Goal: Task Accomplishment & Management: Manage account settings

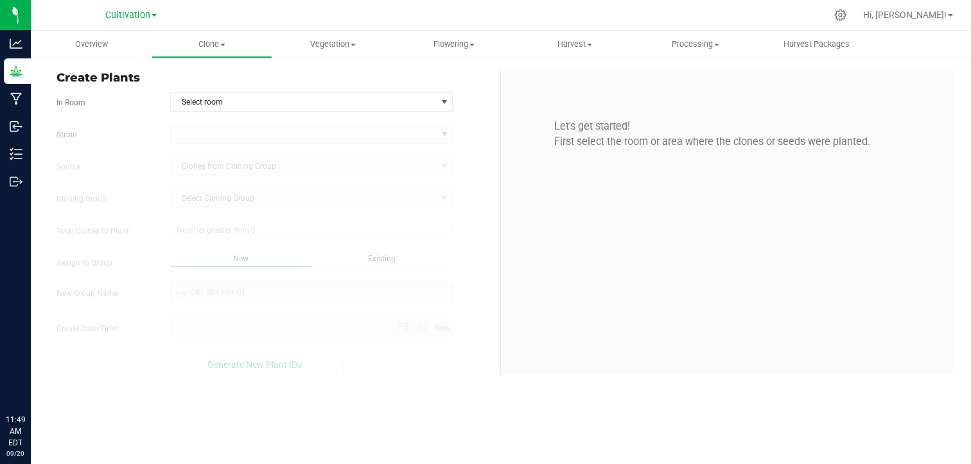
type input "9/20/2025 11:49 AM"
click at [132, 19] on span "Cultivation" at bounding box center [127, 16] width 45 height 12
click at [80, 71] on link "Distribution" at bounding box center [131, 62] width 188 height 17
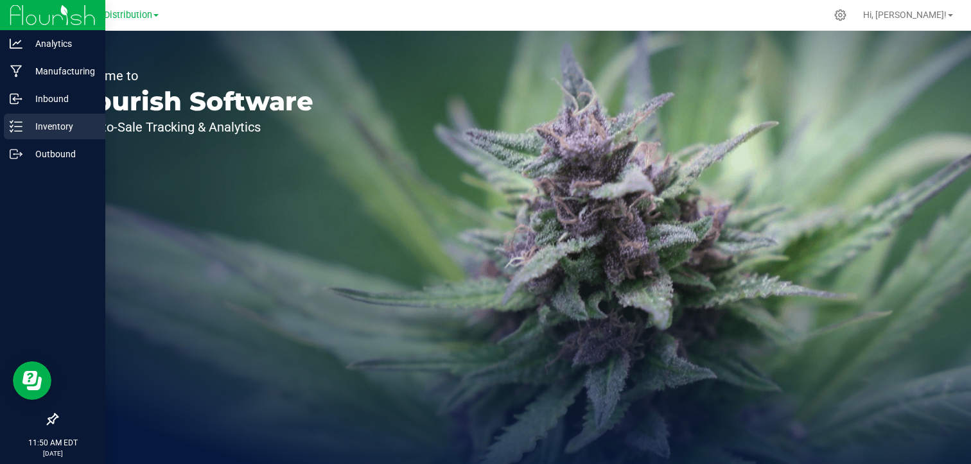
click at [18, 120] on icon at bounding box center [16, 126] width 13 height 13
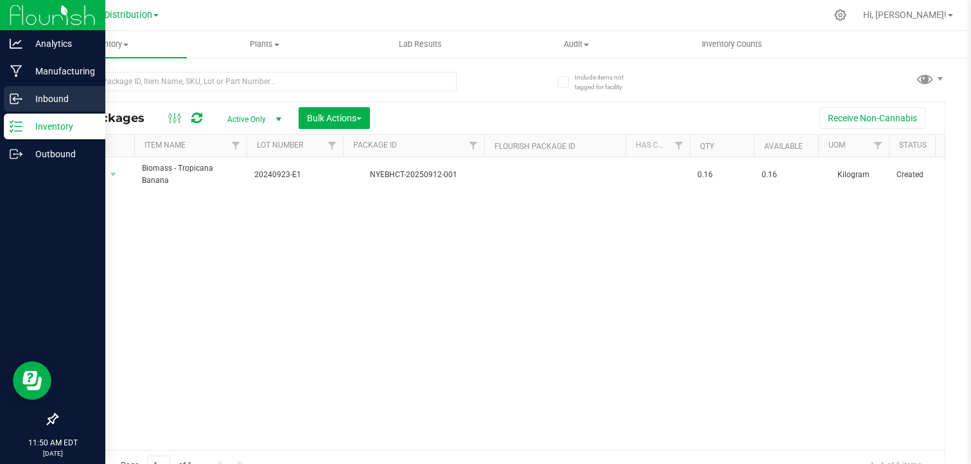
click at [82, 102] on p "Inbound" at bounding box center [60, 98] width 77 height 15
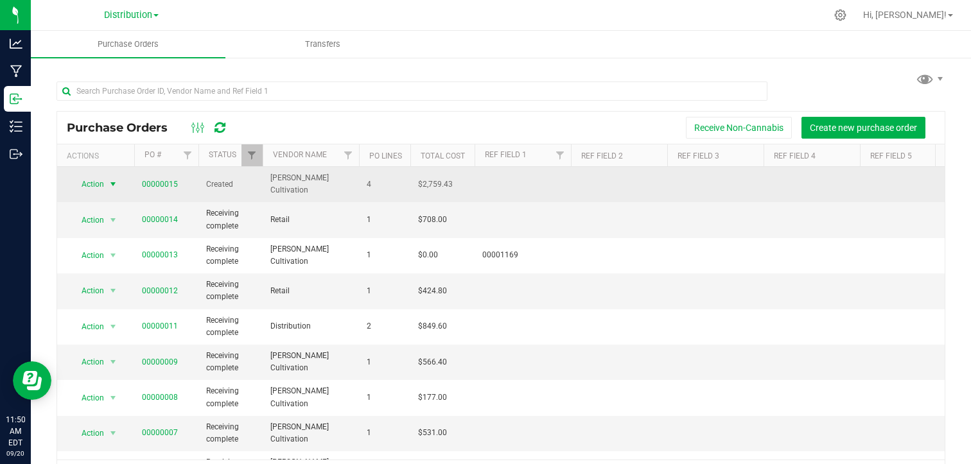
click at [113, 179] on span "select" at bounding box center [113, 184] width 10 height 10
click at [117, 170] on td "Action Action Cancel purchase order Close purchase order Edit purchase order PO…" at bounding box center [95, 184] width 77 height 35
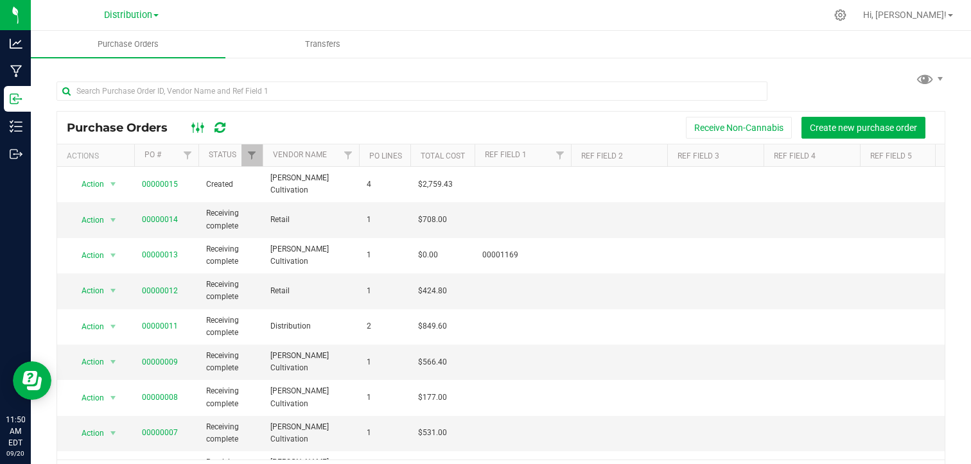
click at [201, 125] on ellipse at bounding box center [202, 126] width 3 height 3
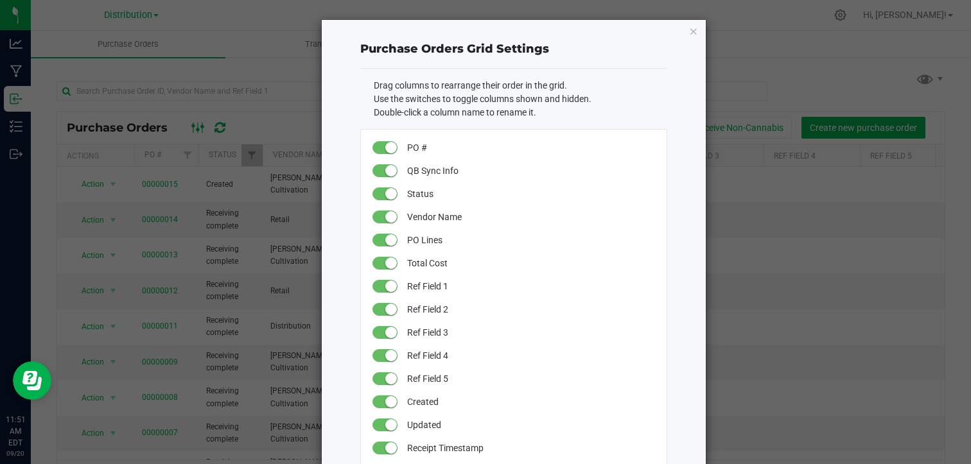
click at [201, 125] on ngb-modal-window "Purchase Orders Grid Settings Drag columns to rearrange their order in the grid…" at bounding box center [490, 232] width 981 height 464
click at [689, 34] on icon "button" at bounding box center [693, 30] width 9 height 15
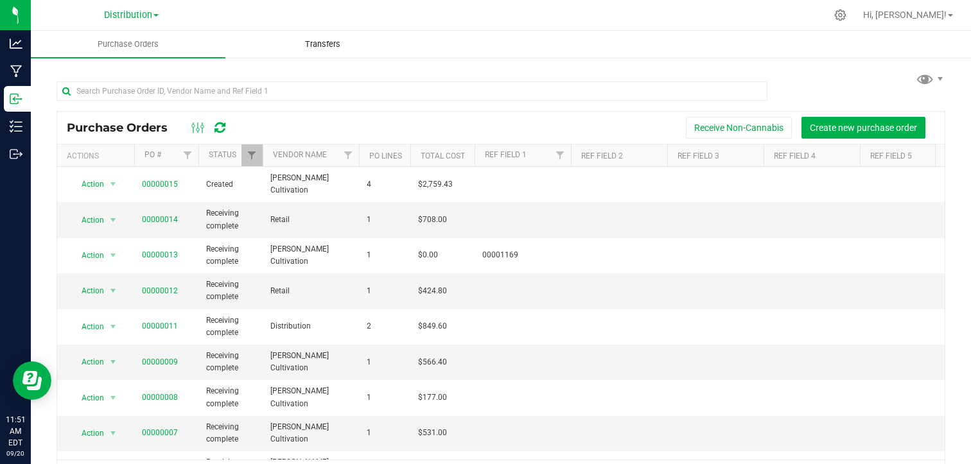
click at [337, 46] on span "Transfers" at bounding box center [323, 45] width 70 height 12
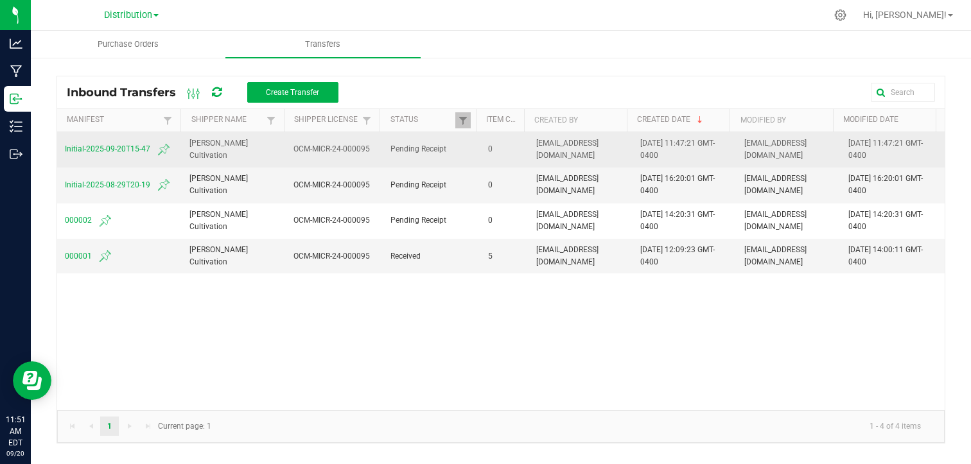
click at [118, 146] on span "Initial-2025-09-20T15-47" at bounding box center [119, 149] width 109 height 15
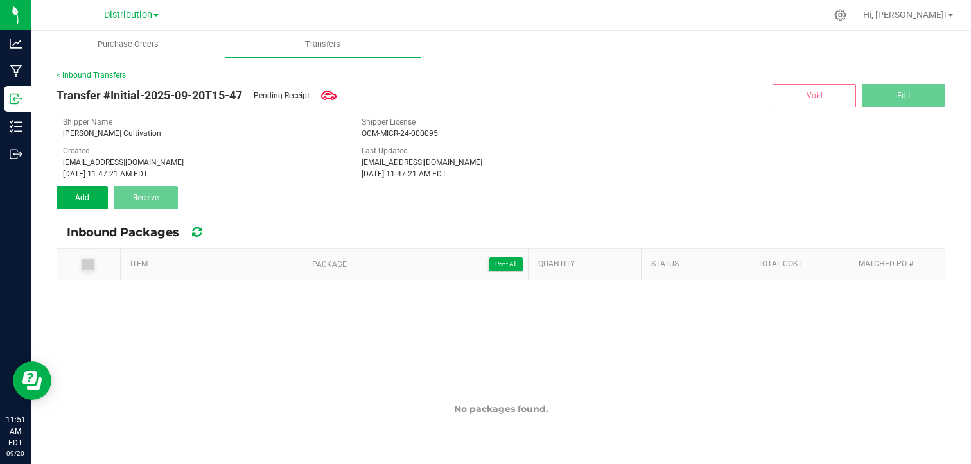
click at [86, 265] on icon at bounding box center [88, 265] width 8 height 0
click at [93, 197] on button "Add" at bounding box center [82, 197] width 51 height 23
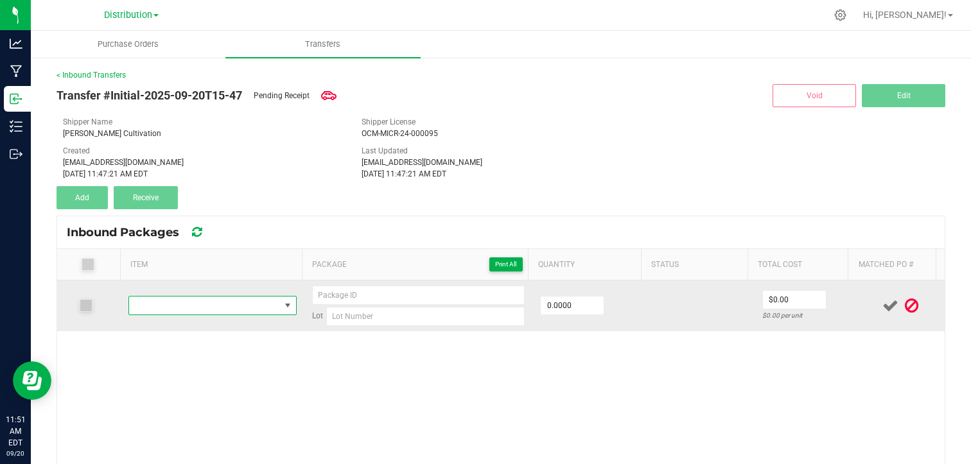
click at [283, 303] on span "NO DATA FOUND" at bounding box center [288, 306] width 10 height 10
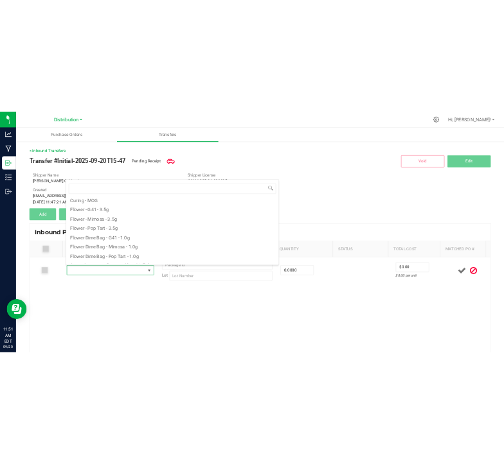
scroll to position [166, 0]
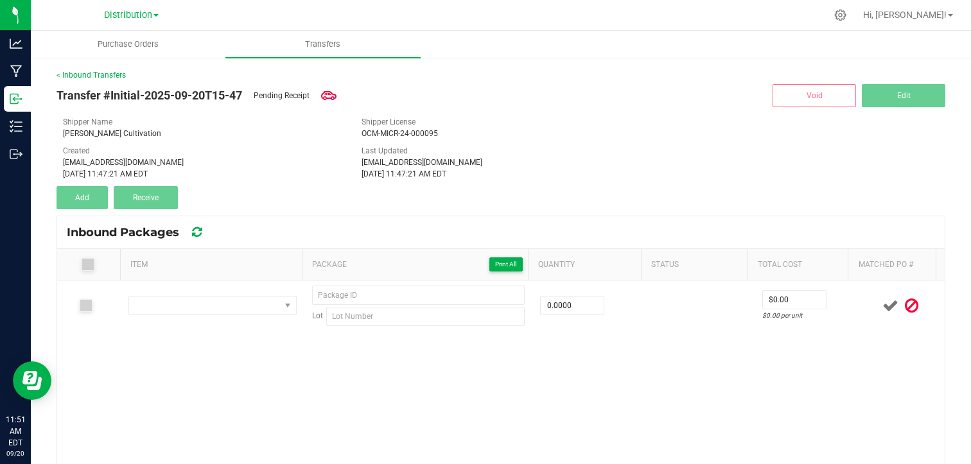
click at [644, 99] on div "Transfer #Initial-2025-09-20T15-47 Pending Receipt Void Edit" at bounding box center [501, 95] width 889 height 29
drag, startPoint x: 25, startPoint y: 91, endPoint x: 270, endPoint y: 162, distance: 254.9
click at [270, 162] on div "davesig333@gmail.com" at bounding box center [202, 163] width 279 height 12
click at [411, 226] on div "Inbound Packages" at bounding box center [501, 232] width 888 height 32
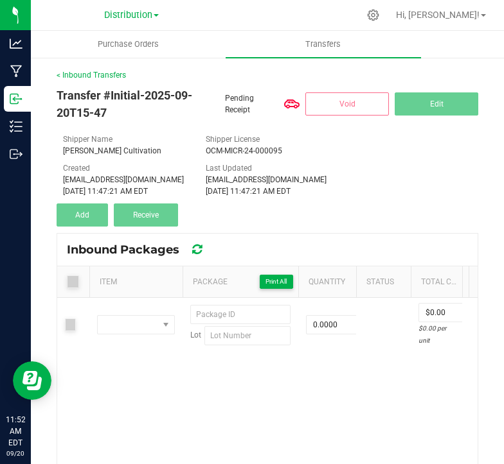
click at [337, 229] on div "< Inbound Transfers Transfer #Initial-2025-09-20T15-47 Pending Receipt Void Edi…" at bounding box center [267, 341] width 421 height 545
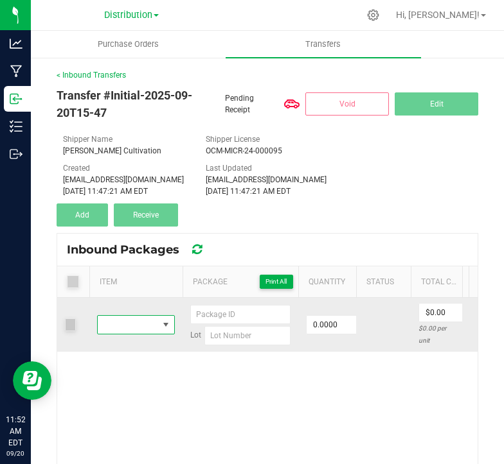
click at [170, 324] on span "NO DATA FOUND" at bounding box center [166, 325] width 10 height 10
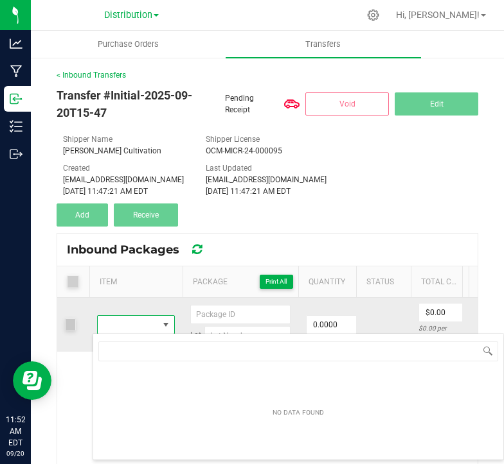
scroll to position [19, 78]
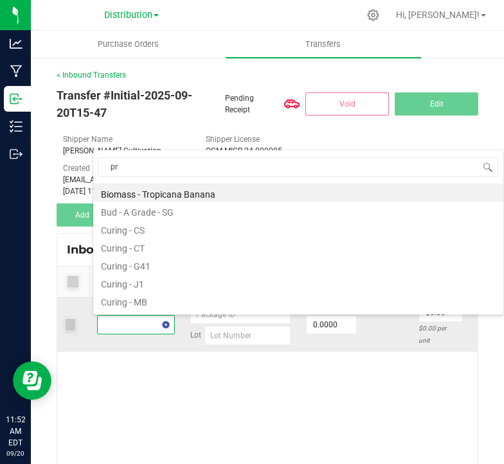
type input "pre"
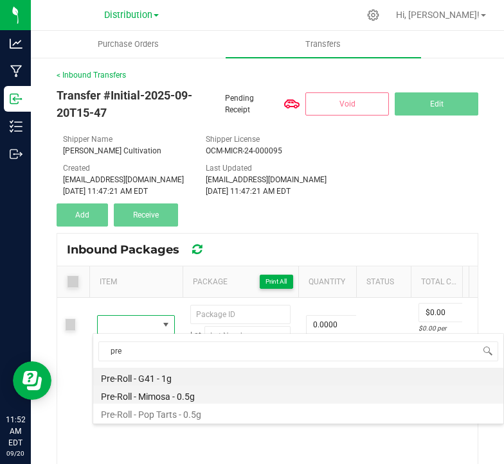
click at [183, 393] on li "Pre-Roll - Mimosa - 0.5g" at bounding box center [298, 395] width 410 height 18
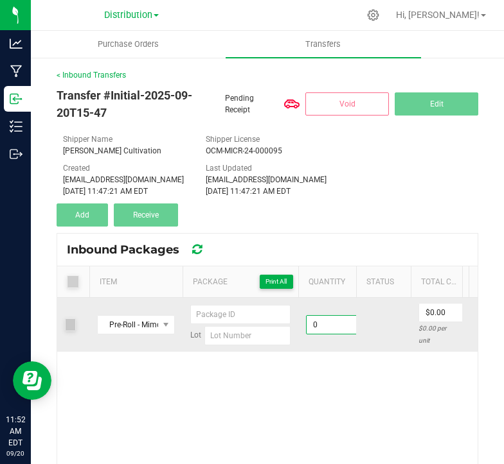
click at [335, 328] on input "0" at bounding box center [337, 325] width 63 height 18
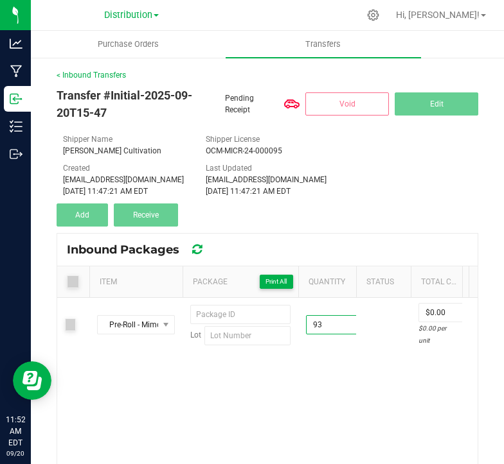
type input "93 ea"
type input "$493.83"
click at [327, 369] on div "Pre-Roll - Mimosa - 0.5g Lot 93 ea $493.83 $0.00 per unit" at bounding box center [267, 455] width 420 height 315
click at [357, 413] on div "Pre-Roll - Mimosa - 0.5g Lot 93 ea $493.83 $5.31 per unit" at bounding box center [267, 455] width 420 height 315
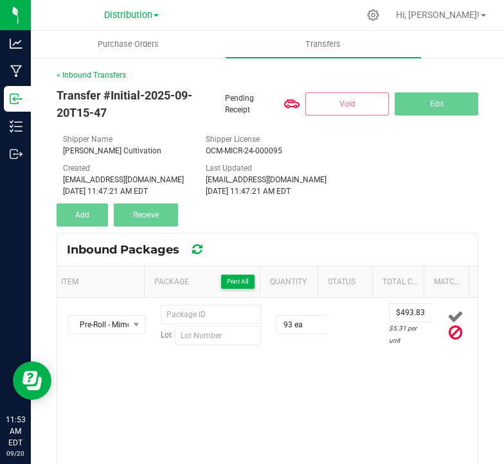
scroll to position [0, 48]
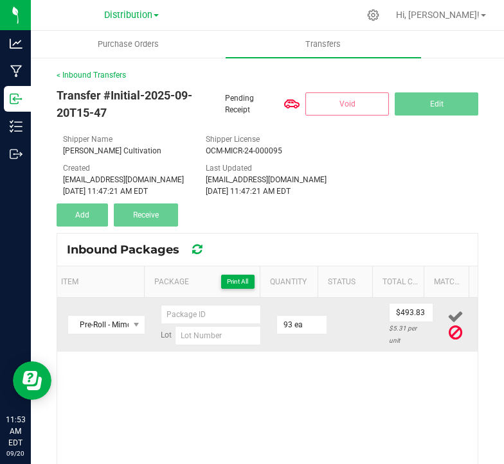
click at [447, 315] on icon at bounding box center [455, 317] width 16 height 16
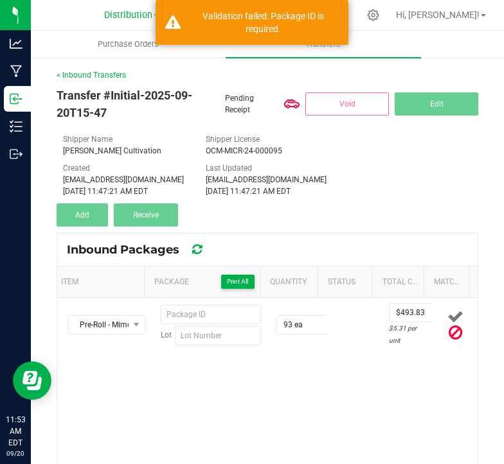
click at [358, 384] on div "Pre-Roll - Mimosa - 0.5g Lot 93 ea $493.83 $5.31 per unit" at bounding box center [267, 455] width 420 height 315
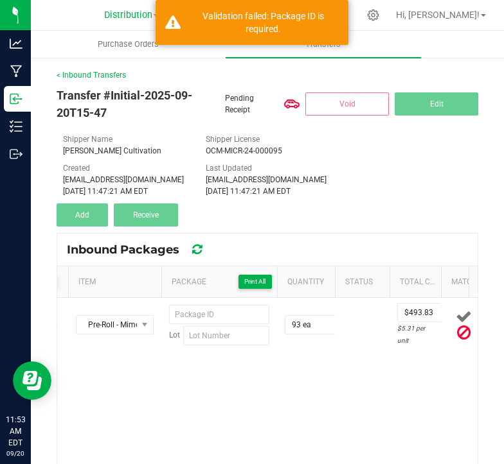
scroll to position [0, 0]
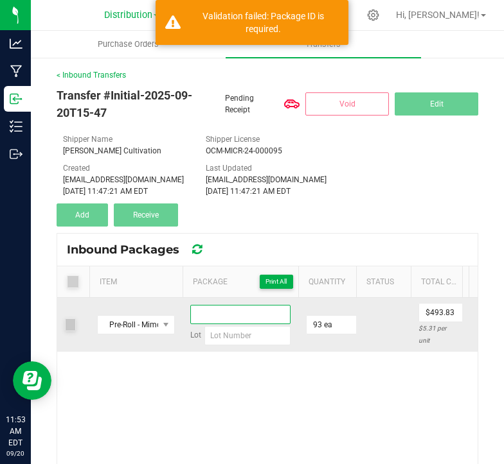
click at [251, 312] on input at bounding box center [240, 314] width 100 height 19
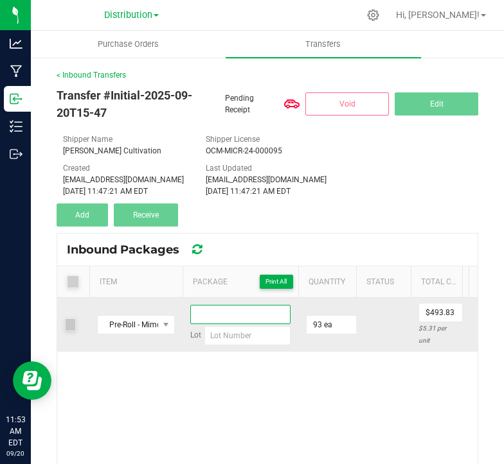
click at [250, 315] on input at bounding box center [240, 314] width 100 height 19
click at [249, 335] on input at bounding box center [247, 335] width 86 height 19
click at [235, 314] on input at bounding box center [240, 314] width 100 height 19
click at [239, 319] on input at bounding box center [240, 314] width 100 height 19
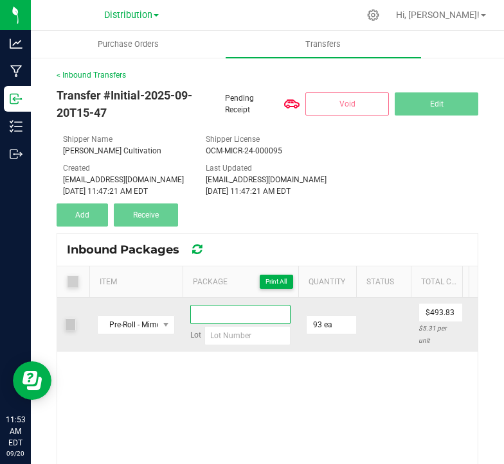
paste input "PR10001-MIM-1523"
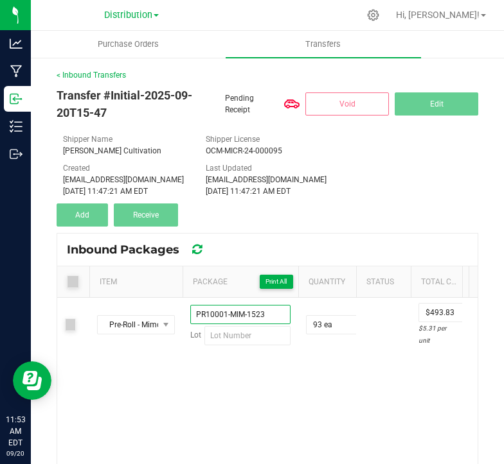
type input "PR10001-MIM-1523"
click at [427, 402] on div "Pre-Roll - Mimosa - 0.5g PR10001-MIM-1523 Lot 93 ea $493.83 $5.31 per unit" at bounding box center [267, 455] width 420 height 315
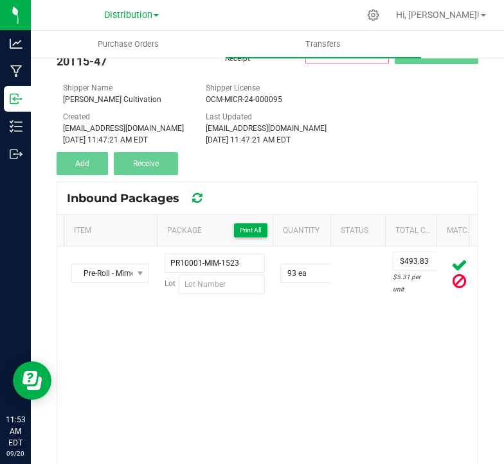
scroll to position [0, 48]
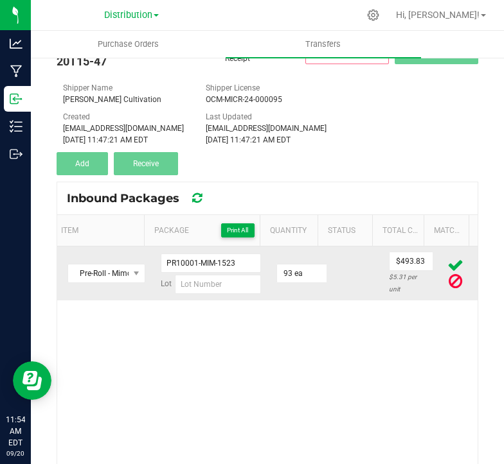
click at [447, 261] on icon at bounding box center [455, 266] width 16 height 16
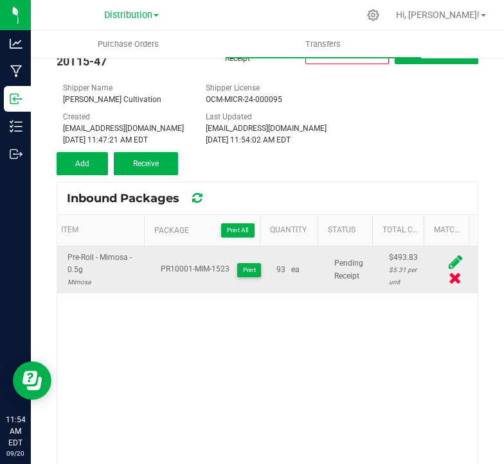
click at [338, 380] on div "Pre-Roll - Mimosa - 0.5g Mimosa PR10001-MIM-1523 Print 93 ea Pending Receipt $4…" at bounding box center [267, 404] width 420 height 315
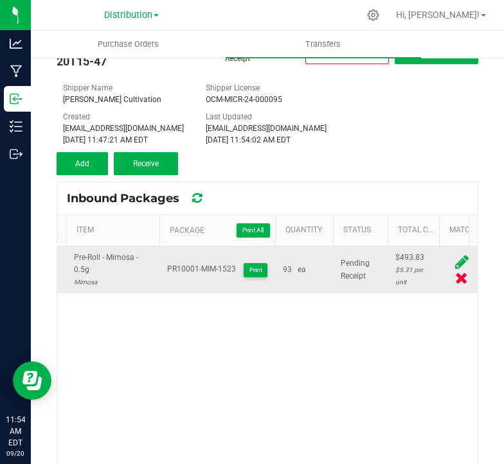
scroll to position [0, 0]
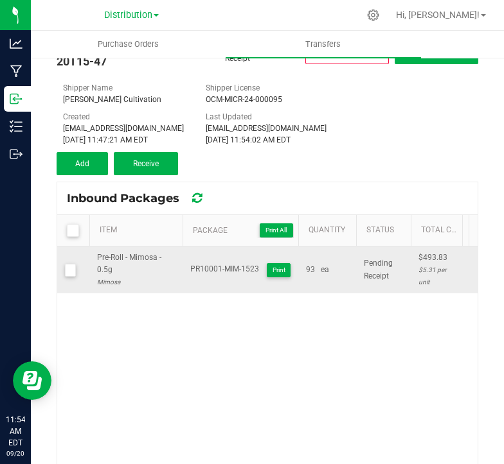
click at [434, 163] on div "Transfer #Initial-2025-09-20T15-47 Pending Receipt Void Edit Shipper Name Hanco…" at bounding box center [267, 103] width 421 height 146
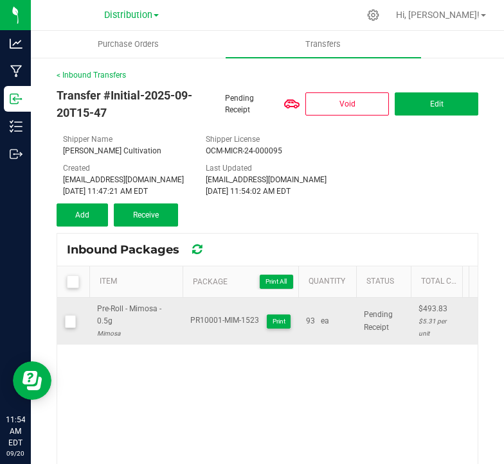
click at [416, 210] on div "Transfer #Initial-2025-09-20T15-47 Pending Receipt Void Edit Shipper Name Hanco…" at bounding box center [267, 154] width 421 height 146
click at [471, 213] on div "< Inbound Transfers Transfer #Initial-2025-09-20T15-47 Pending Receipt Void Edi…" at bounding box center [267, 342] width 473 height 570
click at [87, 213] on span "Add" at bounding box center [82, 215] width 14 height 9
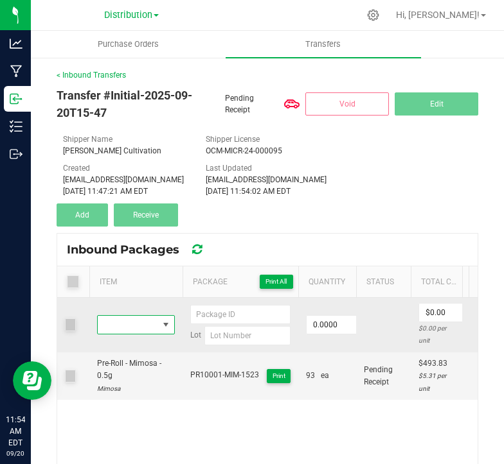
click at [144, 323] on span "NO DATA FOUND" at bounding box center [128, 325] width 60 height 18
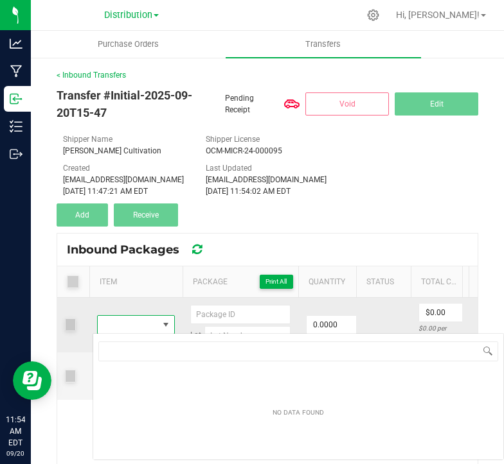
scroll to position [19, 78]
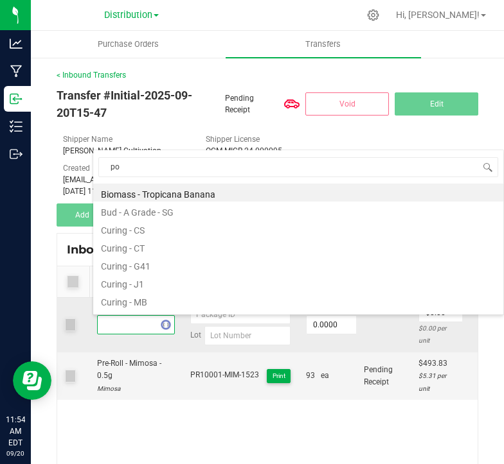
type input "pop"
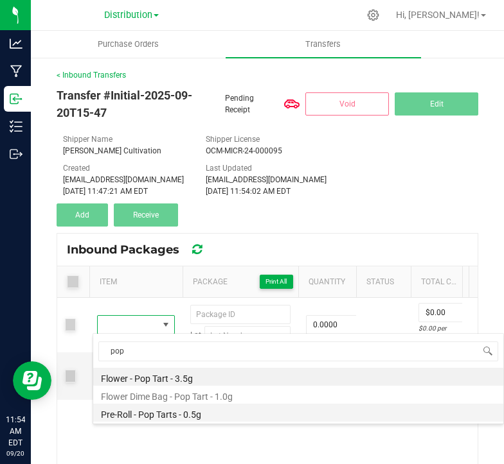
click at [173, 410] on li "Pre-Roll - Pop Tarts - 0.5g" at bounding box center [298, 413] width 410 height 18
type input "0 ea"
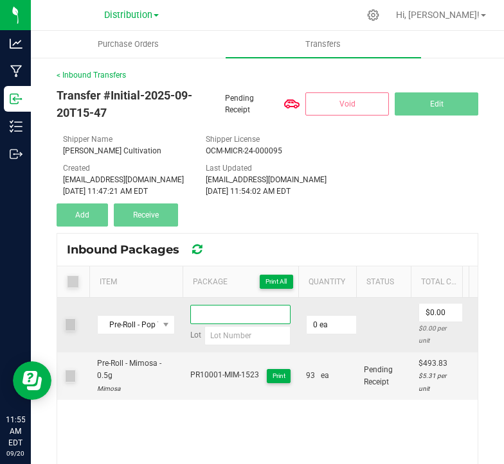
click at [262, 310] on input at bounding box center [240, 314] width 100 height 19
drag, startPoint x: 262, startPoint y: 310, endPoint x: 238, endPoint y: 311, distance: 24.4
click at [238, 311] on input at bounding box center [240, 314] width 100 height 19
paste input "PR10001-PT-05-23"
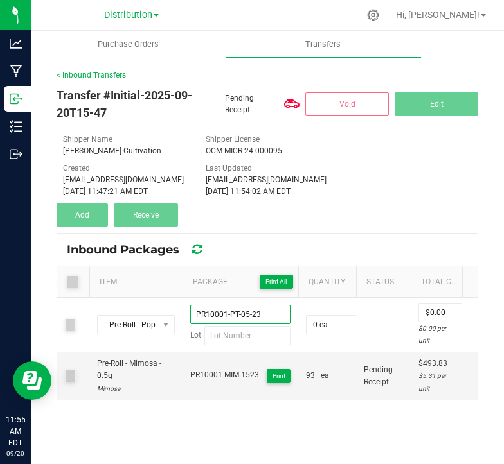
type input "PR10001-PT-05-23"
click at [252, 415] on div "Pre-Roll - Pop Tarts - 0.5g PR10001-PT-05-23 Lot 0 ea $0.00 $0.00 per unit Pre-…" at bounding box center [267, 455] width 420 height 315
click at [252, 422] on div "Pre-Roll - Pop Tarts - 0.5g PR10001-PT-05-23 Lot 0 ea $0.00 $0.00 per unit Pre-…" at bounding box center [267, 455] width 420 height 315
click at [409, 186] on div "Created davesig333@gmail.com Sep 20, 2025 11:47:21 AM EDT Last Updated davesig3…" at bounding box center [267, 180] width 428 height 35
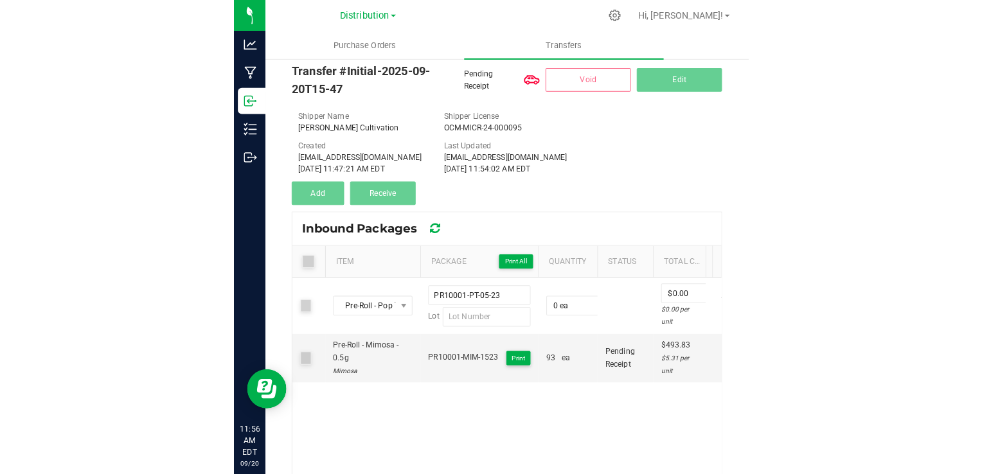
scroll to position [0, 0]
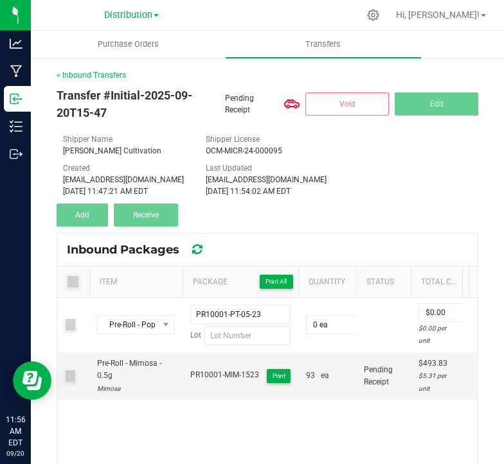
click at [409, 186] on div "Created davesig333@gmail.com Sep 20, 2025 11:47:21 AM EDT Last Updated davesig3…" at bounding box center [267, 180] width 428 height 35
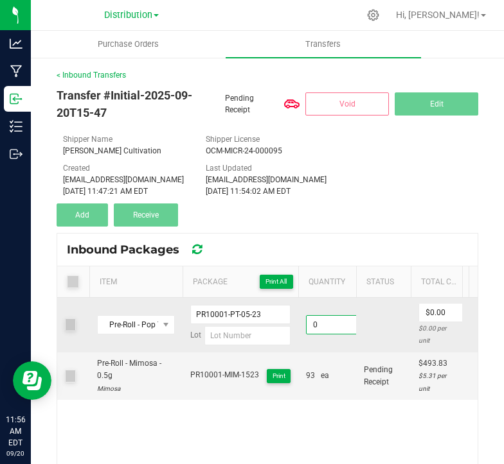
click at [343, 316] on input "0" at bounding box center [337, 325] width 63 height 18
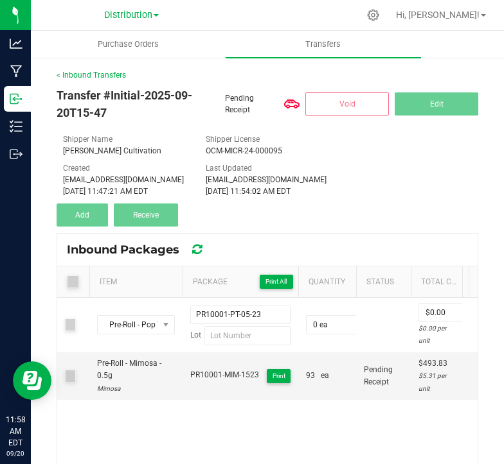
type input "0 ea"
click at [396, 166] on div "Created davesig333@gmail.com Sep 20, 2025 11:47:21 AM EDT Last Updated davesig3…" at bounding box center [267, 180] width 428 height 35
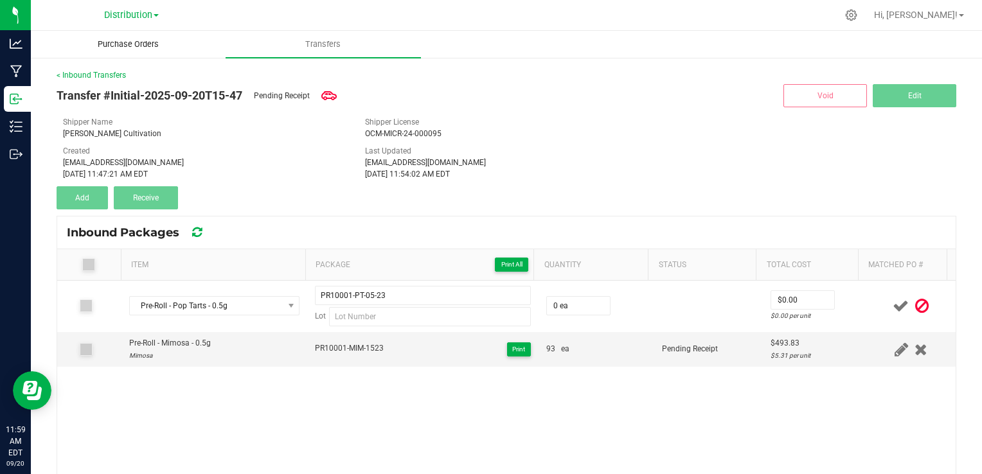
click at [132, 40] on span "Purchase Orders" at bounding box center [128, 45] width 96 height 12
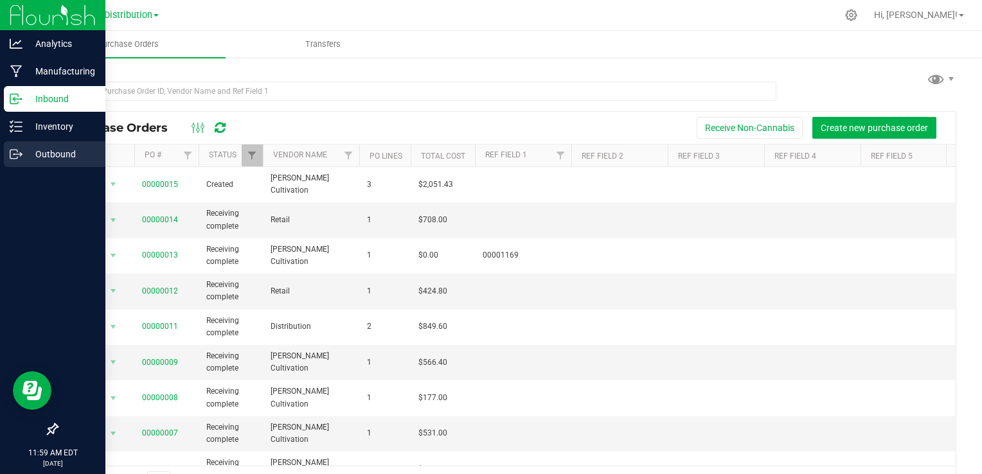
click at [49, 155] on p "Outbound" at bounding box center [60, 153] width 77 height 15
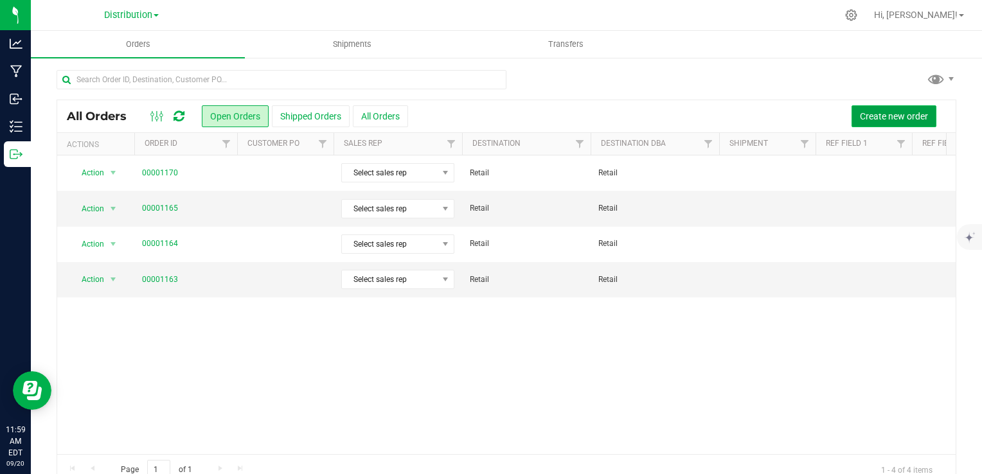
click at [889, 111] on span "Create new order" at bounding box center [894, 116] width 68 height 10
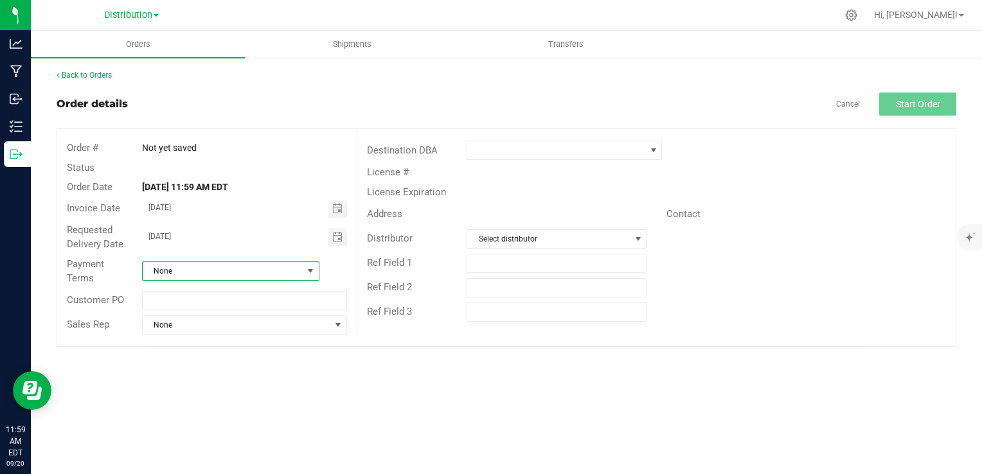
click at [247, 271] on span "None" at bounding box center [223, 271] width 160 height 18
click at [190, 353] on li "None" at bounding box center [230, 348] width 176 height 22
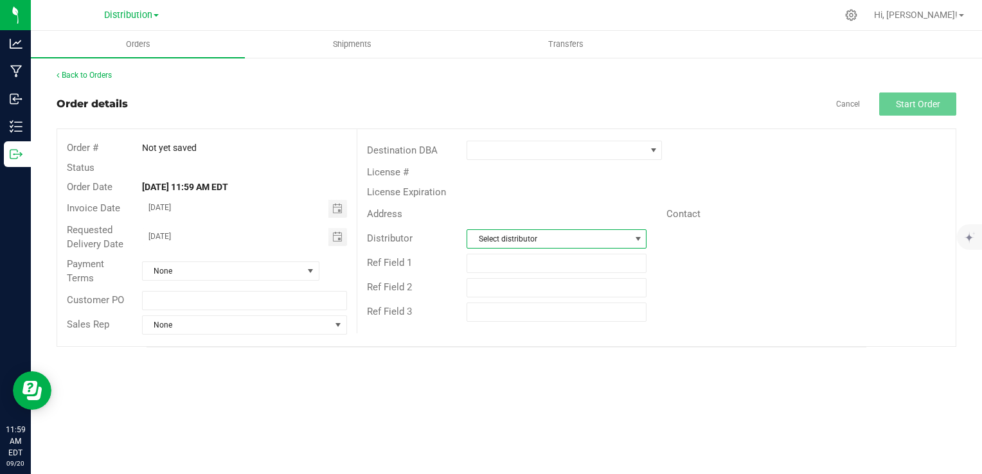
click at [528, 233] on span "Select distributor" at bounding box center [548, 239] width 163 height 18
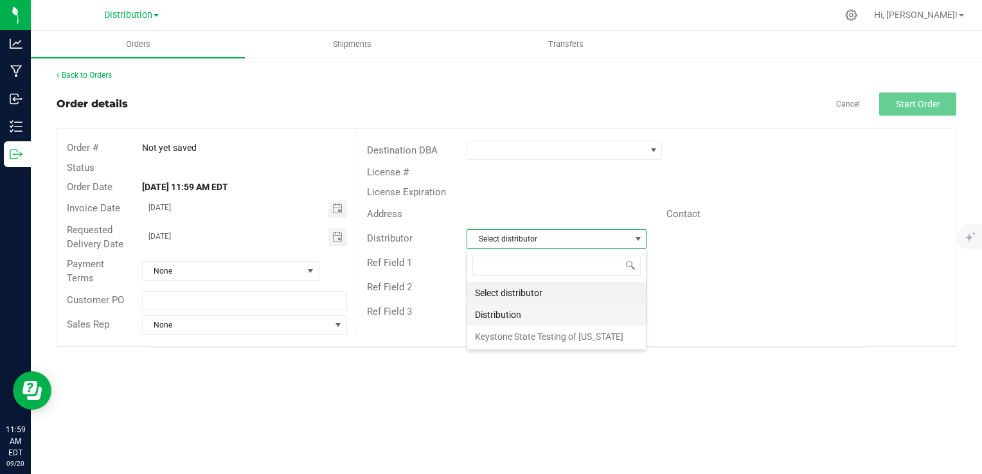
click at [533, 318] on li "Distribution" at bounding box center [556, 315] width 179 height 22
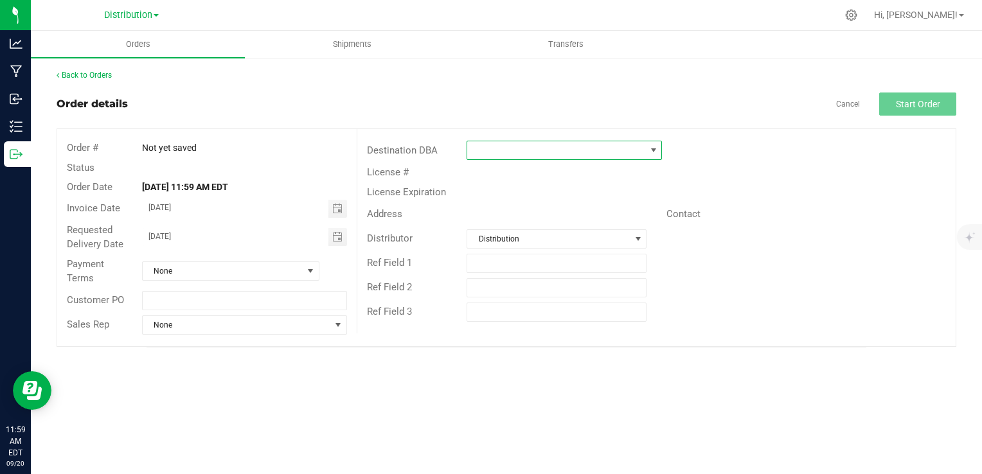
click at [578, 144] on span at bounding box center [556, 150] width 178 height 18
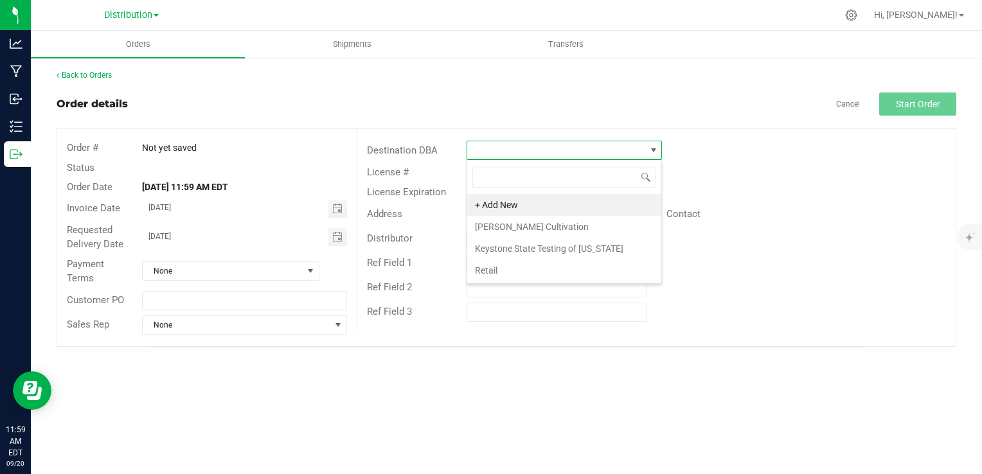
scroll to position [19, 195]
click at [509, 266] on li "Retail" at bounding box center [564, 271] width 194 height 22
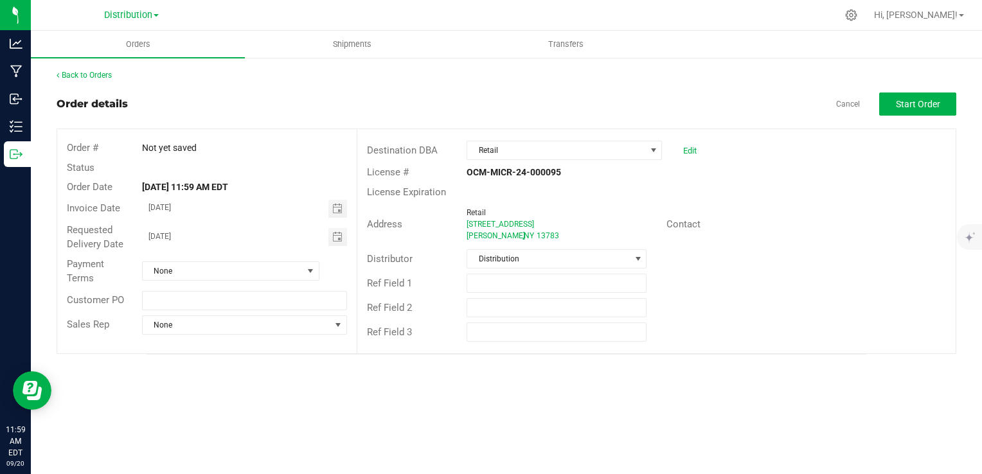
click at [836, 233] on div "Contact" at bounding box center [806, 225] width 299 height 20
click at [834, 232] on div "Contact" at bounding box center [806, 225] width 299 height 20
click at [935, 103] on span "Start Order" at bounding box center [918, 104] width 44 height 10
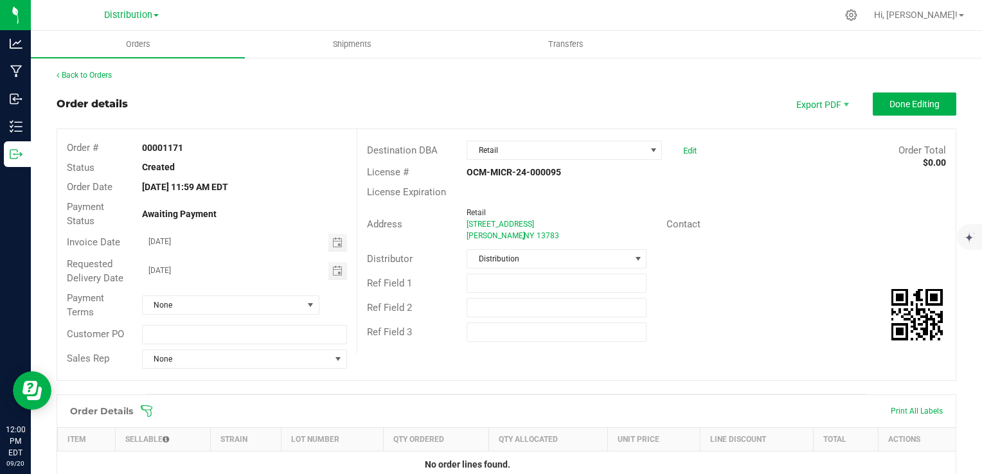
click at [447, 374] on div "Order # 00001171 Status Created Order Date Sep 20, 2025 11:59 AM EDT Payment St…" at bounding box center [506, 254] width 898 height 251
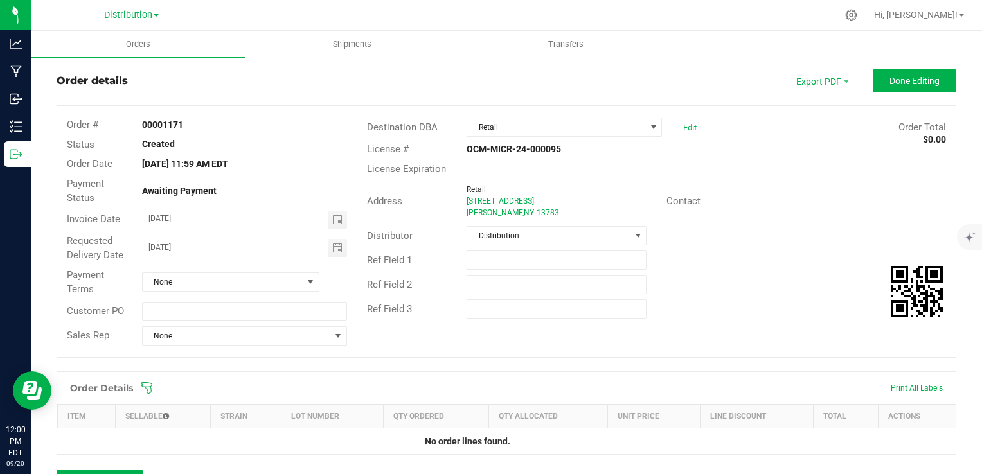
scroll to position [4, 0]
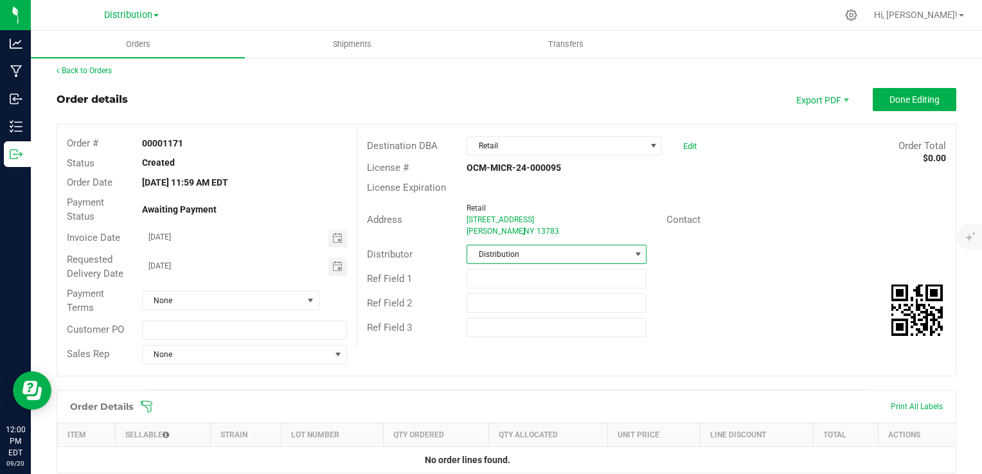
click at [532, 256] on span "Distribution" at bounding box center [548, 254] width 163 height 18
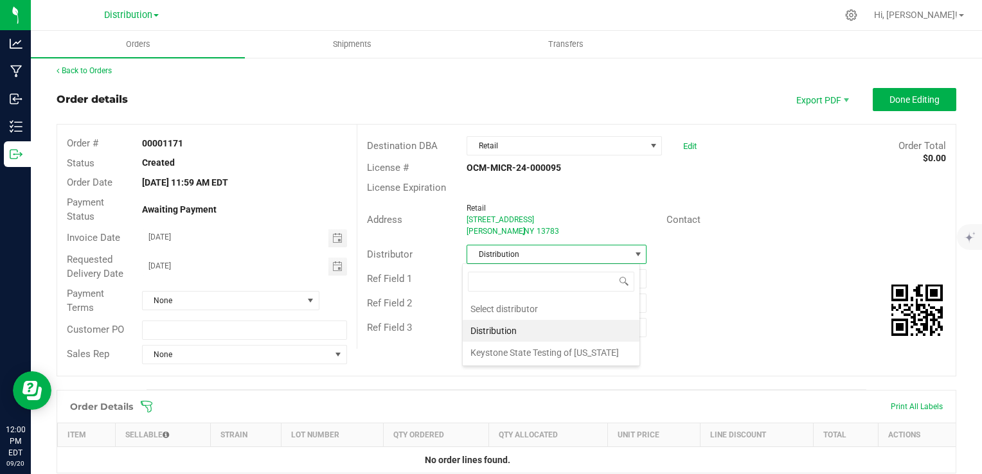
scroll to position [19, 178]
click at [543, 312] on li "Select distributor" at bounding box center [551, 309] width 177 height 22
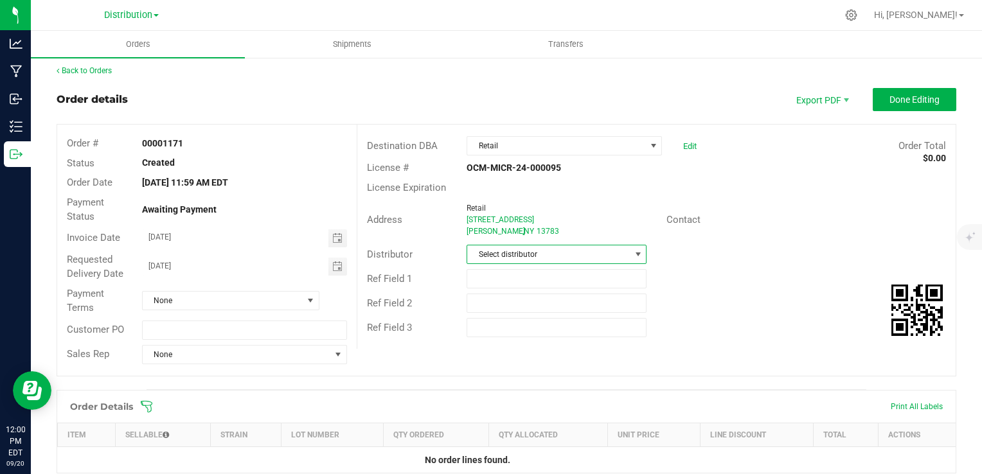
click at [634, 255] on span at bounding box center [638, 254] width 10 height 10
drag, startPoint x: 552, startPoint y: 335, endPoint x: 587, endPoint y: 331, distance: 35.6
click at [587, 331] on li "Distribution" at bounding box center [551, 331] width 177 height 22
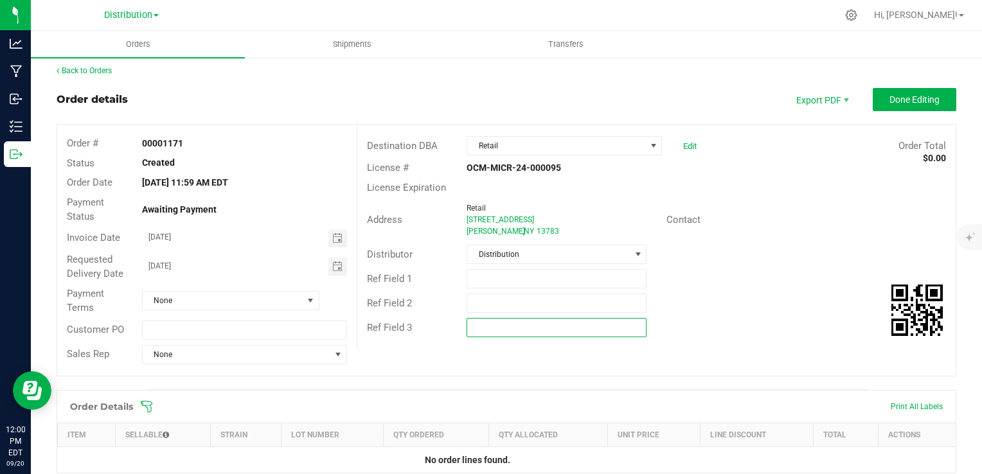
click at [587, 331] on input "text" at bounding box center [556, 327] width 180 height 19
click at [692, 319] on div "Ref Field 3" at bounding box center [656, 327] width 598 height 24
click at [357, 45] on span "Shipments" at bounding box center [351, 45] width 73 height 12
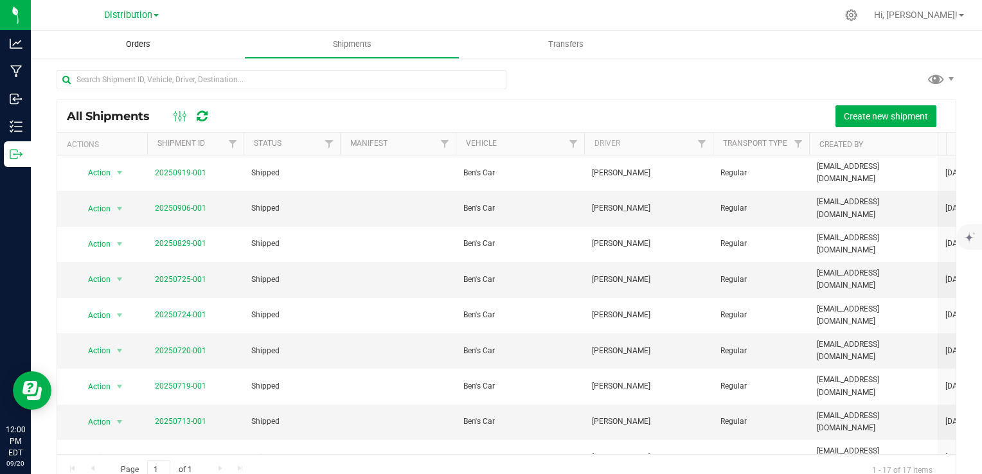
click at [146, 50] on span "Orders" at bounding box center [138, 45] width 59 height 12
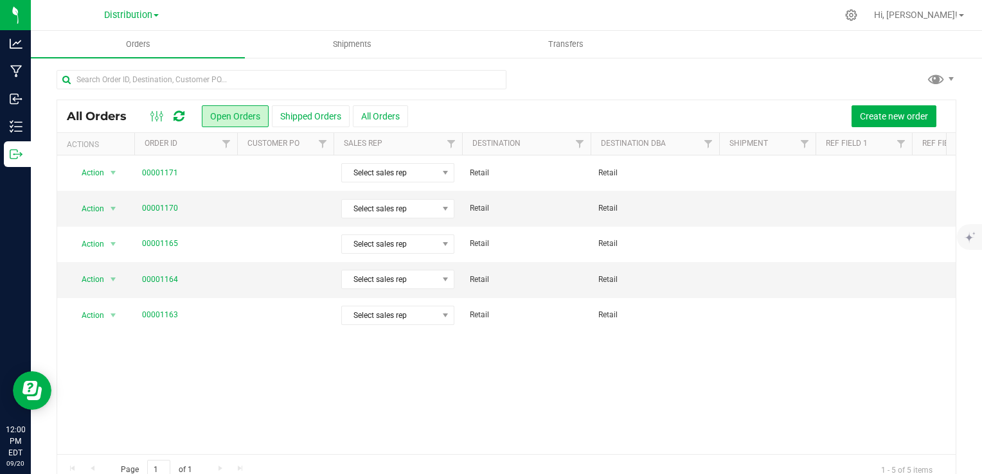
click at [607, 119] on div "Create new order" at bounding box center [677, 116] width 538 height 22
click at [905, 109] on button "Create new order" at bounding box center [893, 116] width 85 height 22
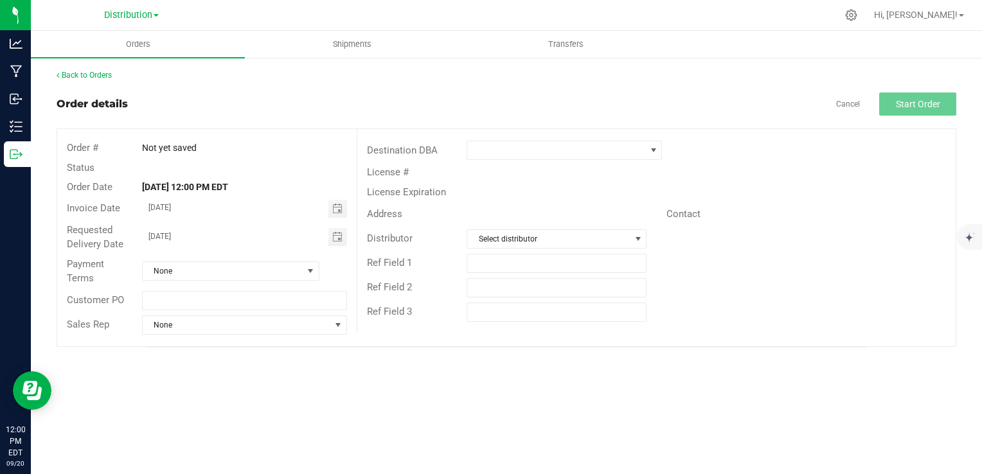
click at [576, 204] on div "Address" at bounding box center [511, 214] width 309 height 20
click at [610, 149] on span at bounding box center [556, 150] width 178 height 18
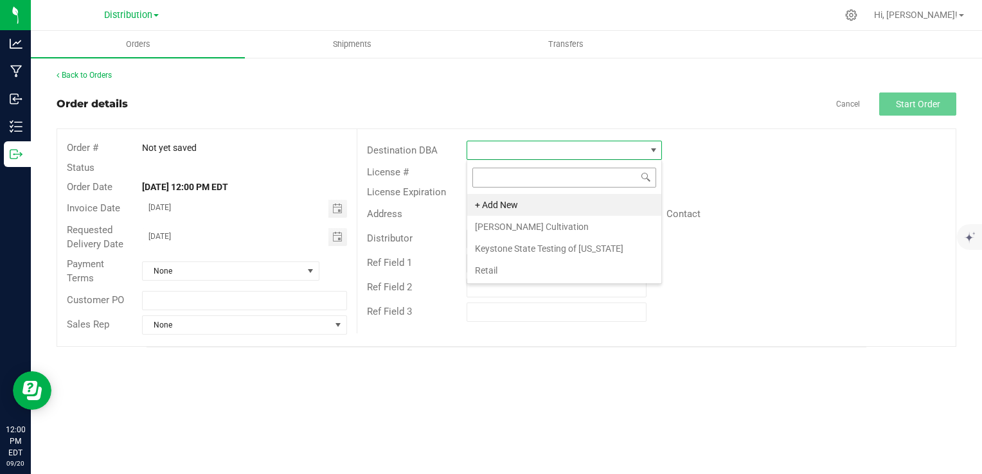
scroll to position [19, 195]
click at [518, 225] on li "Handcock Cultivation" at bounding box center [564, 227] width 194 height 22
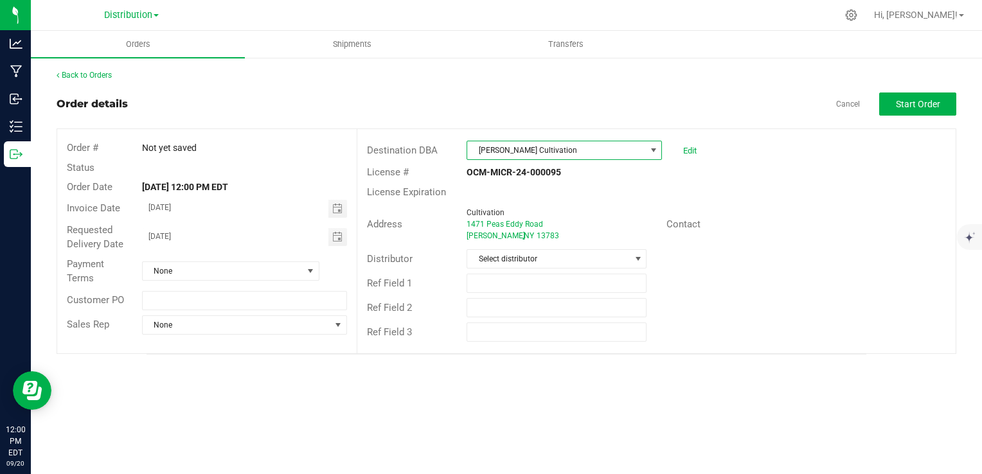
click at [604, 155] on span "Handcock Cultivation" at bounding box center [556, 150] width 178 height 18
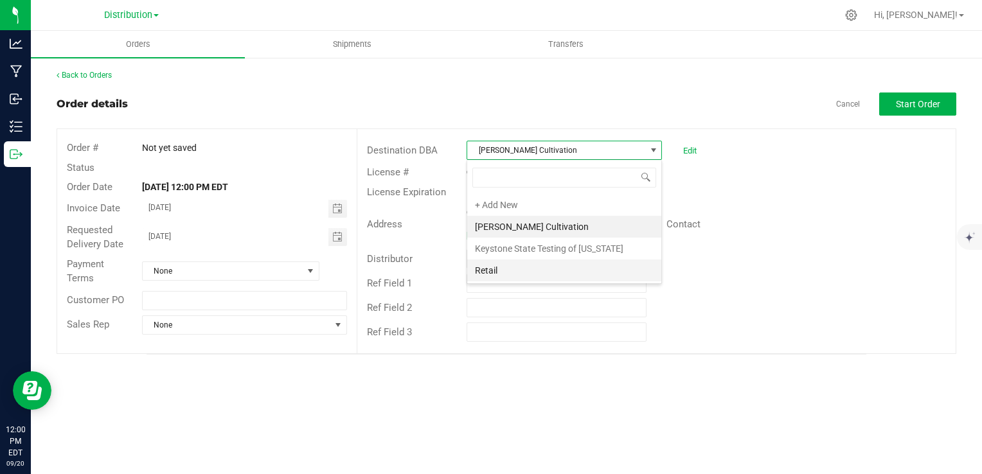
click at [501, 263] on li "Retail" at bounding box center [564, 271] width 194 height 22
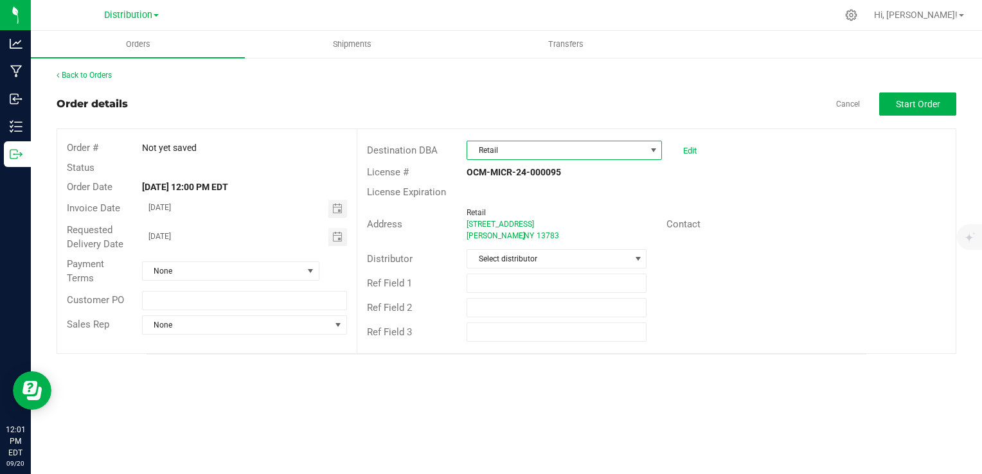
click at [585, 216] on div "Retail" at bounding box center [561, 213] width 190 height 12
click at [538, 270] on div "Distributor Select distributor" at bounding box center [656, 259] width 598 height 24
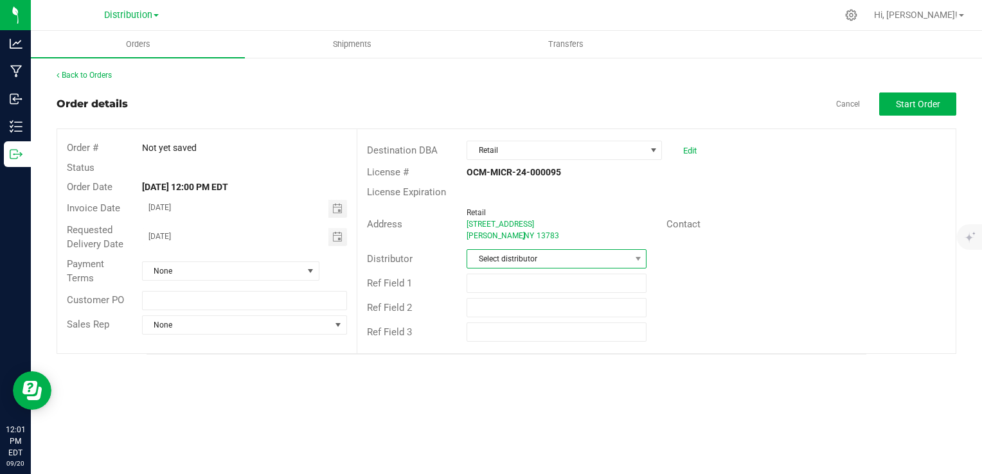
click at [559, 263] on span "Select distributor" at bounding box center [548, 259] width 163 height 18
click at [572, 308] on li "Select distributor" at bounding box center [556, 314] width 179 height 22
click at [709, 262] on div "Distributor Select distributor" at bounding box center [656, 259] width 598 height 24
click at [608, 256] on span "Select distributor" at bounding box center [548, 259] width 163 height 18
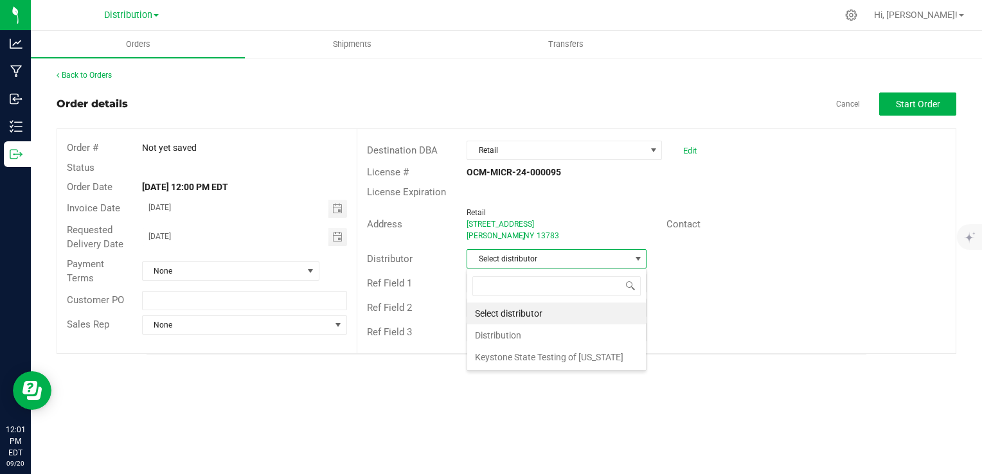
click at [608, 256] on span "Select distributor" at bounding box center [548, 259] width 163 height 18
click at [524, 335] on li "Distribution" at bounding box center [556, 335] width 179 height 22
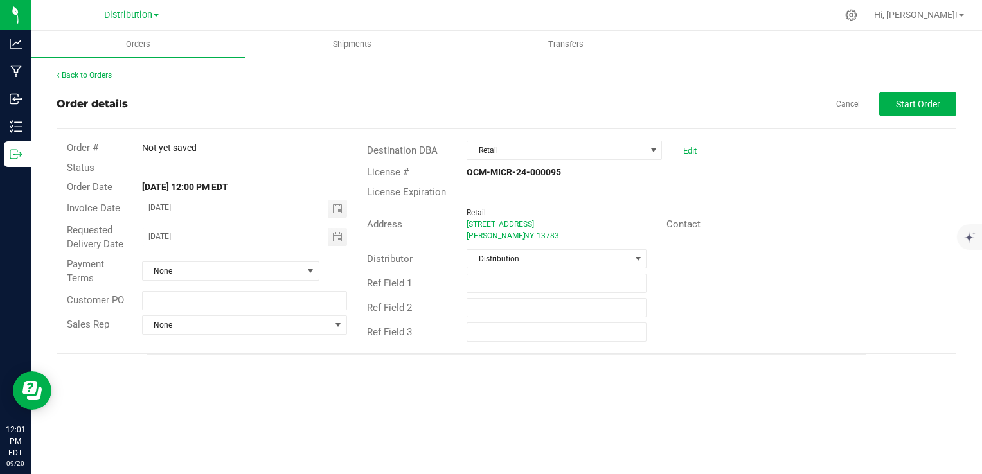
click at [720, 271] on div "Ref Field 1" at bounding box center [656, 283] width 598 height 24
click at [926, 105] on span "Start Order" at bounding box center [918, 104] width 44 height 10
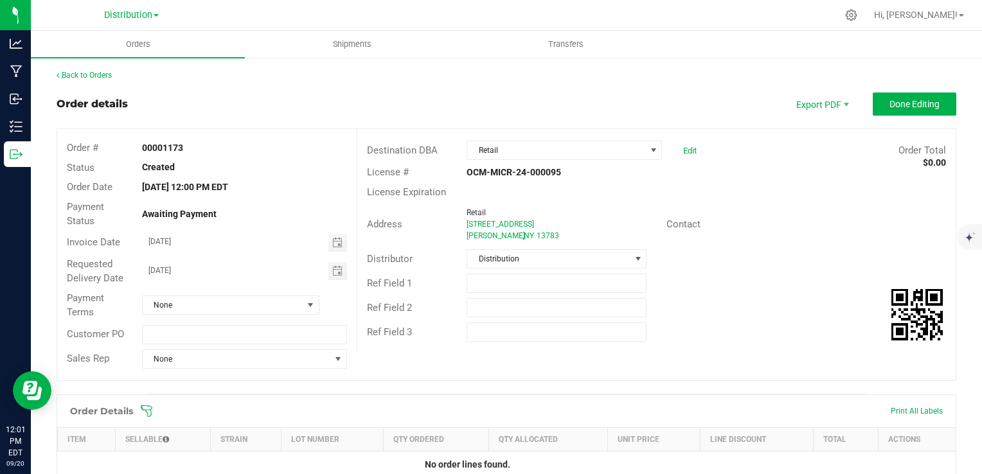
click at [428, 378] on div "Order # 00001173 Status Created Order Date Sep 20, 2025 12:00 PM EDT Payment St…" at bounding box center [506, 254] width 898 height 251
click at [705, 340] on div "Ref Field 3" at bounding box center [656, 332] width 598 height 24
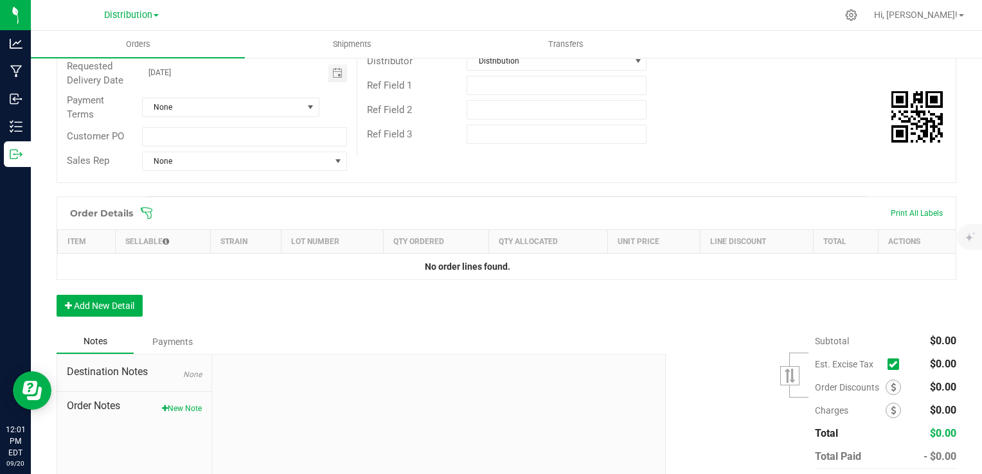
scroll to position [206, 0]
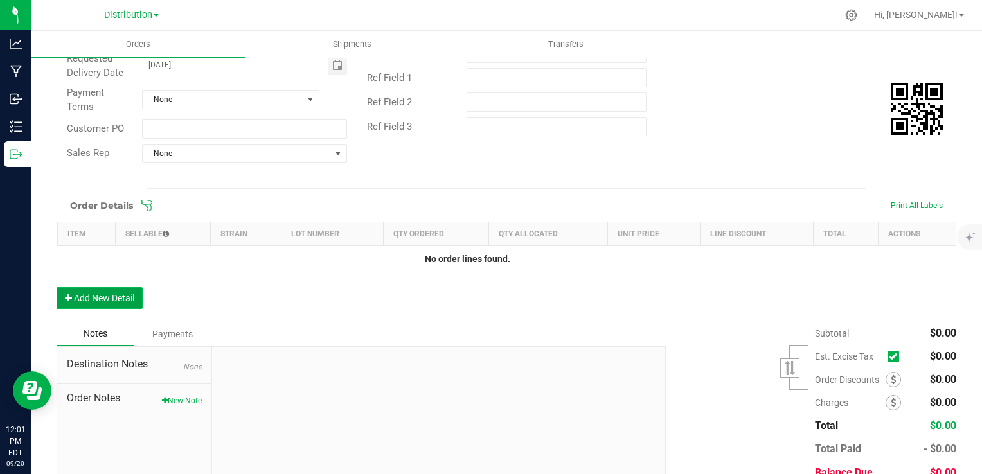
click at [98, 291] on button "Add New Detail" at bounding box center [100, 298] width 86 height 22
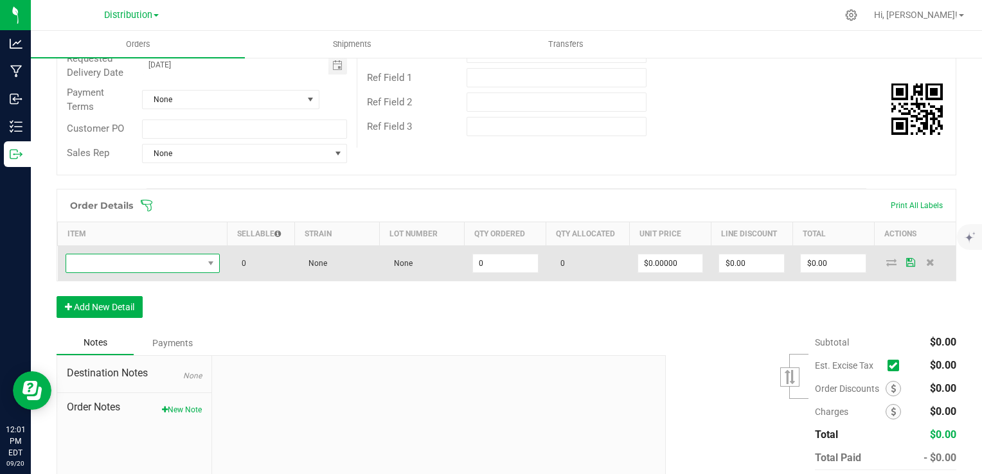
click at [203, 260] on span "NO DATA FOUND" at bounding box center [211, 263] width 16 height 18
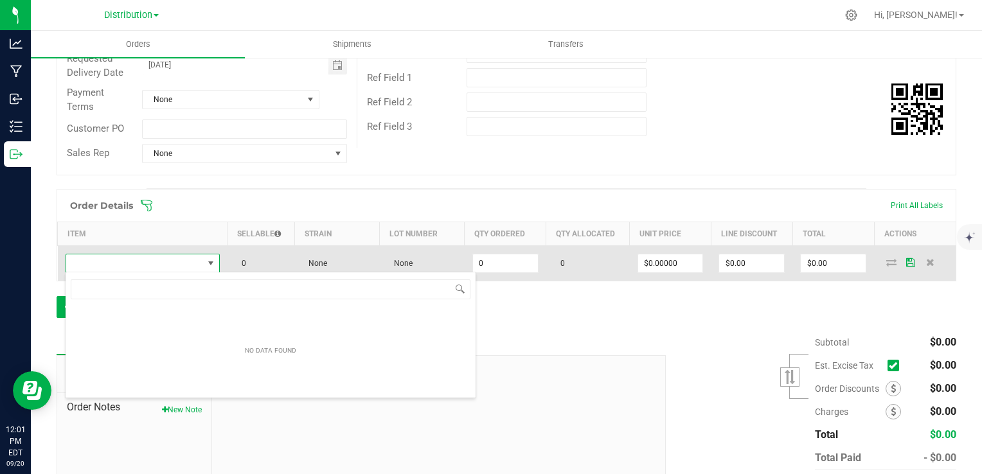
scroll to position [19, 150]
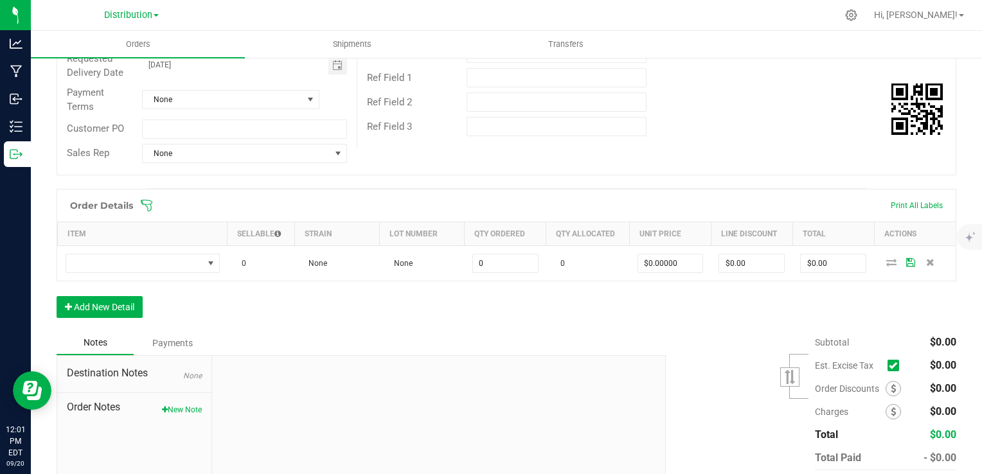
click at [204, 229] on th "Item" at bounding box center [143, 234] width 170 height 24
click at [252, 294] on div "Order Details Print All Labels Item Sellable Strain Lot Number Qty Ordered Qty …" at bounding box center [506, 260] width 899 height 142
click at [94, 301] on button "Add New Detail" at bounding box center [100, 307] width 86 height 22
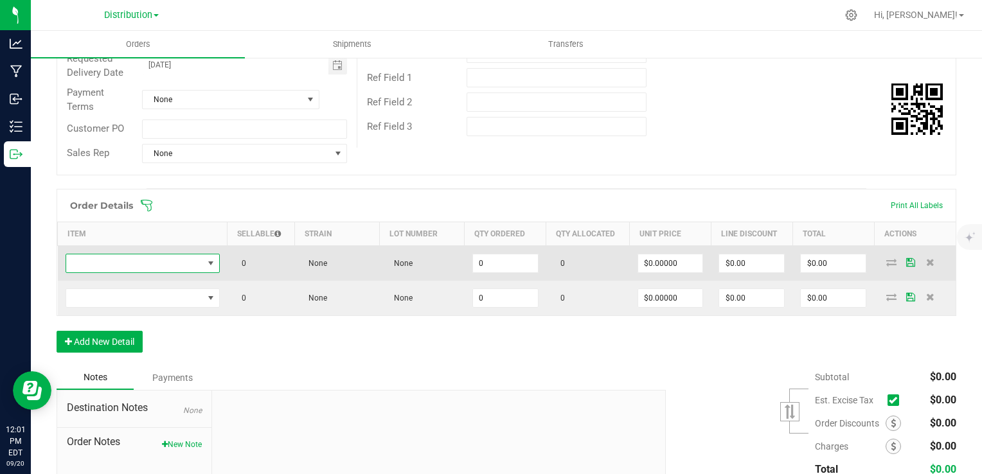
click at [215, 258] on span "NO DATA FOUND" at bounding box center [211, 263] width 16 height 18
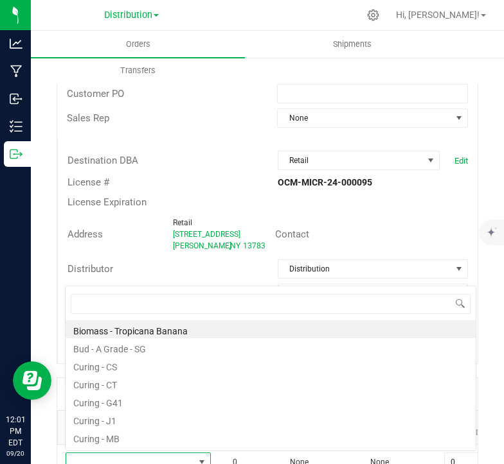
scroll to position [64224, 64097]
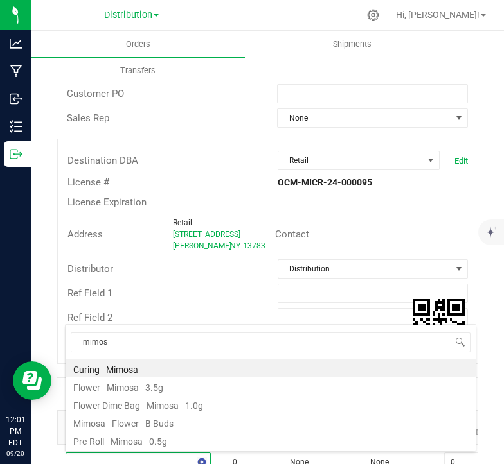
type input "mimosa"
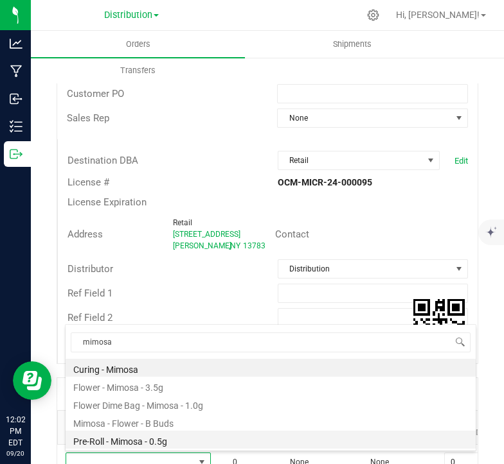
click at [172, 441] on li "Pre-Roll - Mimosa - 0.5g" at bounding box center [271, 440] width 410 height 18
type input "0 ea"
type input "$10.62000"
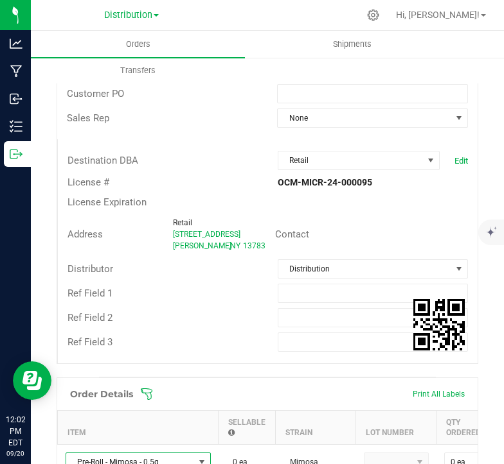
scroll to position [211, 0]
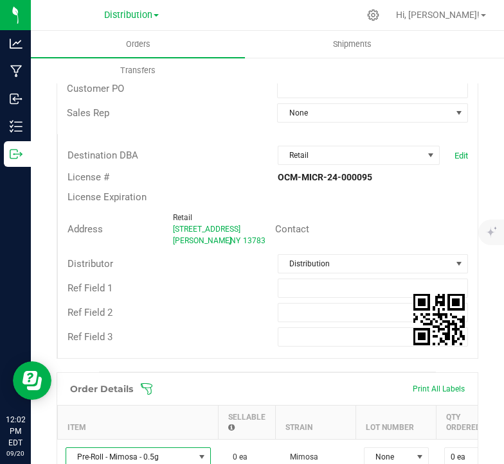
click at [208, 398] on div "Order Details Print All Labels" at bounding box center [267, 389] width 420 height 32
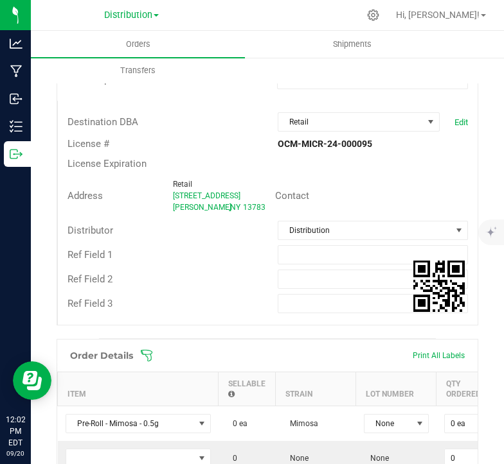
scroll to position [262, 0]
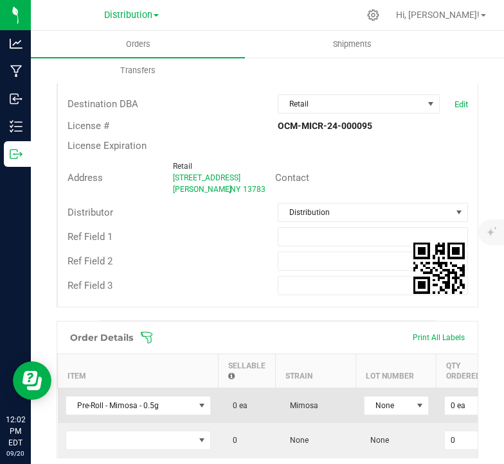
click at [235, 407] on span "0 ea" at bounding box center [236, 406] width 21 height 9
click at [237, 403] on span "0 ea" at bounding box center [236, 406] width 21 height 9
click at [233, 402] on span "0 ea" at bounding box center [236, 406] width 21 height 9
click at [240, 405] on span "0 ea" at bounding box center [236, 406] width 21 height 9
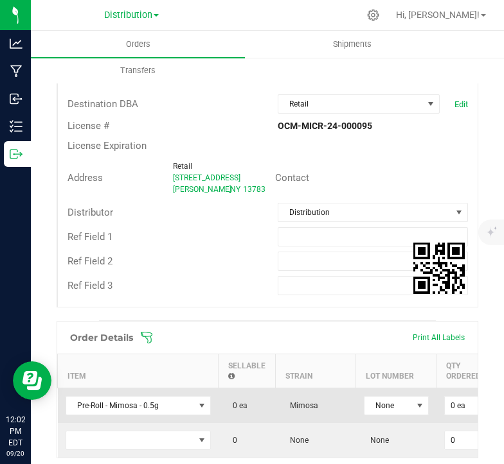
click at [240, 405] on span "0 ea" at bounding box center [236, 406] width 21 height 9
drag, startPoint x: 240, startPoint y: 405, endPoint x: 249, endPoint y: 418, distance: 15.2
click at [249, 418] on td "0 ea" at bounding box center [246, 406] width 57 height 35
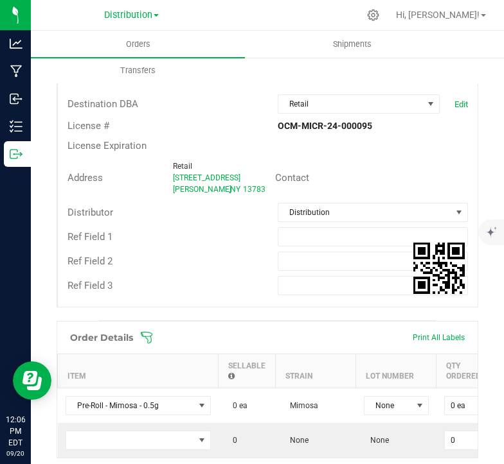
click at [337, 322] on div "Order Details Print All Labels" at bounding box center [267, 338] width 420 height 32
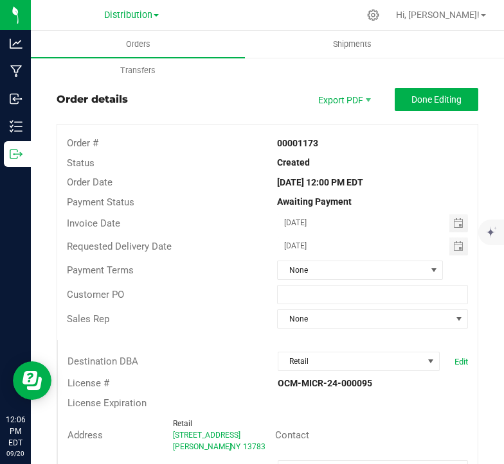
scroll to position [0, 0]
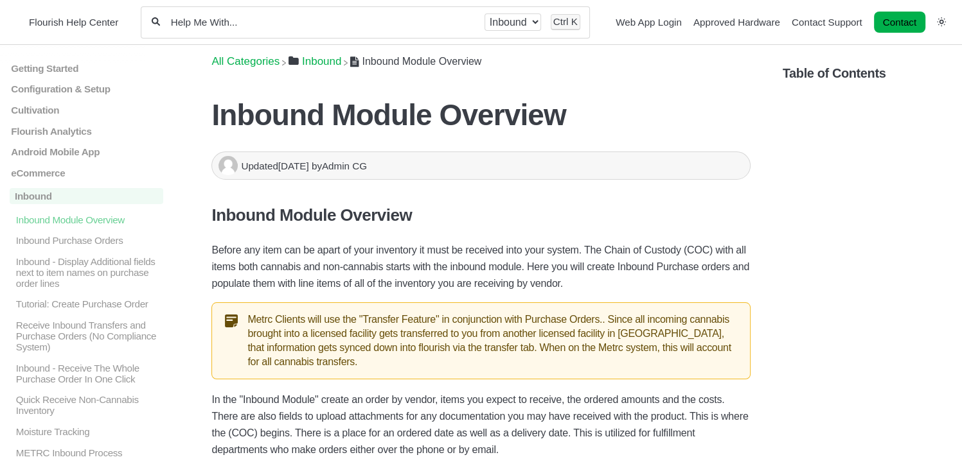
drag, startPoint x: 481, startPoint y: 232, endPoint x: 471, endPoint y: 285, distance: 53.6
click at [471, 285] on p "Before any item can be apart of your inventory it must be received into your sy…" at bounding box center [480, 267] width 538 height 50
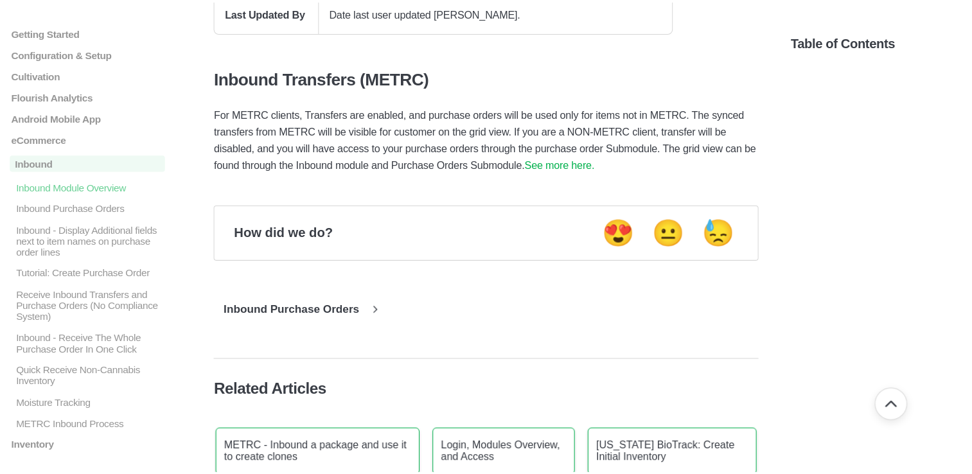
scroll to position [2056, 0]
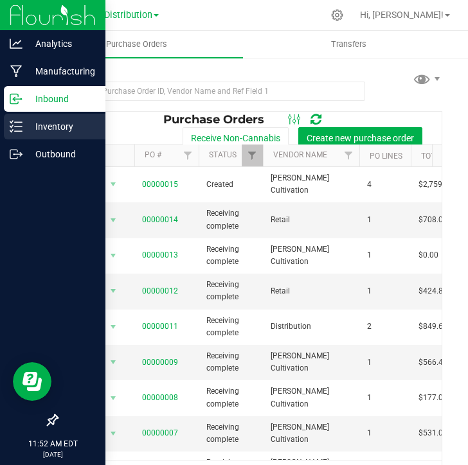
click at [67, 121] on p "Inventory" at bounding box center [60, 126] width 77 height 15
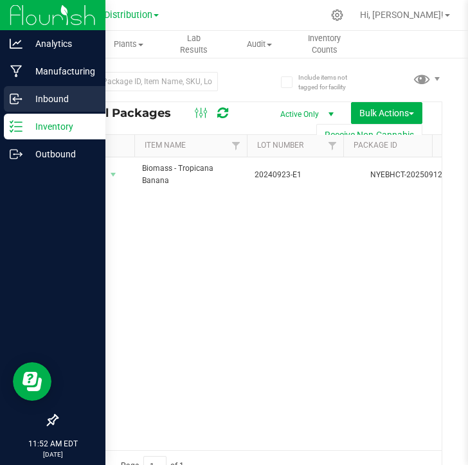
click at [67, 94] on p "Inbound" at bounding box center [60, 98] width 77 height 15
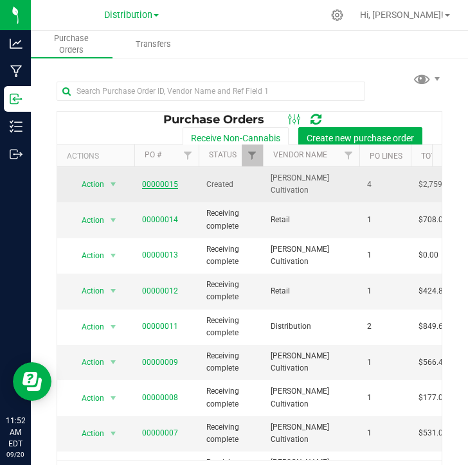
click at [159, 182] on link "00000015" at bounding box center [160, 184] width 36 height 9
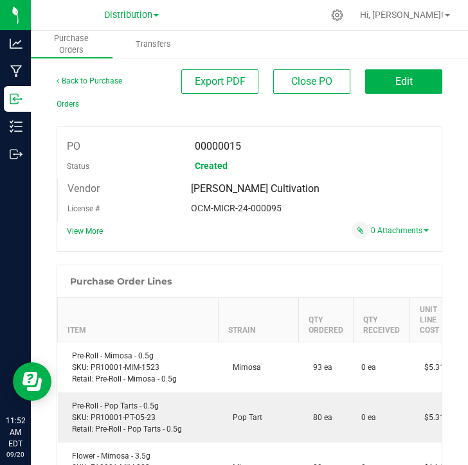
click at [218, 267] on div "Purchase Order Lines" at bounding box center [249, 281] width 384 height 32
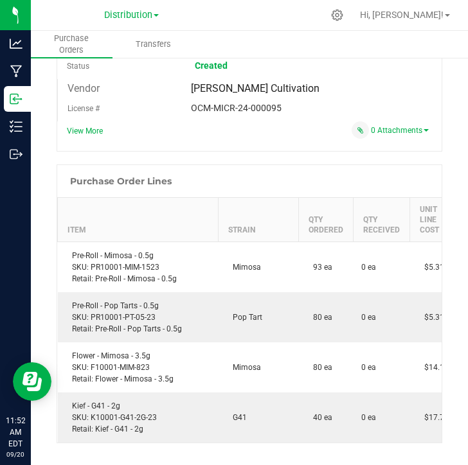
scroll to position [103, 0]
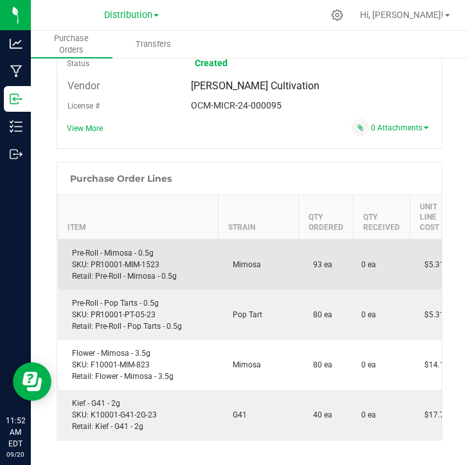
click at [229, 267] on span "Mimosa" at bounding box center [243, 264] width 35 height 9
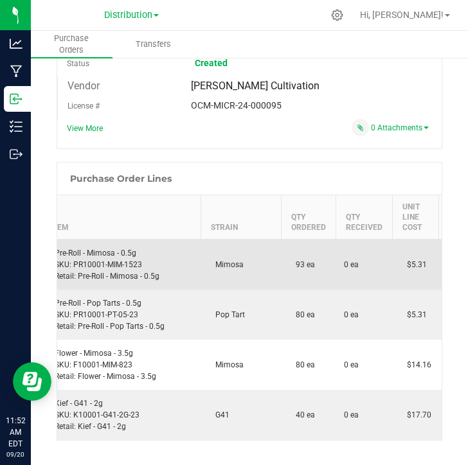
scroll to position [0, 0]
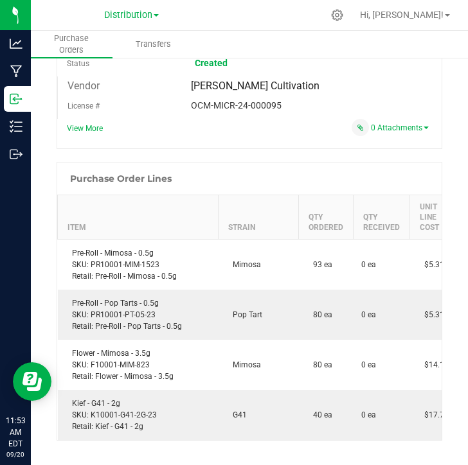
click at [258, 152] on div at bounding box center [249, 155] width 385 height 13
click at [290, 178] on div "Purchase Order Lines" at bounding box center [249, 179] width 384 height 32
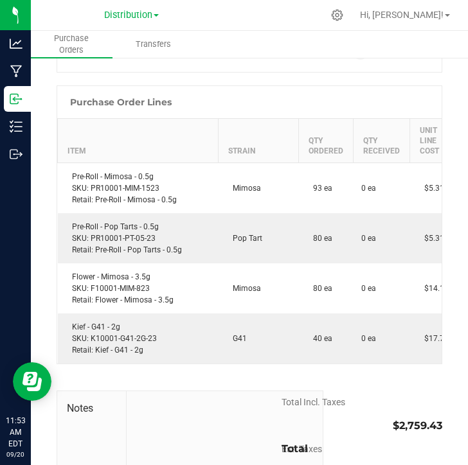
scroll to position [180, 0]
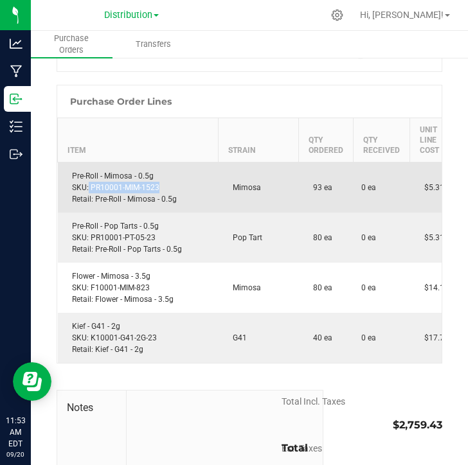
drag, startPoint x: 88, startPoint y: 187, endPoint x: 161, endPoint y: 186, distance: 73.2
click at [161, 186] on div "Pre-Roll - Mimosa - 0.5g SKU: PR10001-MIM-1523 Retail: Pre-Roll - Mimosa - 0.5g" at bounding box center [138, 187] width 145 height 35
copy div "PR10001-MIM-1523"
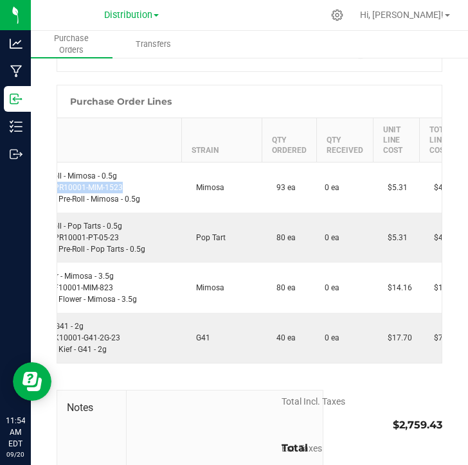
scroll to position [0, 0]
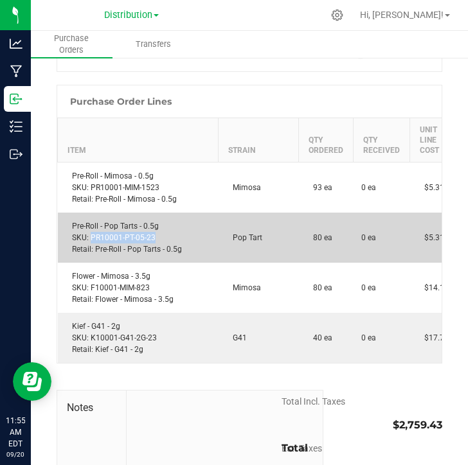
drag, startPoint x: 89, startPoint y: 239, endPoint x: 157, endPoint y: 236, distance: 67.5
click at [157, 236] on div "Pre-Roll - Pop Tarts - 0.5g SKU: PR10001-PT-05-23 Retail: Pre-Roll - Pop Tarts …" at bounding box center [138, 237] width 145 height 35
copy div "PR10001-PT-05-23"
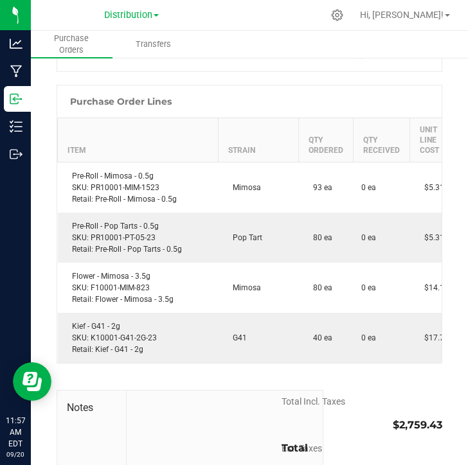
click at [281, 113] on div "Purchase Order Lines" at bounding box center [249, 101] width 384 height 32
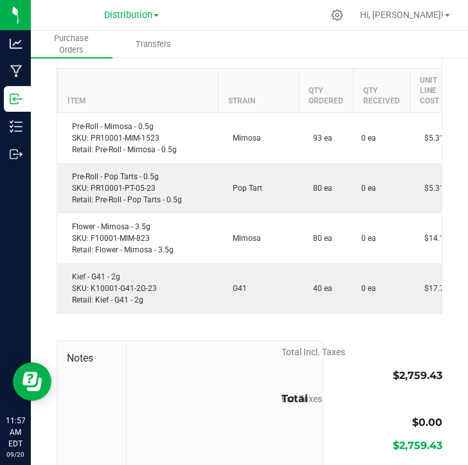
scroll to position [206, 0]
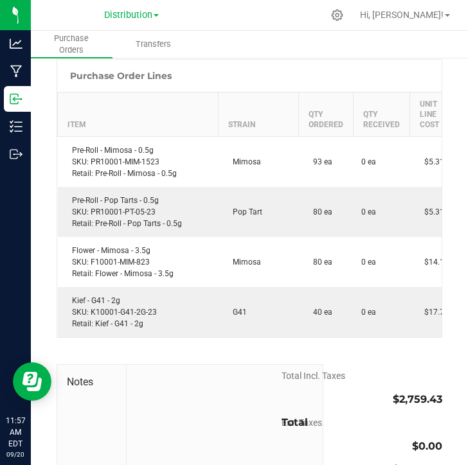
click at [256, 81] on div "Purchase Order Lines" at bounding box center [249, 76] width 384 height 32
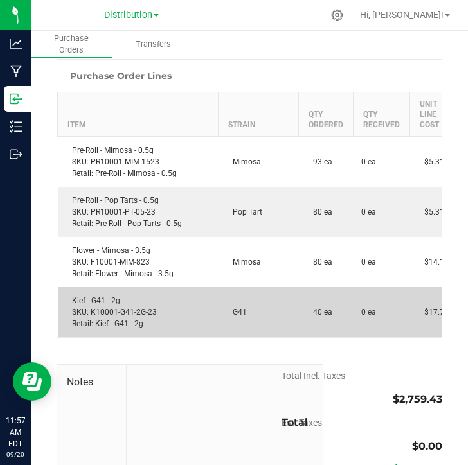
click at [284, 316] on td "G41" at bounding box center [258, 312] width 80 height 50
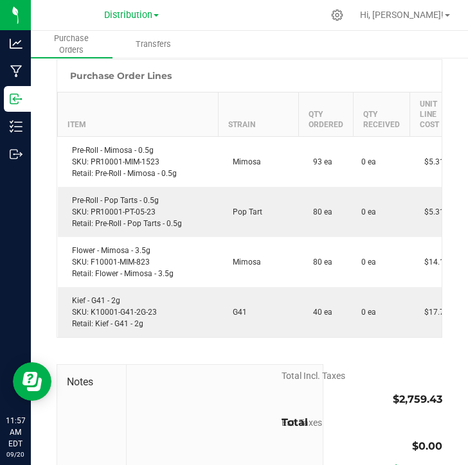
scroll to position [0, 154]
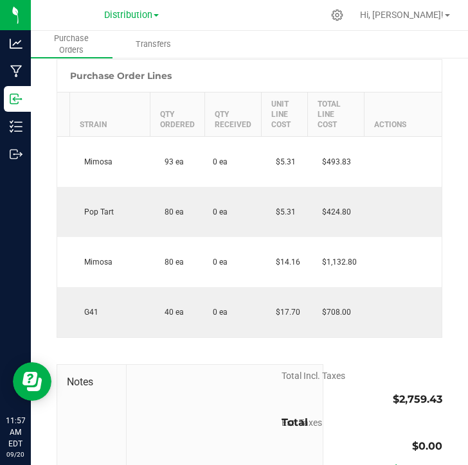
click at [446, 334] on div "Back to Purchase Orders Export PDF Close PO Edit PO 00000015 Status Created Ven…" at bounding box center [249, 201] width 437 height 700
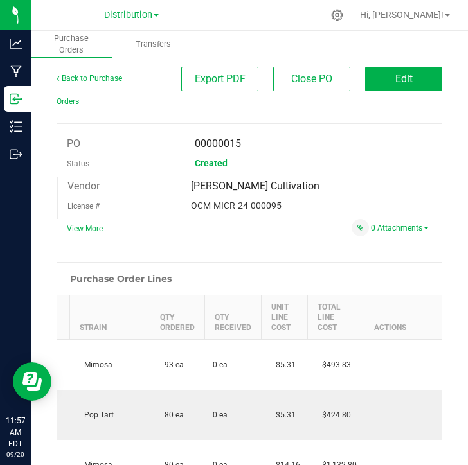
scroll to position [0, 0]
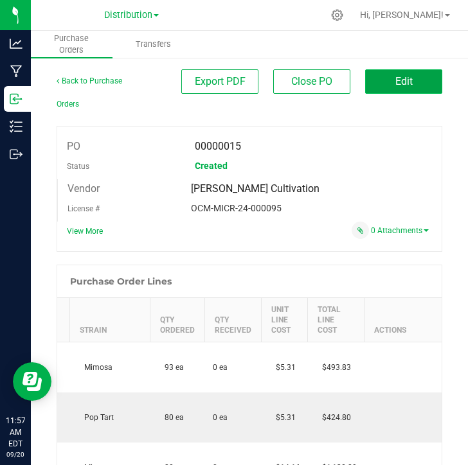
click at [405, 83] on button "Edit" at bounding box center [403, 81] width 77 height 24
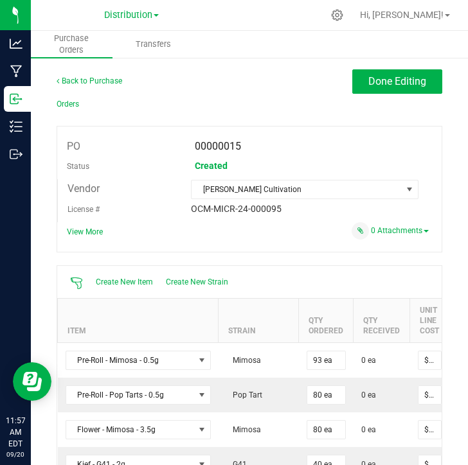
click at [271, 249] on div "PO 00000015 Status Created Vendor Hancock Cultivation License # OCM-MICR-24-000…" at bounding box center [249, 189] width 385 height 127
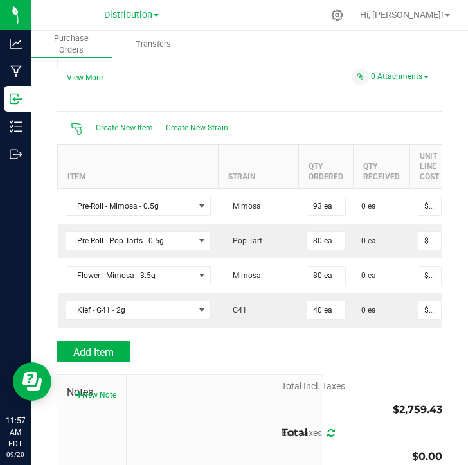
scroll to position [0, 135]
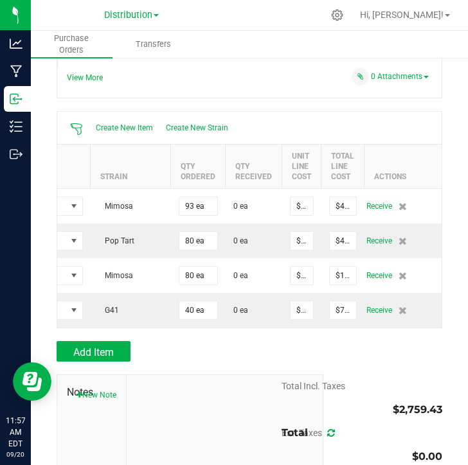
click at [375, 360] on div "Add Item" at bounding box center [249, 351] width 385 height 21
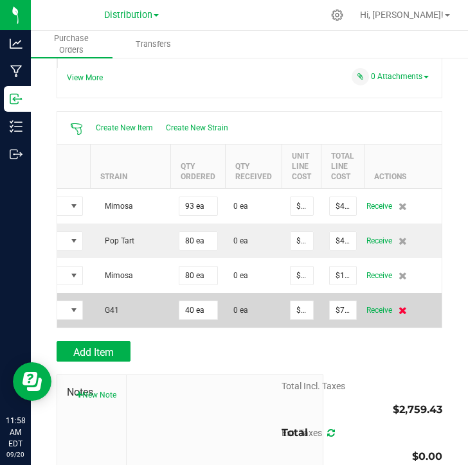
click at [398, 310] on icon at bounding box center [402, 310] width 8 height 8
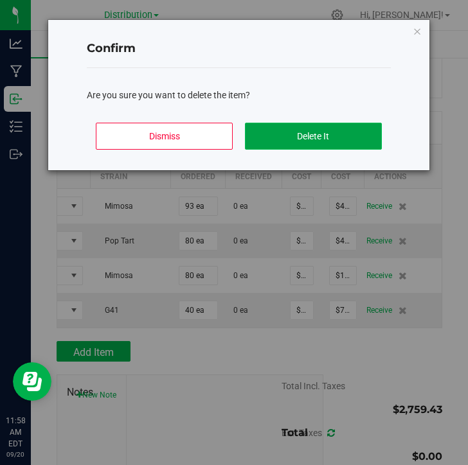
click at [323, 132] on button "Delete It" at bounding box center [313, 136] width 137 height 27
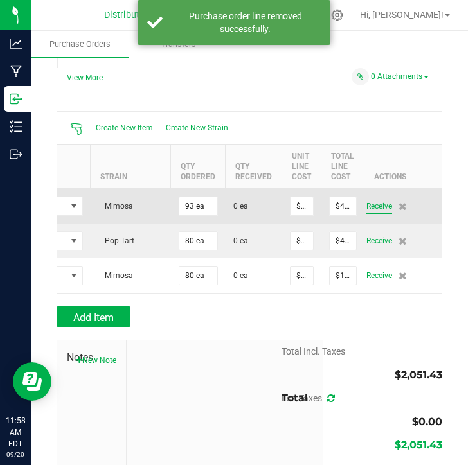
click at [378, 208] on span "Receive" at bounding box center [379, 206] width 26 height 15
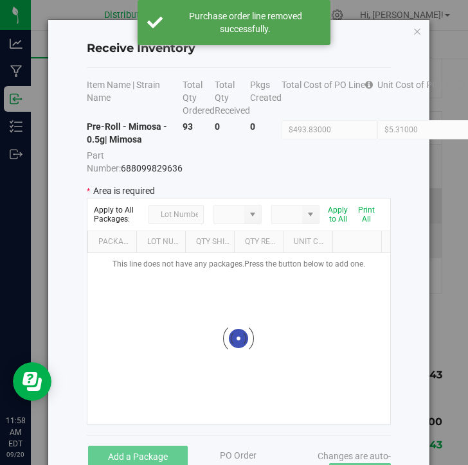
type input "Storage"
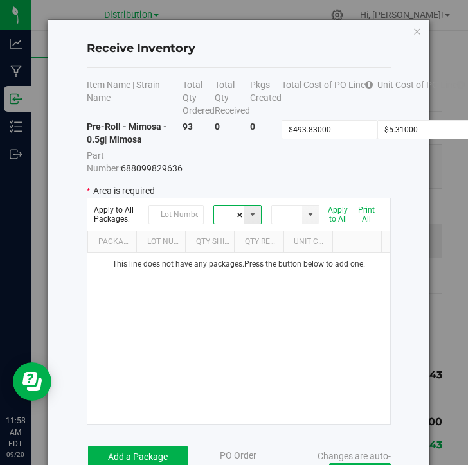
click at [224, 224] on input "Storage" at bounding box center [229, 215] width 31 height 18
click at [247, 220] on span at bounding box center [252, 214] width 10 height 10
click at [233, 250] on span "Storage" at bounding box center [229, 249] width 27 height 19
click at [305, 220] on span at bounding box center [310, 214] width 10 height 10
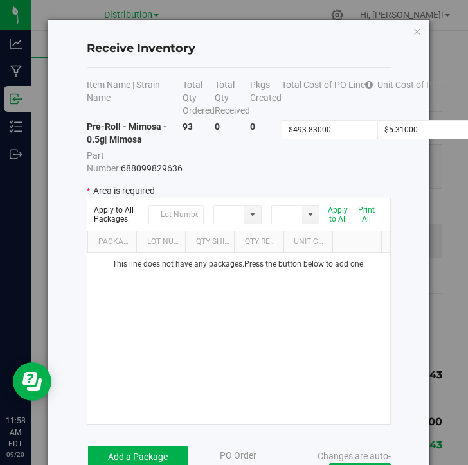
click at [298, 197] on p "* Area is required" at bounding box center [238, 190] width 303 height 13
click at [185, 224] on input "text" at bounding box center [175, 214] width 55 height 19
click at [412, 29] on icon "Close modal" at bounding box center [416, 30] width 9 height 15
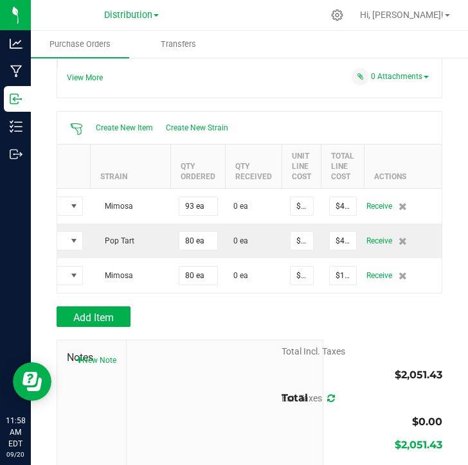
drag, startPoint x: 221, startPoint y: 344, endPoint x: 200, endPoint y: 340, distance: 20.9
click at [200, 340] on div at bounding box center [249, 333] width 385 height 13
click at [213, 326] on div "Add Item" at bounding box center [185, 316] width 257 height 21
click at [243, 91] on div "PO 00000015 Status Created Vendor Hancock Cultivation License # OCM-MICR-24-000…" at bounding box center [249, 35] width 385 height 127
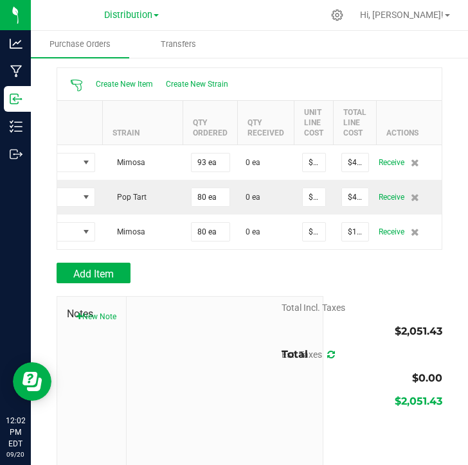
scroll to position [0, 135]
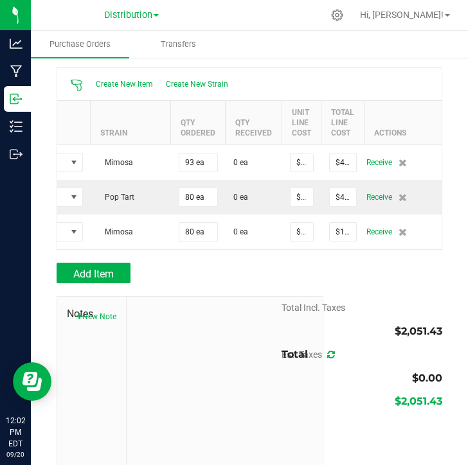
click at [224, 276] on div "Add Item" at bounding box center [185, 273] width 257 height 21
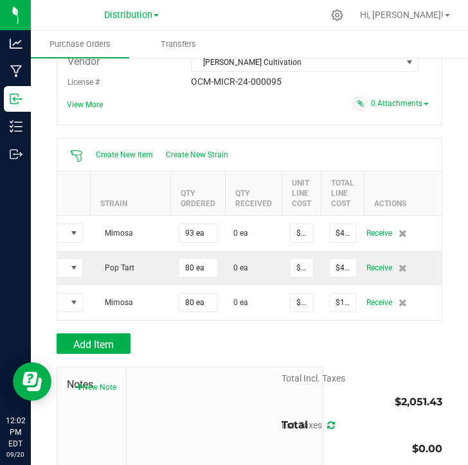
scroll to position [128, 0]
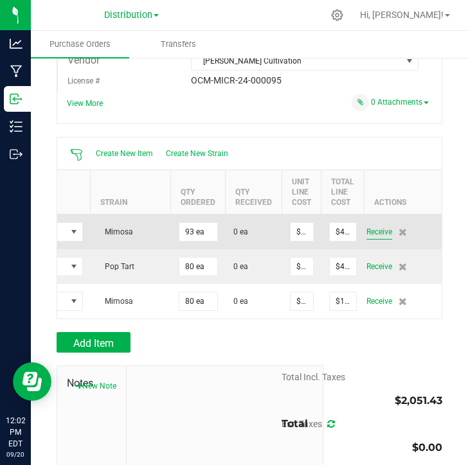
click at [372, 229] on span "Receive" at bounding box center [379, 231] width 26 height 15
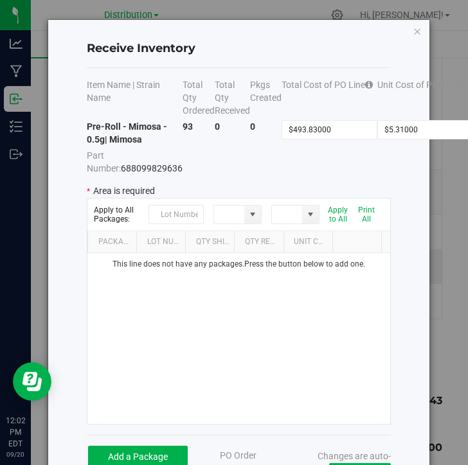
click at [281, 175] on td "$493.83000" at bounding box center [329, 147] width 96 height 55
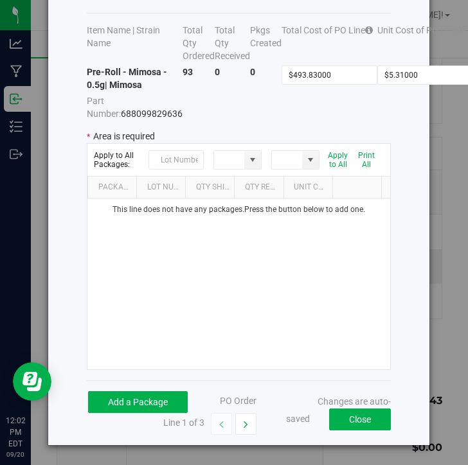
scroll to position [66, 0]
click at [172, 405] on button "Add a Package" at bounding box center [138, 402] width 100 height 22
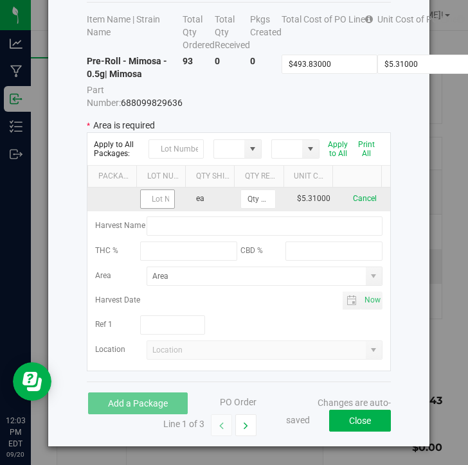
click at [154, 209] on input "text" at bounding box center [157, 199] width 35 height 19
type input "MIM - .5 - 2301"
click at [245, 208] on input at bounding box center [257, 199] width 33 height 18
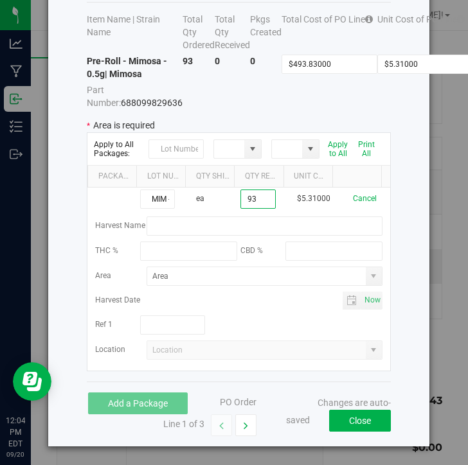
type input "93 ea"
click at [410, 264] on div "Receive Inventory Item Name | Strain Name Total Qty Ordered Total Qty Received …" at bounding box center [238, 200] width 380 height 492
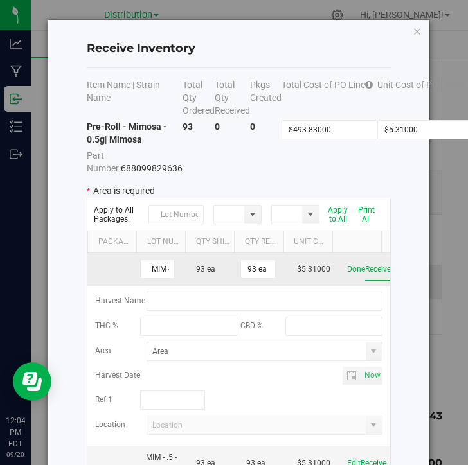
click at [365, 281] on button "Receive" at bounding box center [378, 269] width 26 height 22
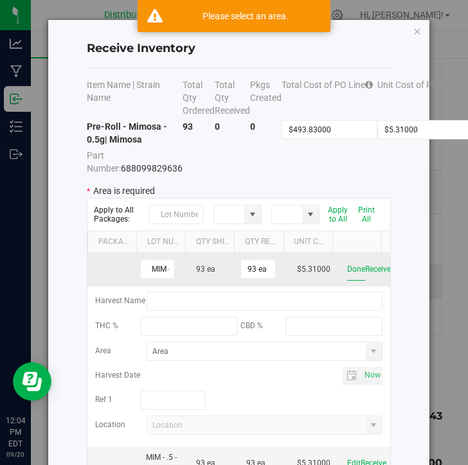
click at [347, 281] on button "Done" at bounding box center [356, 269] width 18 height 22
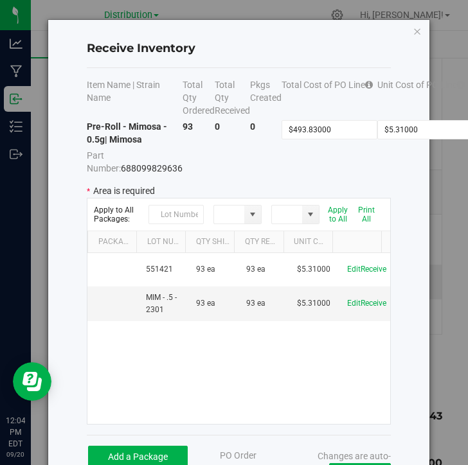
click at [396, 283] on div "Receive Inventory Item Name | Strain Name Total Qty Ordered Total Qty Received …" at bounding box center [238, 260] width 380 height 480
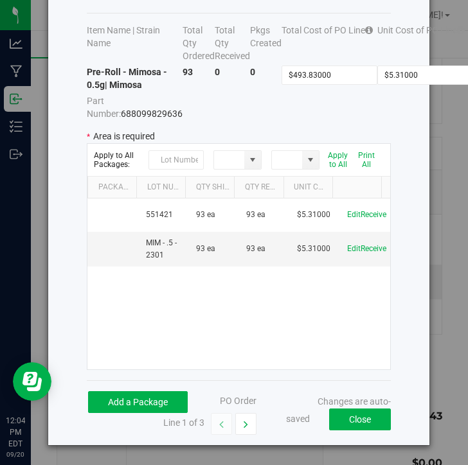
scroll to position [66, 0]
click at [155, 407] on button "Add a Package" at bounding box center [138, 402] width 100 height 22
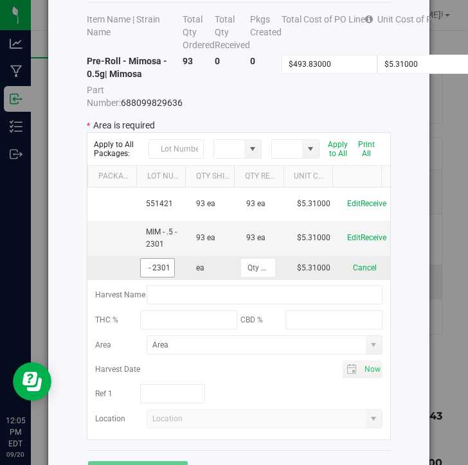
scroll to position [0, 23]
type input "PT - ..5 - 2301"
click at [247, 277] on input at bounding box center [257, 268] width 33 height 18
type input "80 ea"
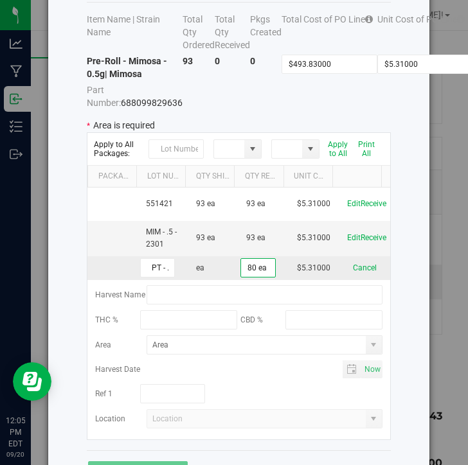
click at [275, 282] on kendo-grid-list "551421 93 ea 93 ea $5.31000 Edit Receive MIM - .5 - 2301 93 ea 93 ea $5.31000 E…" at bounding box center [238, 314] width 302 height 252
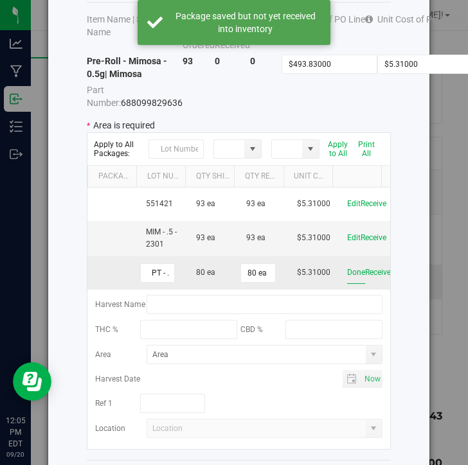
click at [347, 284] on button "Done" at bounding box center [356, 272] width 18 height 22
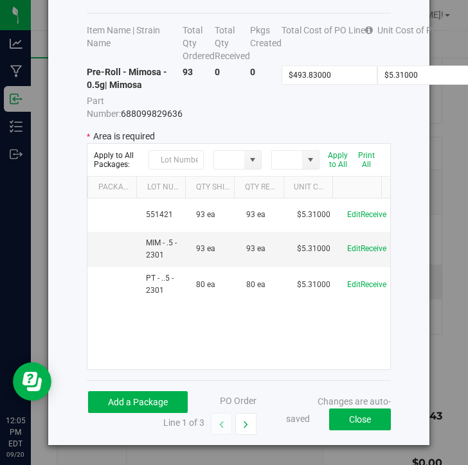
click at [338, 326] on div "551421 93 ea 93 ea $5.31000 Edit Receive MIM - .5 - 2301 93 ea 93 ea $5.31000 E…" at bounding box center [238, 284] width 302 height 171
click at [143, 396] on button "Add a Package" at bounding box center [138, 402] width 100 height 22
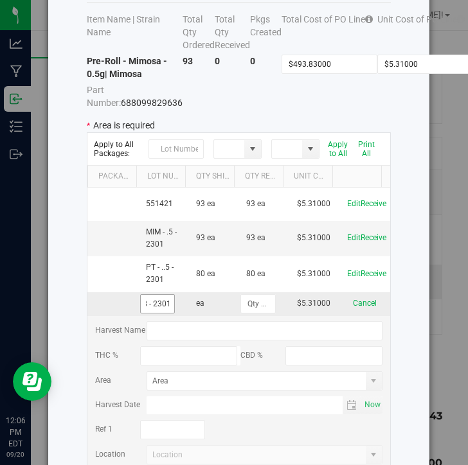
scroll to position [0, 34]
click at [148, 314] on input "MIM - 8 - 2301" at bounding box center [157, 303] width 35 height 19
type input "MIM - 8 - 2301"
click at [241, 313] on input at bounding box center [257, 304] width 33 height 18
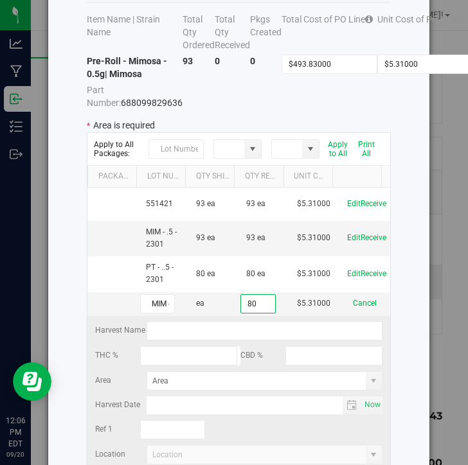
type input "80 ea"
click at [226, 331] on kendo-grid-list "551421 93 ea 93 ea $5.31000 Edit Receive MIM - .5 - 2301 93 ea 93 ea $5.31000 E…" at bounding box center [238, 332] width 302 height 288
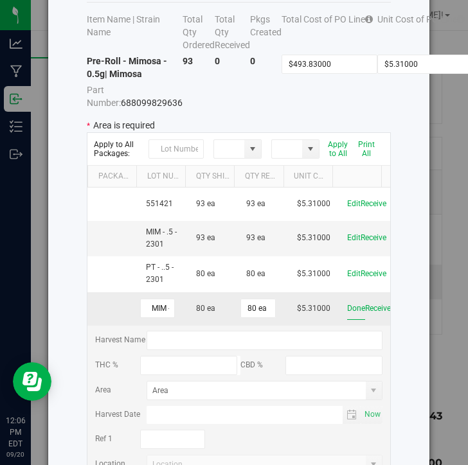
click at [347, 315] on button "Done" at bounding box center [356, 308] width 18 height 22
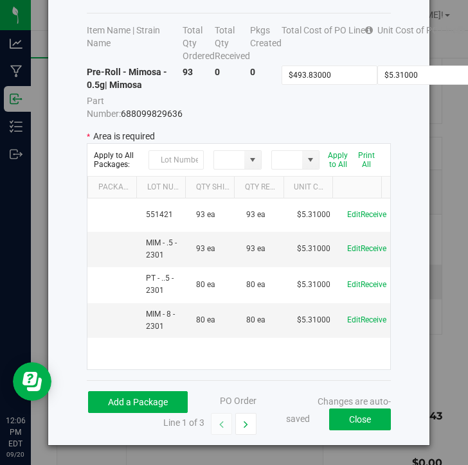
click at [402, 136] on div "Receive Inventory Item Name | Strain Name Total Qty Ordered Total Qty Received …" at bounding box center [238, 205] width 380 height 480
click at [329, 417] on button "Close" at bounding box center [360, 420] width 62 height 22
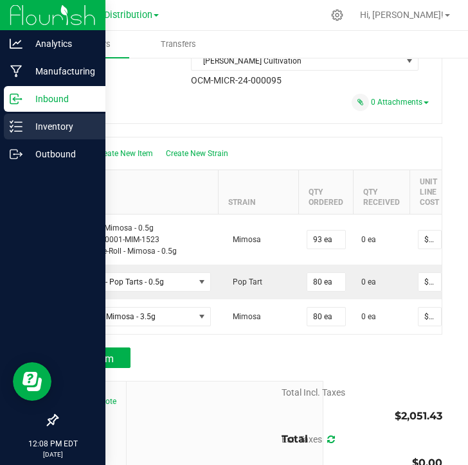
click at [37, 121] on p "Inventory" at bounding box center [60, 126] width 77 height 15
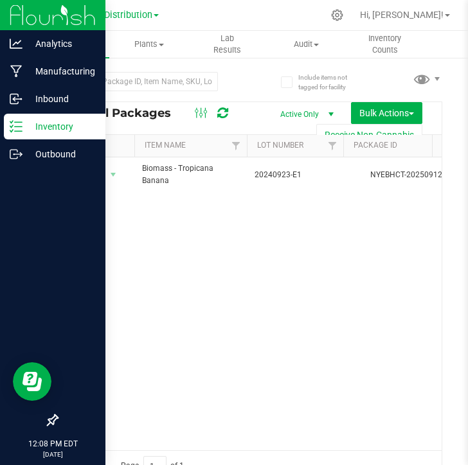
click at [296, 111] on span "Active Only" at bounding box center [304, 114] width 71 height 18
click at [279, 188] on li "All" at bounding box center [291, 192] width 69 height 19
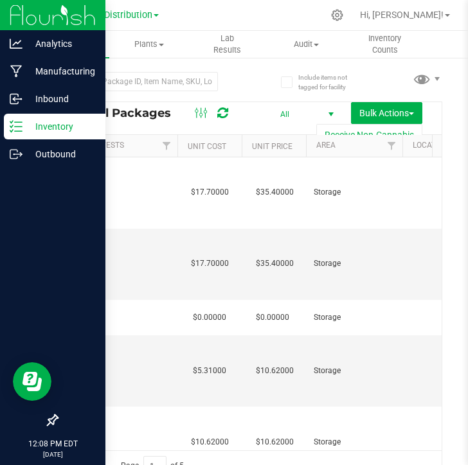
scroll to position [0, 722]
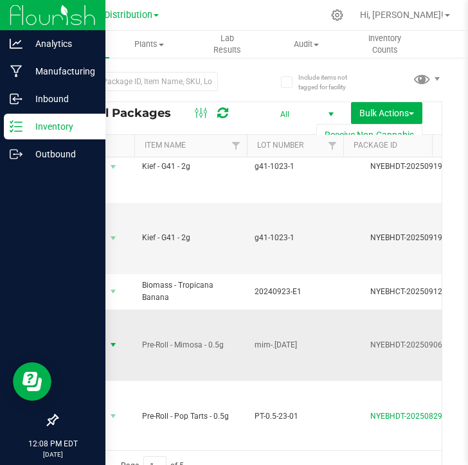
click at [107, 344] on span "select" at bounding box center [113, 345] width 16 height 18
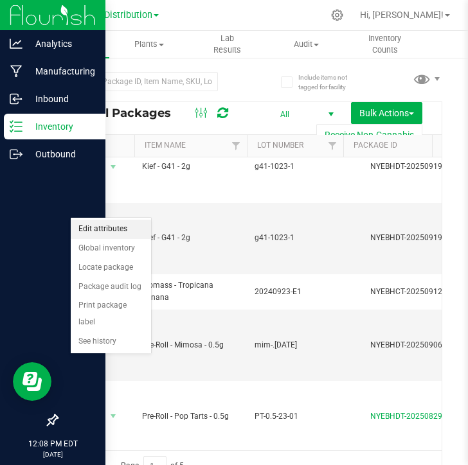
click at [112, 229] on li "Edit attributes" at bounding box center [111, 229] width 80 height 19
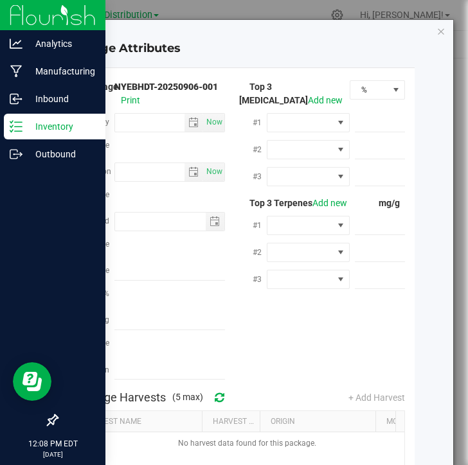
type input "2025-09-06"
click at [52, 264] on div "Package Attributes Package ID NYEBHDT-20250906-001 Print Use By Date Now Produc…" at bounding box center [238, 339] width 429 height 638
click at [436, 32] on icon "Close modal" at bounding box center [440, 30] width 9 height 15
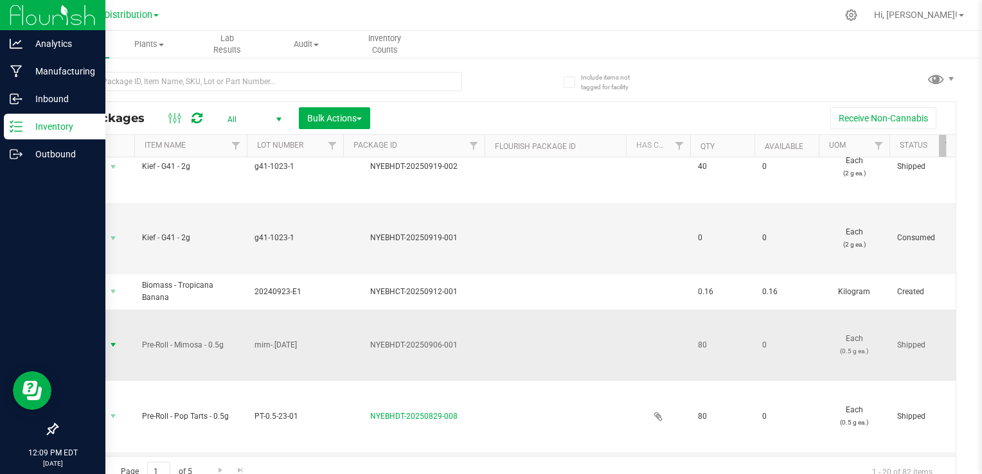
click at [100, 344] on span "Action" at bounding box center [87, 345] width 35 height 18
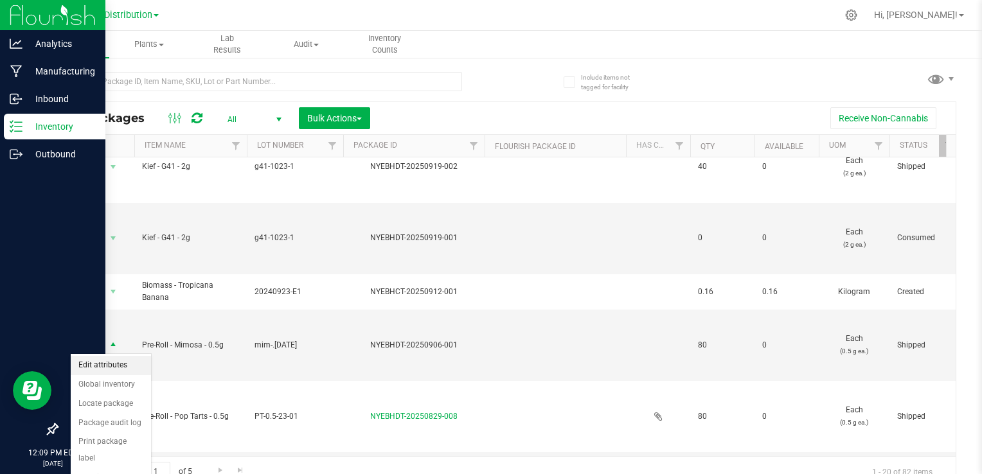
click at [116, 367] on li "Edit attributes" at bounding box center [111, 365] width 80 height 19
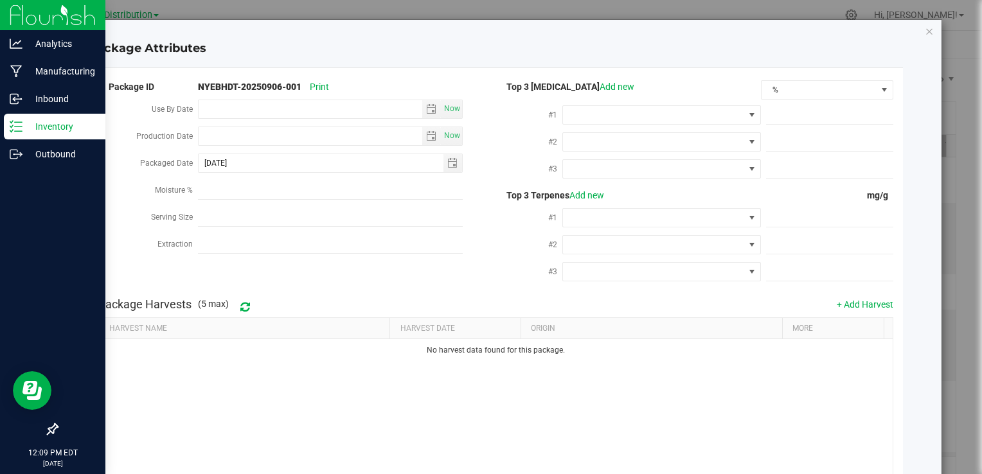
click at [366, 285] on div "Package ID NYEBHDT-20250906-001 Print Use By Date Now Production Date Now Packa…" at bounding box center [495, 184] width 795 height 213
click at [924, 26] on icon "Close modal" at bounding box center [928, 30] width 9 height 15
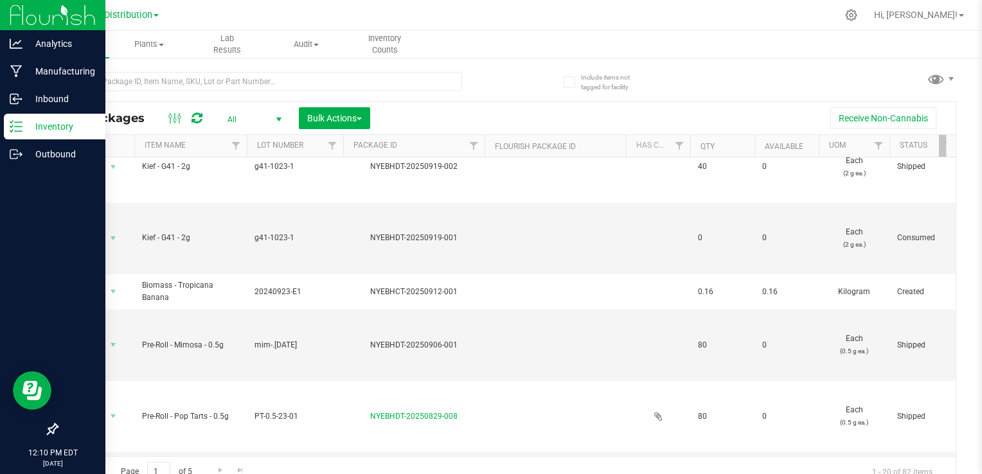
click at [435, 116] on div "Receive Non-Cannabis" at bounding box center [663, 118] width 566 height 22
click at [46, 230] on div "Include items not tagged for facility All Packages All Active Only Lab Samples …" at bounding box center [506, 253] width 951 height 392
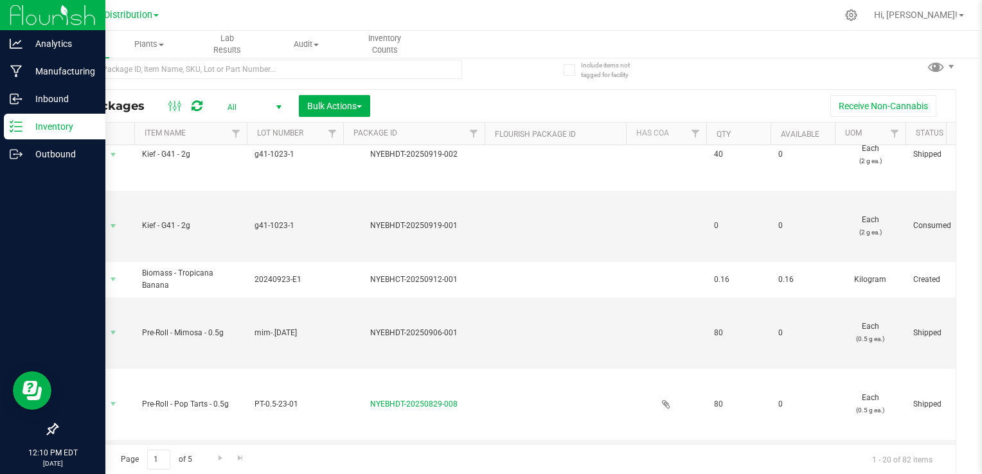
drag, startPoint x: 687, startPoint y: 135, endPoint x: 707, endPoint y: 140, distance: 19.9
click at [707, 140] on div "Actions Item Name Lot Number Package ID Flourish Package ID Has COA Qty Availab…" at bounding box center [501, 134] width 889 height 22
drag, startPoint x: 930, startPoint y: 445, endPoint x: 929, endPoint y: 439, distance: 6.5
click at [929, 439] on div "All Packages All Active Only Lab Samples Locked All Bulk Actions Add to manufac…" at bounding box center [506, 282] width 899 height 386
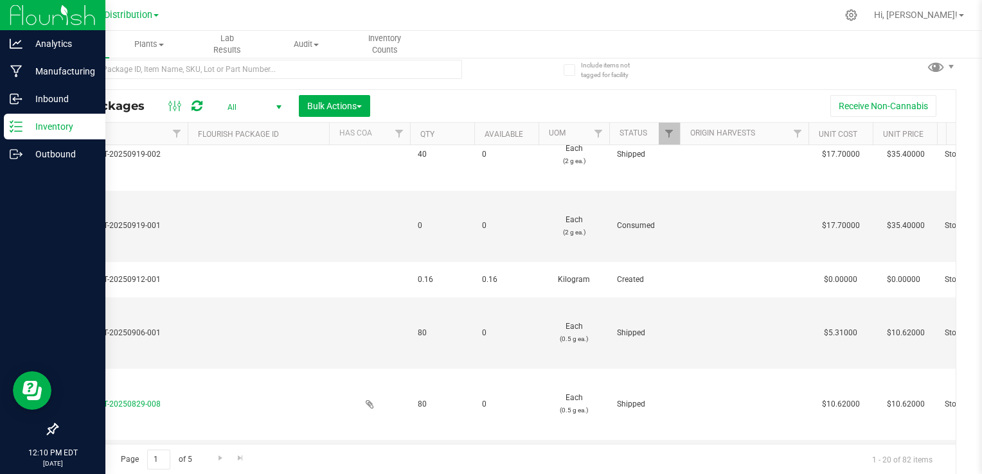
scroll to position [0, 318]
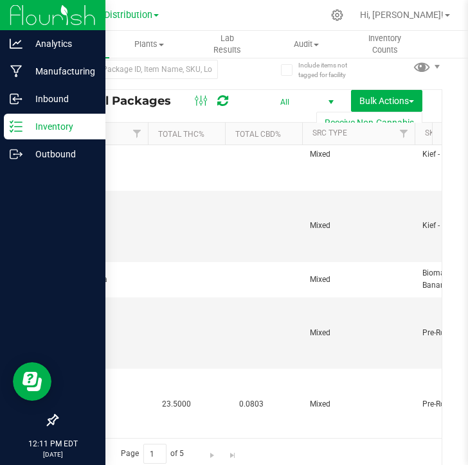
click at [18, 121] on icon at bounding box center [16, 126] width 13 height 13
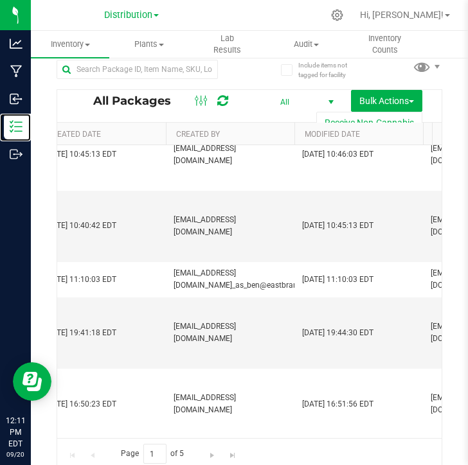
scroll to position [0, 6108]
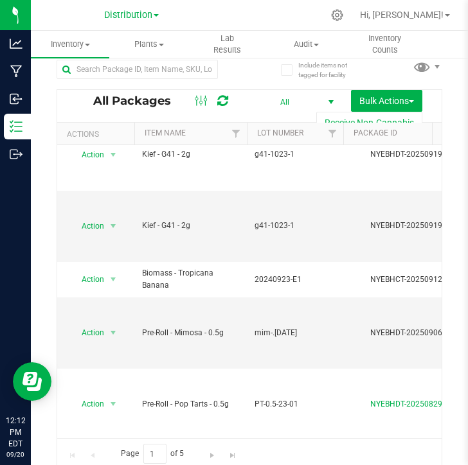
click at [46, 263] on div "Include items not tagged for facility All Packages All Active Only Lab Samples …" at bounding box center [249, 240] width 437 height 392
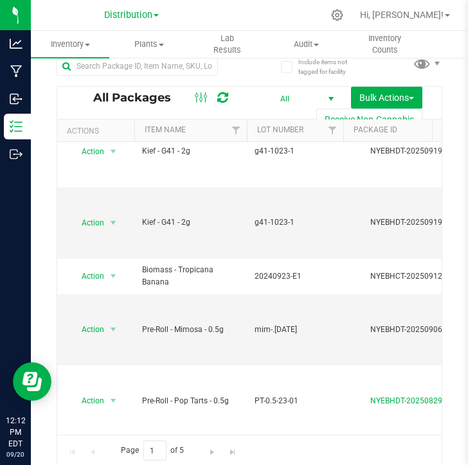
click at [279, 452] on div "Page 1 of 5 1 - 20 of 82 items" at bounding box center [249, 450] width 384 height 31
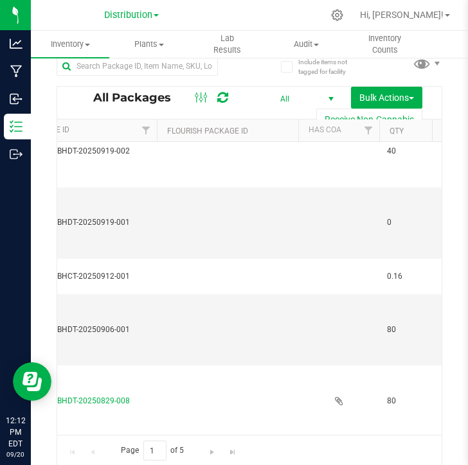
scroll to position [26, 427]
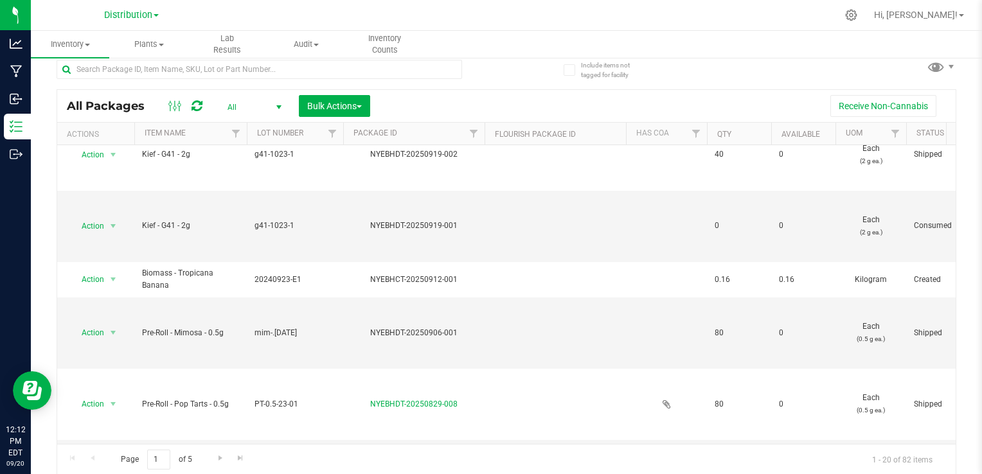
click at [483, 84] on div at bounding box center [282, 68] width 450 height 41
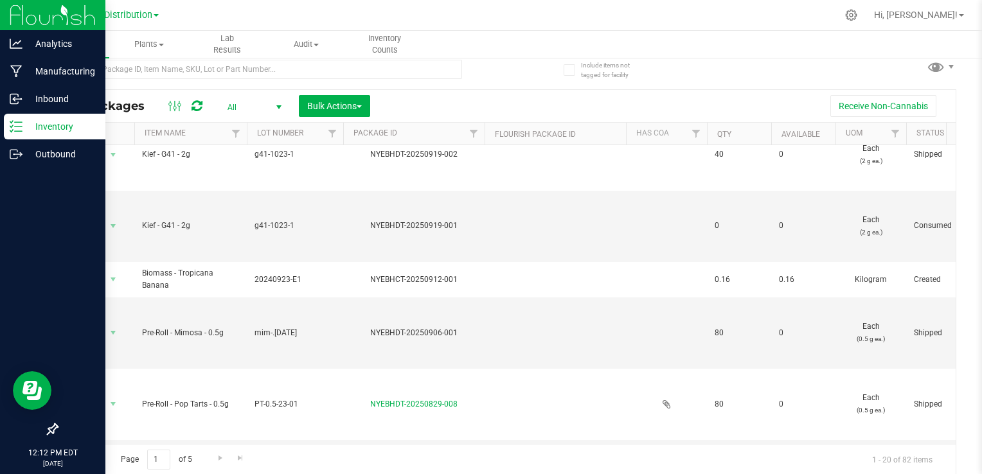
click at [50, 119] on p "Inventory" at bounding box center [60, 126] width 77 height 15
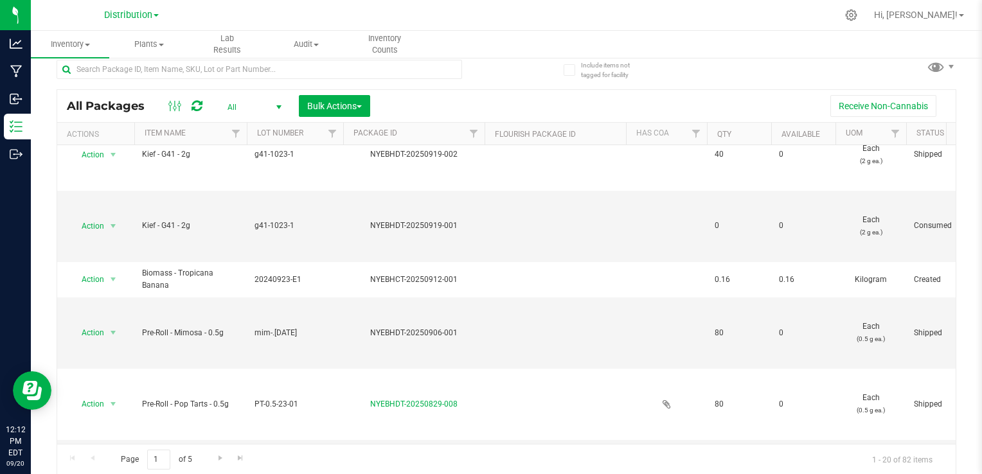
click at [225, 105] on span "All" at bounding box center [251, 107] width 71 height 18
click at [266, 133] on li "Active Only" at bounding box center [250, 128] width 69 height 19
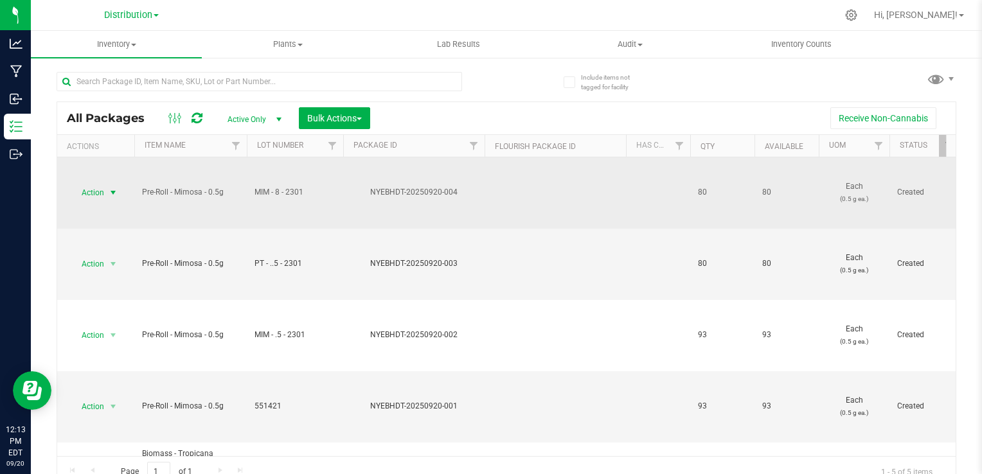
click at [97, 195] on span "Action" at bounding box center [87, 193] width 35 height 18
click at [88, 176] on td "Action Action Adjust qty Create package Edit attributes Global inventory Locate…" at bounding box center [95, 192] width 77 height 71
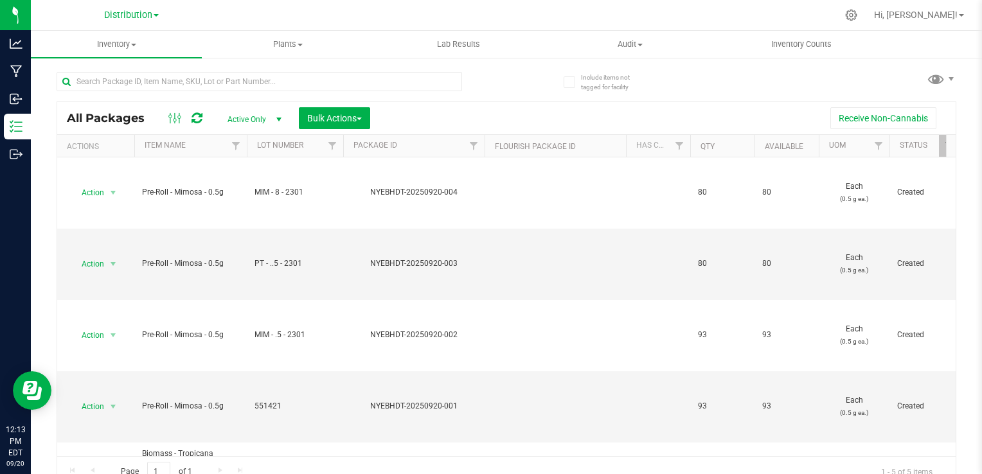
click at [691, 116] on div "Receive Non-Cannabis" at bounding box center [663, 118] width 566 height 22
click at [586, 121] on div "Receive Non-Cannabis" at bounding box center [663, 118] width 566 height 22
click at [648, 114] on div "Receive Non-Cannabis" at bounding box center [663, 118] width 566 height 22
click at [476, 117] on div "Receive Non-Cannabis" at bounding box center [663, 118] width 566 height 22
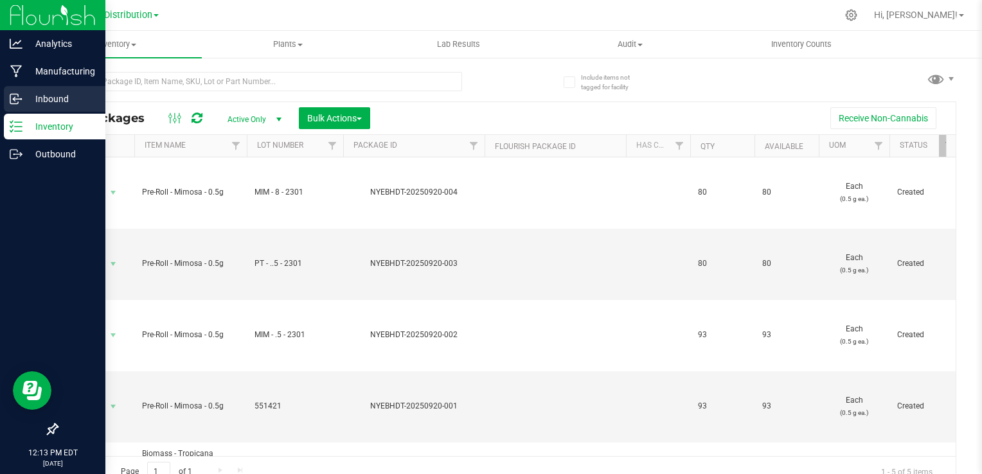
click at [67, 102] on p "Inbound" at bounding box center [60, 98] width 77 height 15
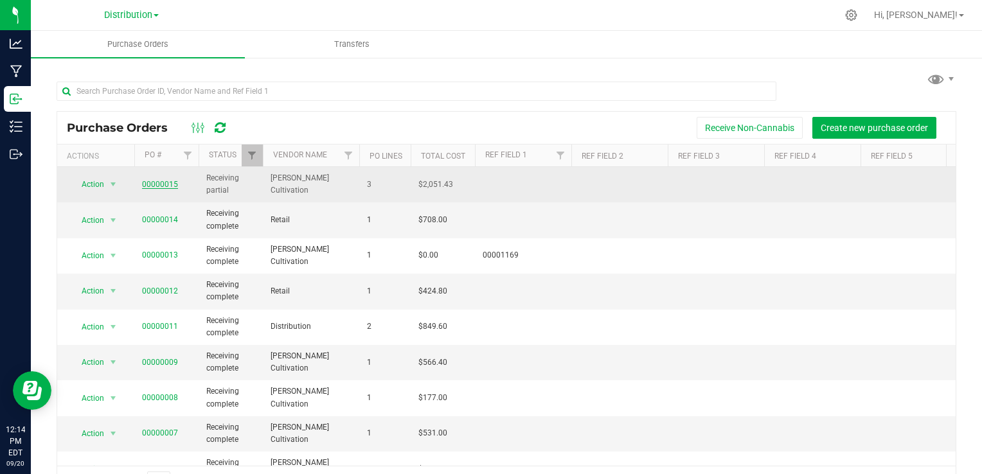
click at [155, 184] on link "00000015" at bounding box center [160, 184] width 36 height 9
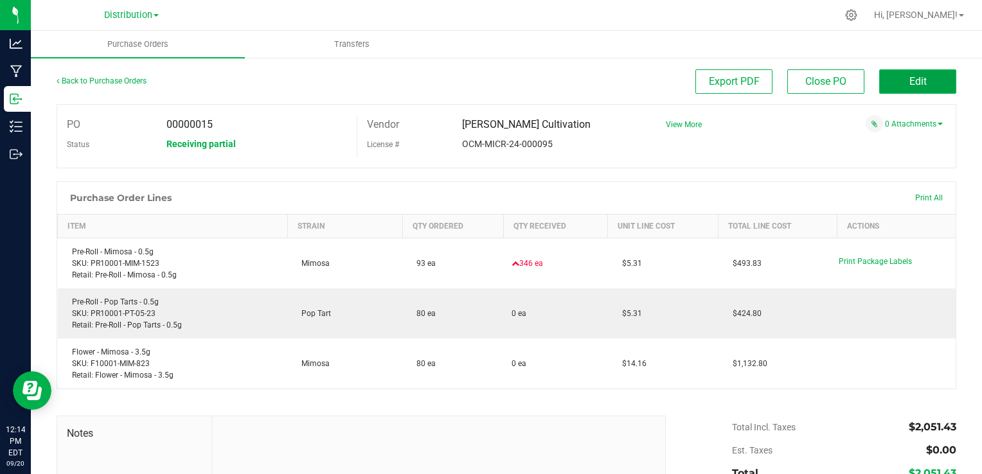
click at [920, 70] on button "Edit" at bounding box center [917, 81] width 77 height 24
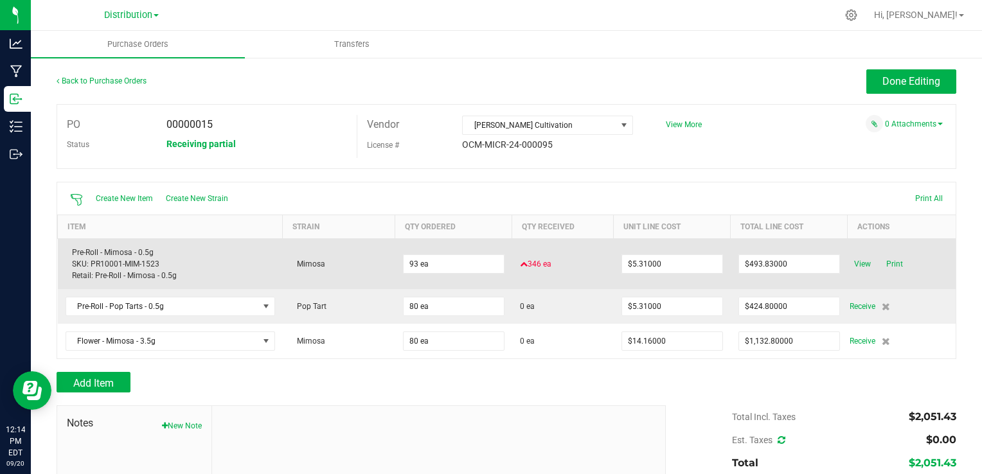
drag, startPoint x: 856, startPoint y: 266, endPoint x: 855, endPoint y: 277, distance: 11.0
click at [855, 277] on td "View Print" at bounding box center [901, 263] width 108 height 51
click at [855, 267] on span "View" at bounding box center [862, 263] width 26 height 15
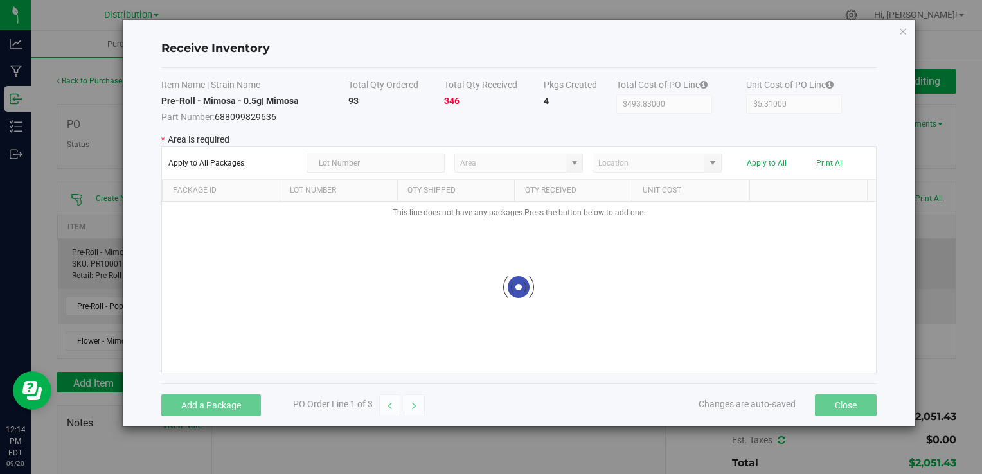
type input "Storage"
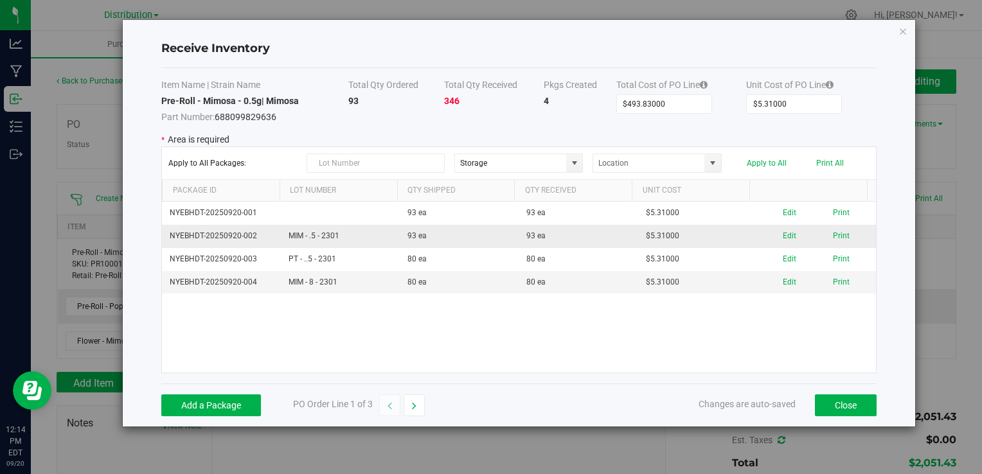
click at [442, 238] on td "93 ea" at bounding box center [459, 236] width 119 height 23
click at [903, 34] on icon "Close modal" at bounding box center [902, 30] width 9 height 15
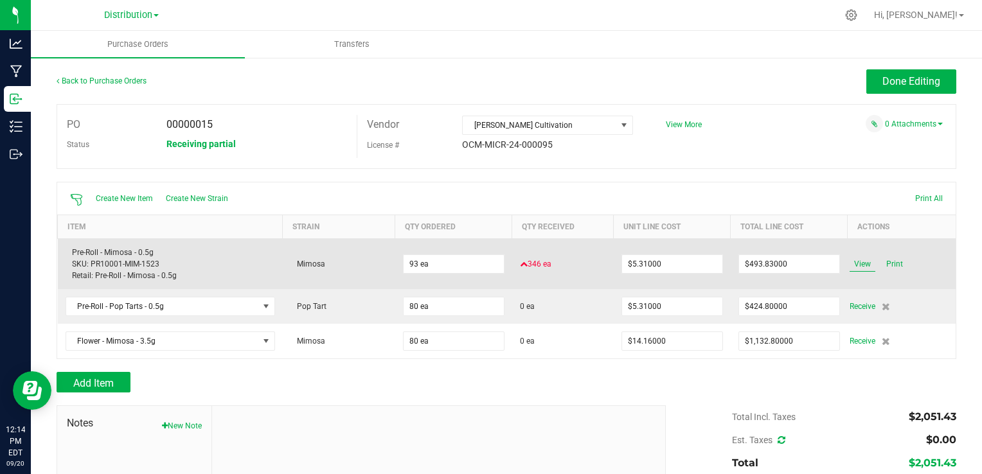
click at [852, 265] on span "View" at bounding box center [862, 263] width 26 height 15
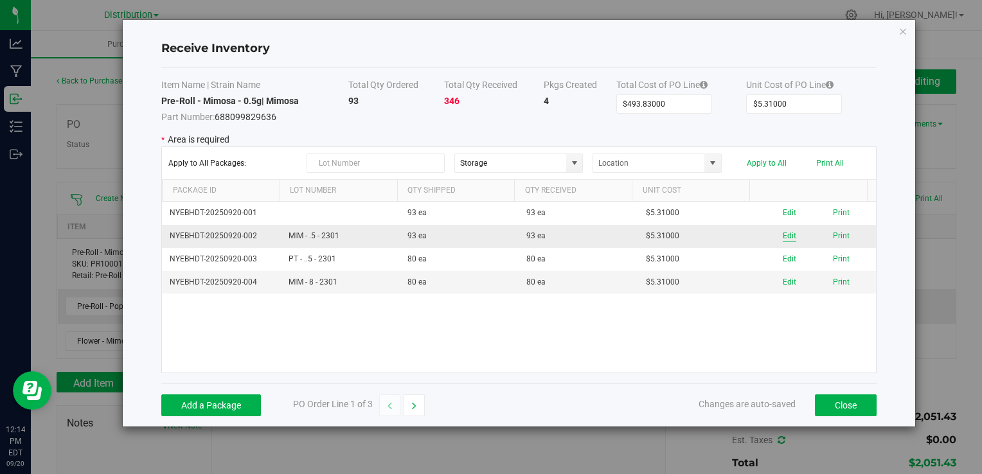
click at [782, 233] on button "Edit" at bounding box center [788, 236] width 13 height 12
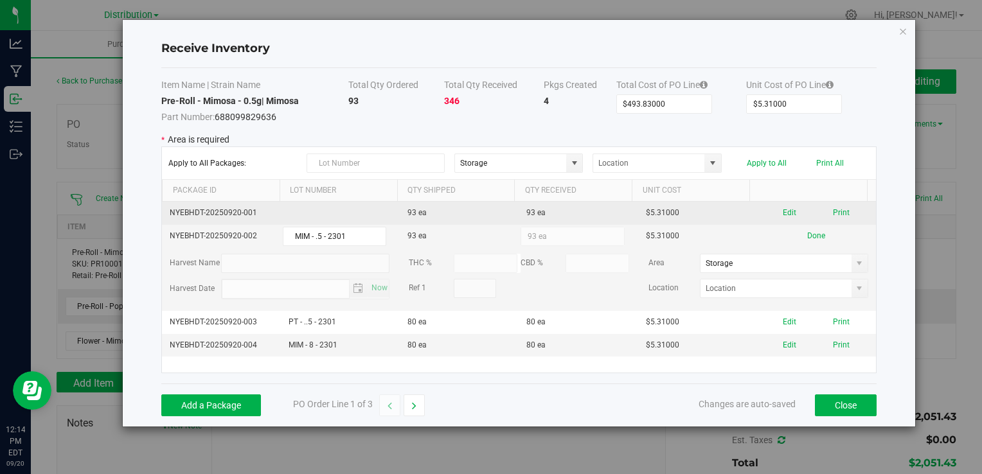
click at [540, 212] on td "93 ea" at bounding box center [577, 213] width 119 height 23
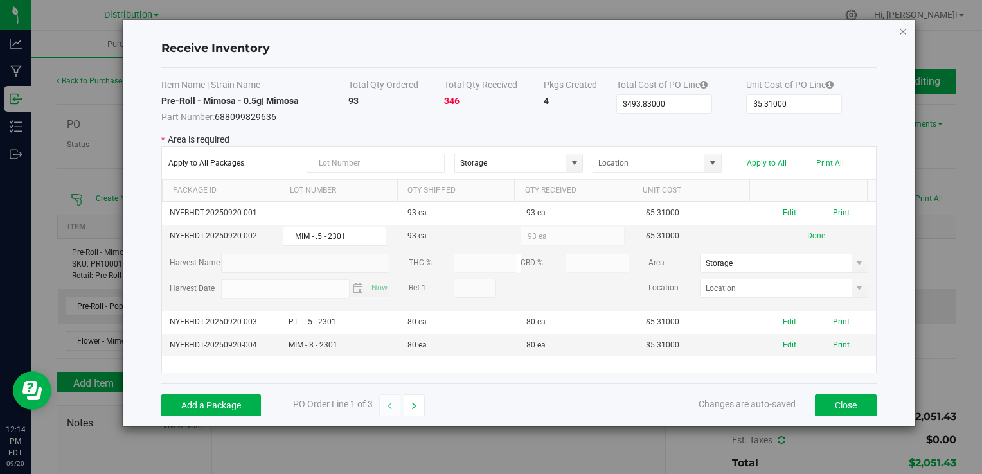
click at [899, 30] on icon "Close modal" at bounding box center [902, 30] width 9 height 15
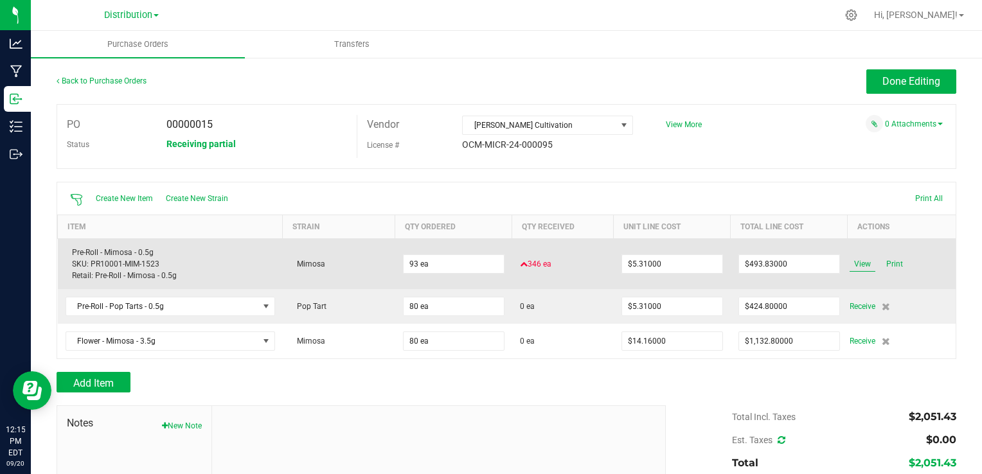
click at [856, 265] on span "View" at bounding box center [862, 263] width 26 height 15
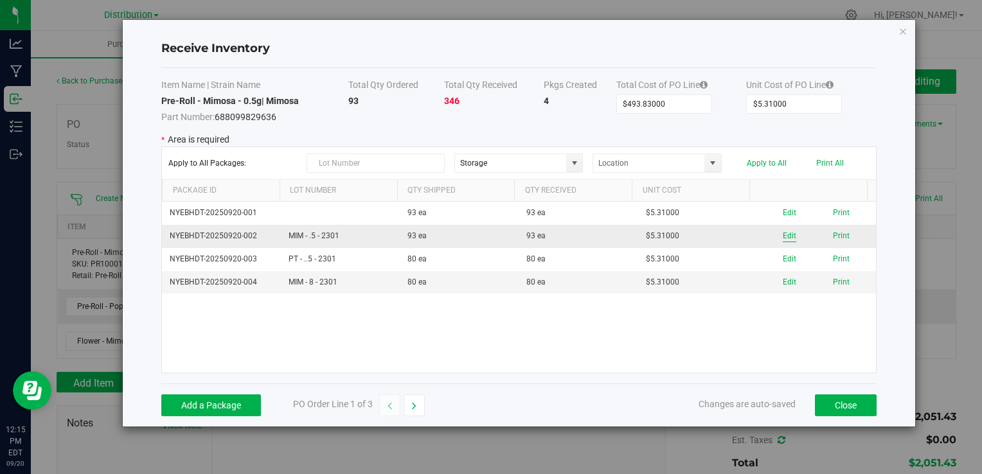
click at [782, 232] on button "Edit" at bounding box center [788, 236] width 13 height 12
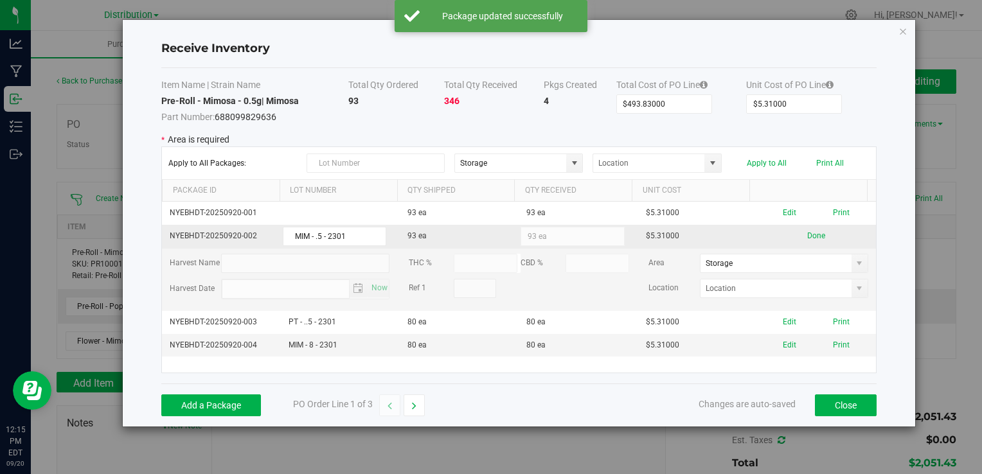
click at [416, 235] on td "93 ea" at bounding box center [459, 237] width 119 height 24
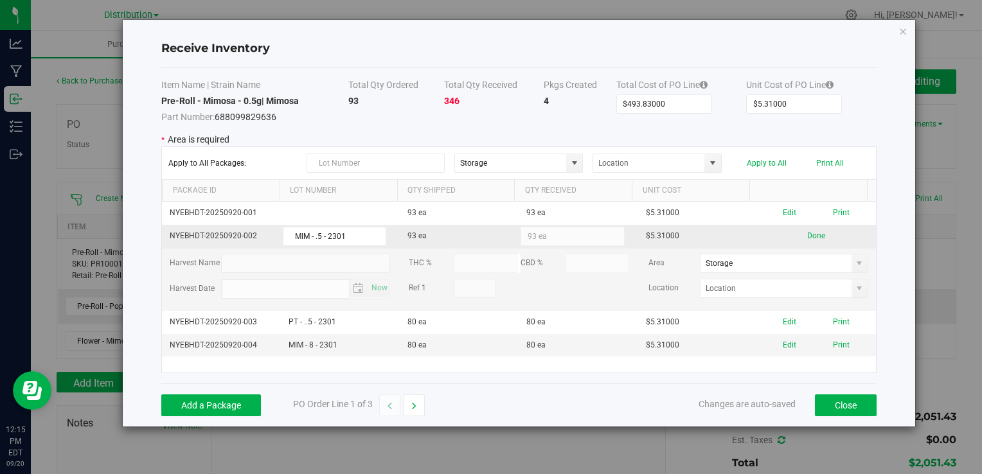
drag, startPoint x: 416, startPoint y: 235, endPoint x: 547, endPoint y: 234, distance: 131.1
click at [547, 234] on kendo-numerictextbox "93 ea" at bounding box center [571, 236] width 103 height 19
click at [849, 403] on button "Close" at bounding box center [846, 405] width 62 height 22
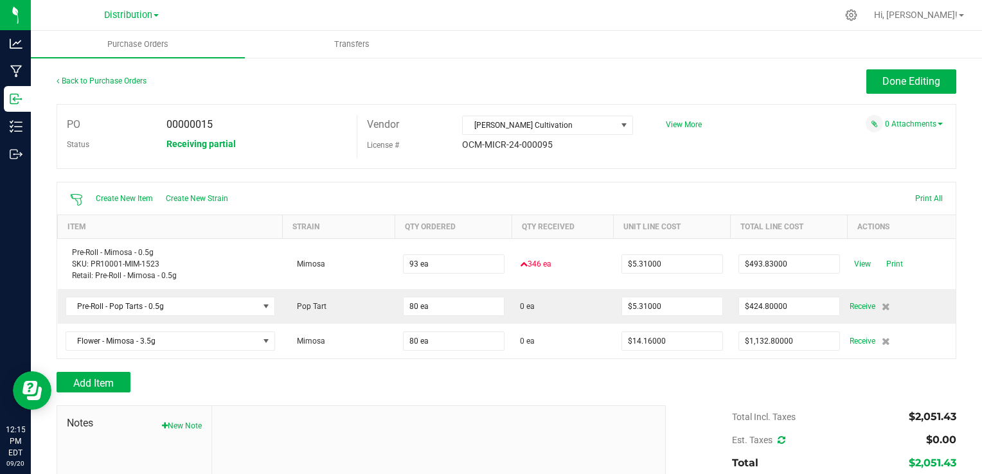
click at [343, 181] on div at bounding box center [506, 175] width 899 height 13
click at [909, 77] on span "Done Editing" at bounding box center [911, 81] width 58 height 12
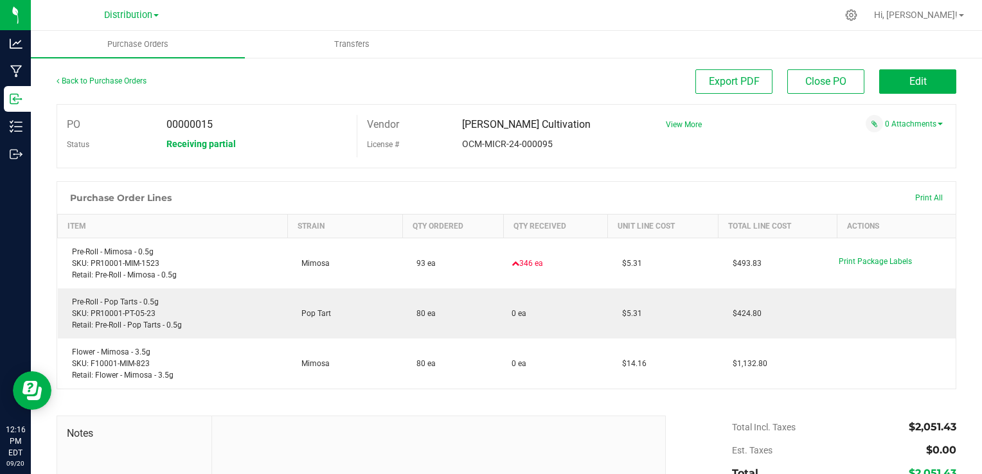
click at [285, 192] on div "Purchase Order Lines Print All" at bounding box center [506, 198] width 898 height 32
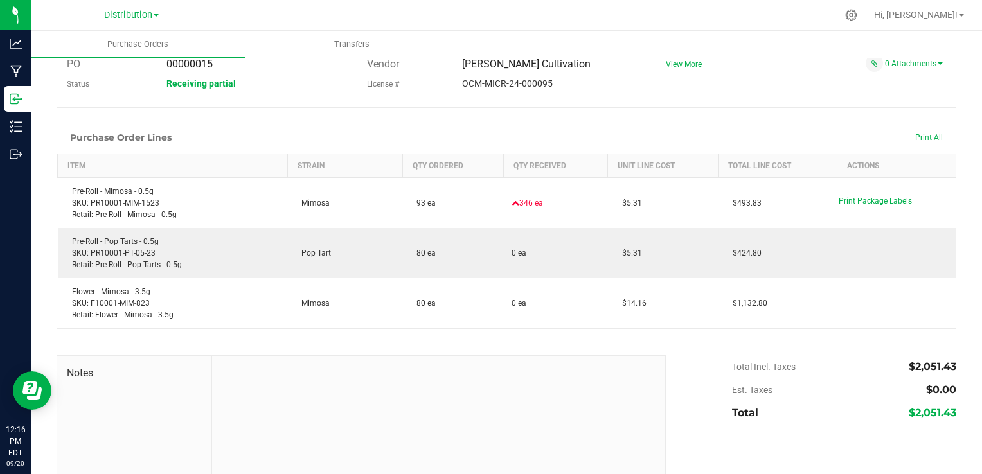
scroll to position [77, 0]
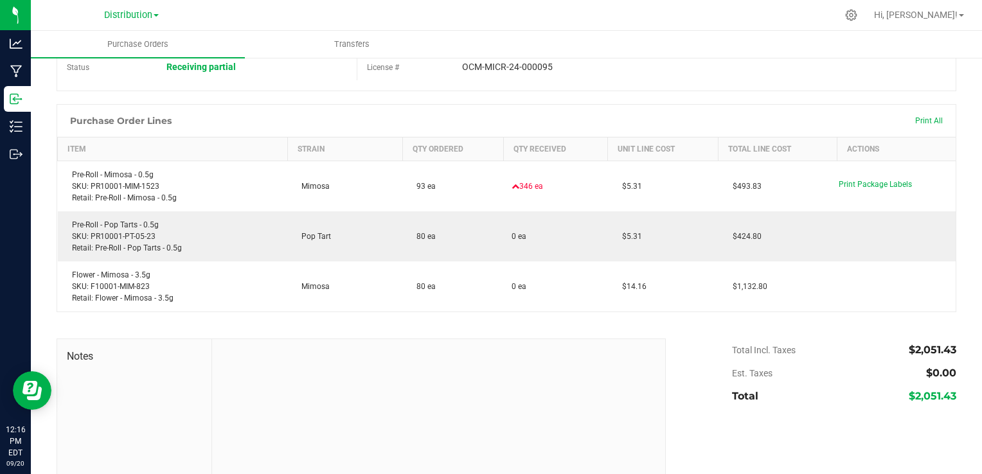
click at [192, 123] on div "Purchase Order Lines Print All" at bounding box center [506, 121] width 898 height 32
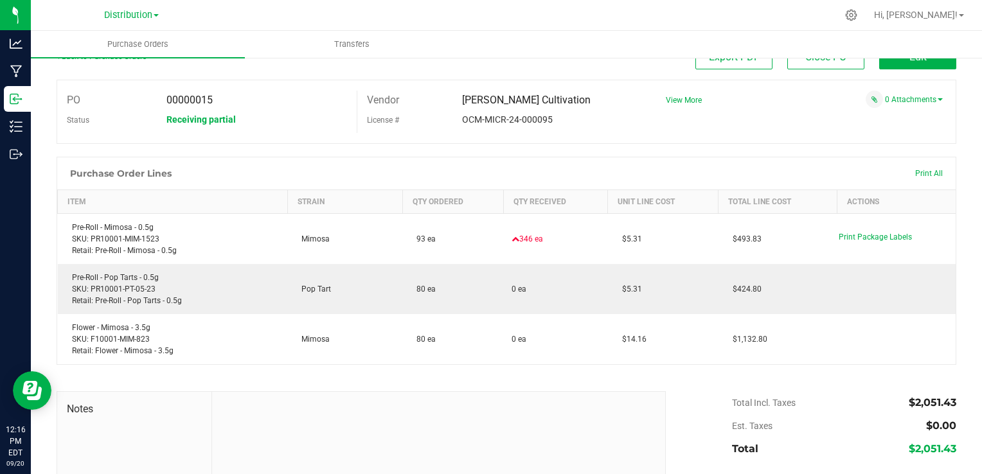
scroll to position [0, 0]
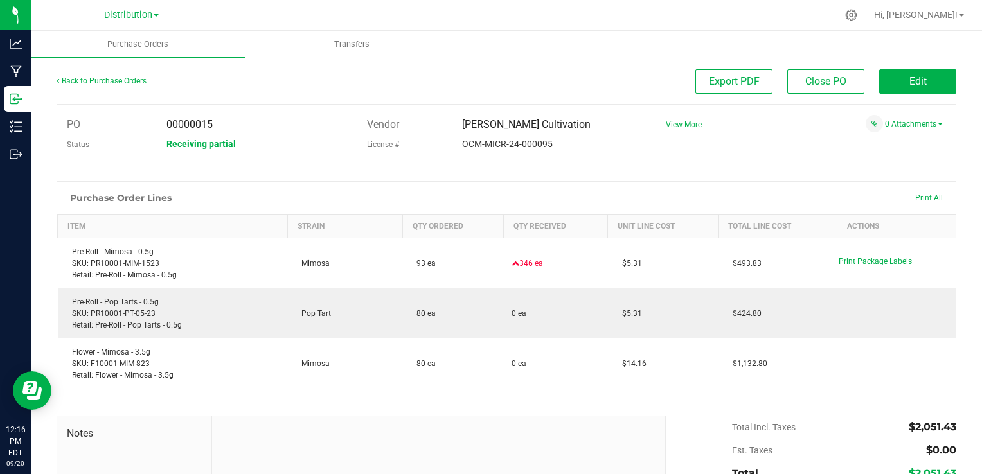
click at [301, 164] on div "PO 00000015 Status Receiving partial Vendor Hancock Cultivation License # OCM-M…" at bounding box center [506, 136] width 899 height 64
drag, startPoint x: 339, startPoint y: 177, endPoint x: 311, endPoint y: 181, distance: 27.9
click at [311, 181] on div "Back to Purchase Orders Export PDF Close PO Edit PO 00000015 Status Receiving p…" at bounding box center [506, 329] width 899 height 520
drag, startPoint x: 311, startPoint y: 181, endPoint x: 448, endPoint y: 125, distance: 148.7
click at [452, 125] on div "Hancock Cultivation" at bounding box center [547, 124] width 190 height 19
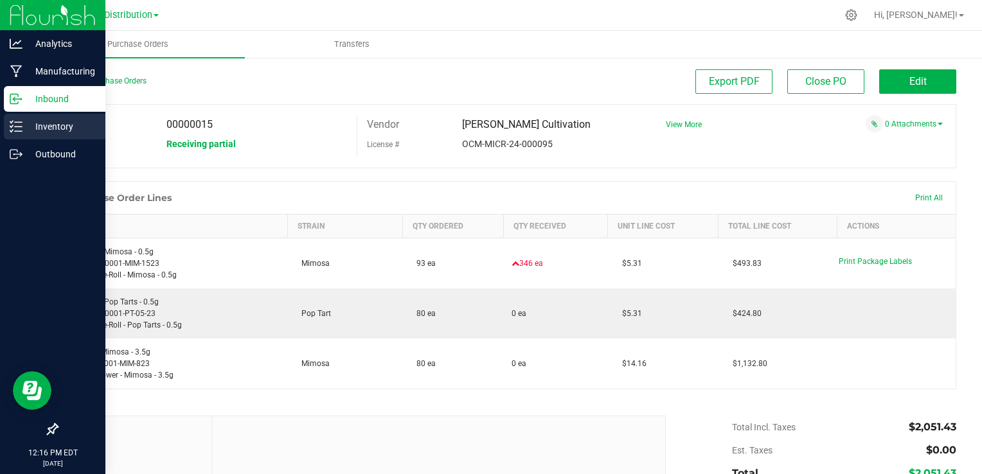
click at [77, 124] on p "Inventory" at bounding box center [60, 126] width 77 height 15
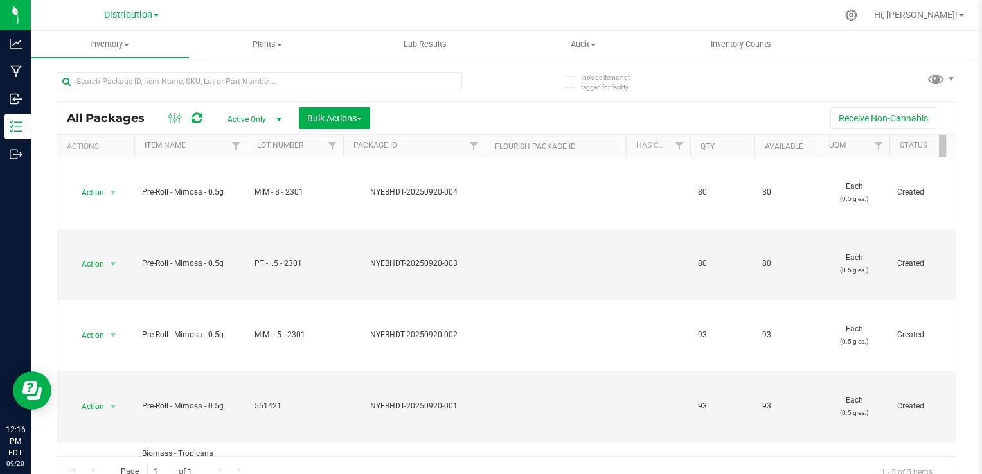
click at [270, 126] on span "select" at bounding box center [278, 119] width 16 height 18
click at [238, 194] on li "All" at bounding box center [250, 197] width 69 height 19
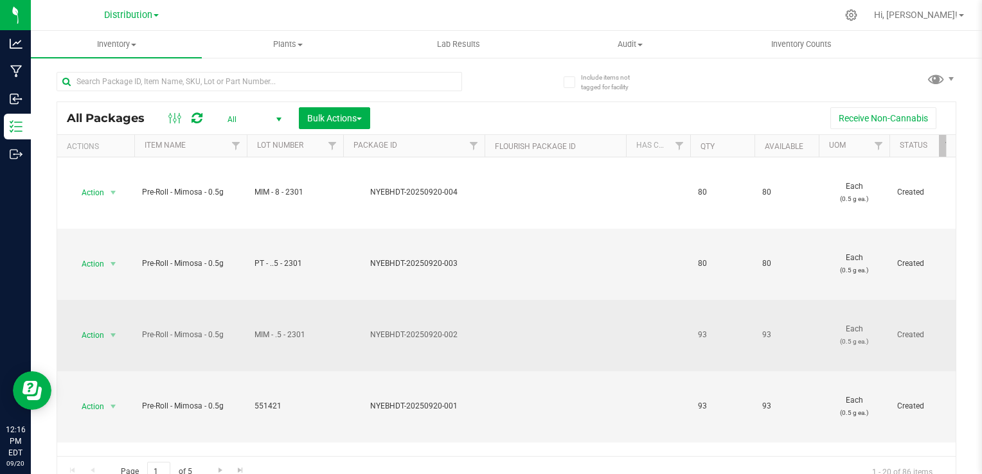
click at [568, 348] on td at bounding box center [554, 335] width 141 height 71
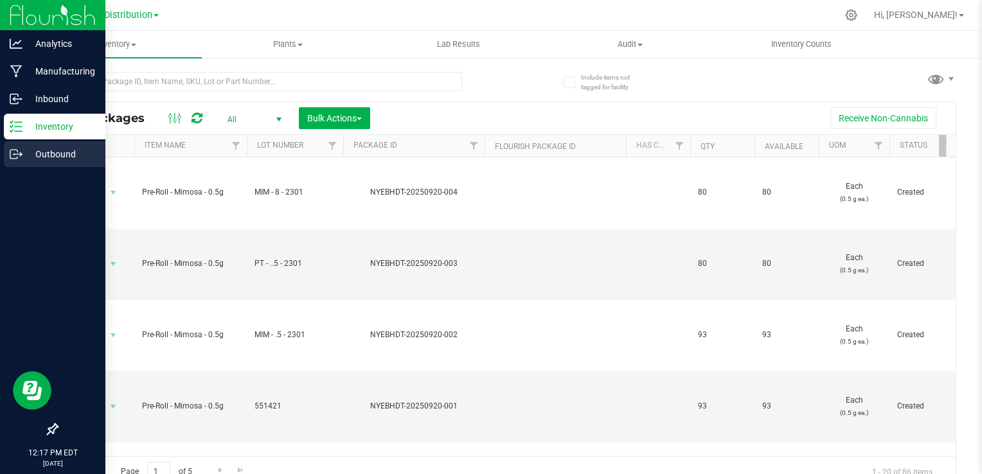
click at [58, 152] on p "Outbound" at bounding box center [60, 153] width 77 height 15
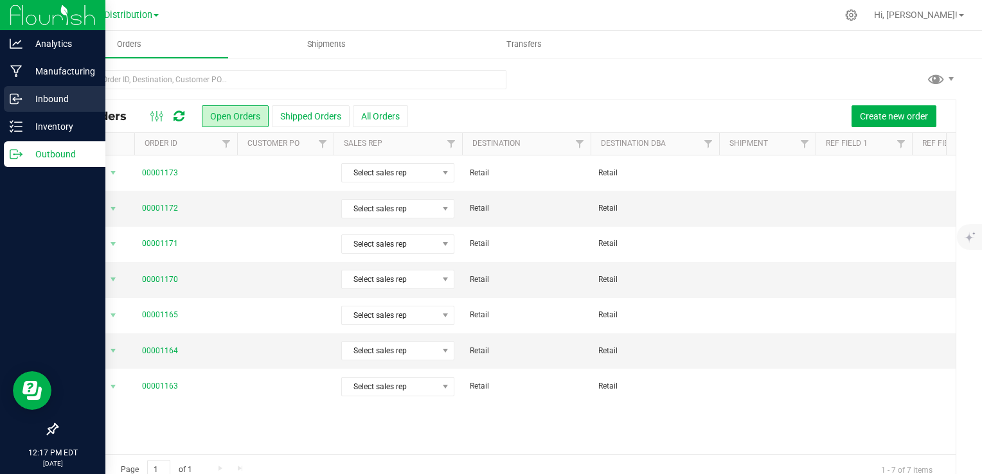
click at [64, 96] on p "Inbound" at bounding box center [60, 98] width 77 height 15
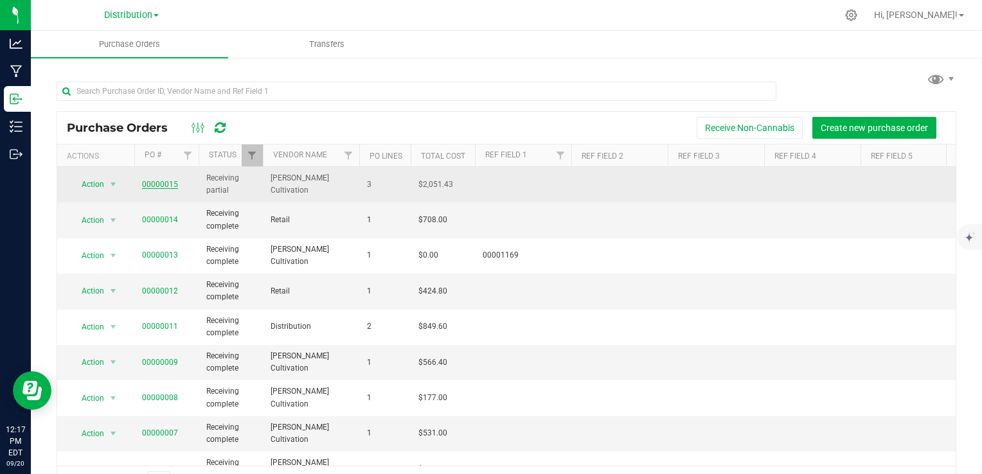
click at [161, 183] on link "00000015" at bounding box center [160, 184] width 36 height 9
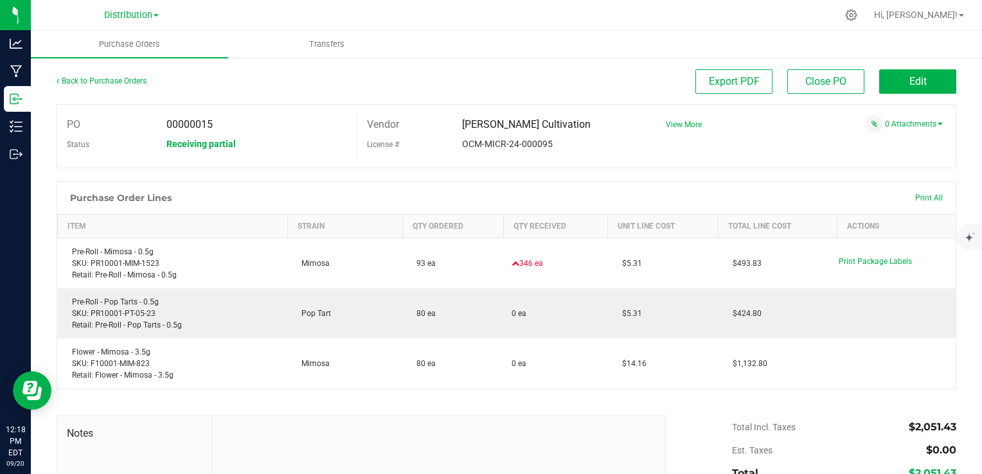
click at [714, 204] on div "Purchase Order Lines Print All" at bounding box center [506, 198] width 898 height 32
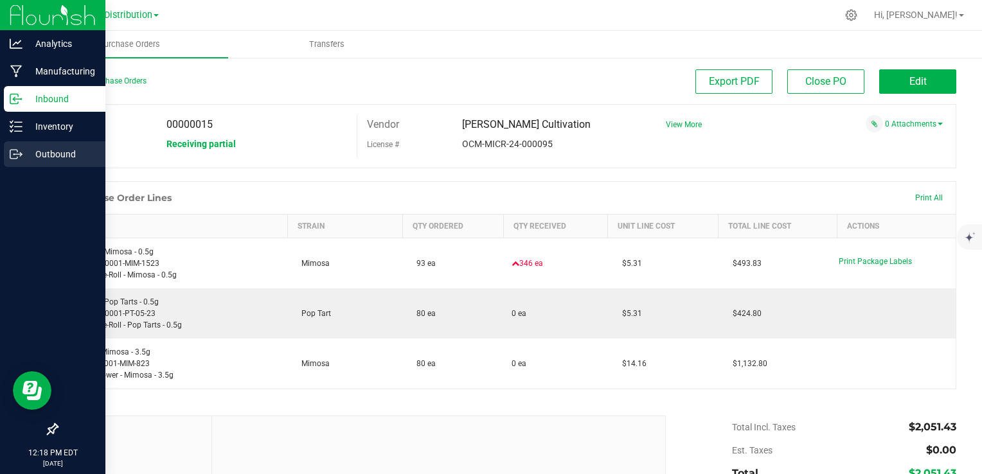
click at [51, 153] on p "Outbound" at bounding box center [60, 153] width 77 height 15
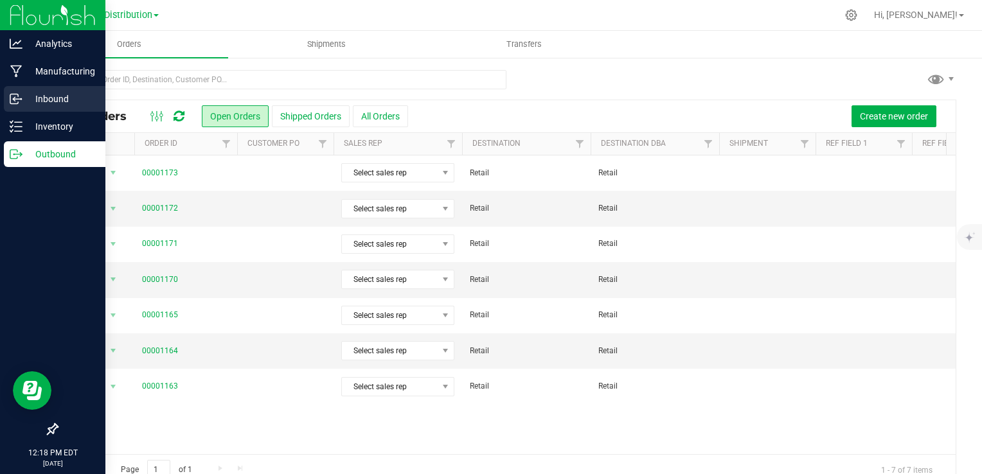
click at [59, 105] on p "Inbound" at bounding box center [60, 98] width 77 height 15
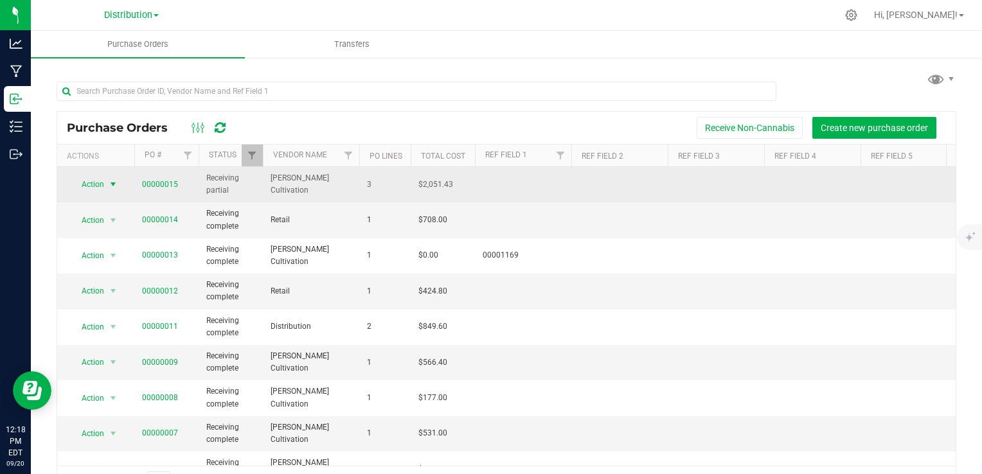
click at [109, 182] on span "select" at bounding box center [113, 184] width 10 height 10
click at [128, 182] on td "Action Action Close purchase order Edit purchase order PO audit log Re-order Vi…" at bounding box center [95, 184] width 77 height 35
click at [103, 175] on span "Action" at bounding box center [87, 184] width 35 height 18
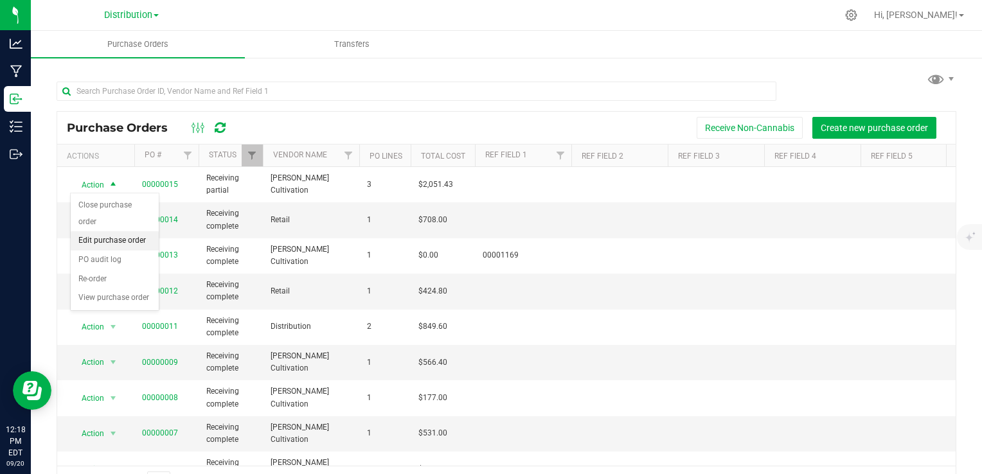
click at [115, 231] on li "Edit purchase order" at bounding box center [115, 240] width 88 height 19
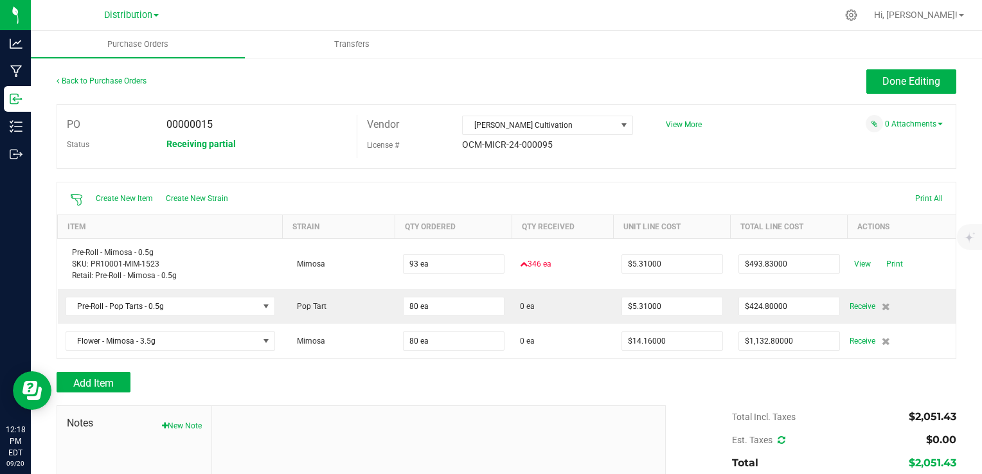
click at [596, 182] on div "Create New Item Create New Strain Print All" at bounding box center [506, 198] width 898 height 32
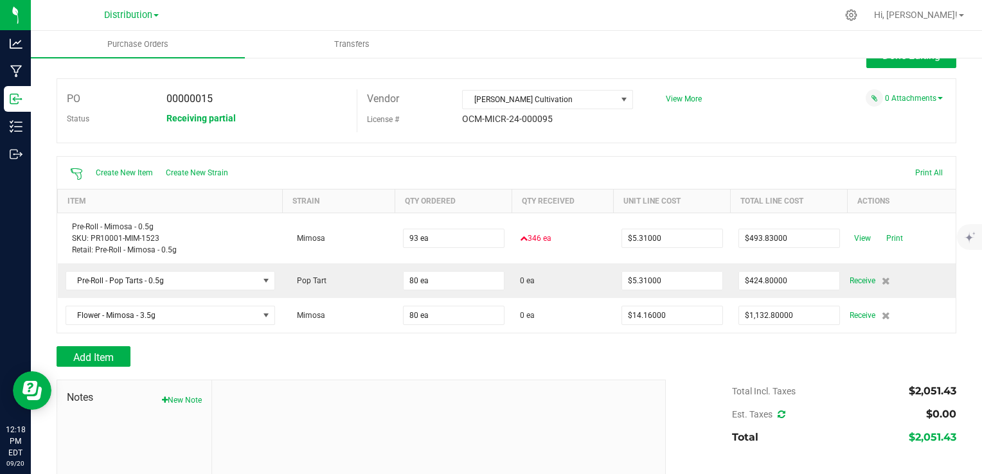
scroll to position [51, 0]
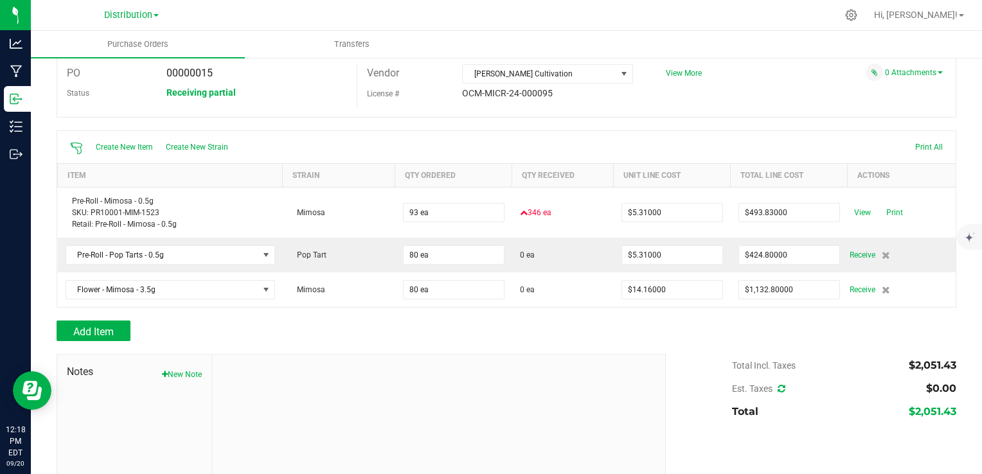
click at [604, 139] on div "Create New Item Create New Strain Print All" at bounding box center [506, 147] width 898 height 32
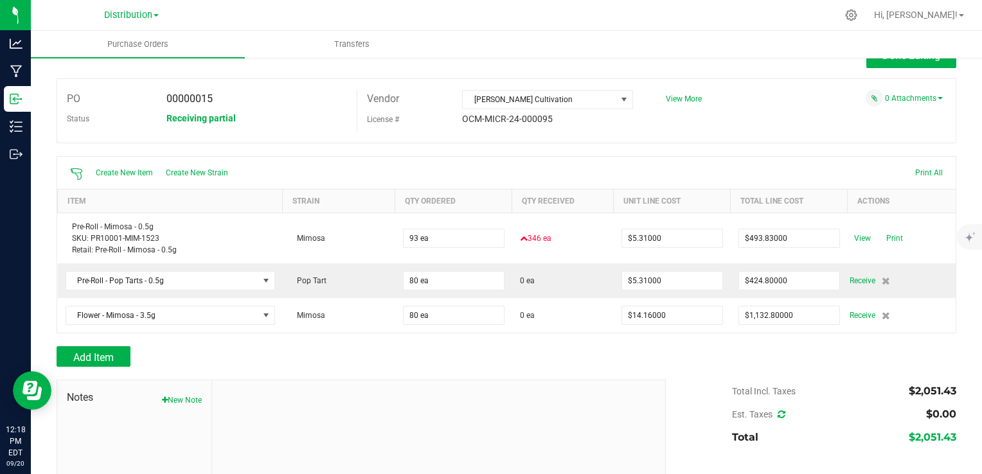
scroll to position [0, 0]
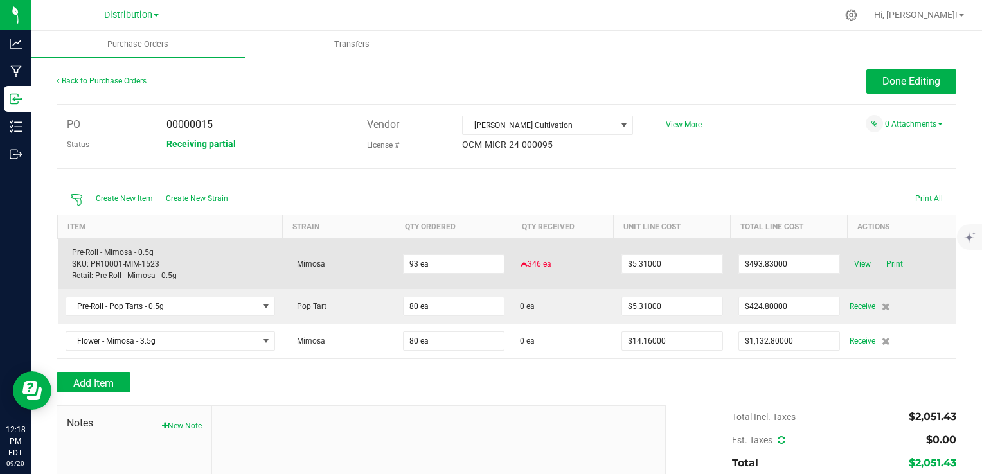
click at [520, 267] on icon at bounding box center [524, 264] width 8 height 8
click at [208, 263] on div "Pre-Roll - Mimosa - 0.5g SKU: PR10001-MIM-1523 Retail: Pre-Roll - Mimosa - 0.5g" at bounding box center [170, 264] width 209 height 35
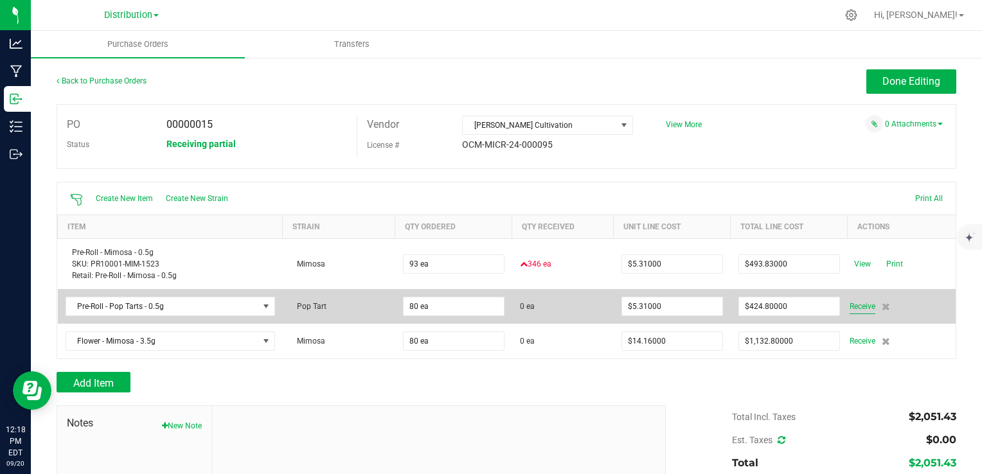
click at [854, 303] on span "Receive" at bounding box center [862, 306] width 26 height 15
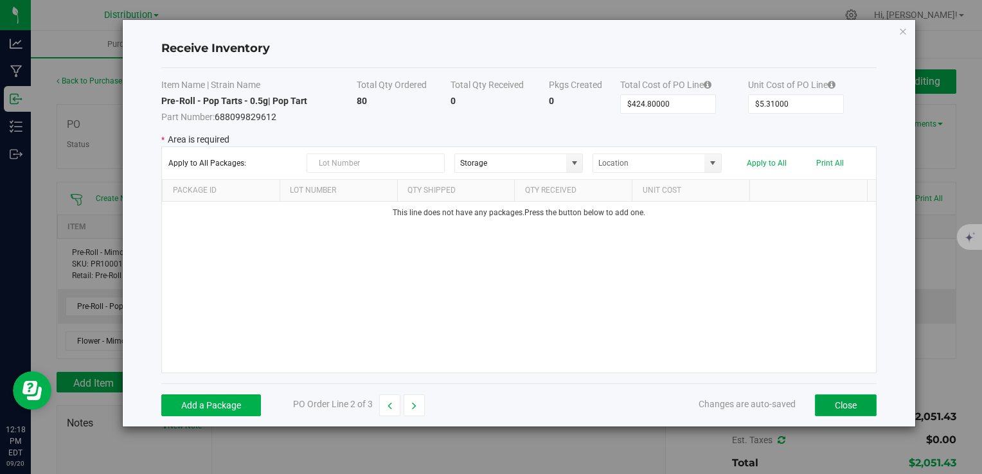
drag, startPoint x: 835, startPoint y: 402, endPoint x: 830, endPoint y: 408, distance: 8.2
click at [830, 408] on button "Close" at bounding box center [846, 405] width 62 height 22
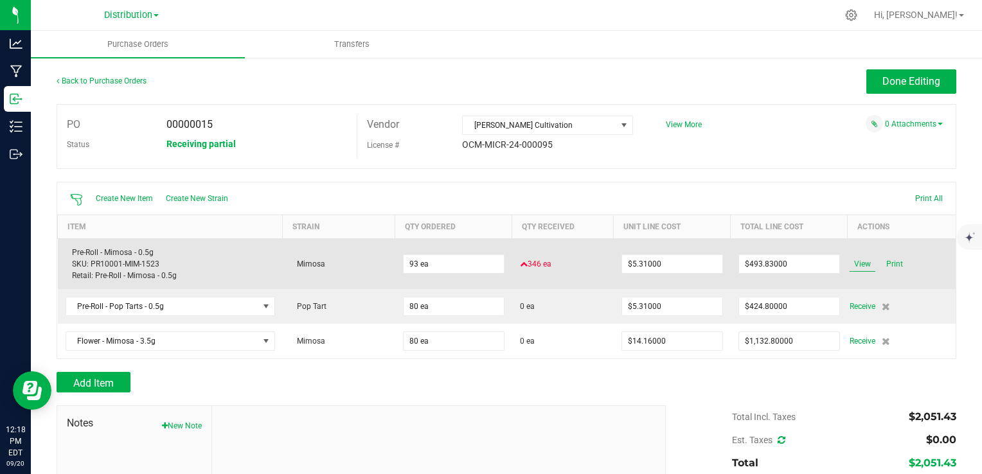
click at [853, 266] on span "View" at bounding box center [862, 263] width 26 height 15
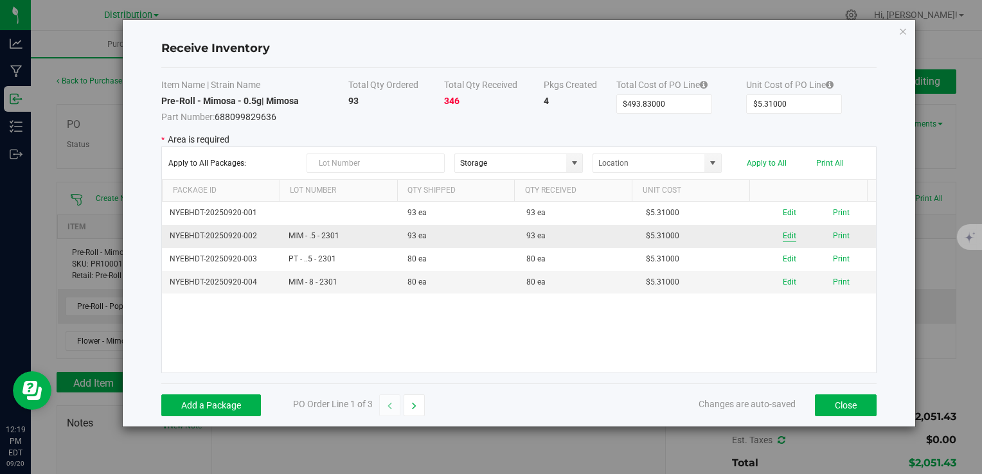
click at [782, 237] on button "Edit" at bounding box center [788, 236] width 13 height 12
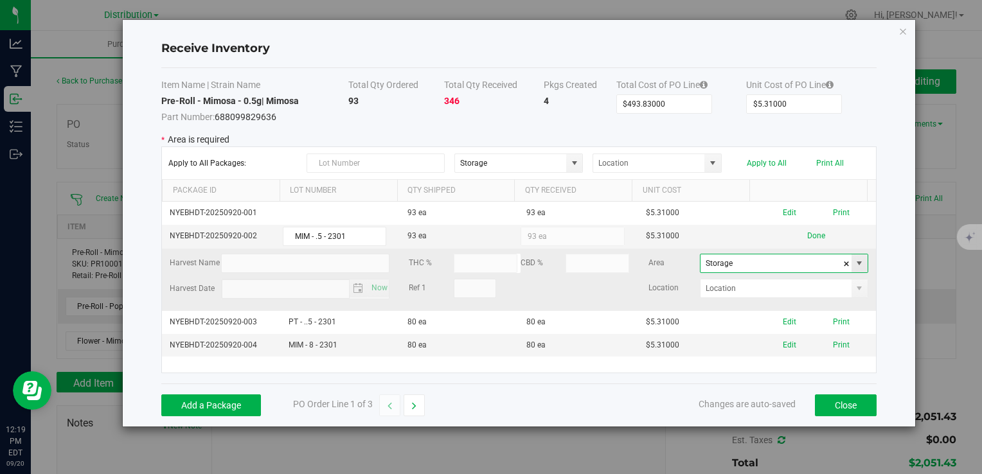
click at [765, 266] on input "Storage" at bounding box center [775, 263] width 151 height 18
click at [854, 261] on span at bounding box center [859, 263] width 10 height 10
click at [889, 242] on div "Receive Inventory Item Name | Strain Name Total Qty Ordered Total Qty Received …" at bounding box center [518, 223] width 791 height 407
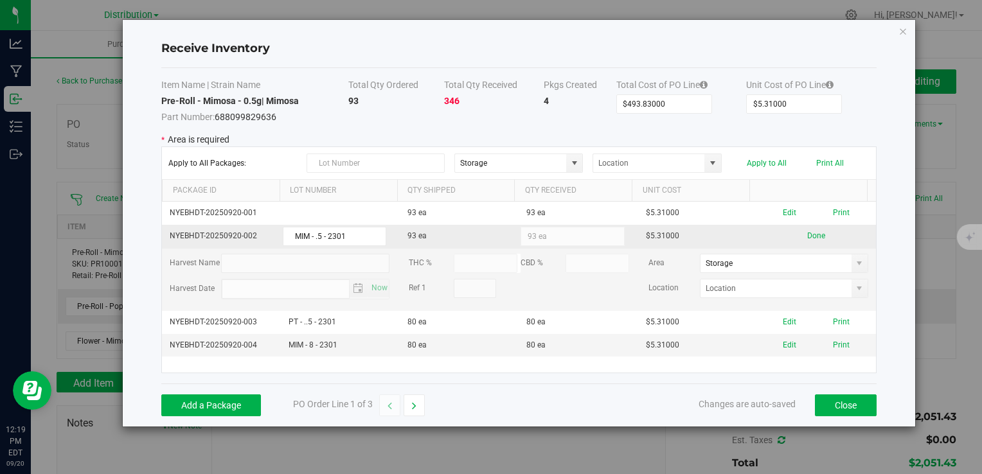
click at [553, 237] on kendo-numerictextbox "93 ea" at bounding box center [571, 236] width 103 height 19
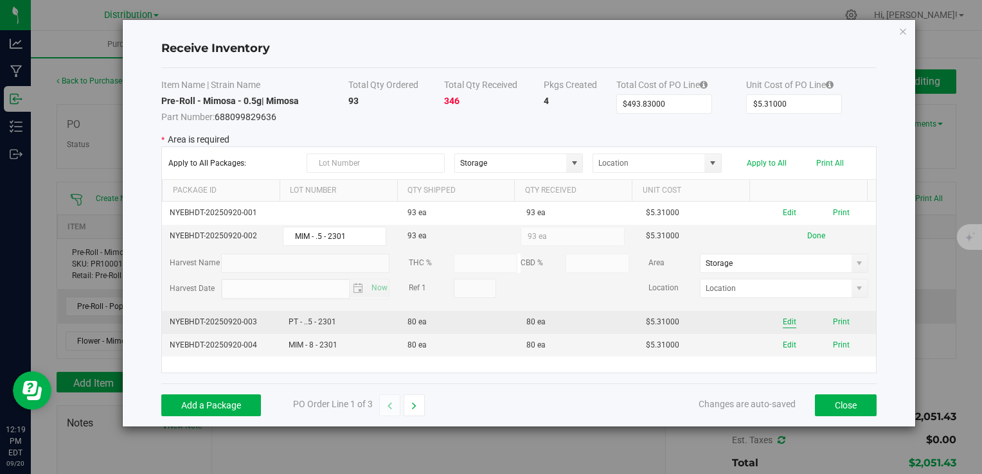
click at [782, 323] on button "Edit" at bounding box center [788, 322] width 13 height 12
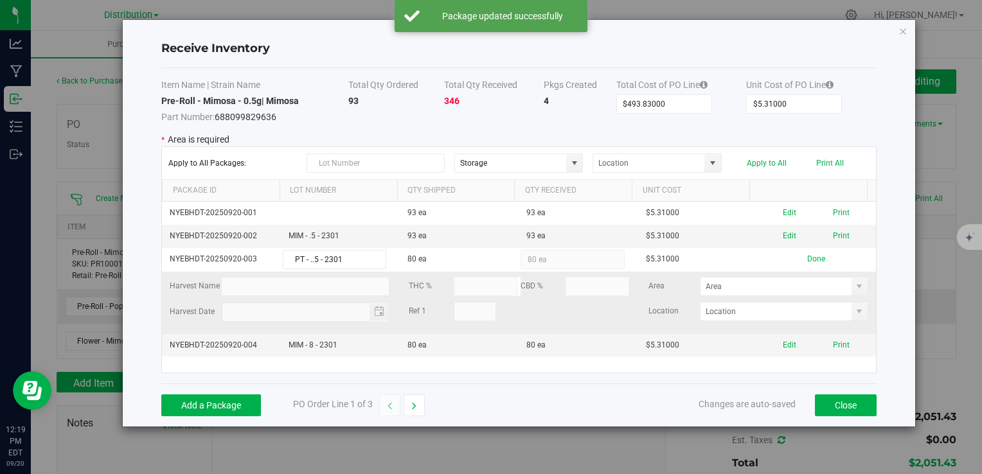
type input "Storage"
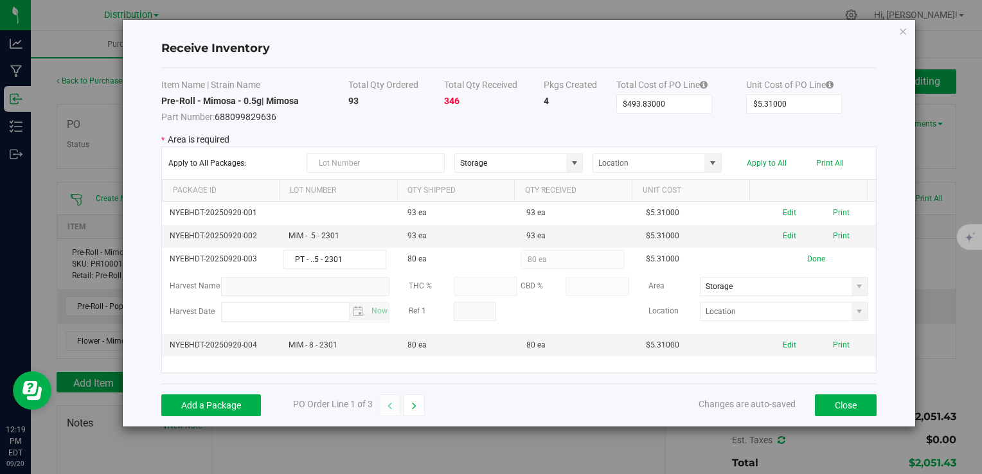
click at [824, 130] on div "Item Name | Strain Name Total Qty Ordered Total Qty Received Pkgs Created Total…" at bounding box center [518, 225] width 714 height 315
click at [899, 32] on icon "Close modal" at bounding box center [902, 30] width 9 height 15
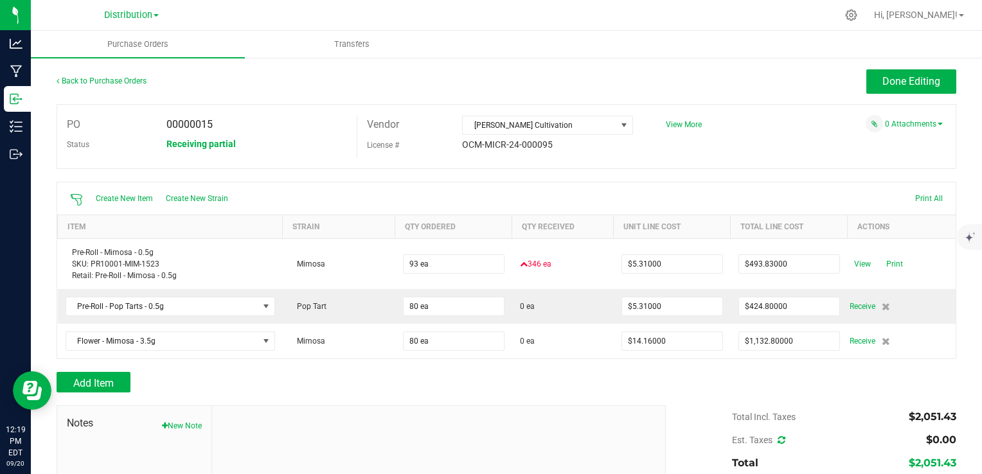
click at [322, 184] on div "Create New Item Create New Strain Print All" at bounding box center [506, 198] width 898 height 32
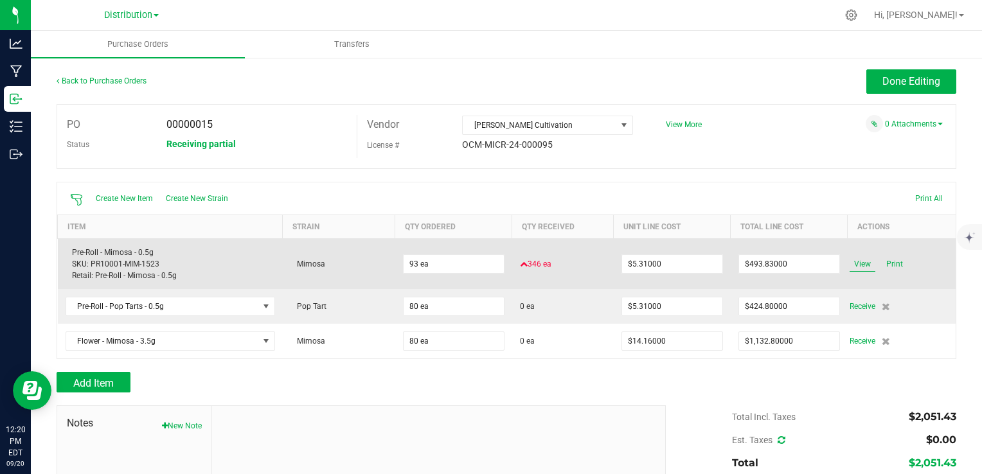
click at [856, 266] on span "View" at bounding box center [862, 263] width 26 height 15
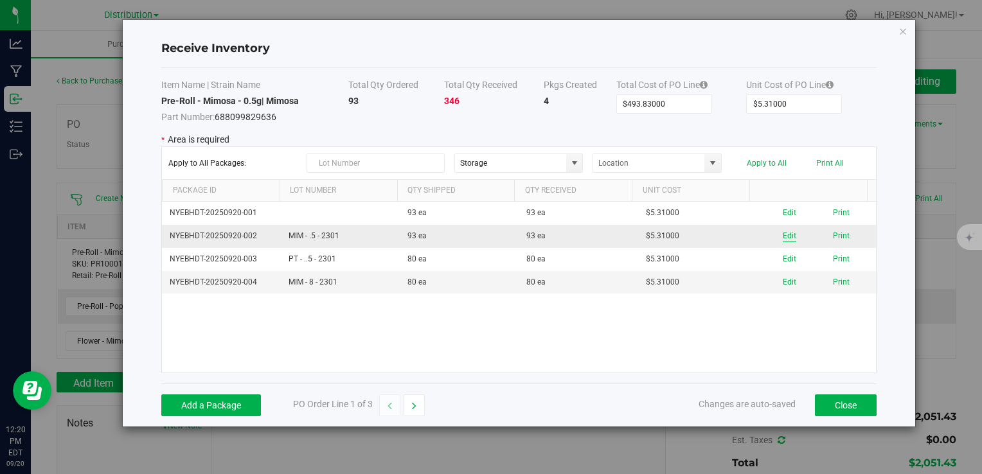
click at [782, 234] on button "Edit" at bounding box center [788, 236] width 13 height 12
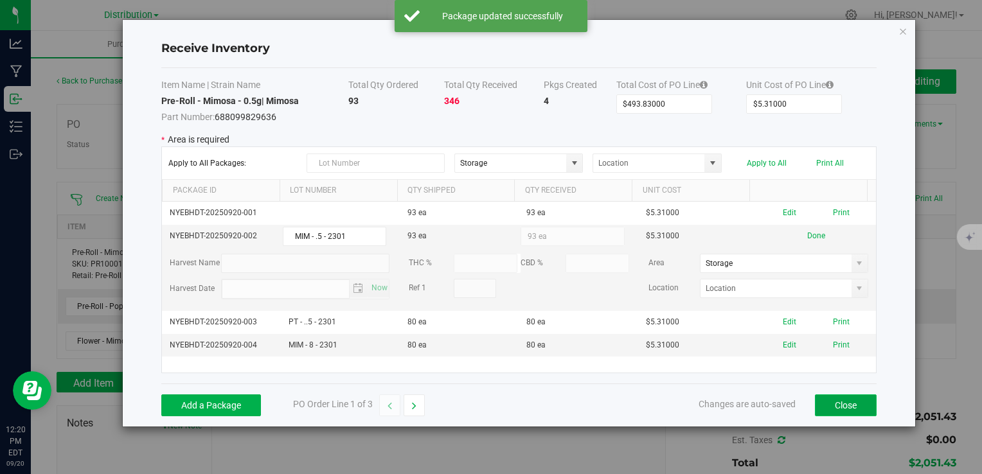
click at [852, 408] on button "Close" at bounding box center [846, 405] width 62 height 22
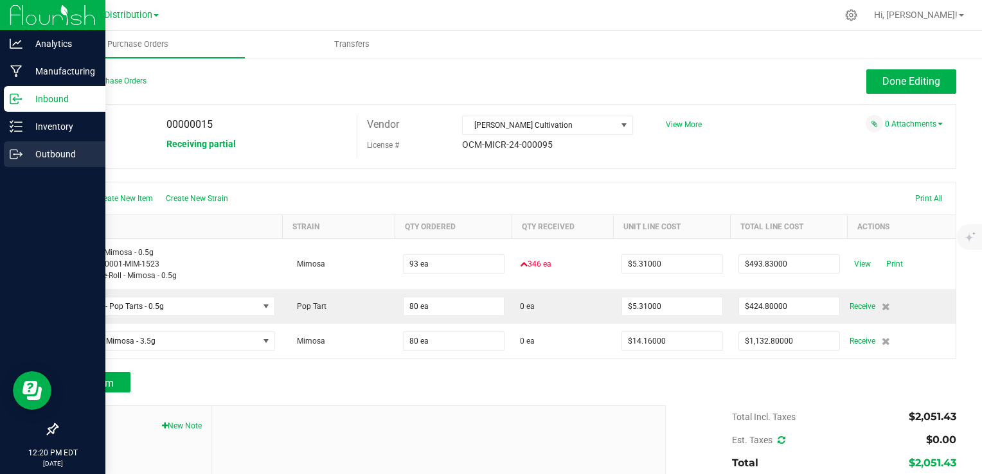
click at [46, 150] on p "Outbound" at bounding box center [60, 153] width 77 height 15
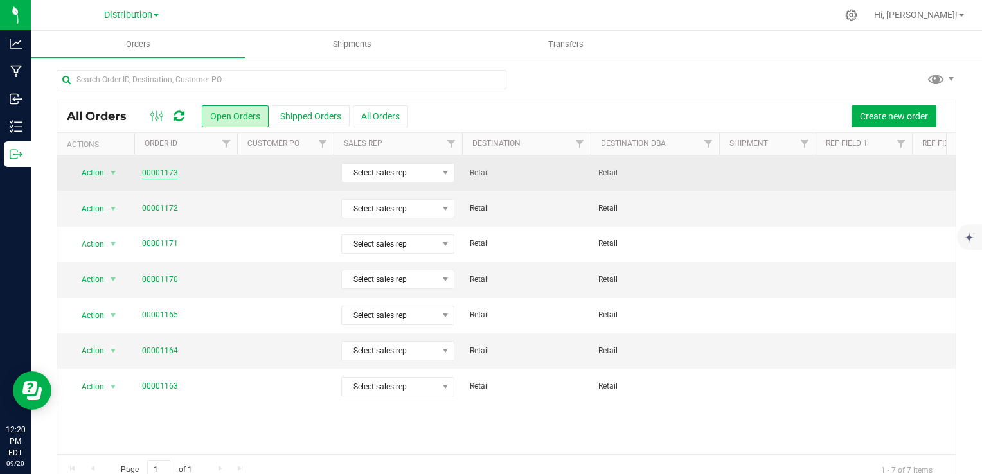
click at [161, 176] on link "00001173" at bounding box center [160, 173] width 36 height 12
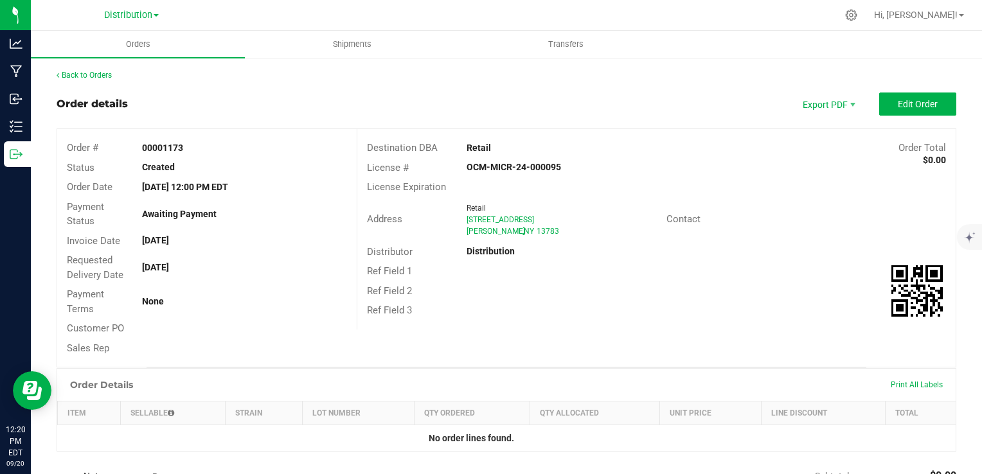
click at [303, 283] on div "Requested Delivery Date Sep 21, 2025" at bounding box center [206, 268] width 299 height 34
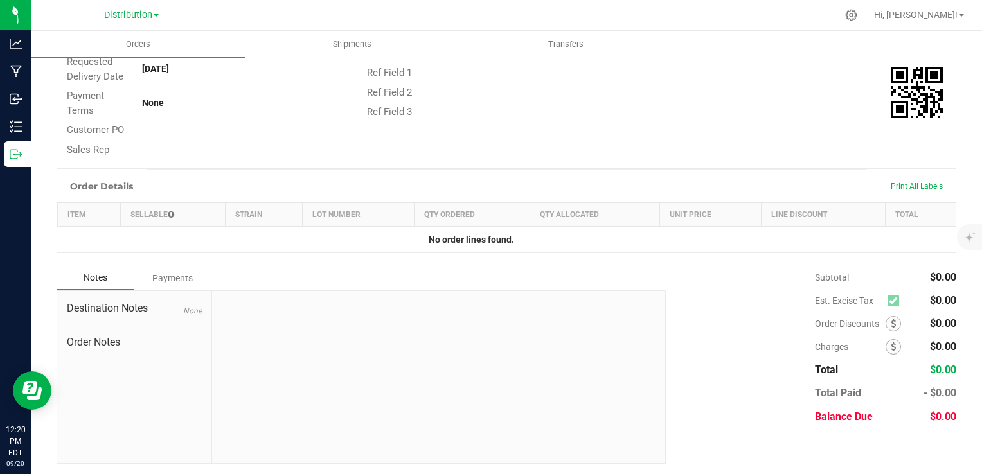
scroll to position [200, 0]
click at [387, 265] on div "Notes Payments" at bounding box center [356, 277] width 599 height 24
click at [537, 151] on div "Order # 00001173 Status Created Order Date Sep 20, 2025 12:00 PM EDT Payment St…" at bounding box center [506, 48] width 898 height 238
click at [320, 269] on div "Notes Payments" at bounding box center [356, 277] width 599 height 24
click at [306, 152] on div at bounding box center [244, 147] width 225 height 13
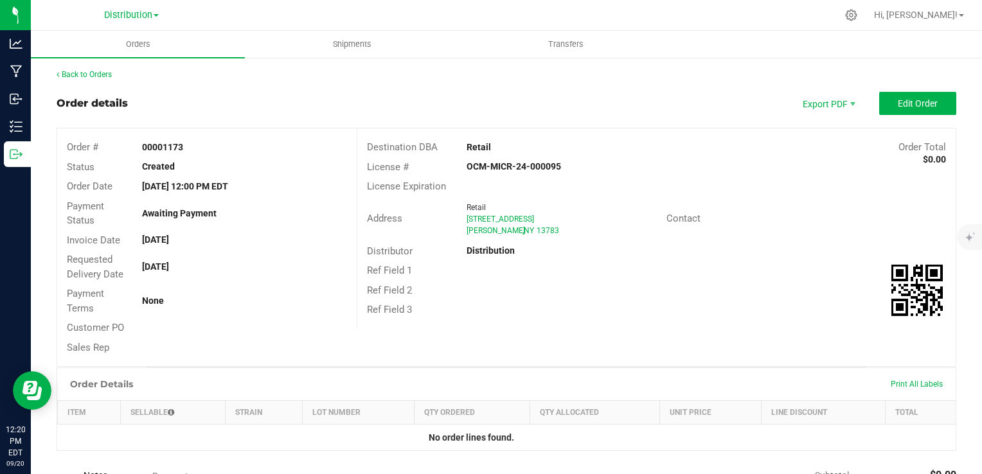
scroll to position [0, 0]
click at [919, 99] on span "Edit Order" at bounding box center [917, 104] width 40 height 10
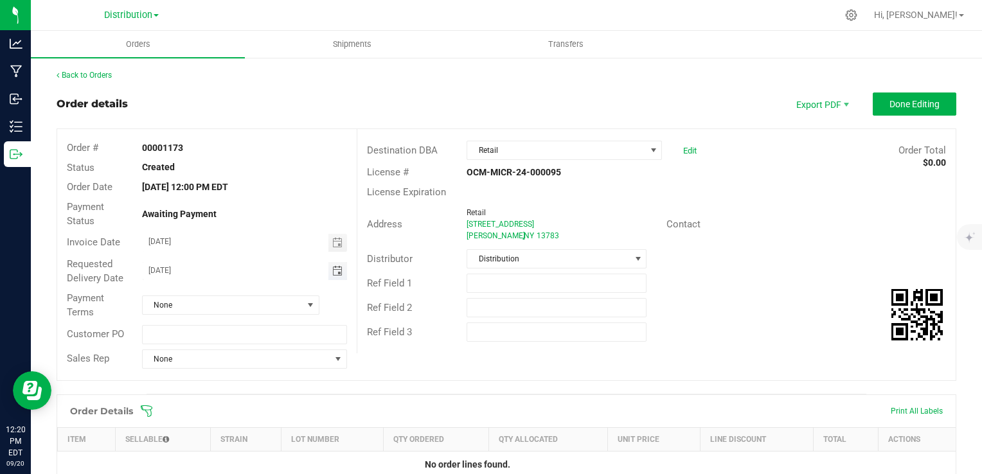
click at [272, 263] on input "09/21/2025" at bounding box center [236, 270] width 186 height 16
type input "09/21/2021"
click at [685, 351] on div "Destination DBA Retail Edit Order Total $0.00 License # OCM-MICR-24-000095 Lice…" at bounding box center [656, 241] width 599 height 224
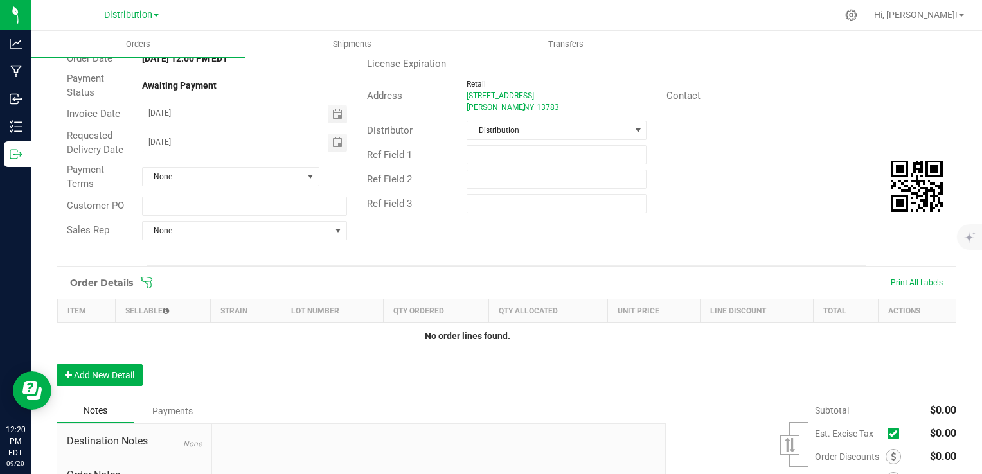
scroll to position [154, 0]
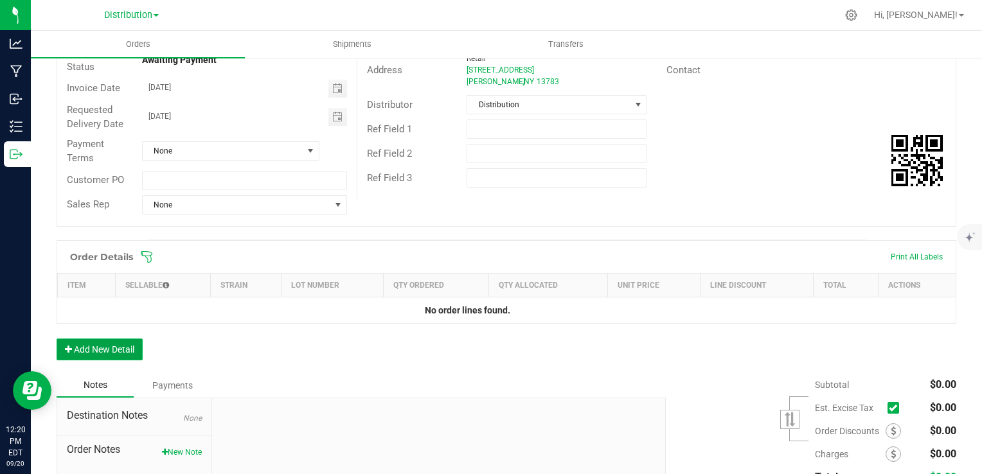
click at [134, 352] on button "Add New Detail" at bounding box center [100, 350] width 86 height 22
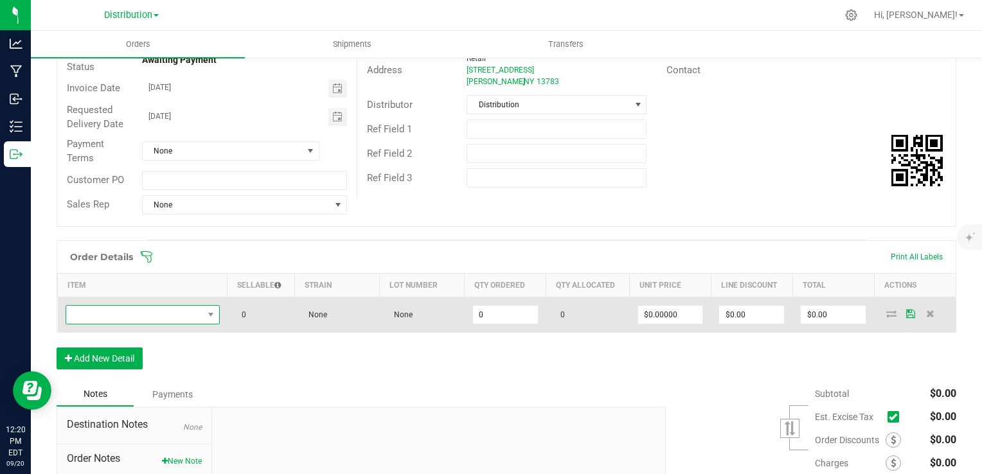
click at [150, 313] on span "NO DATA FOUND" at bounding box center [134, 315] width 137 height 18
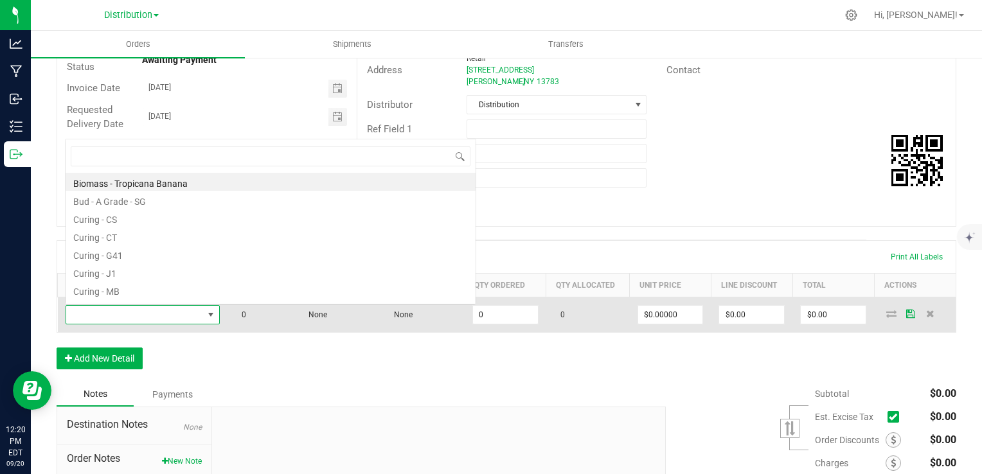
scroll to position [19, 150]
type input "mim"
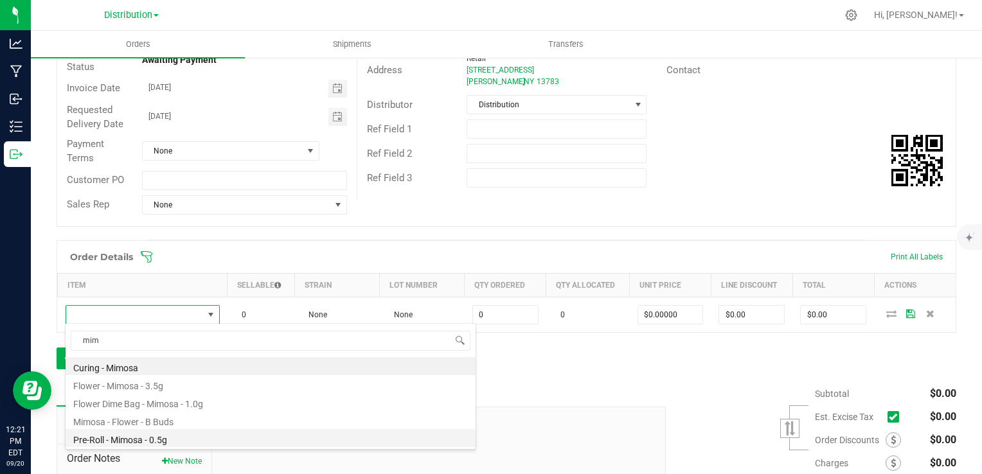
click at [164, 438] on li "Pre-Roll - Mimosa - 0.5g" at bounding box center [271, 438] width 410 height 18
type input "0 ea"
type input "$10.62000"
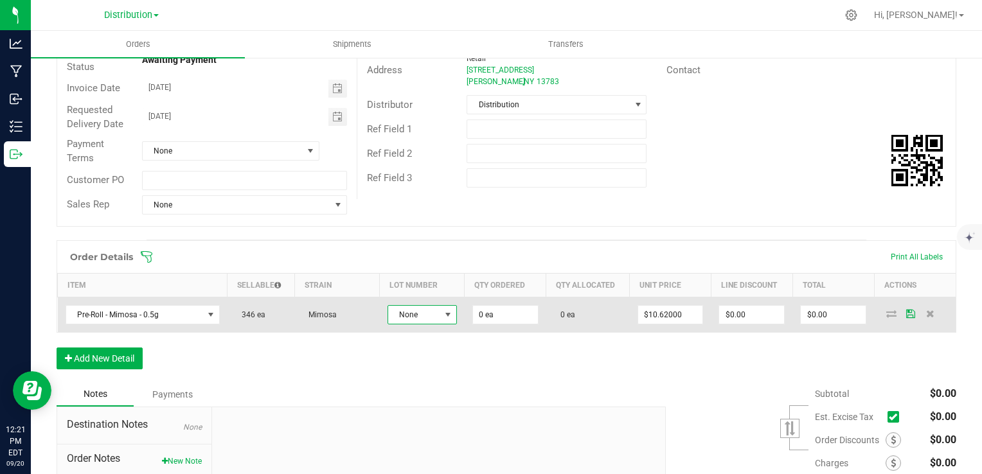
click at [440, 309] on span at bounding box center [448, 315] width 16 height 18
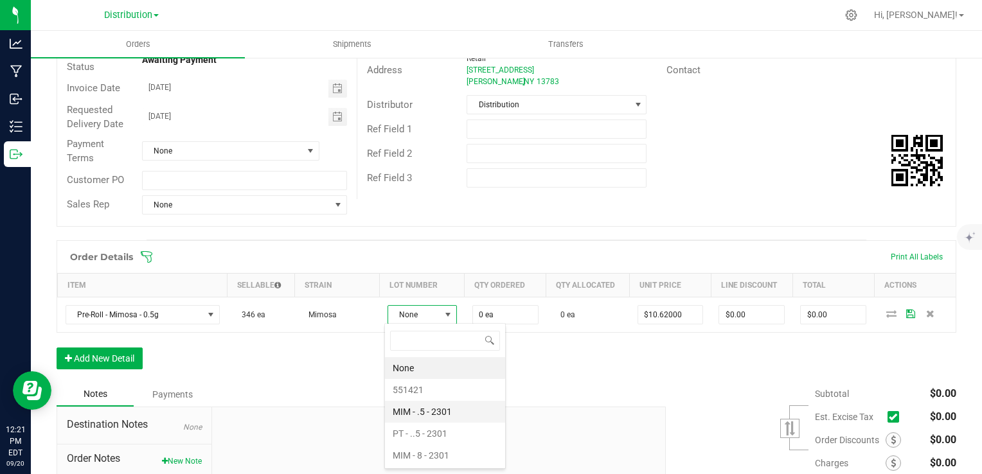
click at [427, 415] on 2301 "MIM - .5 - 2301" at bounding box center [445, 412] width 120 height 22
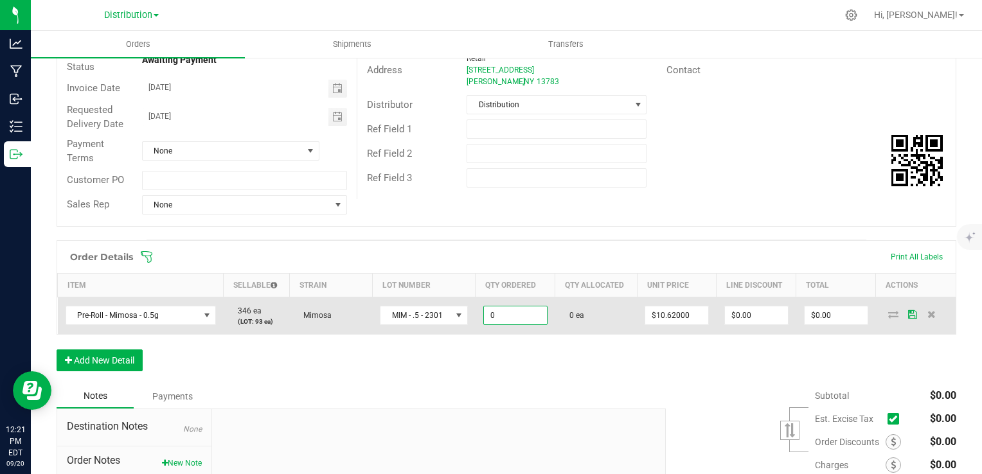
click at [511, 312] on input "0" at bounding box center [515, 315] width 63 height 18
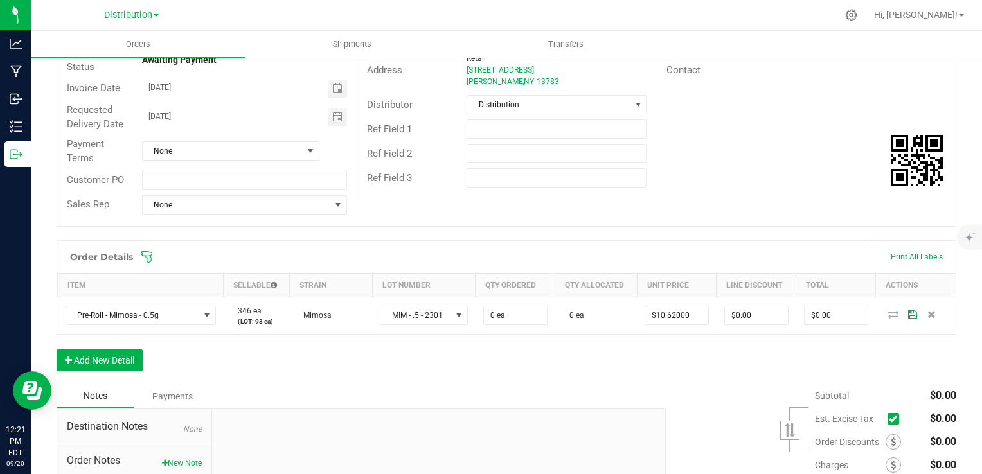
click at [486, 351] on div "Order Details Print All Labels Item Sellable Strain Lot Number Qty Ordered Qty …" at bounding box center [506, 312] width 899 height 144
click at [523, 389] on div "Notes Payments" at bounding box center [356, 396] width 599 height 24
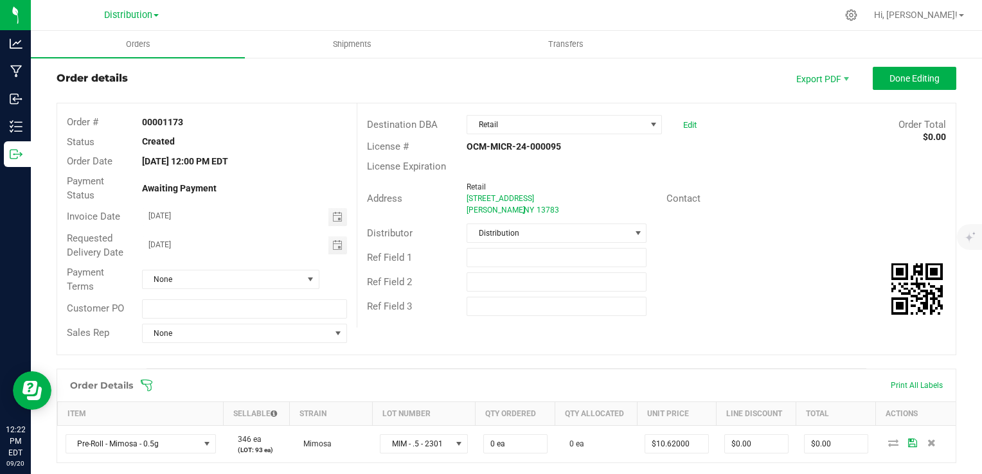
scroll to position [0, 0]
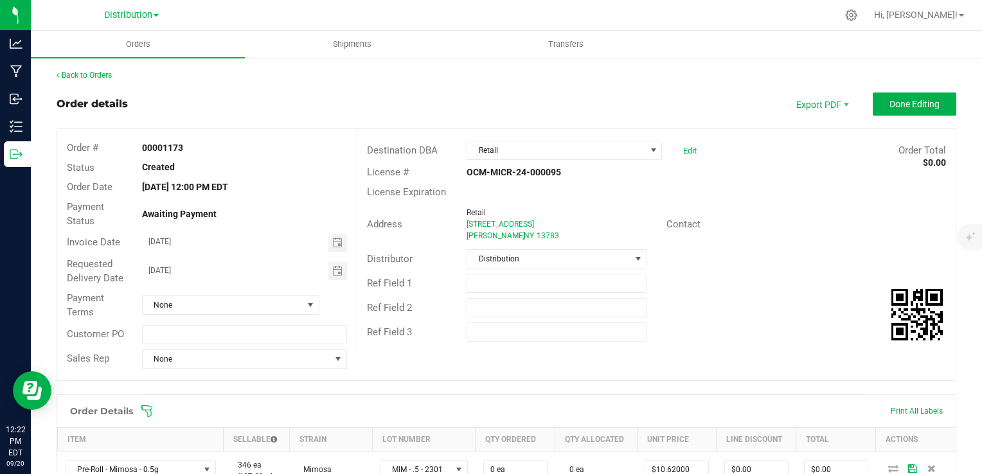
click at [367, 109] on div "Order details Export PDF Done Editing" at bounding box center [506, 104] width 899 height 23
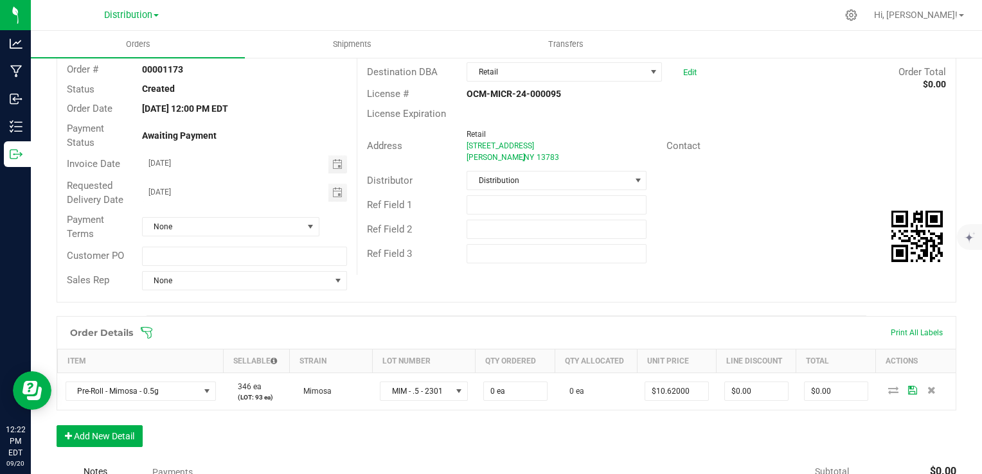
scroll to position [103, 0]
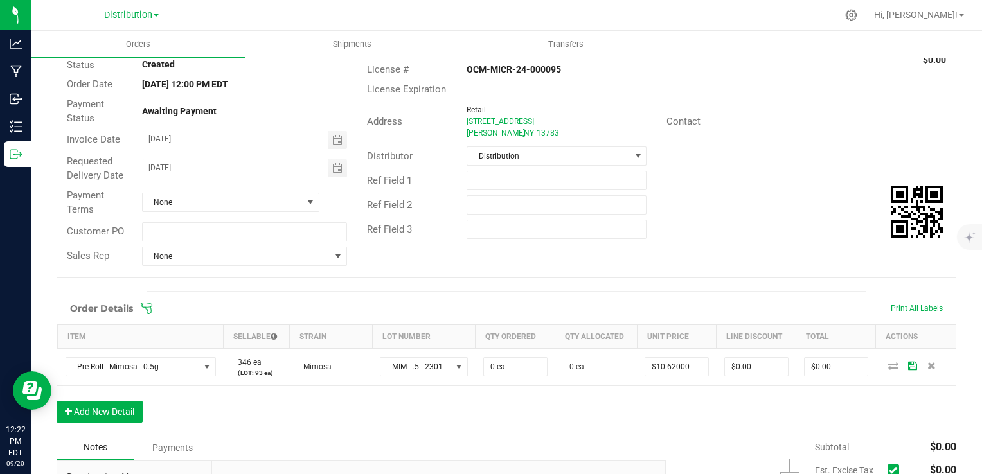
click at [371, 297] on div "Order Details Print All Labels" at bounding box center [506, 308] width 898 height 32
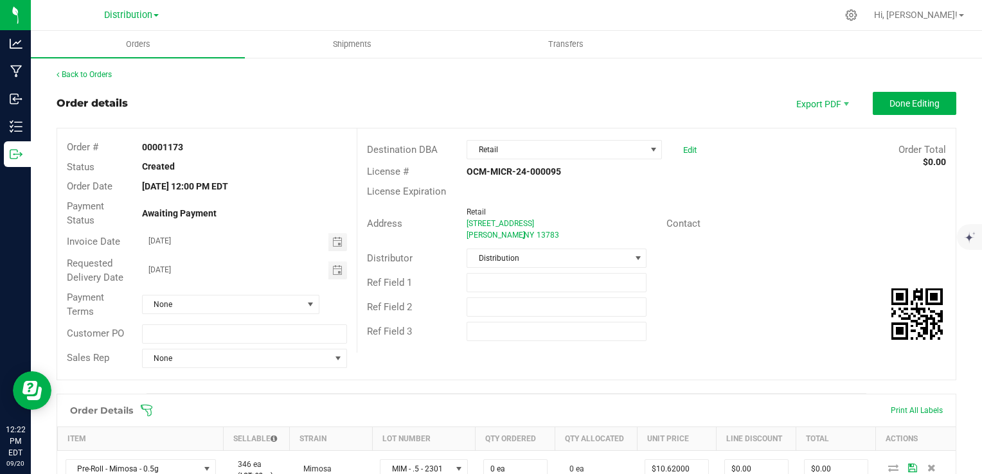
scroll to position [0, 0]
click at [673, 329] on div "Ref Field 3" at bounding box center [656, 332] width 598 height 24
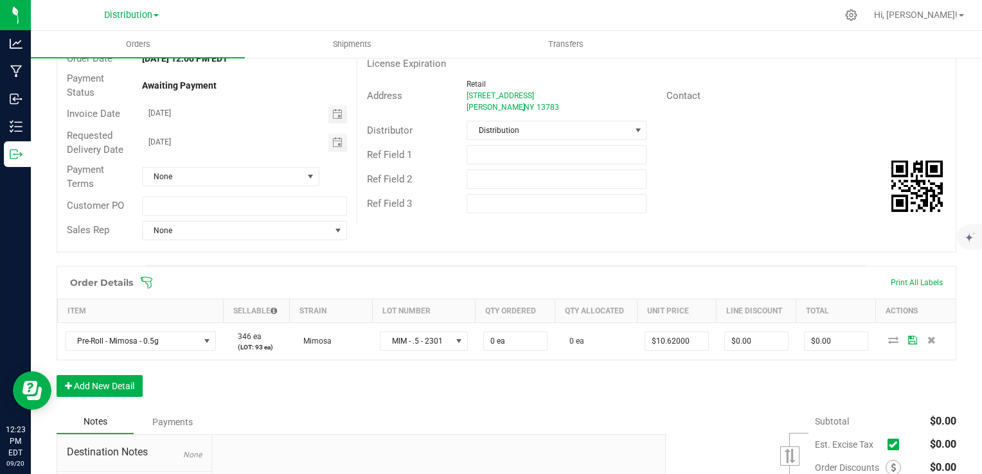
scroll to position [154, 0]
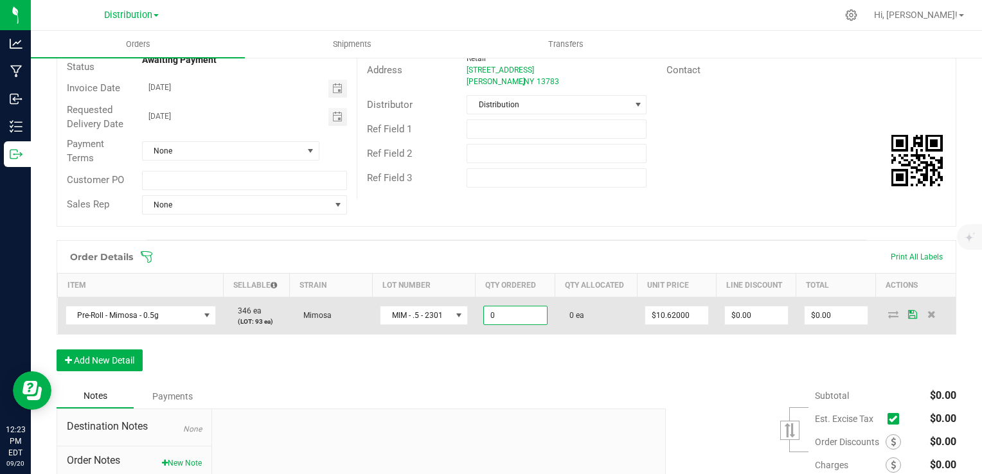
click at [513, 314] on input "0" at bounding box center [515, 315] width 63 height 18
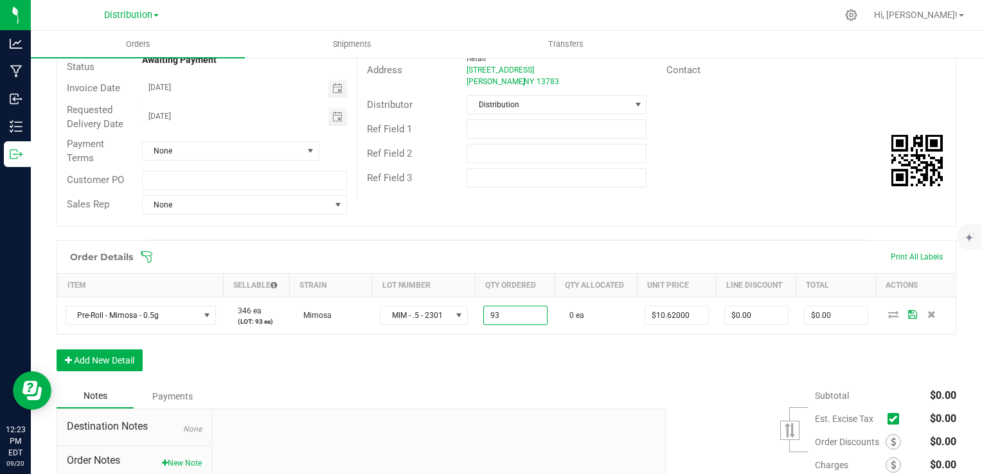
type input "93 ea"
type input "$987.66"
click at [545, 338] on div "Order Details Print All Labels Item Sellable Strain Lot Number Qty Ordered Qty …" at bounding box center [506, 312] width 899 height 144
click at [575, 315] on span "0 ea" at bounding box center [573, 315] width 21 height 9
click at [94, 355] on button "Add New Detail" at bounding box center [100, 360] width 86 height 22
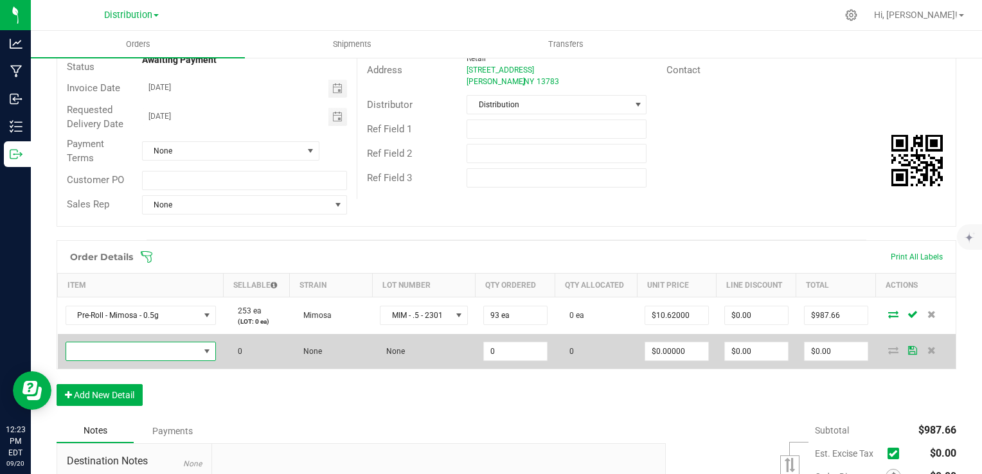
click at [170, 351] on span "NO DATA FOUND" at bounding box center [132, 351] width 133 height 18
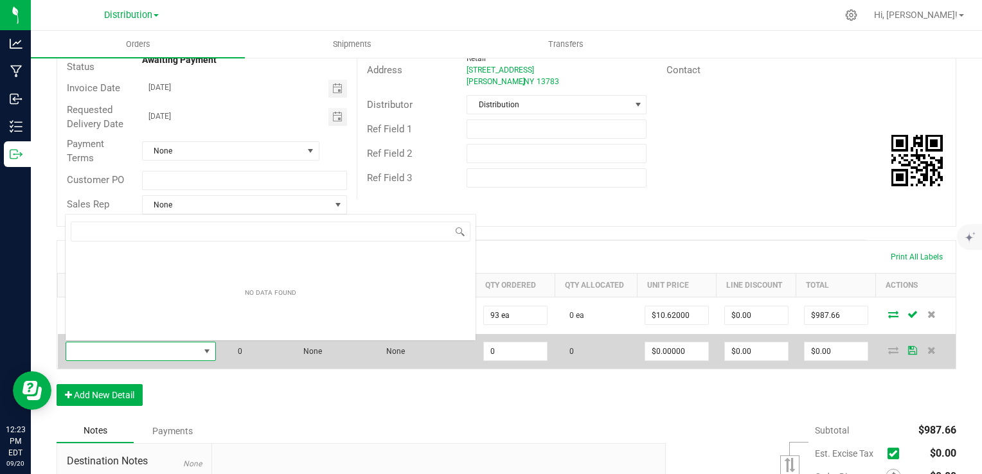
scroll to position [19, 146]
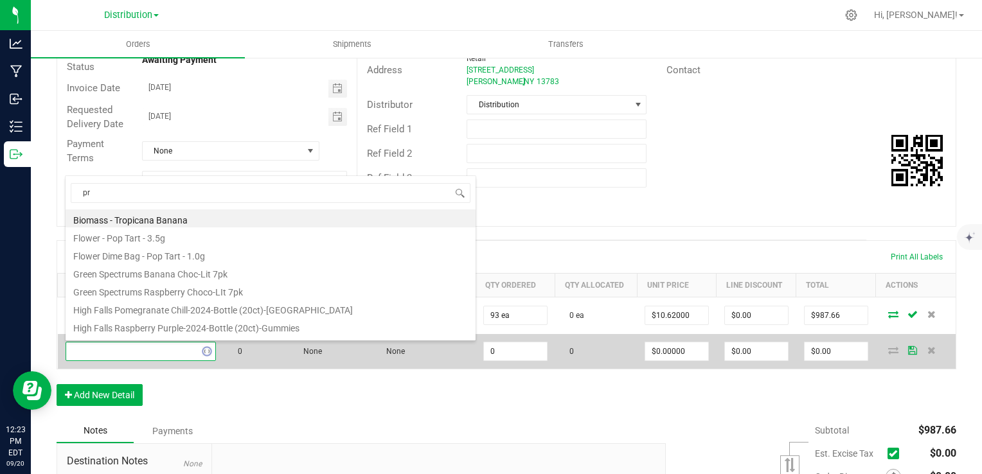
type input "pre"
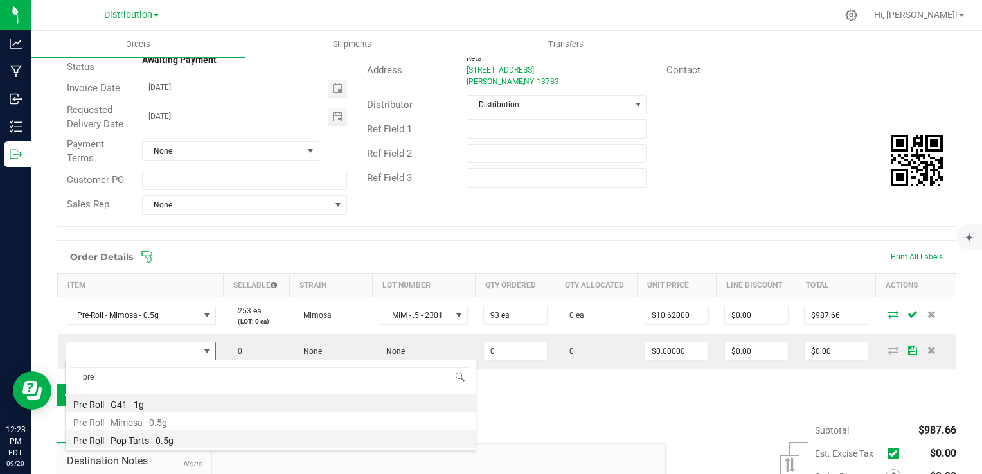
click at [158, 440] on li "Pre-Roll - Pop Tarts - 0.5g" at bounding box center [271, 439] width 410 height 18
type input "0 ea"
type input "$10.62000"
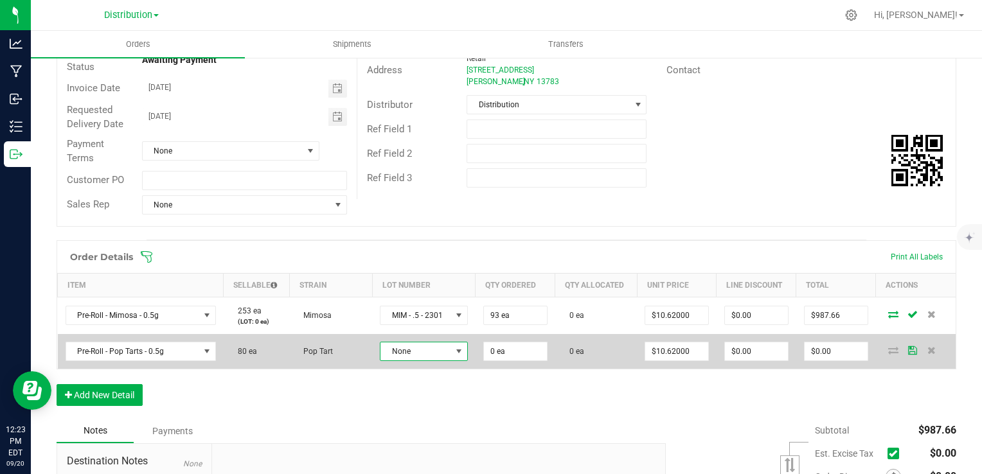
click at [451, 352] on span at bounding box center [459, 351] width 16 height 18
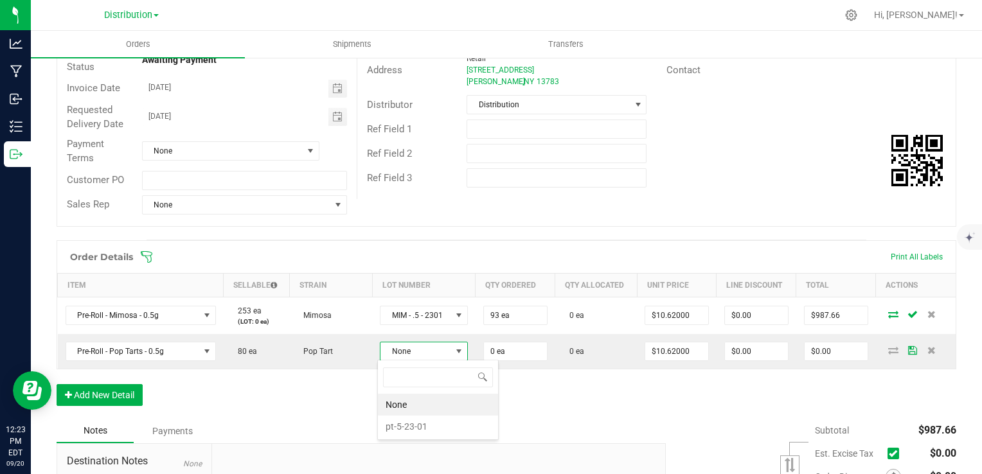
scroll to position [19, 87]
click at [417, 428] on li "pt-5-23-01" at bounding box center [438, 427] width 120 height 22
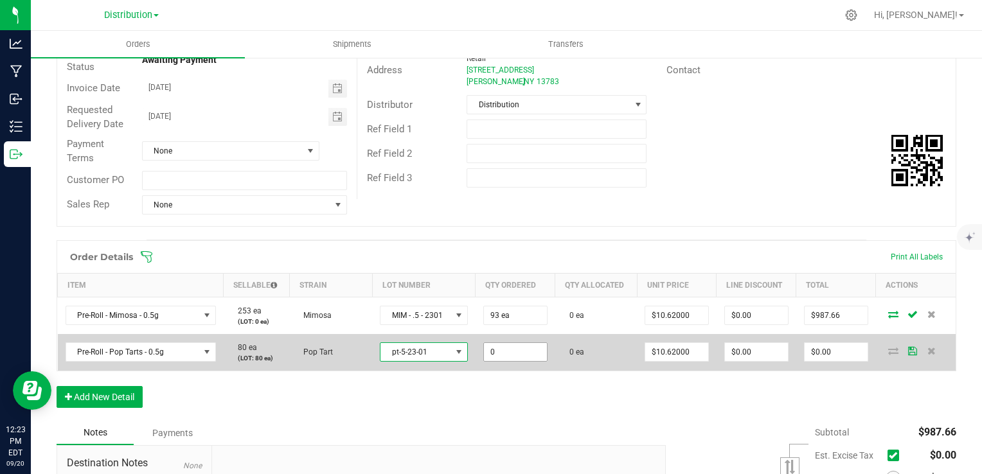
click at [508, 351] on input "0" at bounding box center [515, 352] width 63 height 18
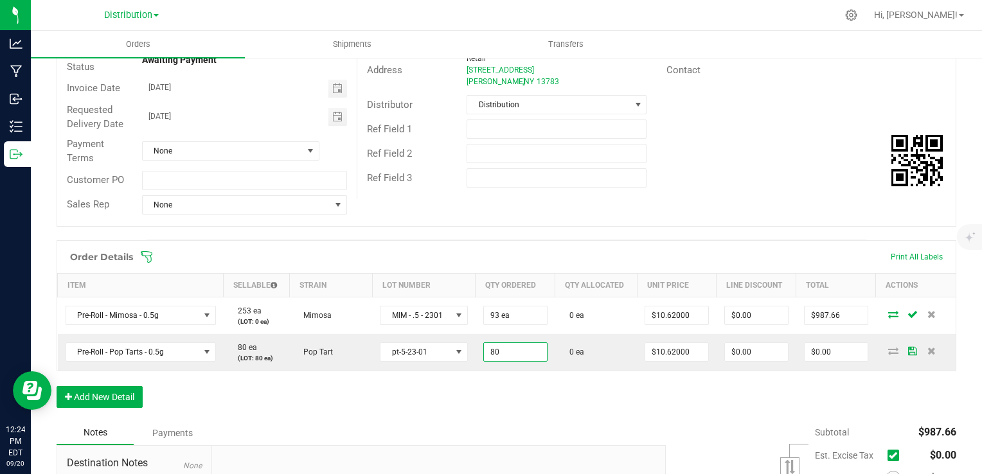
type input "80 ea"
type input "$849.60"
click at [474, 395] on div "Order Details Print All Labels Item Sellable Strain Lot Number Qty Ordered Qty …" at bounding box center [506, 330] width 899 height 181
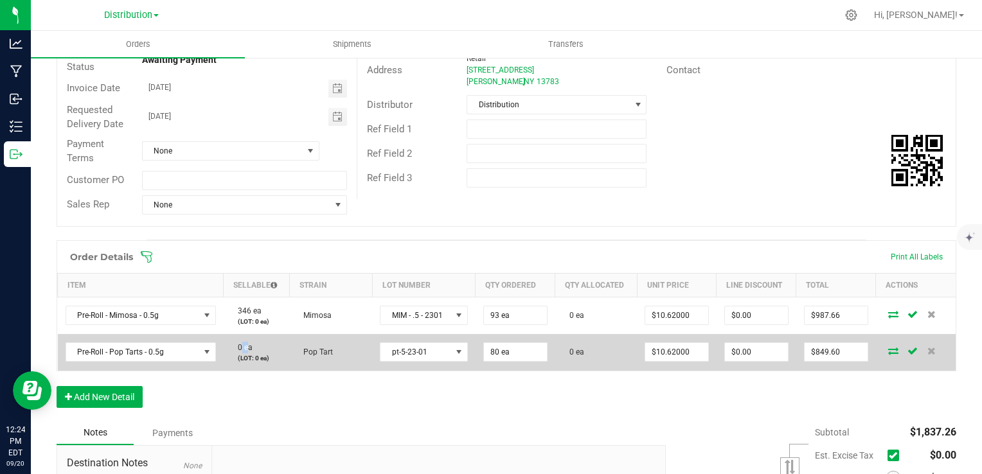
drag, startPoint x: 237, startPoint y: 346, endPoint x: 243, endPoint y: 347, distance: 6.6
click at [243, 347] on span "0 ea" at bounding box center [241, 347] width 21 height 9
drag, startPoint x: 243, startPoint y: 347, endPoint x: 264, endPoint y: 366, distance: 28.2
click at [264, 366] on td "0 ea (LOT: 0 ea)" at bounding box center [257, 352] width 66 height 37
click at [520, 354] on input "80" at bounding box center [515, 352] width 63 height 18
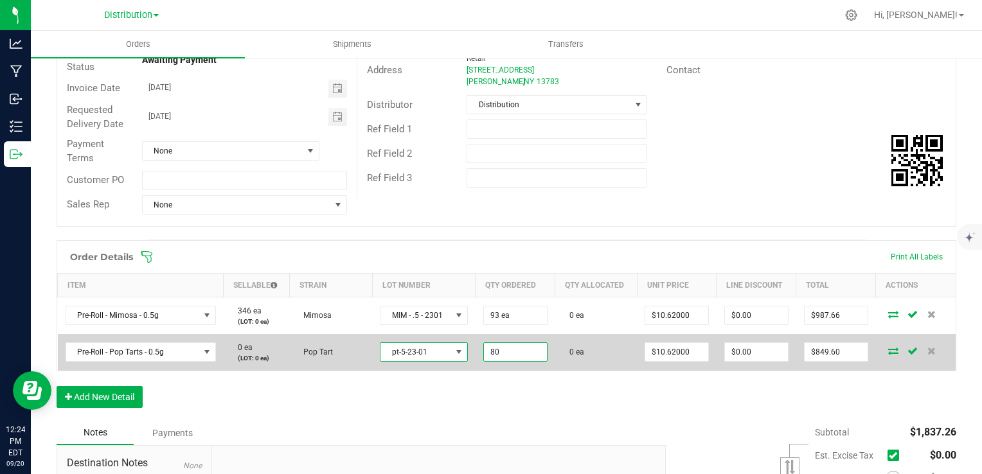
type input "80 ea"
click at [454, 351] on span at bounding box center [459, 352] width 10 height 10
click at [454, 355] on span at bounding box center [459, 352] width 10 height 10
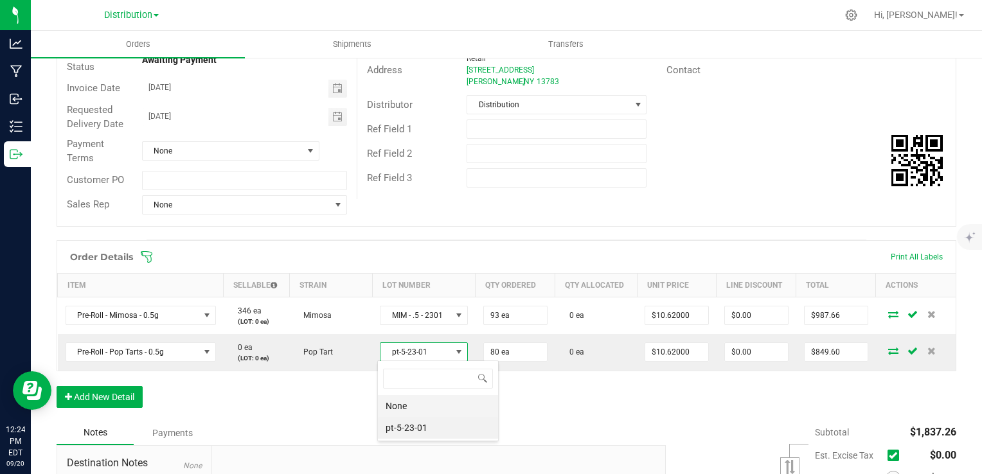
click at [409, 404] on li "None" at bounding box center [438, 406] width 120 height 22
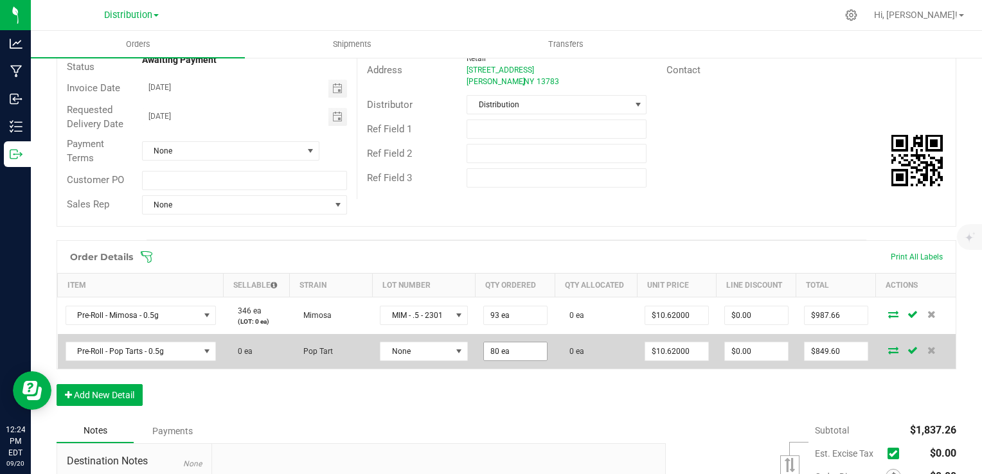
type input "80"
type input "$0.00"
click at [158, 346] on span "Pre-Roll - Pop Tarts - 0.5g" at bounding box center [132, 351] width 133 height 18
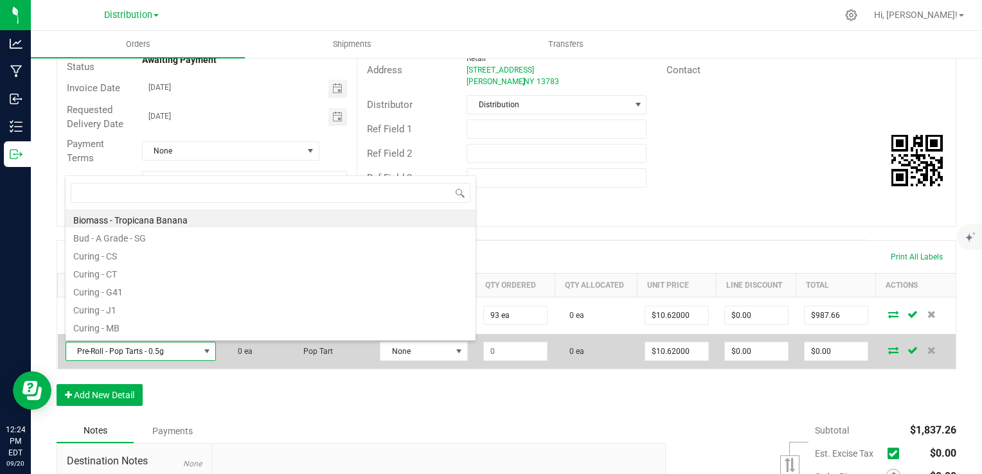
scroll to position [19, 146]
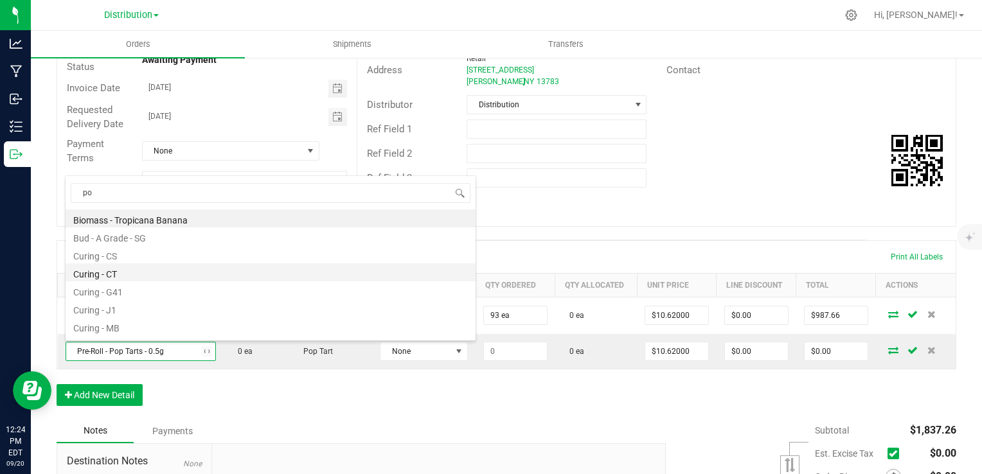
type input "pop"
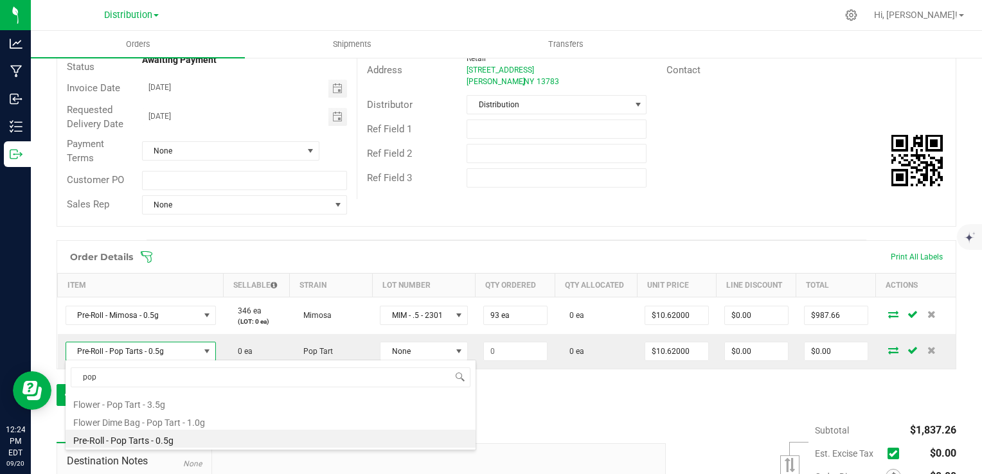
click at [231, 441] on li "Pre-Roll - Pop Tarts - 0.5g" at bounding box center [271, 439] width 410 height 18
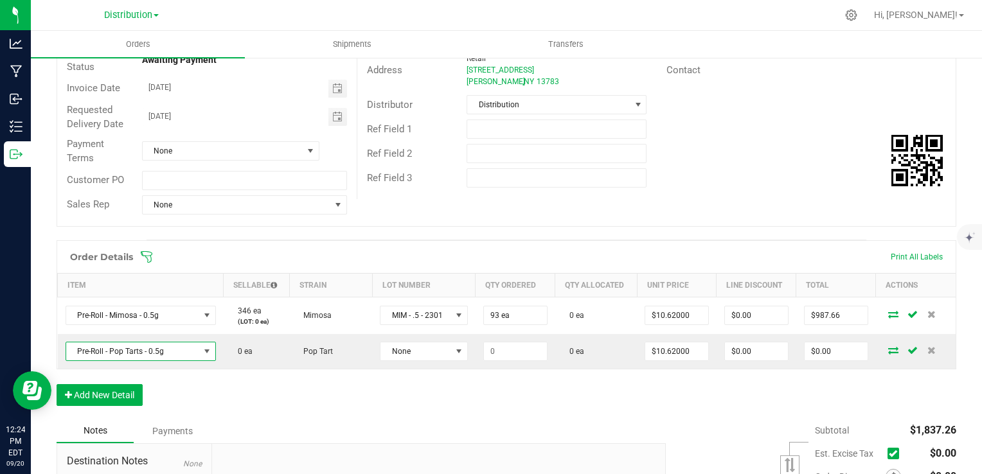
click at [288, 379] on div "Order Details Print All Labels Item Sellable Strain Lot Number Qty Ordered Qty …" at bounding box center [506, 329] width 899 height 179
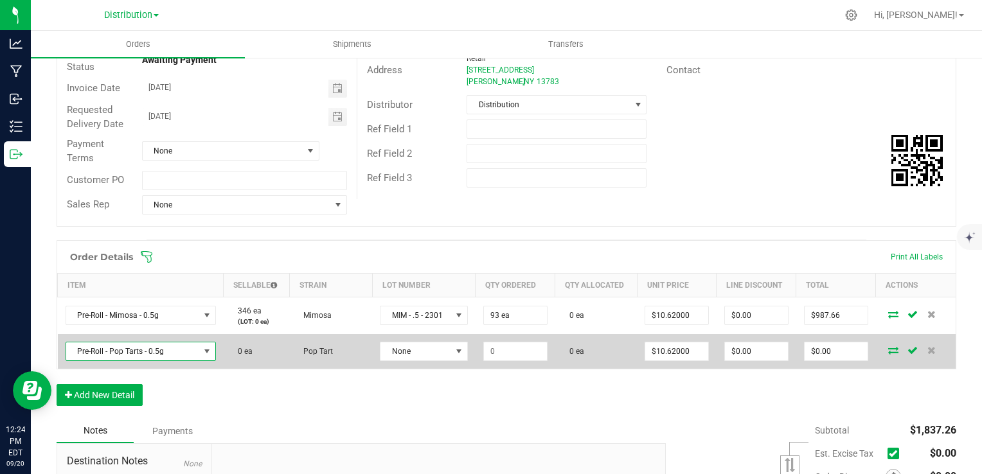
click at [202, 353] on span at bounding box center [207, 351] width 10 height 10
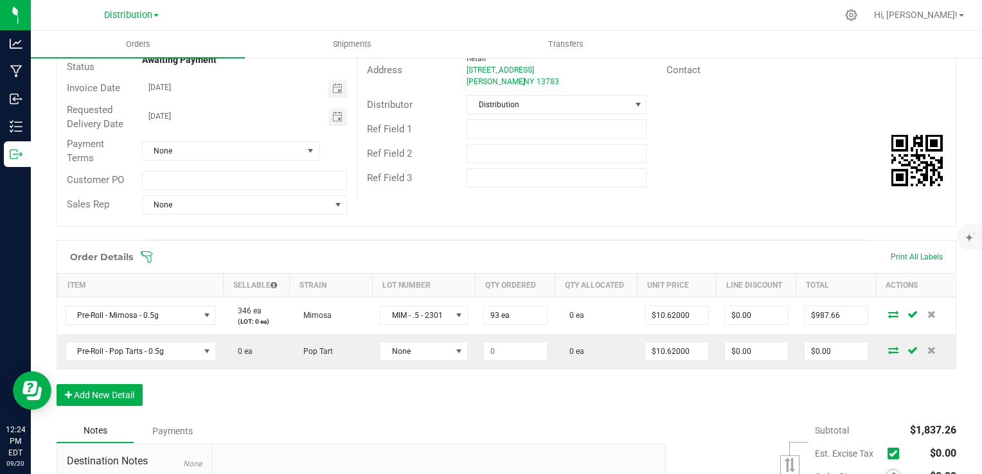
click at [290, 387] on div "Order Details Print All Labels Item Sellable Strain Lot Number Qty Ordered Qty …" at bounding box center [506, 329] width 899 height 179
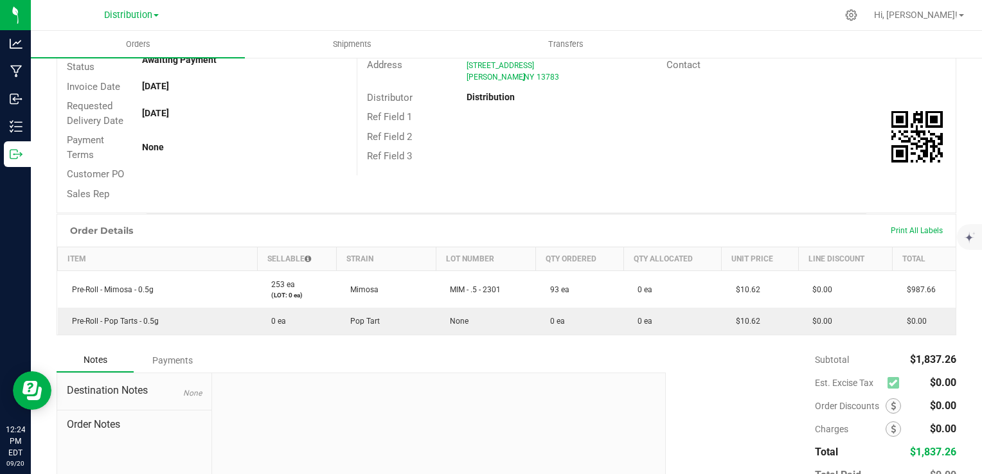
click at [326, 194] on div at bounding box center [244, 193] width 225 height 13
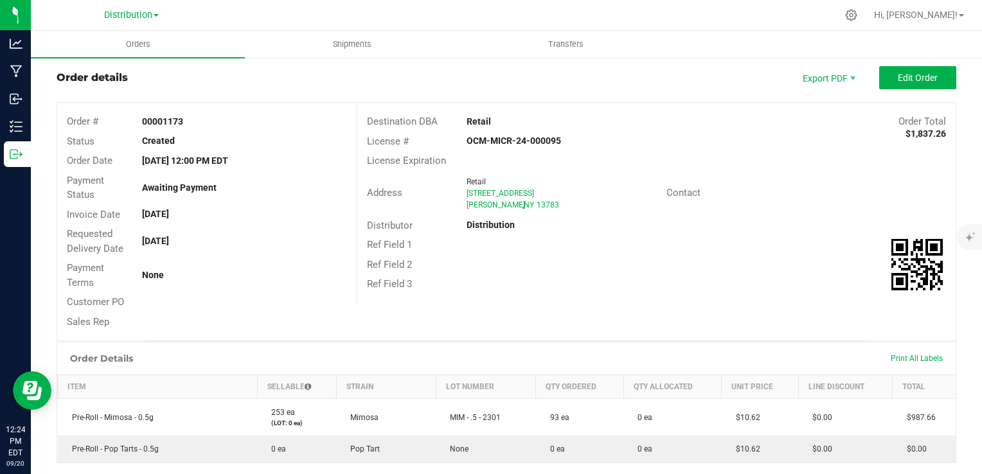
scroll to position [26, 0]
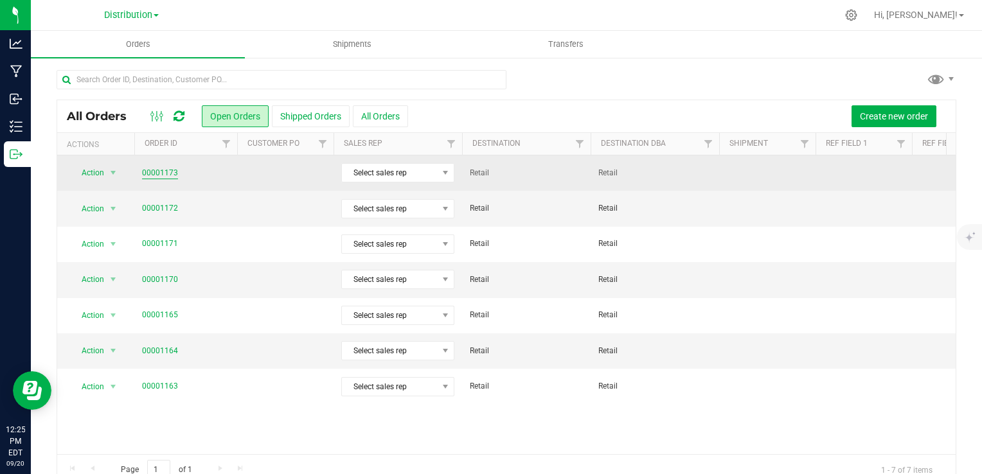
click at [162, 170] on link "00001173" at bounding box center [160, 173] width 36 height 12
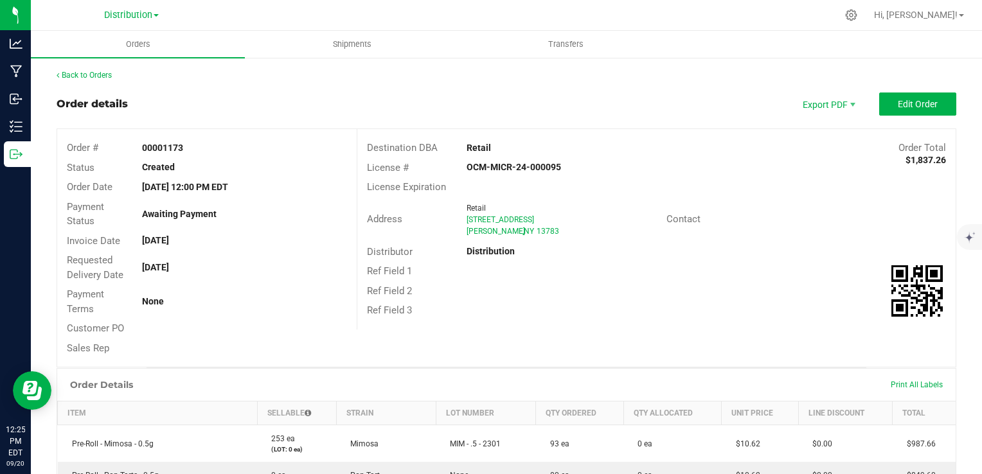
click at [281, 211] on div "Awaiting Payment" at bounding box center [244, 214] width 225 height 13
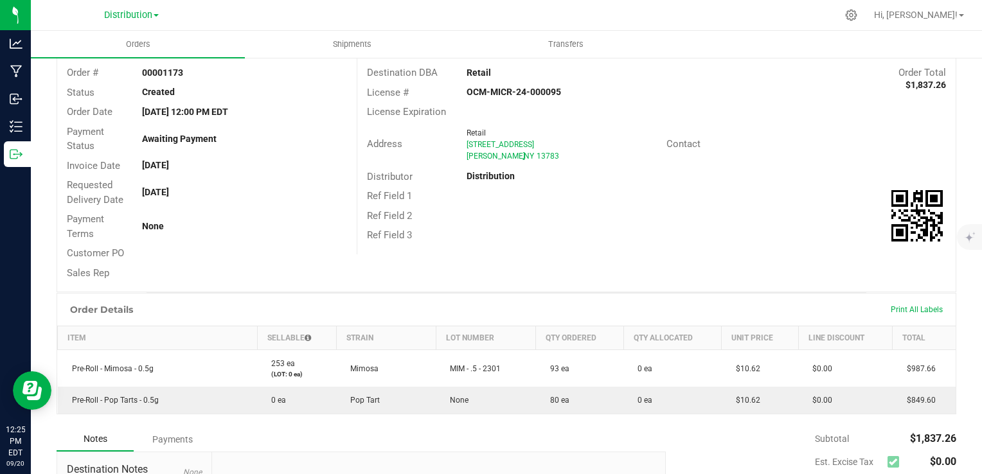
scroll to position [77, 0]
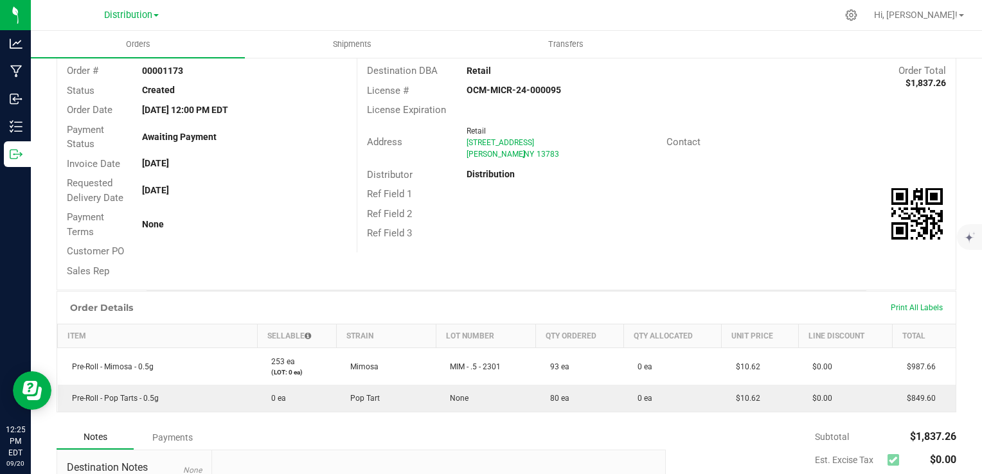
click at [547, 299] on div "Order Details Print All Labels" at bounding box center [506, 308] width 898 height 32
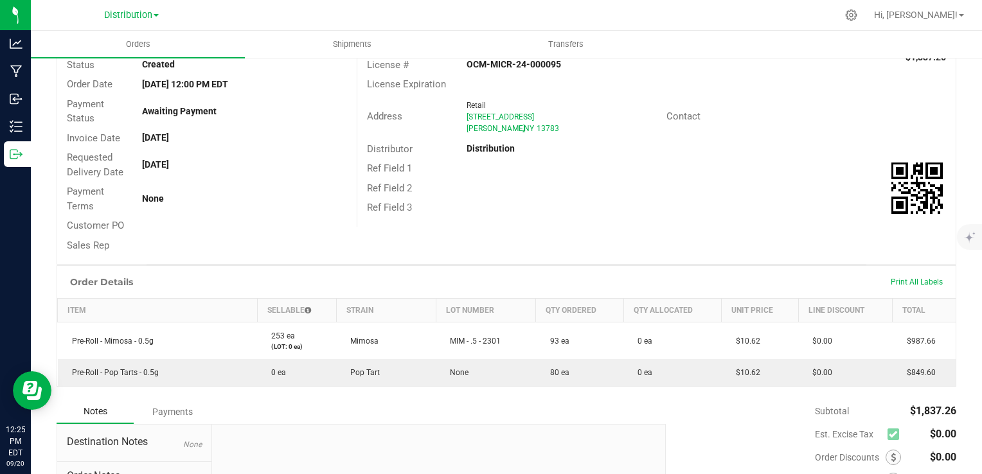
scroll to position [128, 0]
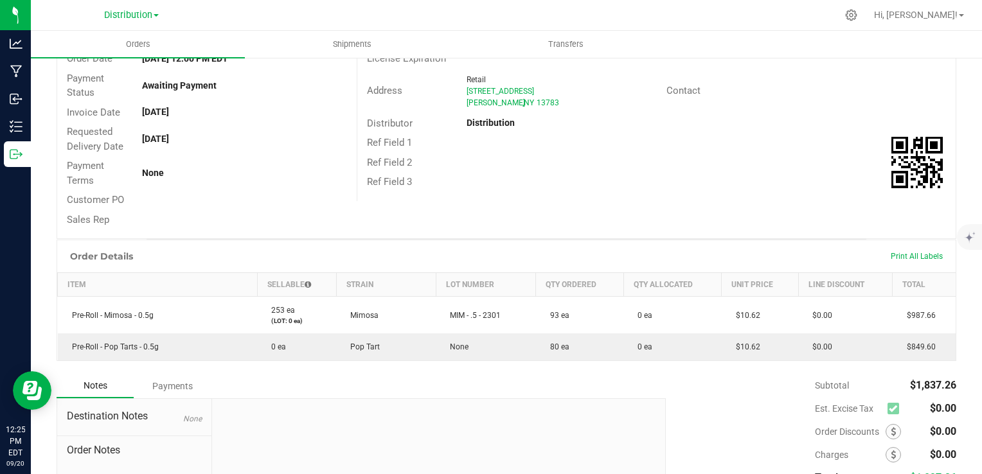
click at [560, 217] on div "Order # 00001173 Status Created Order Date Sep 20, 2025 12:00 PM EDT Payment St…" at bounding box center [506, 120] width 898 height 238
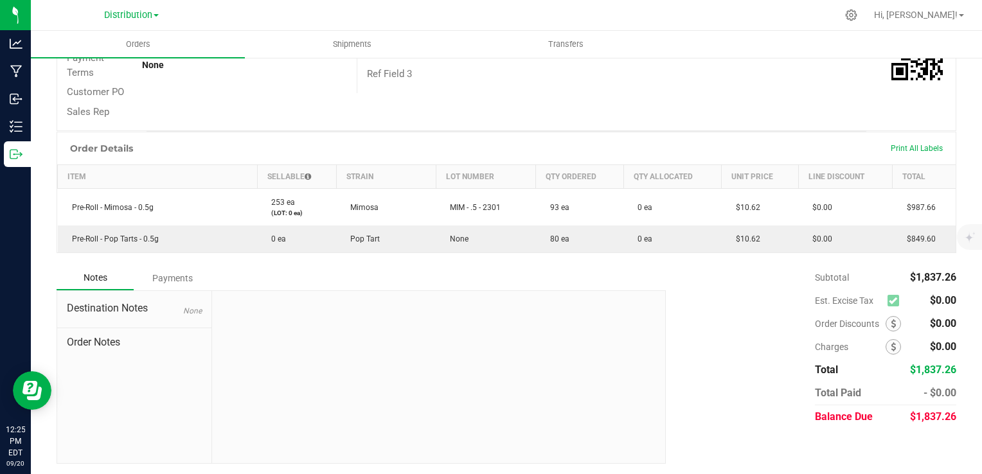
scroll to position [237, 0]
click at [526, 97] on div "Order # 00001173 Status Created Order Date Sep 20, 2025 12:00 PM EDT Payment St…" at bounding box center [506, 11] width 898 height 238
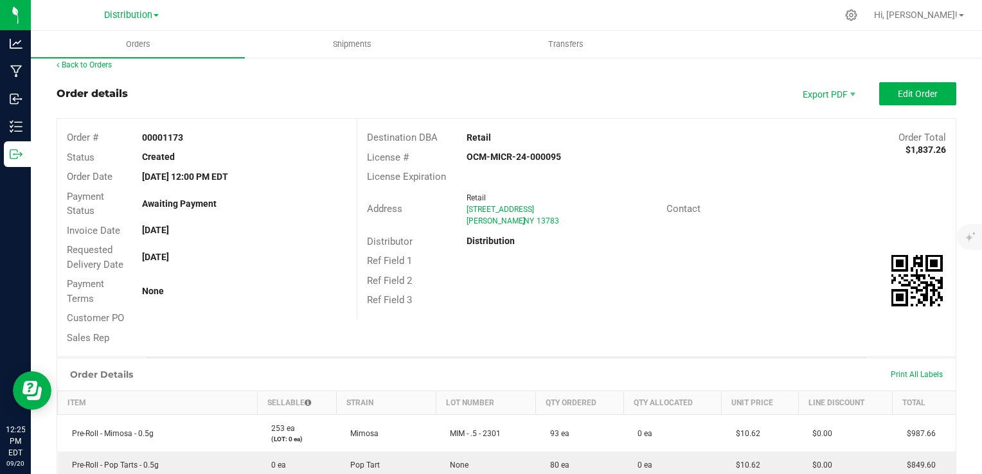
scroll to position [0, 0]
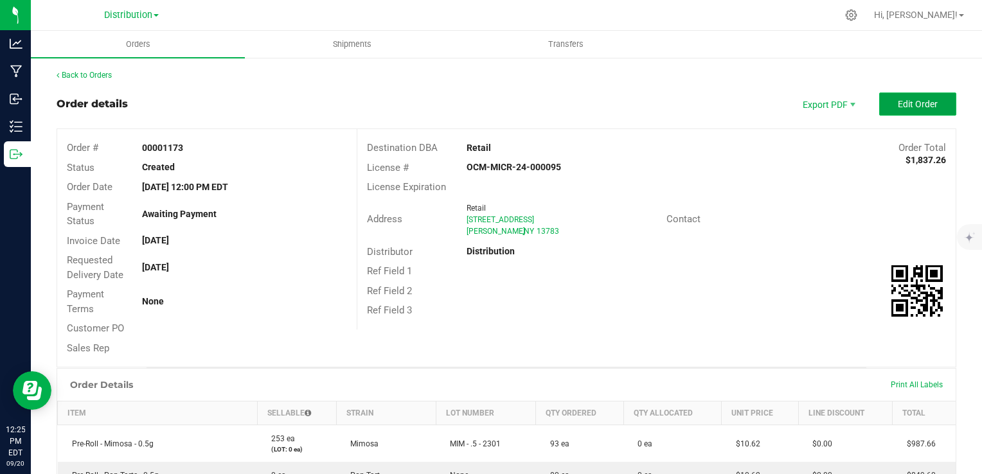
click at [897, 99] on span "Edit Order" at bounding box center [917, 104] width 40 height 10
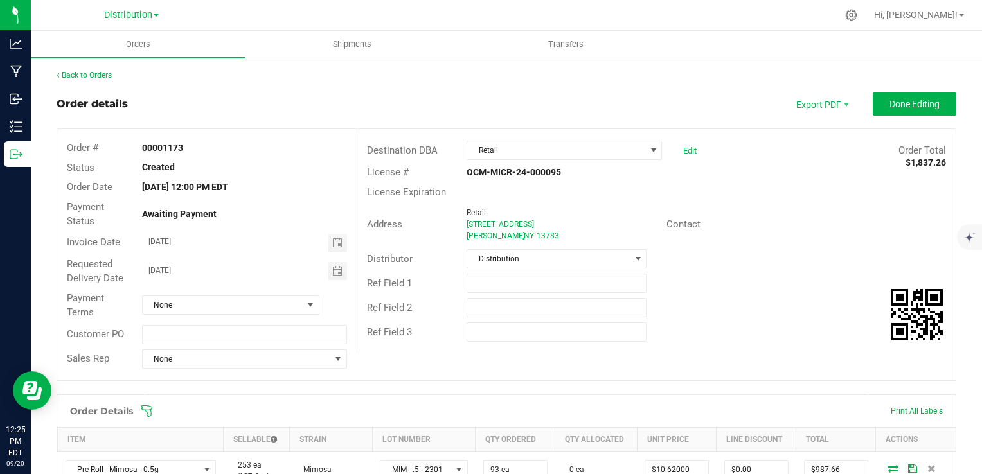
click at [554, 351] on div "Destination DBA Retail Edit Order Total $1,837.26 License # OCM-MICR-24-000095 …" at bounding box center [656, 241] width 599 height 224
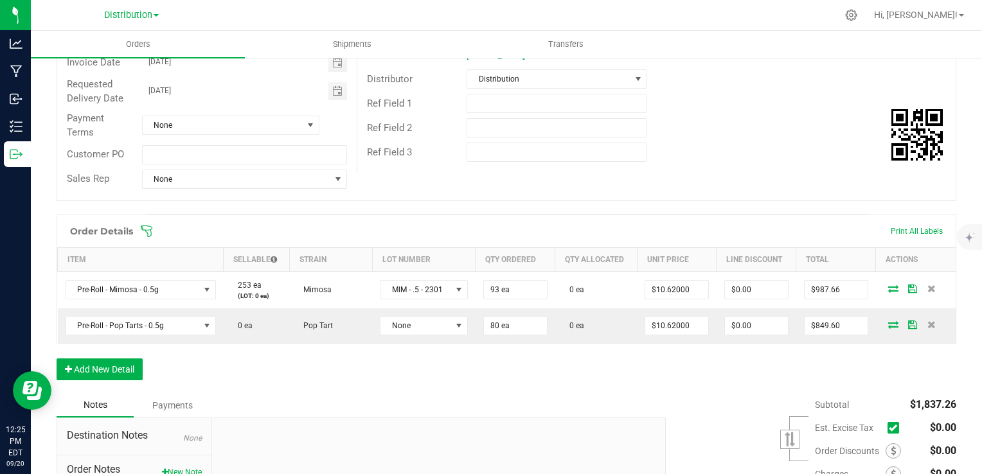
scroll to position [206, 0]
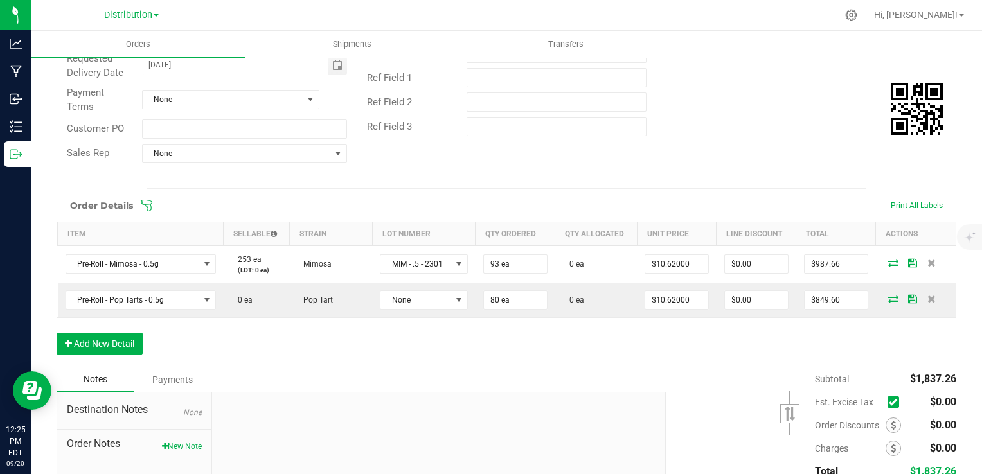
click at [554, 351] on div "Order Details Print All Labels Item Sellable Strain Lot Number Qty Ordered Qty …" at bounding box center [506, 278] width 899 height 179
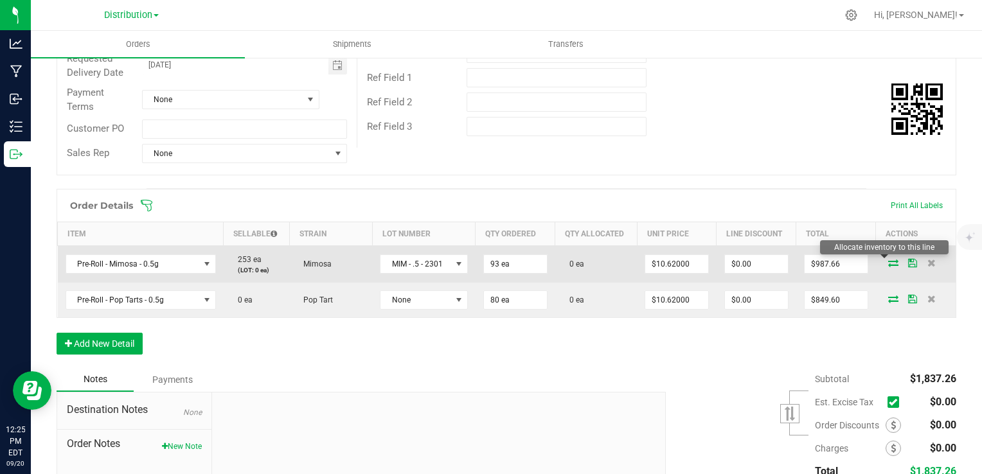
click at [888, 264] on icon at bounding box center [893, 263] width 10 height 8
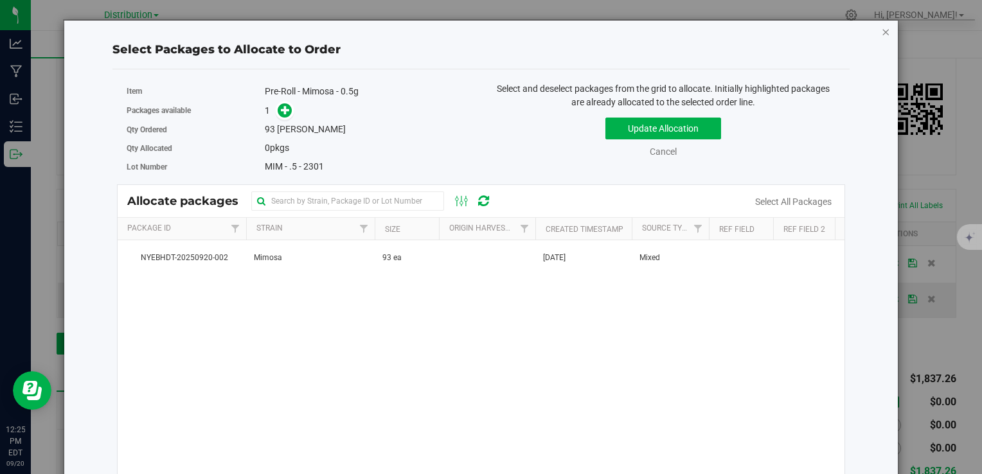
click at [881, 31] on icon "button" at bounding box center [885, 31] width 9 height 15
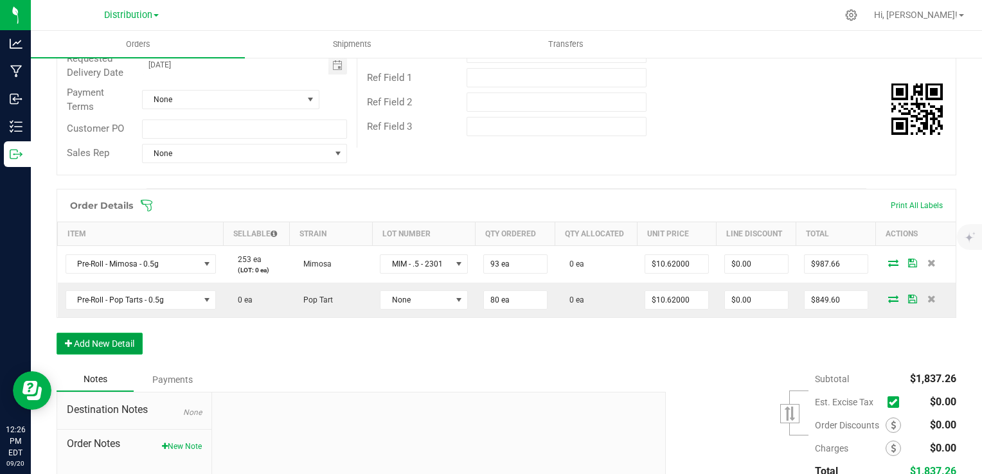
click at [110, 338] on button "Add New Detail" at bounding box center [100, 344] width 86 height 22
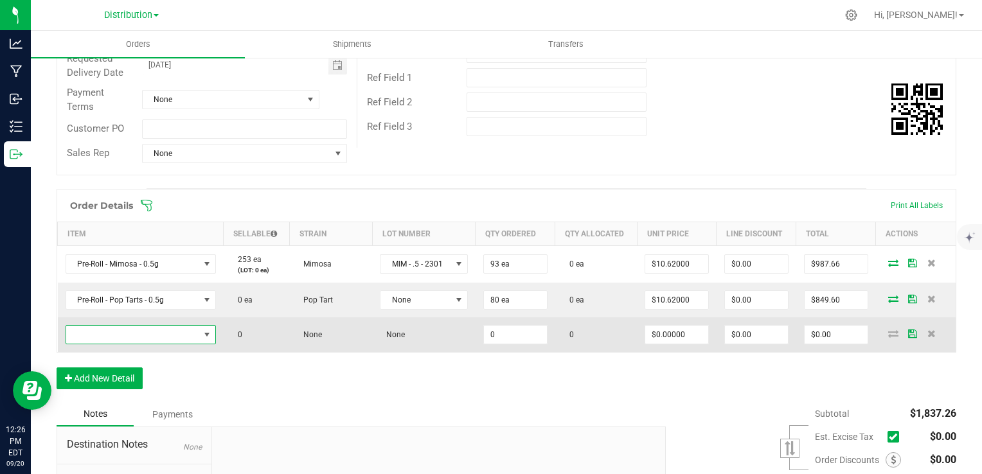
click at [122, 336] on span "NO DATA FOUND" at bounding box center [132, 335] width 133 height 18
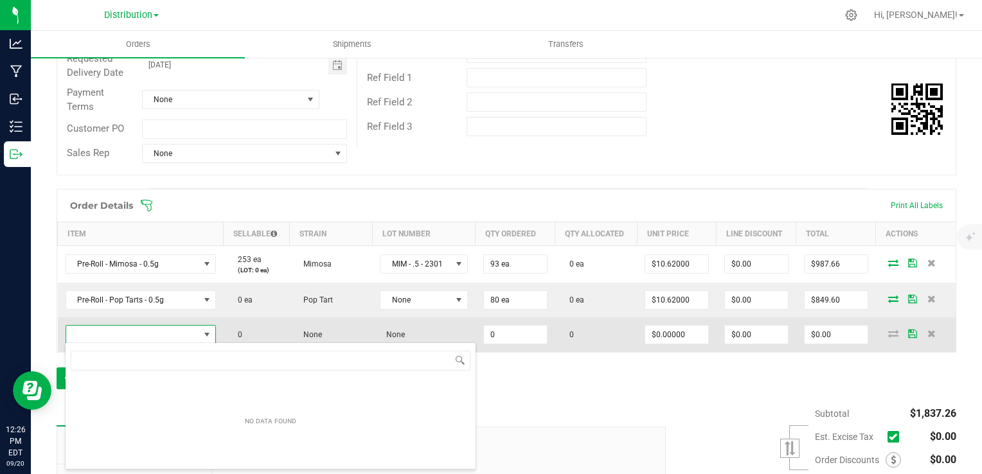
scroll to position [19, 146]
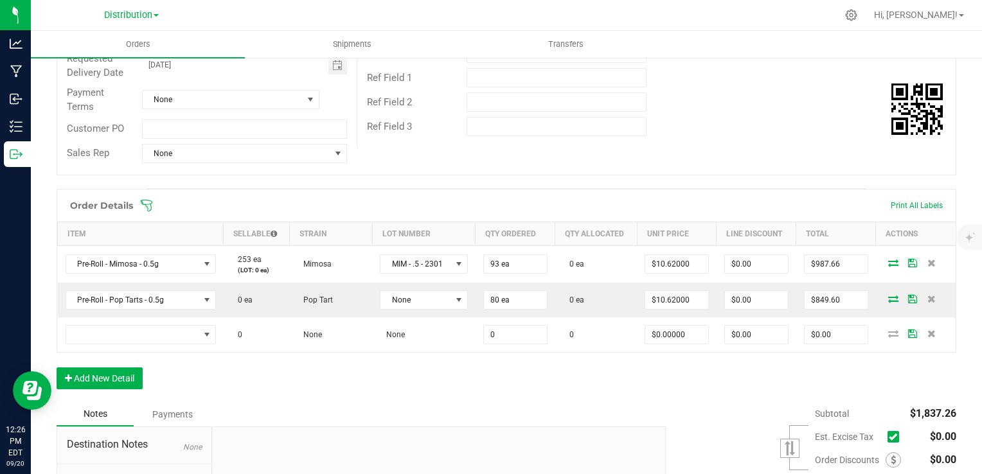
click at [331, 371] on div "Order Details Print All Labels Item Sellable Strain Lot Number Qty Ordered Qty …" at bounding box center [506, 295] width 899 height 213
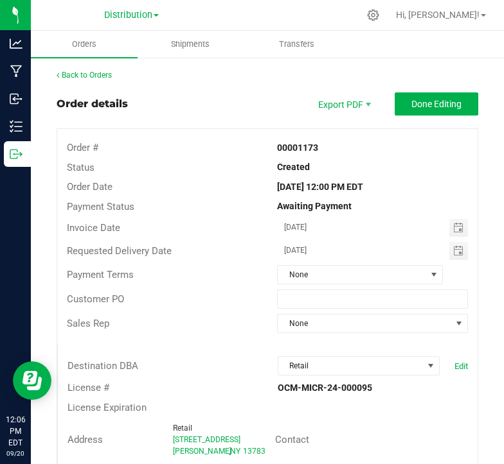
click at [233, 154] on div "Order #" at bounding box center [162, 148] width 210 height 15
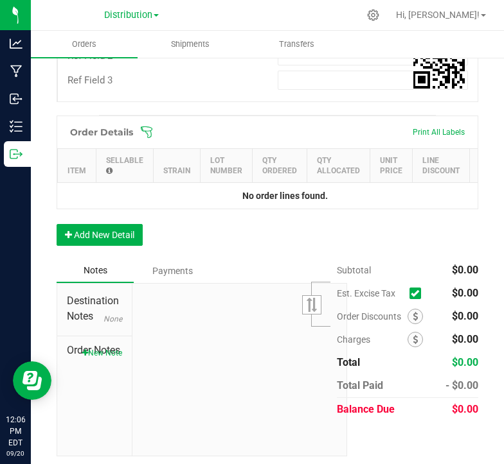
scroll to position [481, 0]
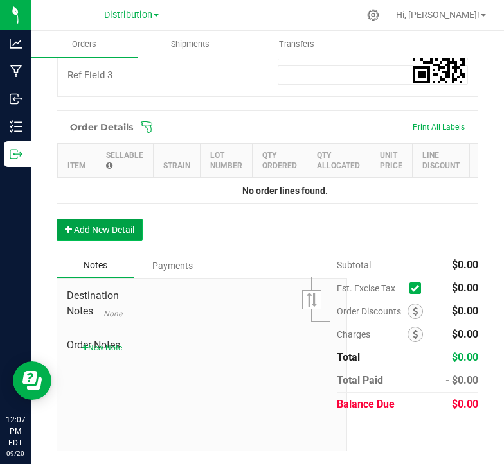
click at [112, 227] on button "Add New Detail" at bounding box center [100, 230] width 86 height 22
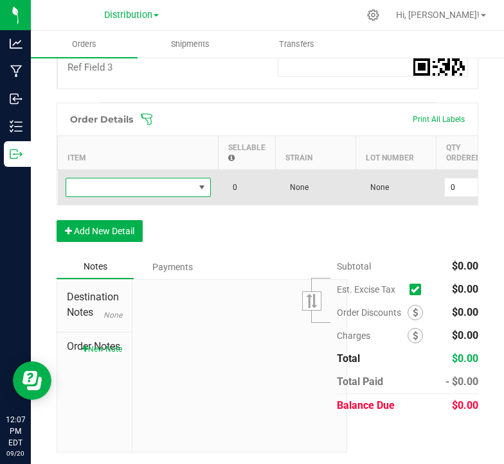
click at [165, 184] on span "NO DATA FOUND" at bounding box center [130, 188] width 128 height 18
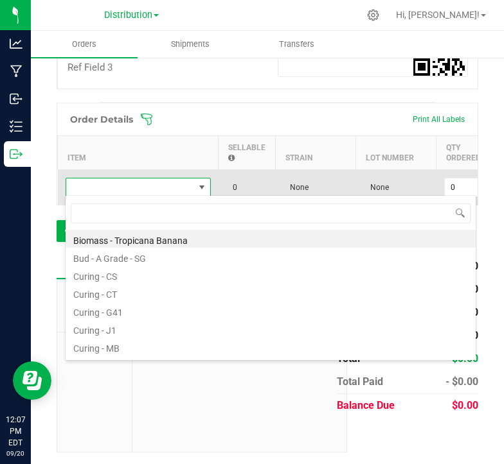
scroll to position [19, 145]
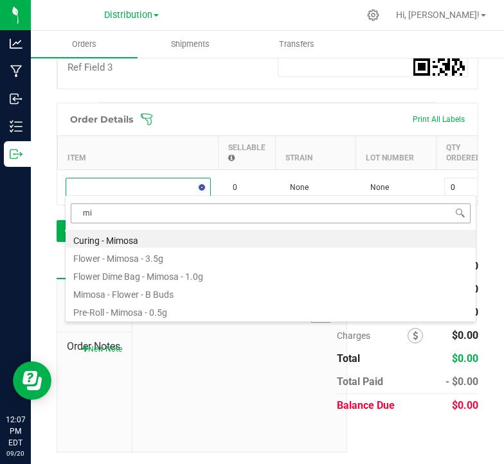
type input "m"
type input "mim"
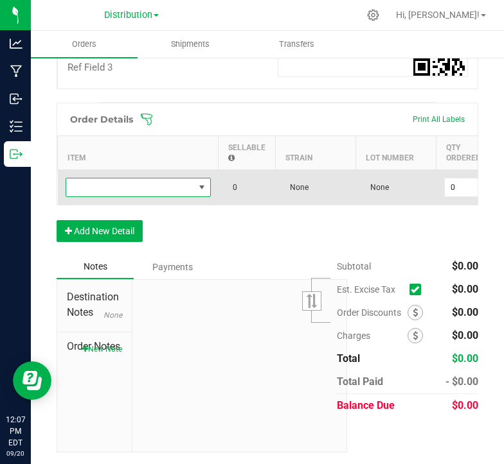
click at [168, 182] on span "NO DATA FOUND" at bounding box center [130, 188] width 128 height 18
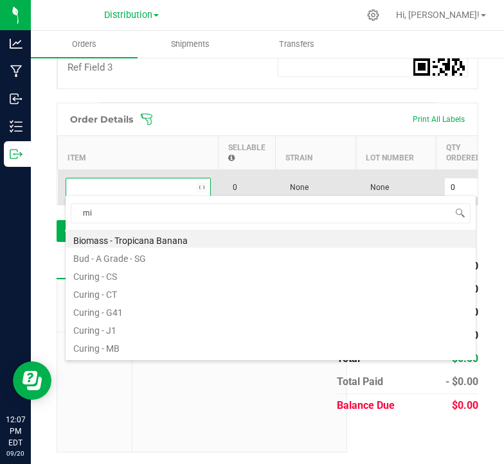
type input "mim"
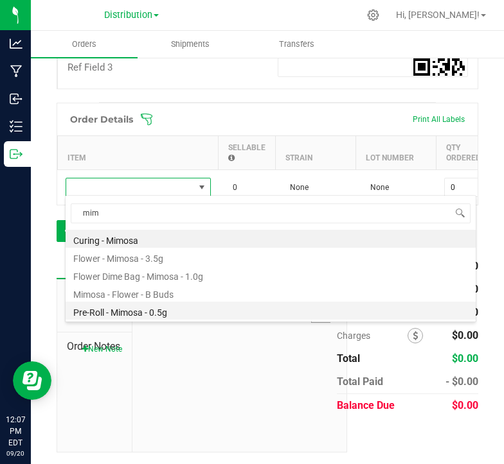
click at [154, 308] on li "Pre-Roll - Mimosa - 0.5g" at bounding box center [271, 311] width 410 height 18
type input "0 ea"
type input "$10.62000"
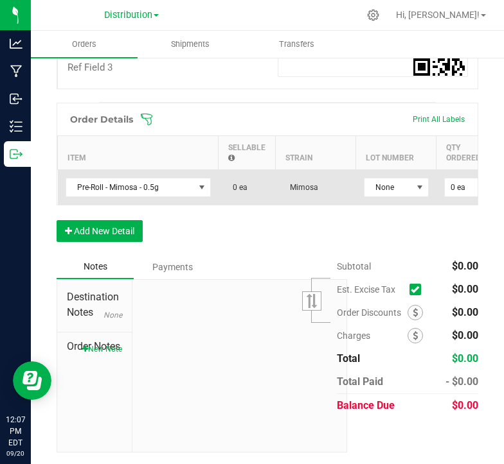
click at [255, 181] on td "0 ea" at bounding box center [246, 187] width 57 height 35
click at [396, 184] on span "None" at bounding box center [388, 188] width 48 height 18
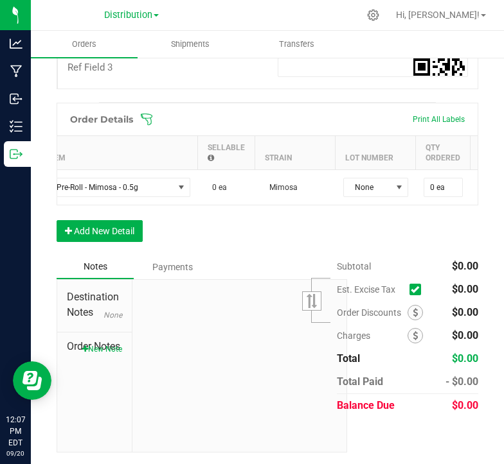
scroll to position [0, 0]
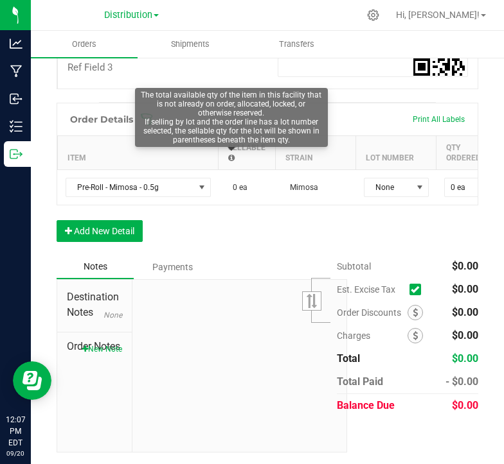
click at [231, 155] on icon at bounding box center [231, 158] width 6 height 8
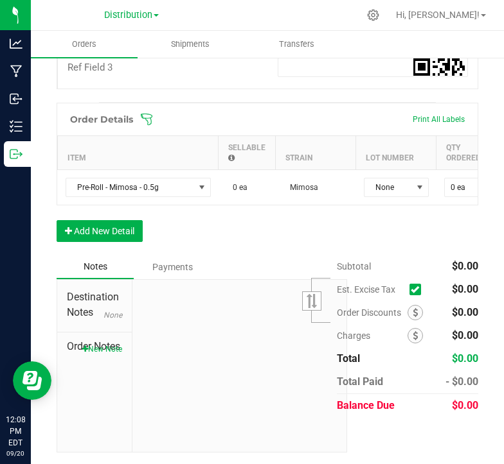
click at [246, 240] on div "Order Details Print All Labels Item Sellable Strain Lot Number Qty Ordered Qty …" at bounding box center [267, 179] width 421 height 152
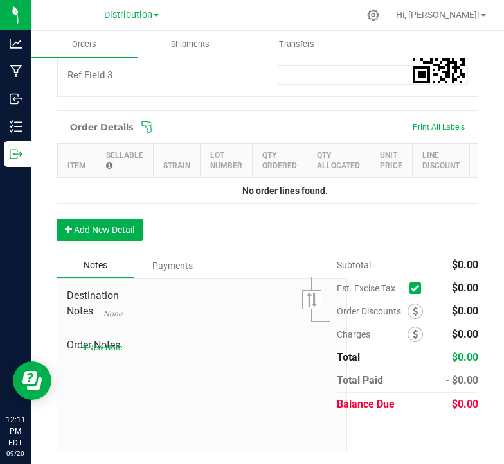
scroll to position [481, 0]
click at [102, 232] on button "Add New Detail" at bounding box center [100, 230] width 86 height 22
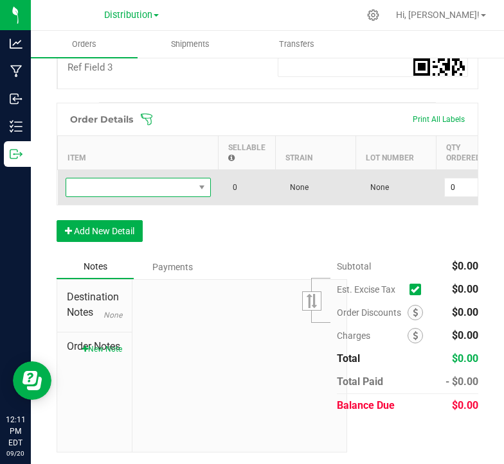
click at [172, 191] on span "NO DATA FOUND" at bounding box center [130, 188] width 128 height 18
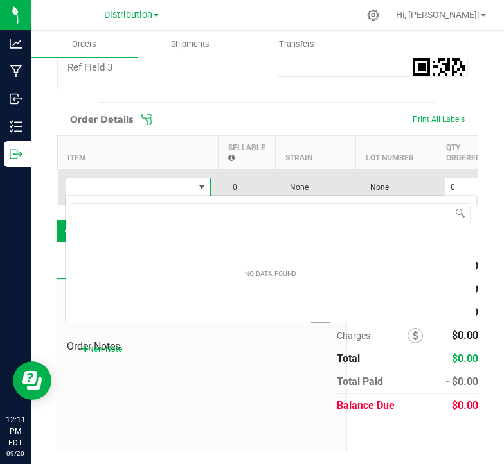
scroll to position [19, 145]
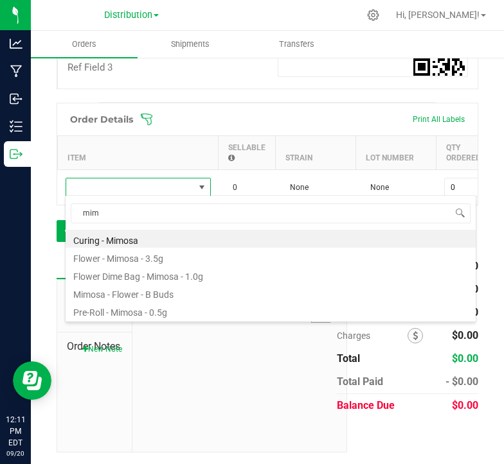
type input "mim"
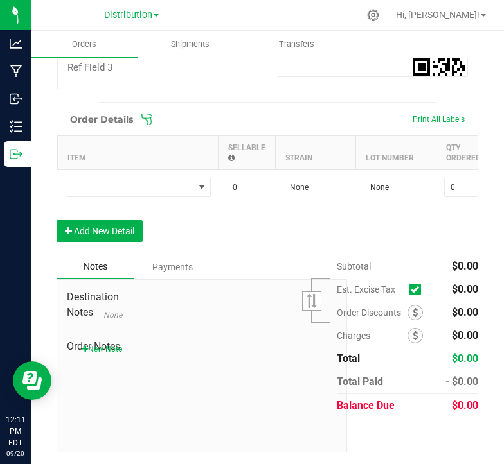
click at [473, 247] on div "Back to Orders Order details Export PDF Done Editing Order # 00001173 Status Cr…" at bounding box center [267, 21] width 473 height 890
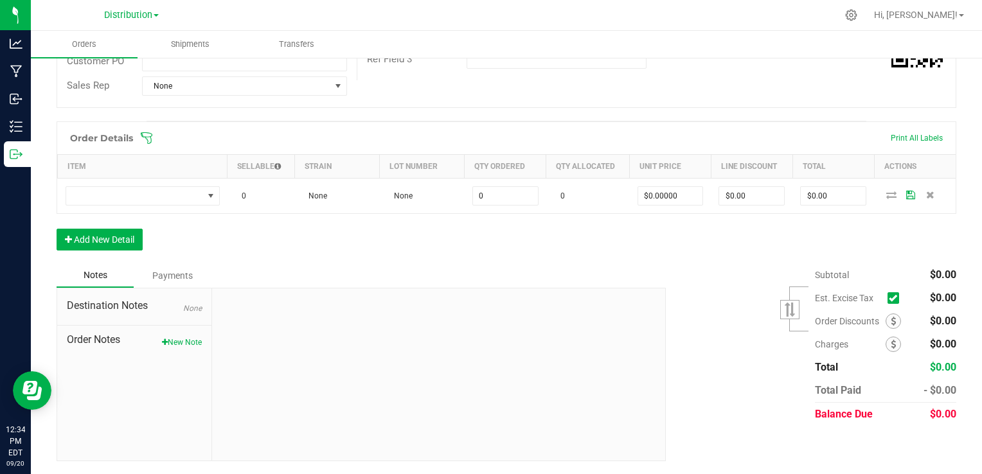
scroll to position [270, 0]
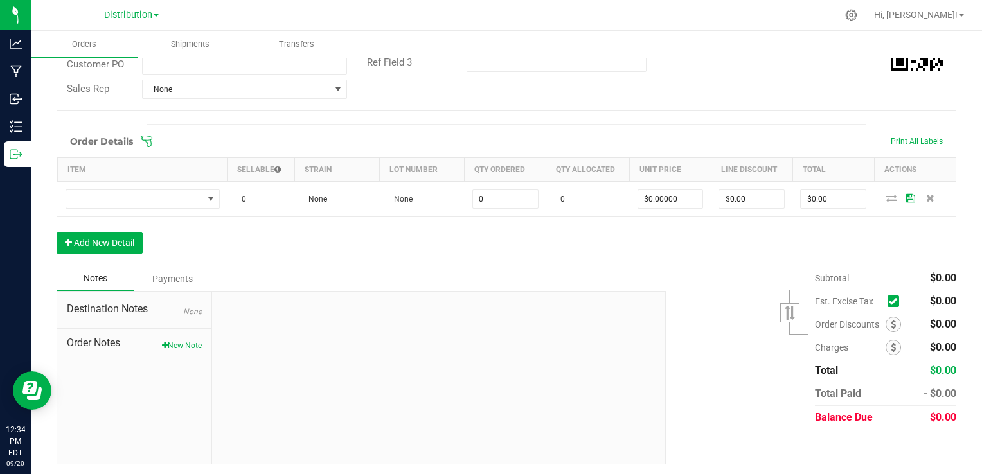
click at [503, 273] on div "Notes Payments" at bounding box center [356, 279] width 599 height 24
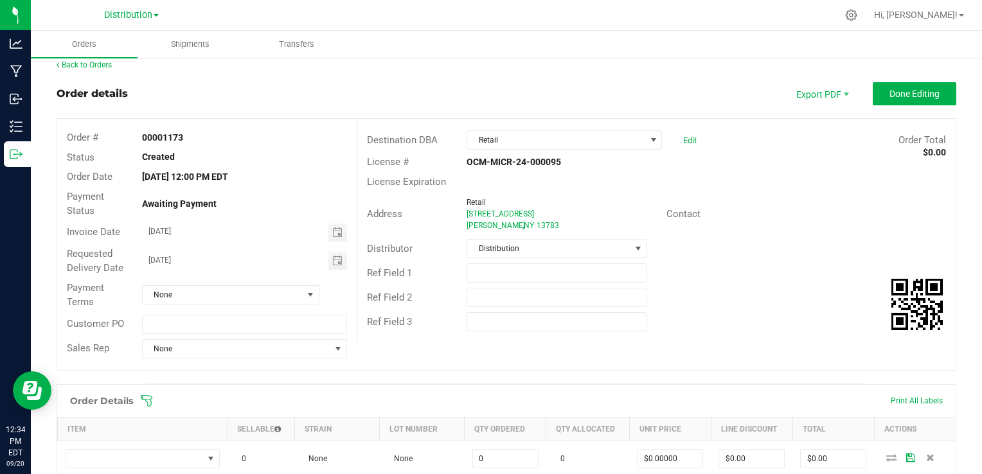
scroll to position [0, 0]
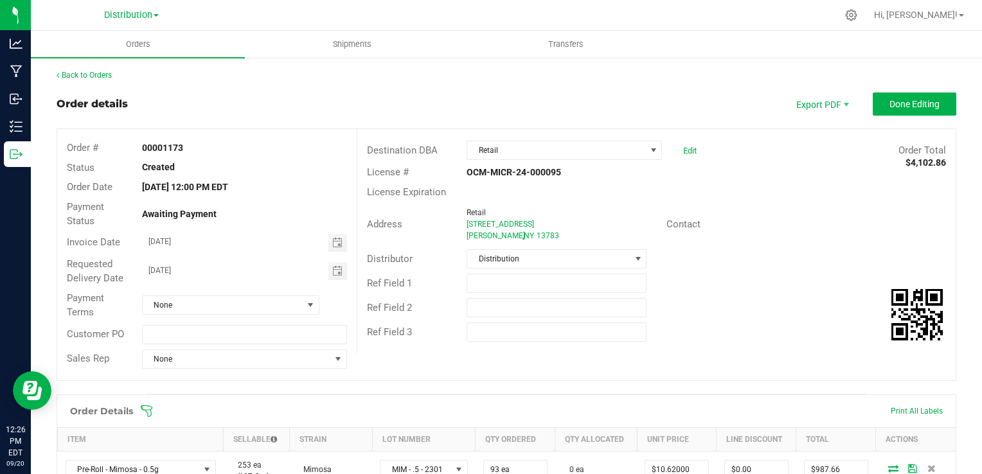
click at [545, 384] on div "Order details Export PDF Done Editing Order # 00001173 Status Created Order Dat…" at bounding box center [506, 451] width 899 height 717
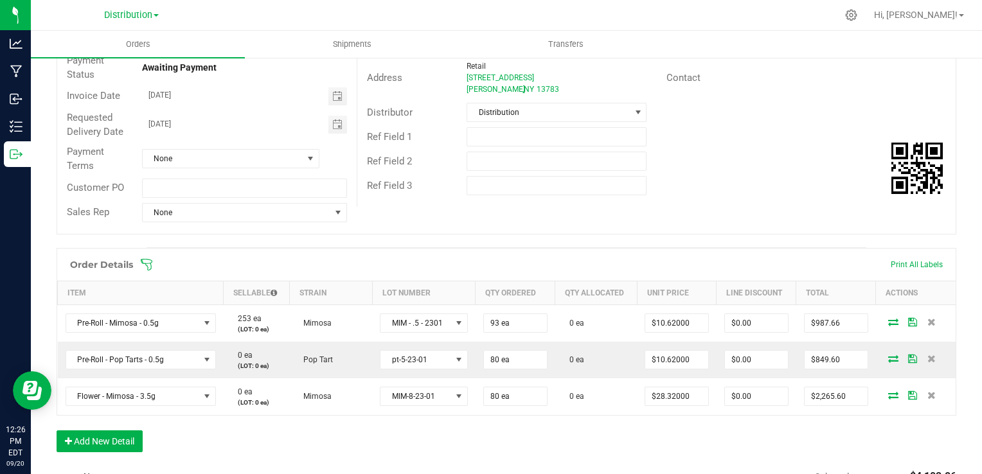
scroll to position [154, 0]
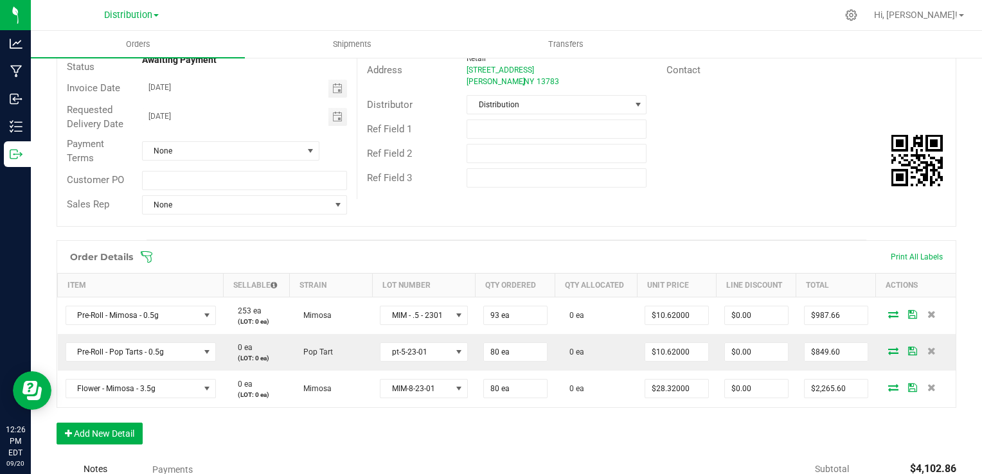
click at [633, 420] on div "Order Details Print All Labels Item Sellable Strain Lot Number Qty Ordered Qty …" at bounding box center [506, 348] width 899 height 217
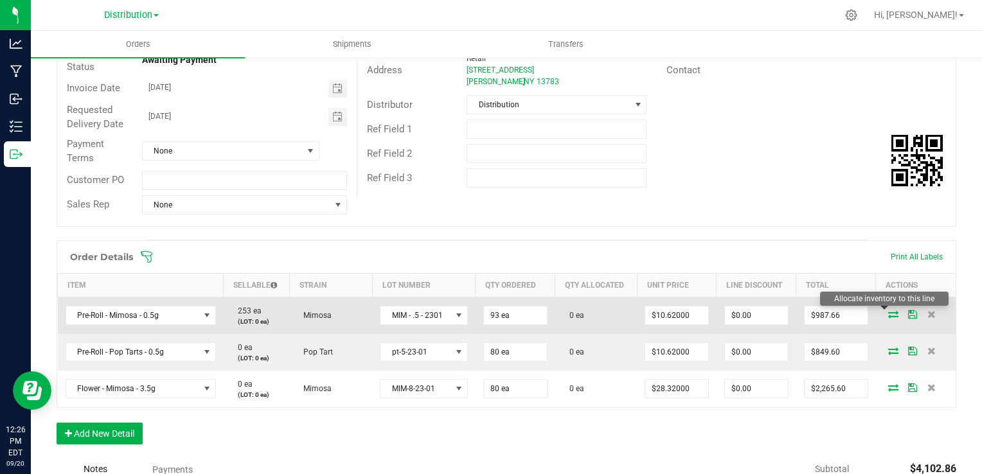
click at [888, 314] on icon at bounding box center [893, 314] width 10 height 8
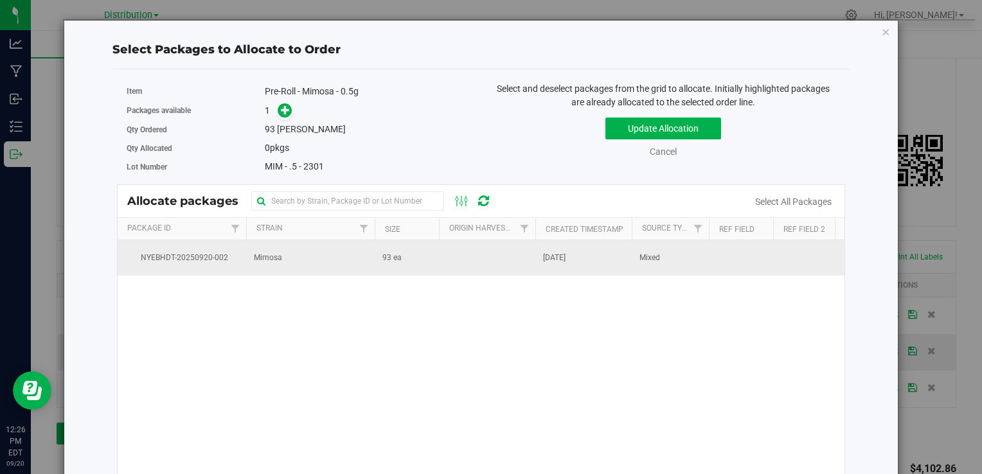
click at [271, 252] on span "Mimosa" at bounding box center [268, 258] width 28 height 12
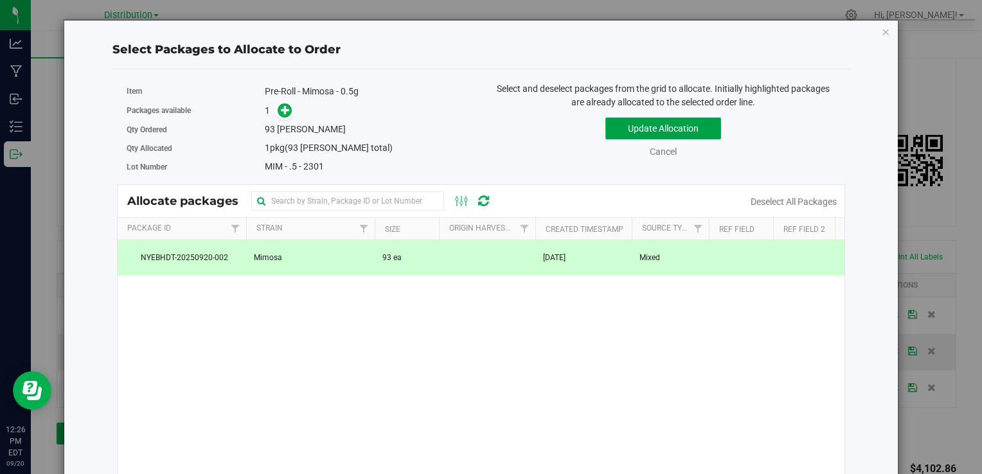
click at [694, 121] on button "Update Allocation" at bounding box center [663, 129] width 116 height 22
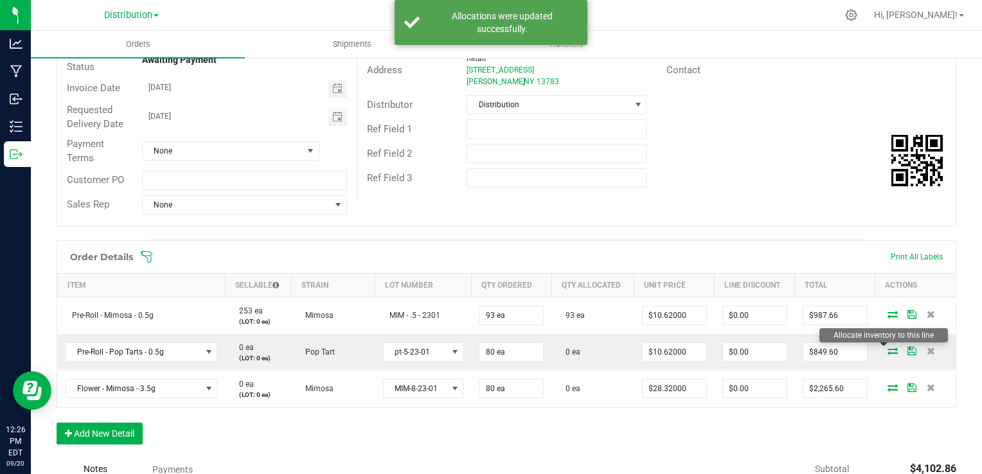
click at [887, 353] on icon at bounding box center [892, 351] width 10 height 8
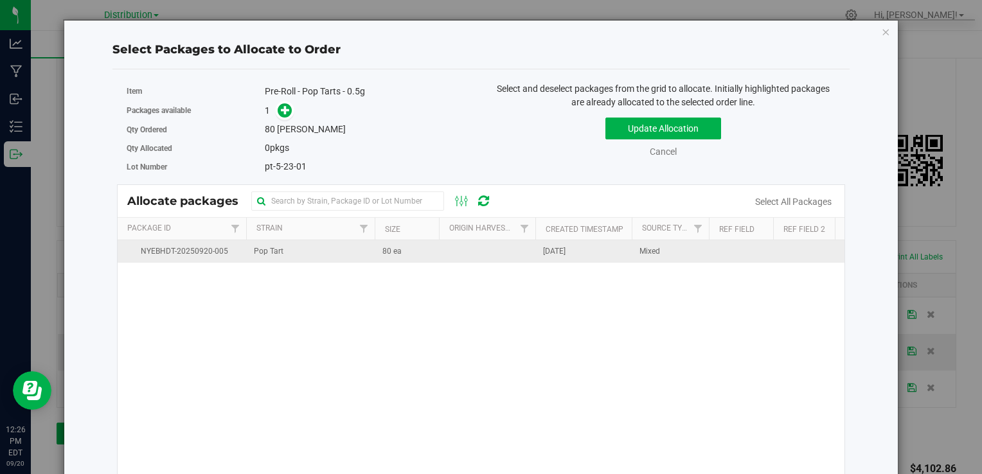
click at [485, 249] on td at bounding box center [487, 251] width 96 height 22
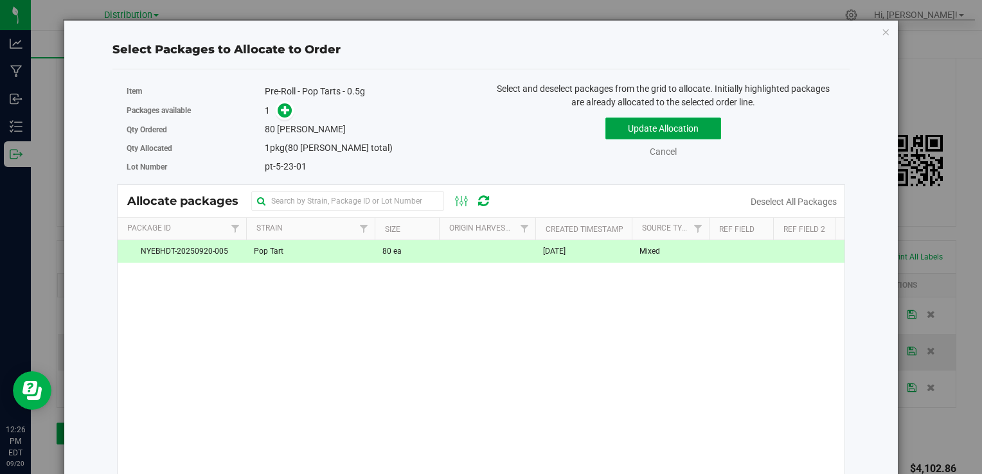
click at [671, 121] on button "Update Allocation" at bounding box center [663, 129] width 116 height 22
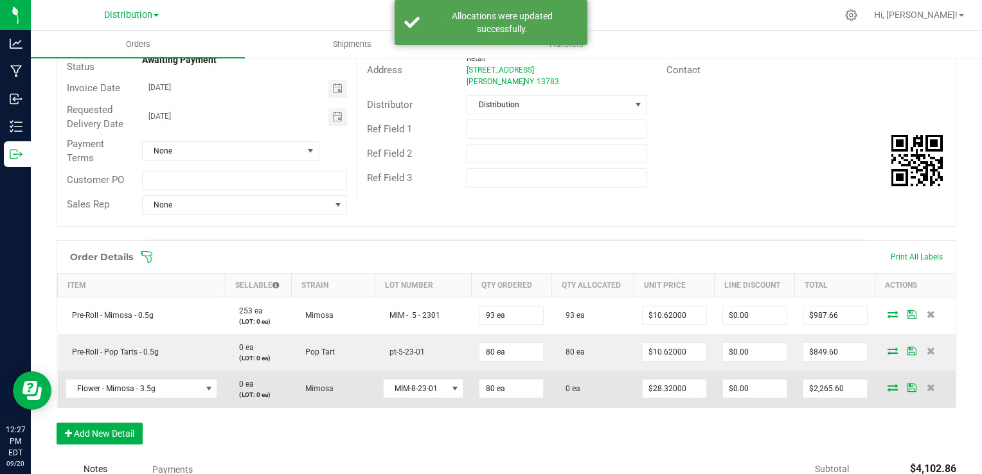
click at [887, 386] on icon at bounding box center [892, 388] width 10 height 8
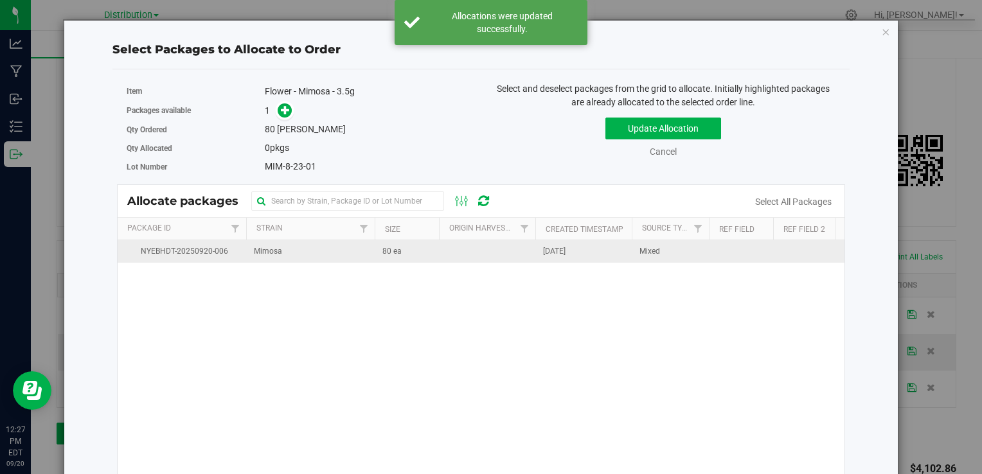
click at [367, 254] on td "Mimosa" at bounding box center [310, 251] width 128 height 22
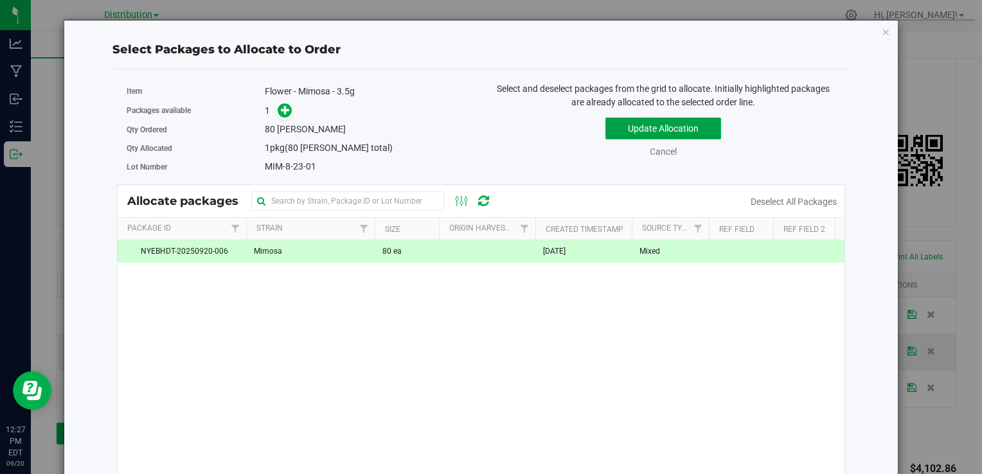
click at [688, 127] on button "Update Allocation" at bounding box center [663, 129] width 116 height 22
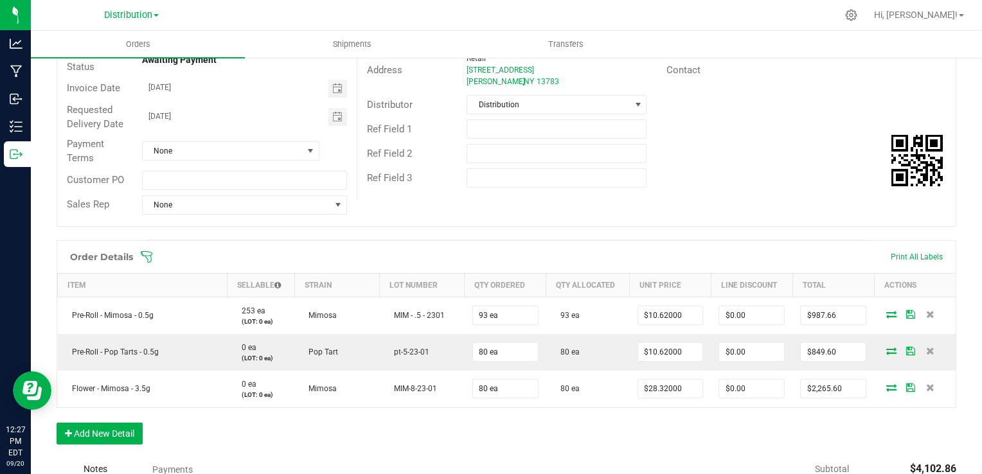
click at [660, 204] on div "Order # 00001173 Status Allocated Order Date Sep 20, 2025 12:00 PM EDT Payment …" at bounding box center [506, 100] width 898 height 251
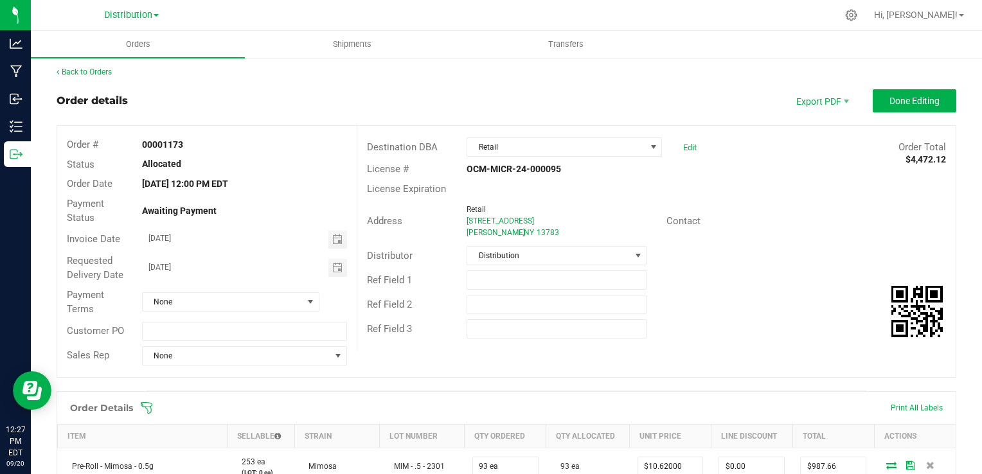
scroll to position [0, 0]
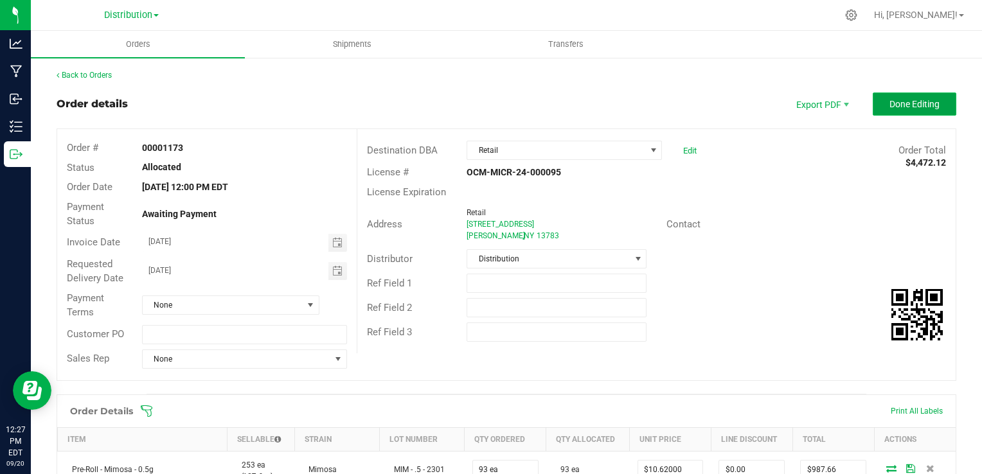
click at [889, 106] on span "Done Editing" at bounding box center [914, 104] width 50 height 10
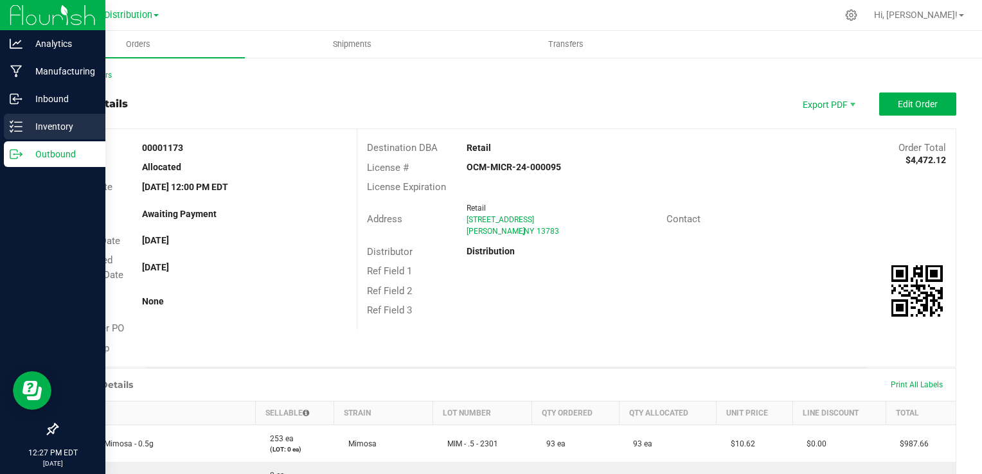
click at [79, 119] on p "Inventory" at bounding box center [60, 126] width 77 height 15
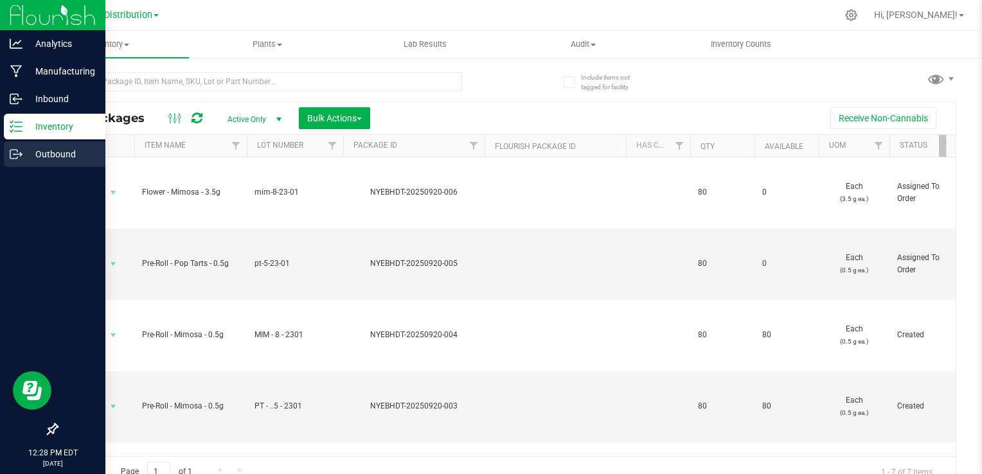
click at [55, 157] on p "Outbound" at bounding box center [60, 153] width 77 height 15
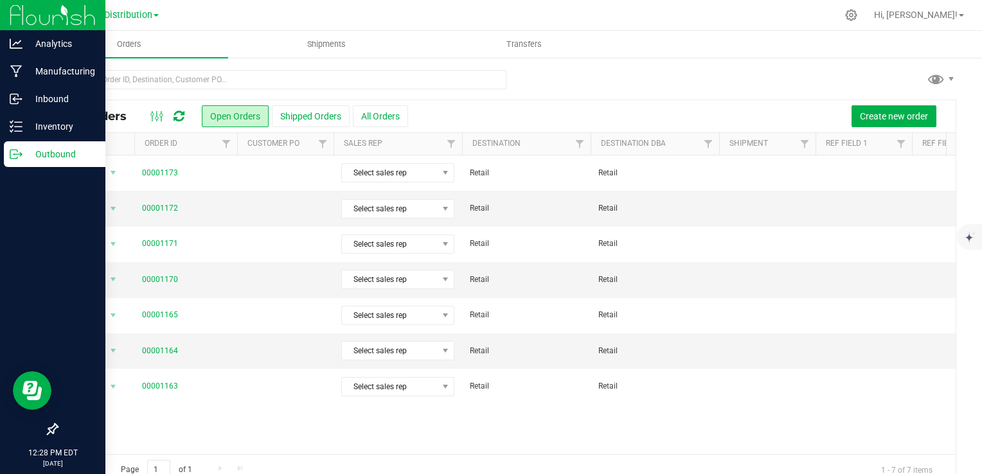
click at [64, 155] on p "Outbound" at bounding box center [60, 153] width 77 height 15
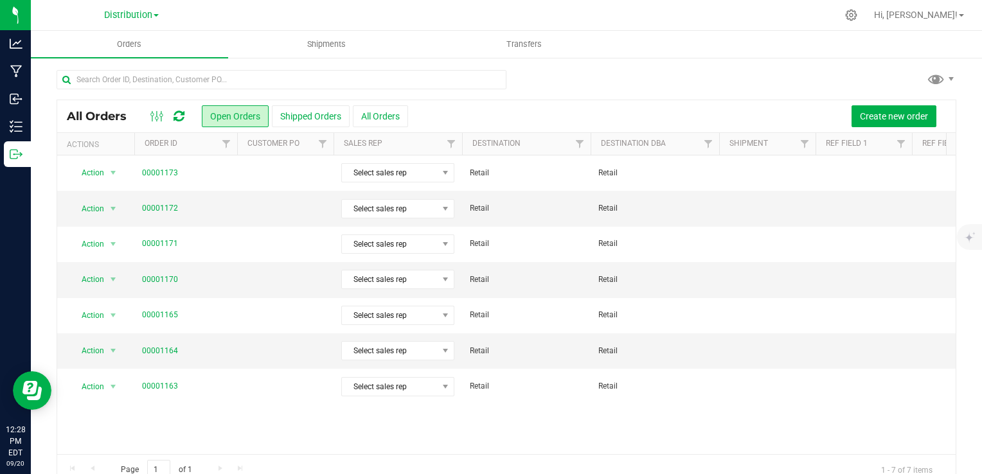
click at [569, 99] on div at bounding box center [506, 85] width 899 height 30
click at [344, 40] on span "Shipments" at bounding box center [326, 45] width 73 height 12
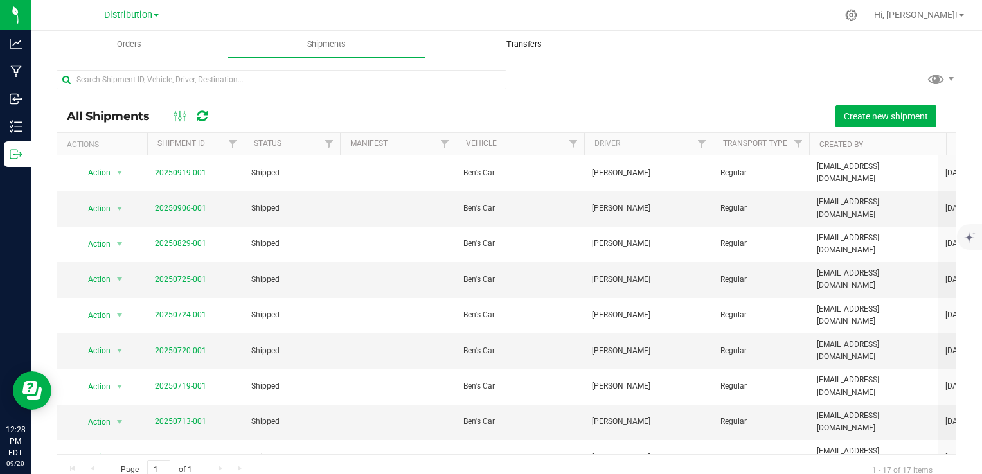
click at [524, 42] on span "Transfers" at bounding box center [524, 45] width 70 height 12
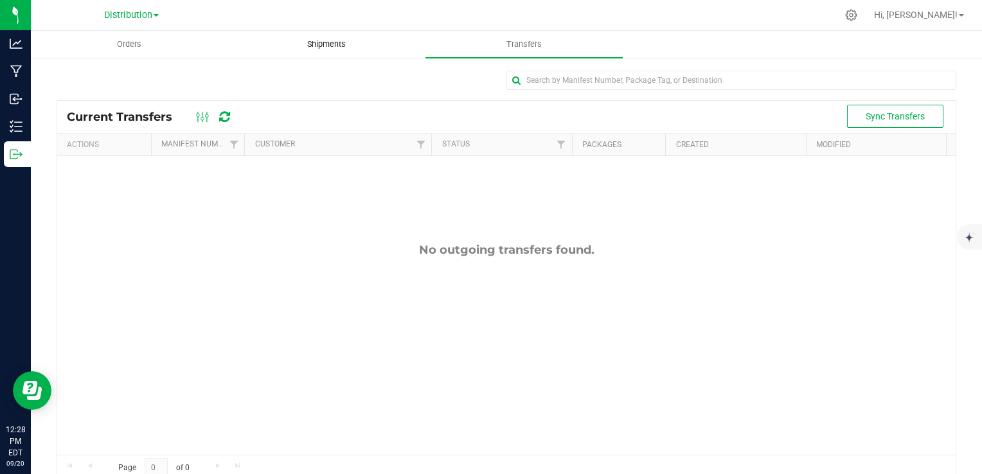
click at [351, 39] on span "Shipments" at bounding box center [326, 45] width 73 height 12
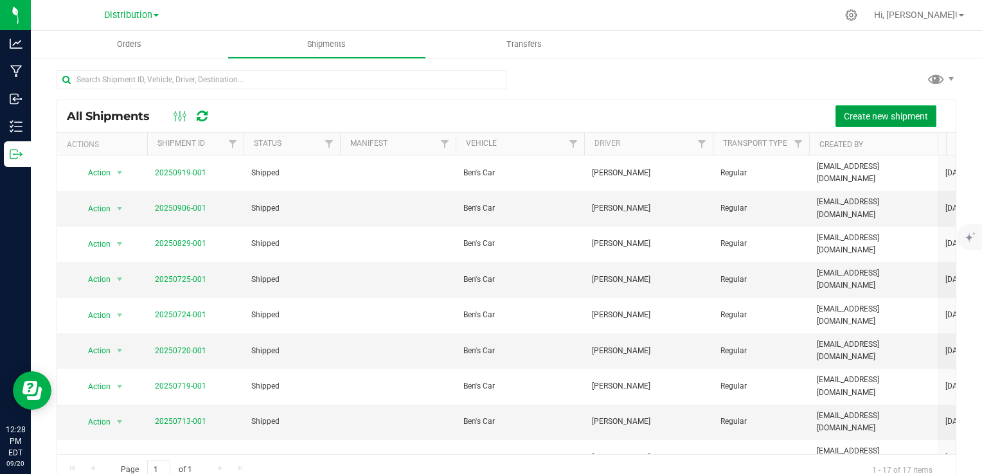
click at [877, 111] on span "Create new shipment" at bounding box center [886, 116] width 84 height 10
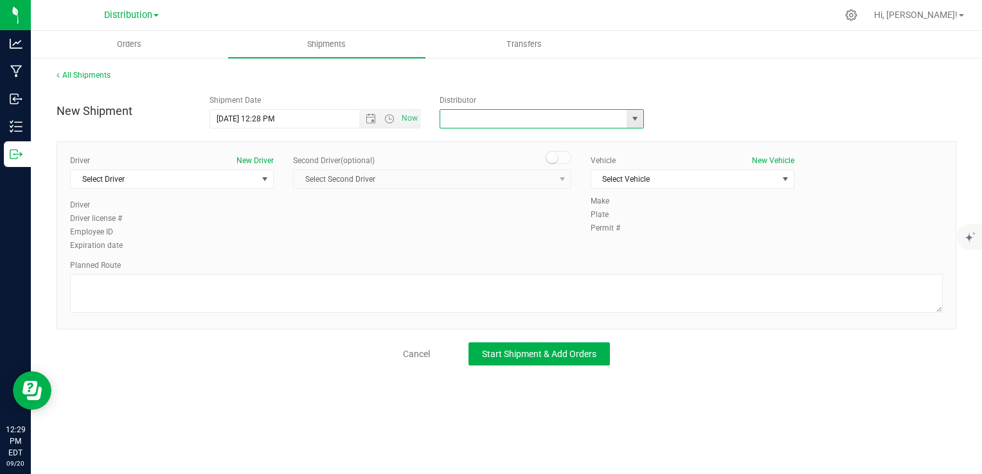
click at [526, 122] on input "text" at bounding box center [530, 119] width 181 height 18
click at [635, 125] on span "select" at bounding box center [634, 119] width 16 height 18
click at [558, 140] on li "Distribution" at bounding box center [541, 140] width 203 height 19
type input "Distribution"
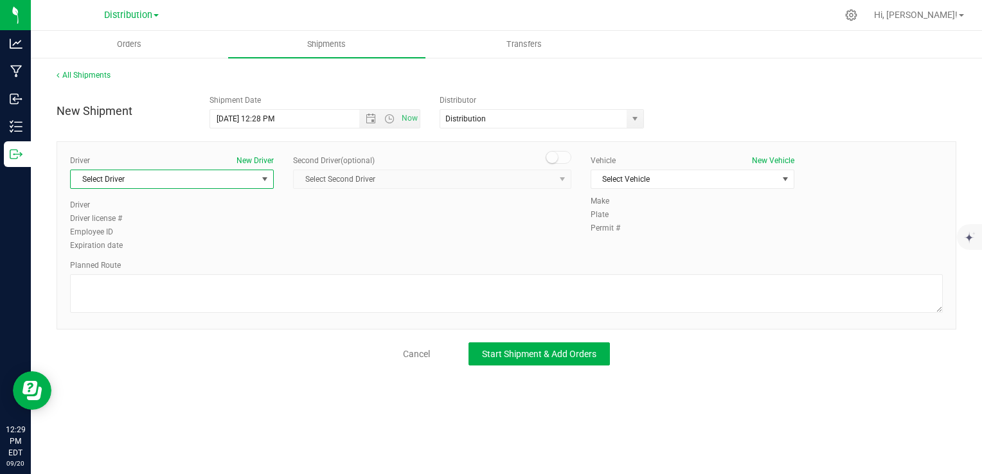
click at [269, 175] on span "select" at bounding box center [265, 179] width 10 height 10
click at [181, 237] on li "David Rinker" at bounding box center [172, 232] width 202 height 19
click at [326, 233] on div "Driver New Driver David Rinker Select Driver David Rinker Driver David Rinker D…" at bounding box center [506, 204] width 892 height 98
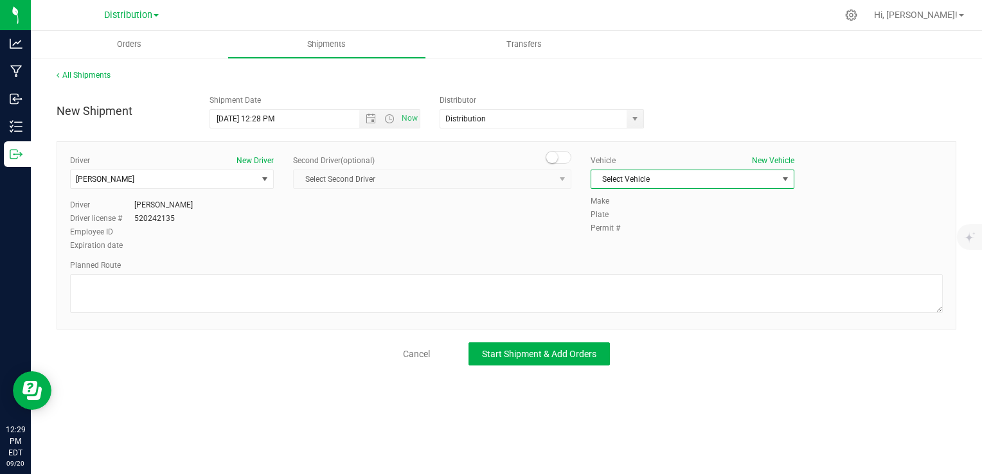
click at [689, 176] on span "Select Vehicle" at bounding box center [684, 179] width 186 height 18
click at [621, 205] on li "Ben's Car" at bounding box center [692, 200] width 202 height 19
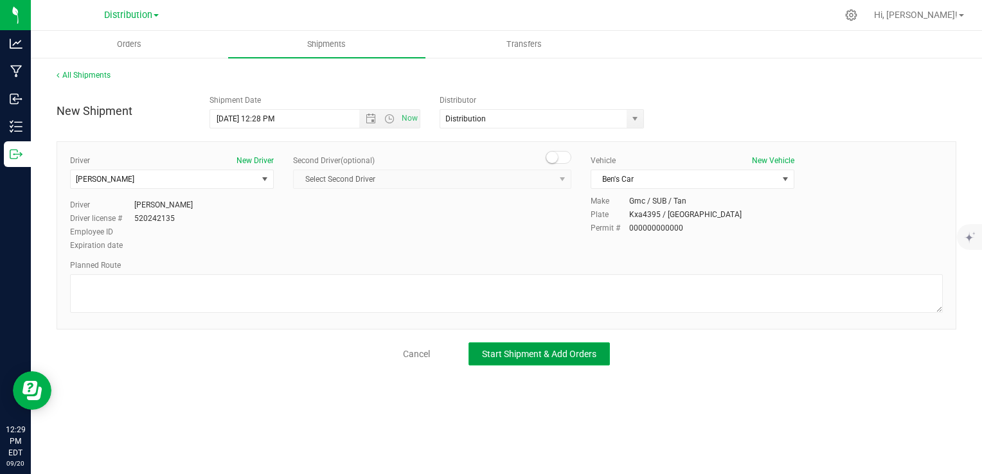
click at [510, 353] on span "Start Shipment & Add Orders" at bounding box center [539, 354] width 114 height 10
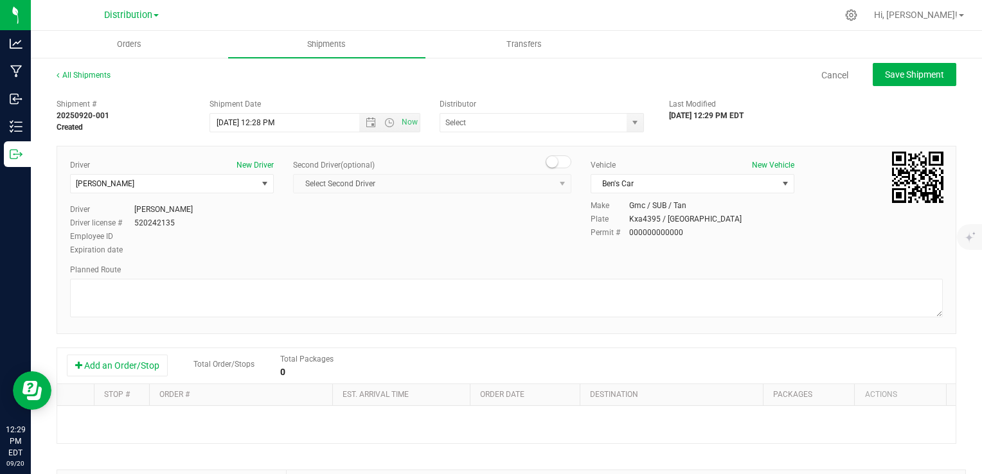
type input "Distribution"
click at [128, 365] on button "Add an Order/Stop" at bounding box center [117, 366] width 101 height 22
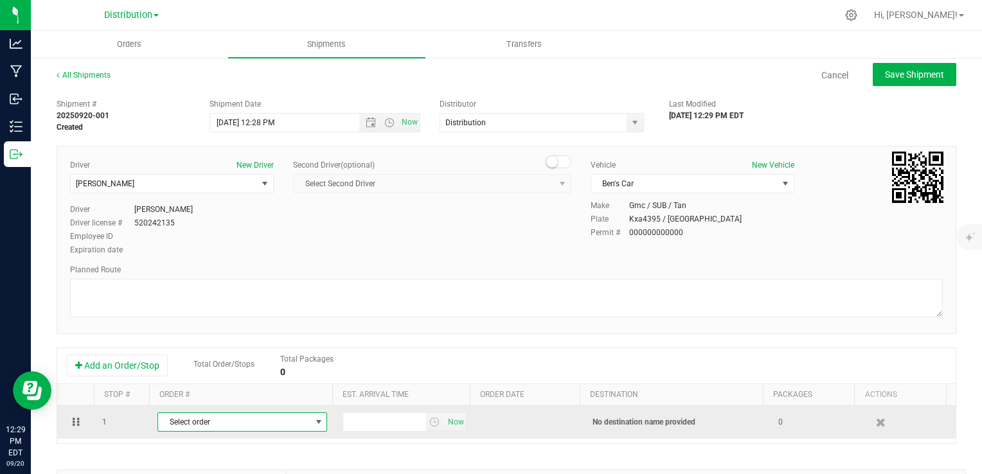
click at [236, 418] on span "Select order" at bounding box center [234, 422] width 152 height 18
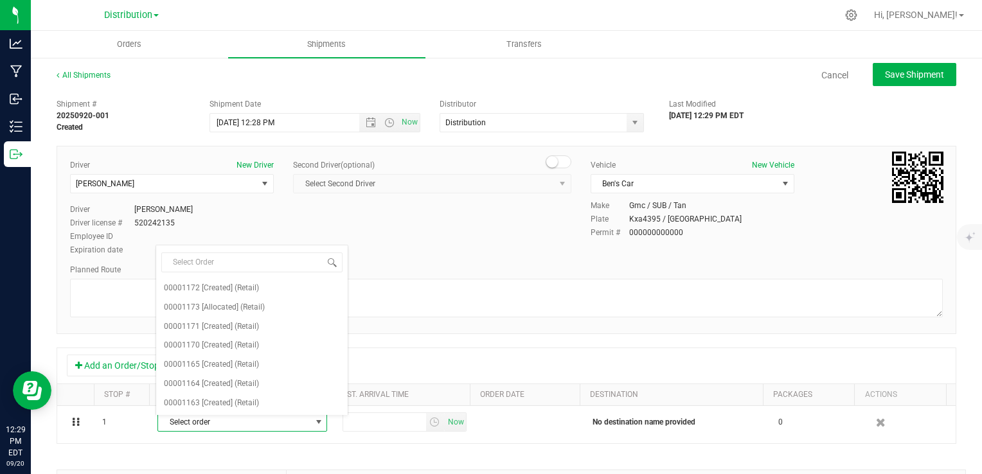
click at [445, 323] on div "Driver New Driver David Rinker Select Driver David Rinker Driver David Rinker D…" at bounding box center [506, 240] width 899 height 188
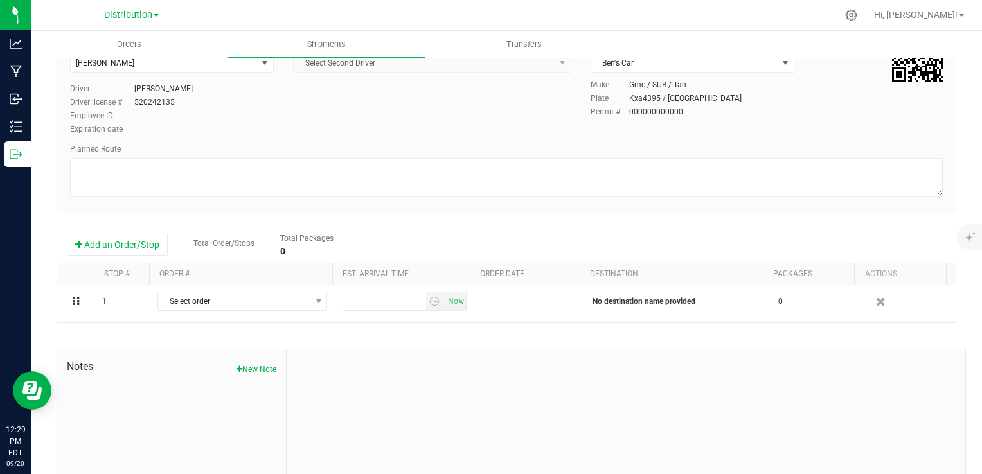
scroll to position [128, 0]
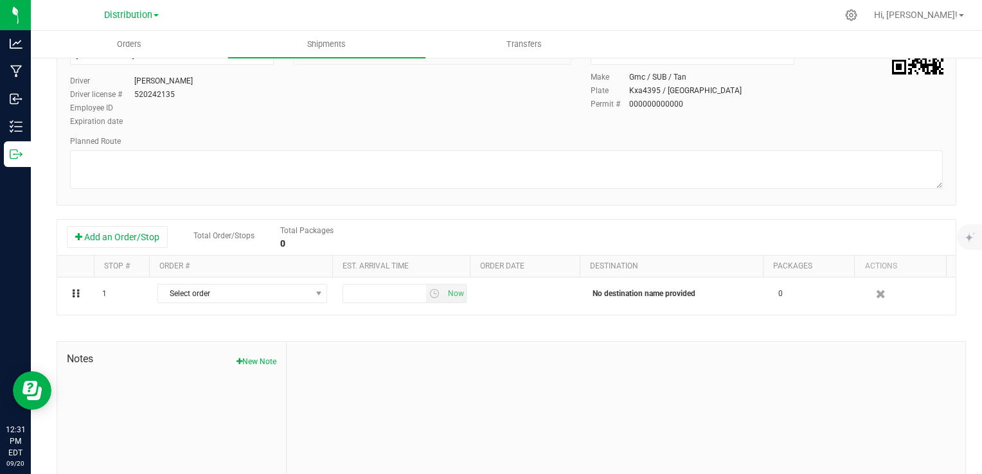
click at [535, 235] on div "Add an Order/Stop Total Order/Stops Total Packages 0" at bounding box center [506, 237] width 879 height 22
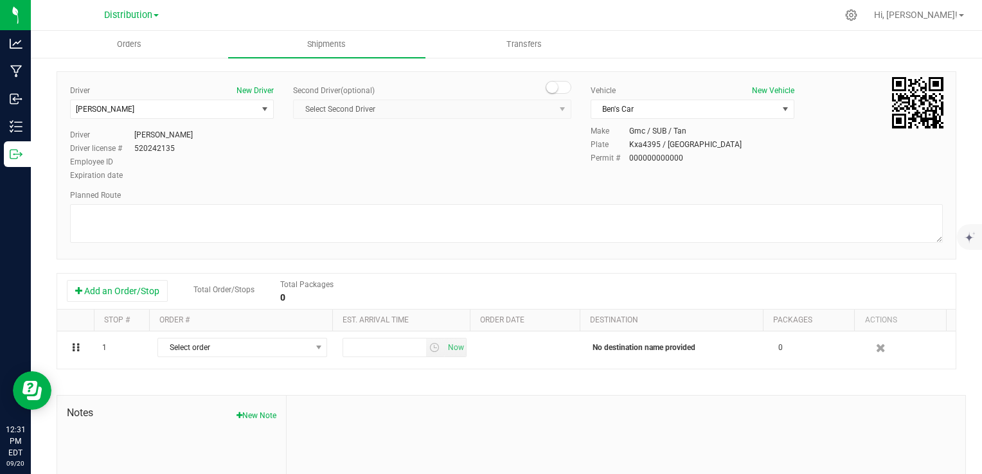
scroll to position [77, 0]
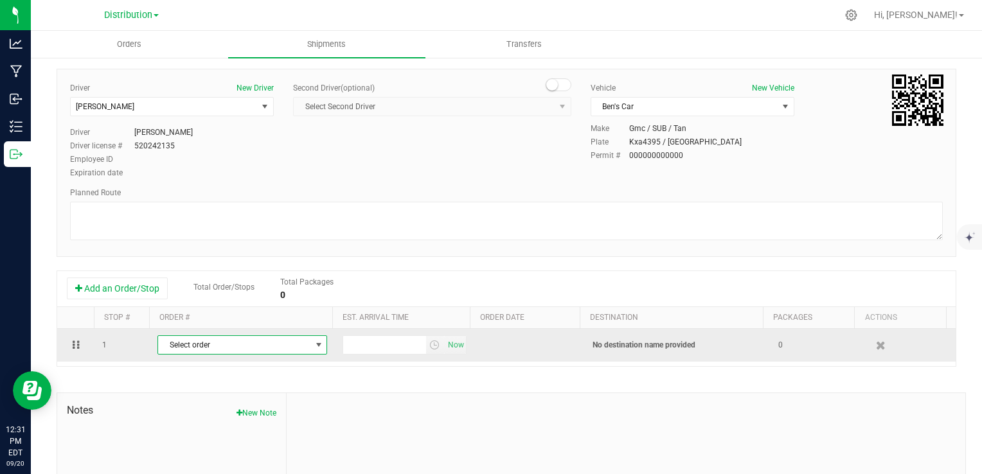
click at [303, 345] on span "Select order" at bounding box center [234, 345] width 152 height 18
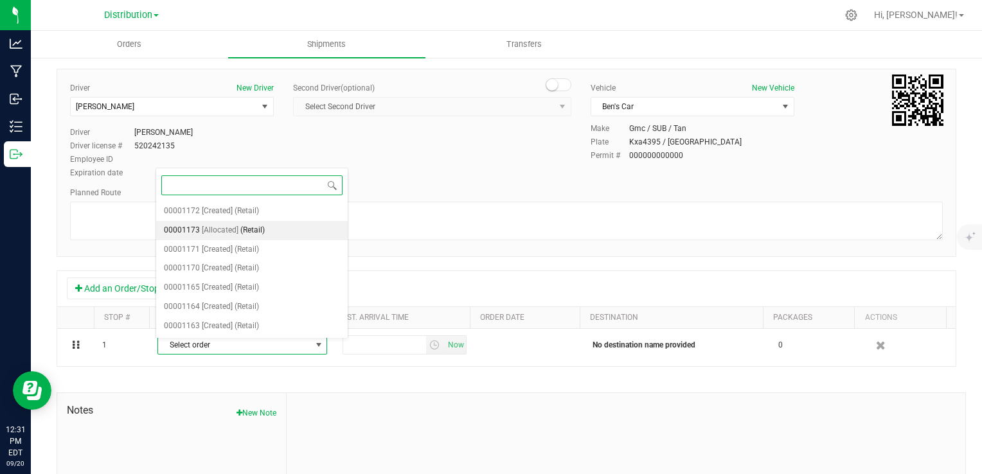
click at [310, 227] on li "00001173 [Allocated] (Retail)" at bounding box center [251, 230] width 191 height 19
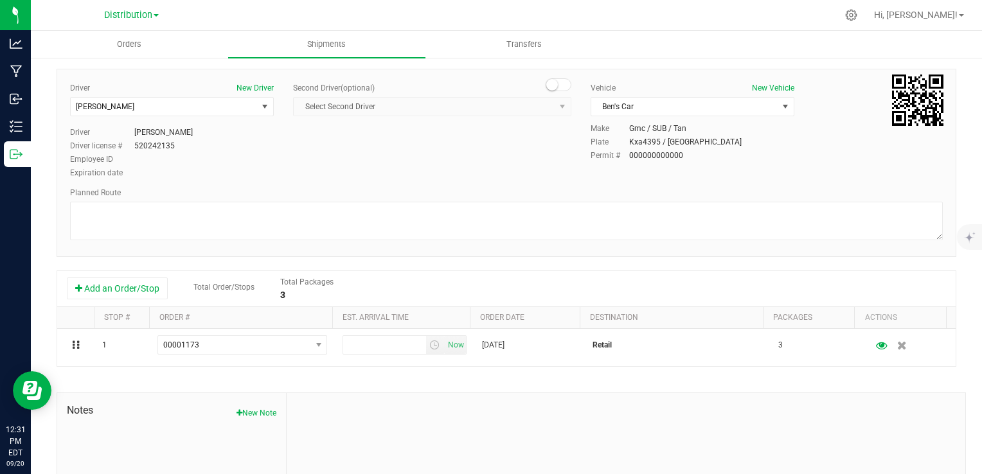
click at [482, 282] on div "Add an Order/Stop Total Order/Stops Total Packages 3" at bounding box center [506, 289] width 879 height 22
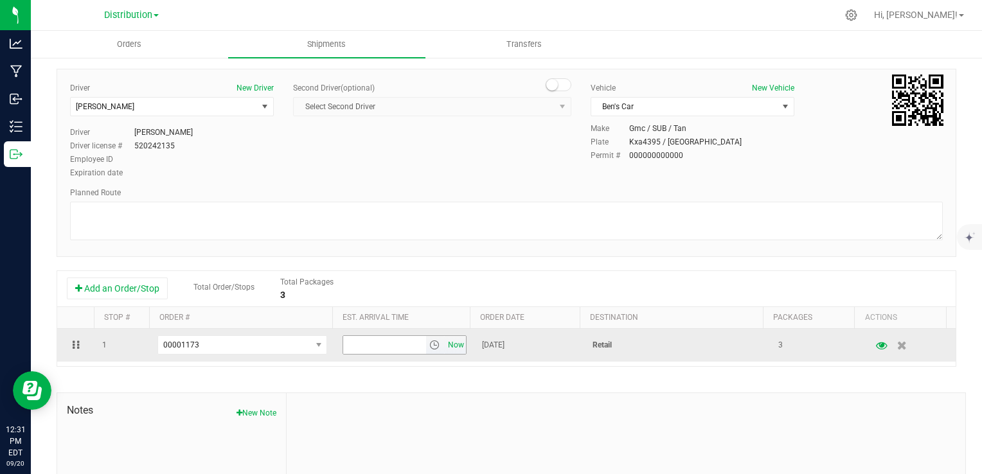
click at [452, 343] on span "Now" at bounding box center [456, 345] width 22 height 19
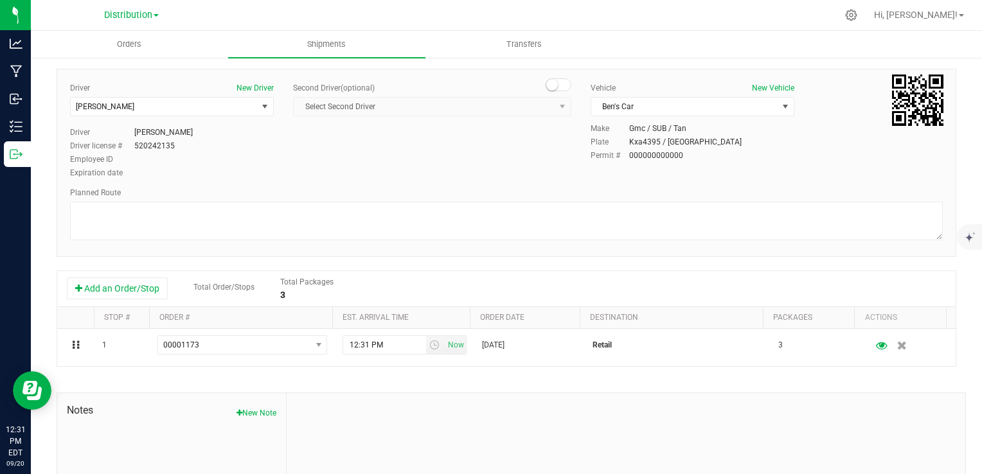
click at [482, 285] on div "Add an Order/Stop Total Order/Stops Total Packages 3" at bounding box center [506, 289] width 879 height 22
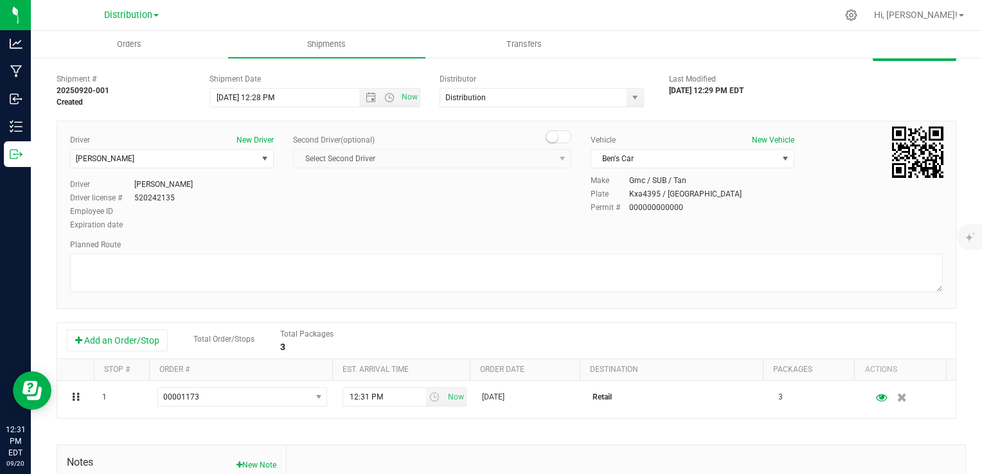
scroll to position [0, 0]
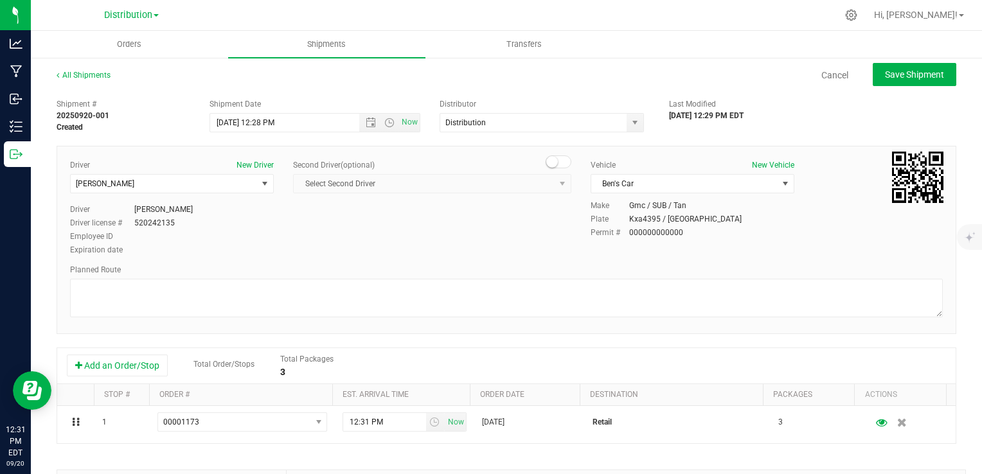
click at [816, 135] on div "Shipment # 20250920-001 Created Shipment Date 9/20/2025 12:28 PM Now Distributo…" at bounding box center [506, 368] width 899 height 551
click at [793, 135] on div "Shipment # 20250920-001 Created Shipment Date 9/20/2025 12:28 PM Now Distributo…" at bounding box center [506, 368] width 899 height 551
click at [895, 75] on span "Save Shipment" at bounding box center [914, 74] width 59 height 10
type input "9/20/2025 4:28 PM"
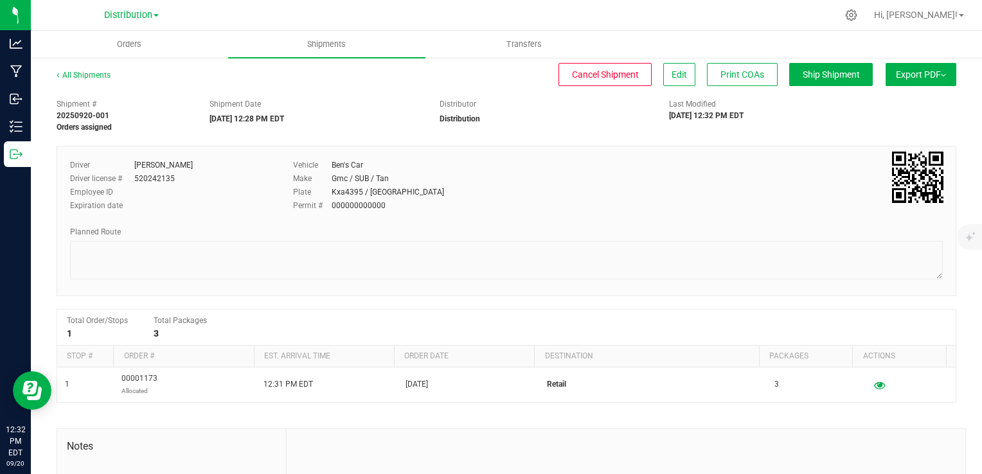
click at [522, 142] on div "Shipment # 20250920-001 Orders assigned Shipment Date 09/20/2025 12:28 PM EDT D…" at bounding box center [506, 347] width 899 height 509
click at [367, 112] on div "Shipment Date 09/20/2025 12:28 PM EDT" at bounding box center [315, 111] width 230 height 26
click at [502, 124] on div "Distributor Distribution" at bounding box center [545, 111] width 230 height 26
click at [827, 80] on button "Ship Shipment" at bounding box center [831, 74] width 84 height 23
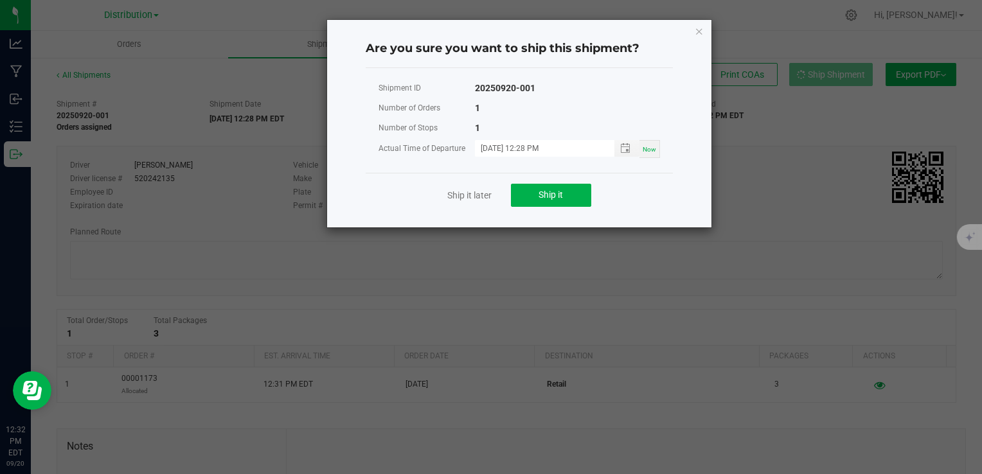
click at [561, 119] on div "Number of Stops 1" at bounding box center [518, 128] width 281 height 20
click at [573, 191] on button "Ship it" at bounding box center [551, 195] width 80 height 23
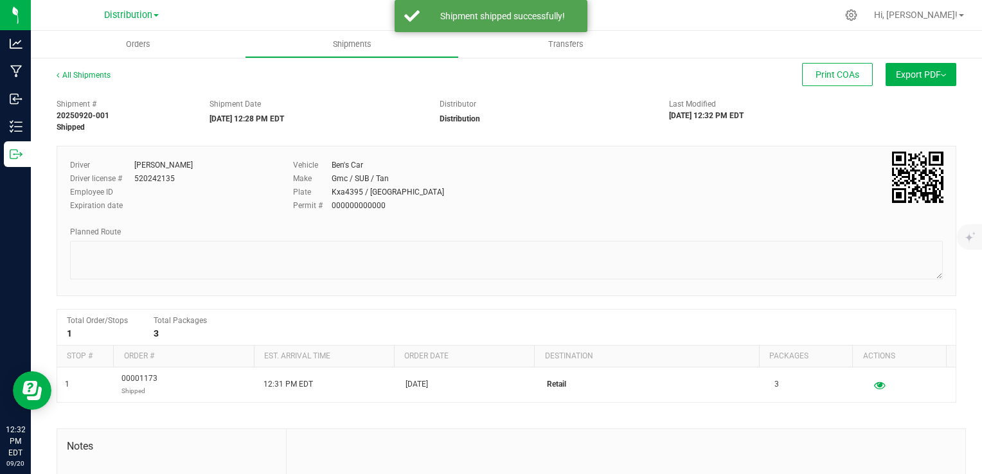
click at [558, 181] on div "Make Gmc / SUB / Tan" at bounding box center [469, 179] width 352 height 12
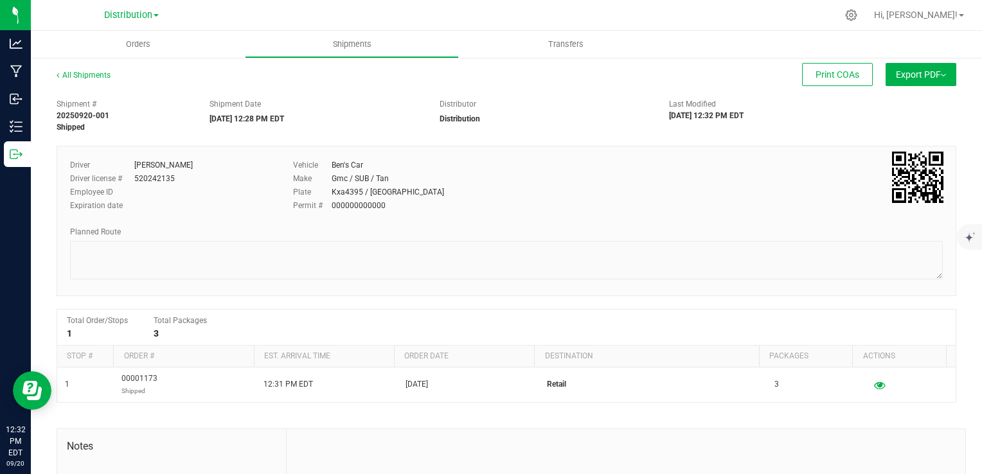
click at [924, 79] on span "Export PDF" at bounding box center [921, 74] width 50 height 10
click at [882, 127] on li "Manifest by Lot" at bounding box center [917, 121] width 130 height 19
click at [941, 76] on button "Export PDF" at bounding box center [920, 74] width 71 height 23
click at [895, 121] on span "Manifest by Lot" at bounding box center [887, 122] width 53 height 9
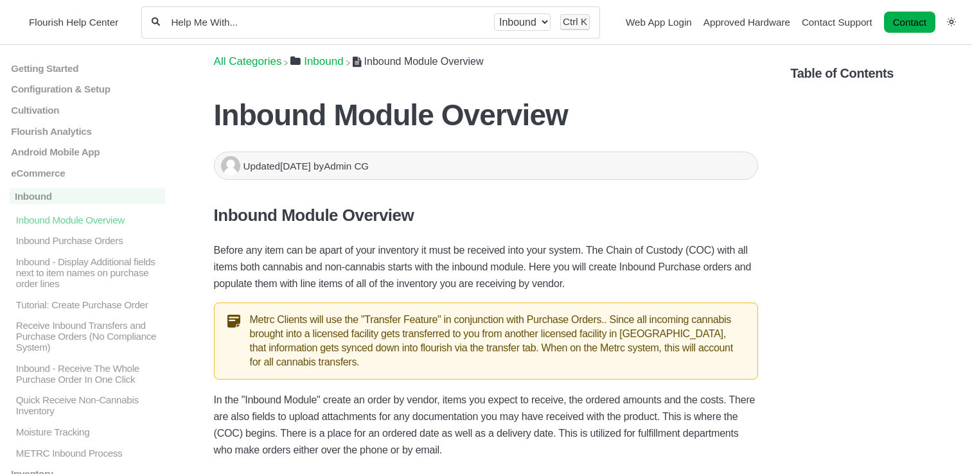
scroll to position [2056, 0]
